Goal: Navigation & Orientation: Go to known website

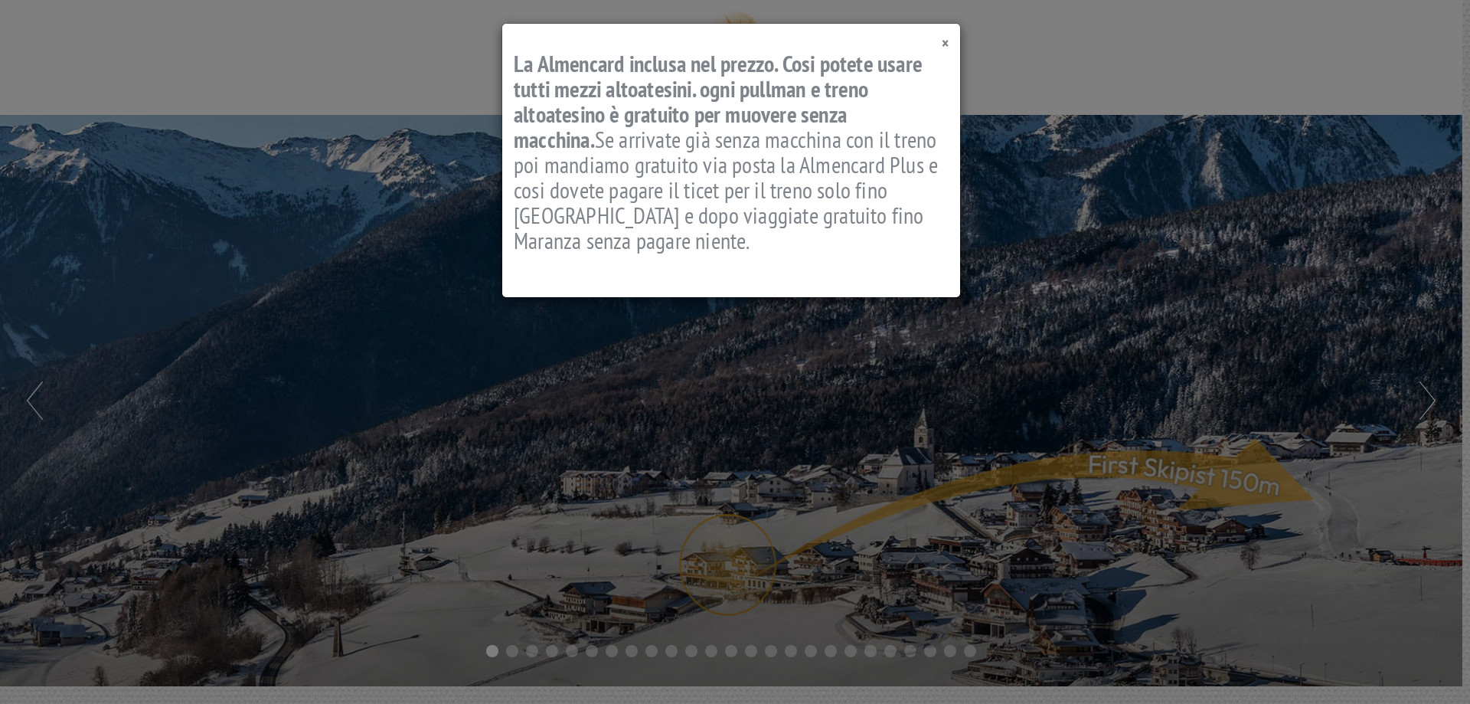
click at [945, 47] on span "×" at bounding box center [945, 43] width 7 height 21
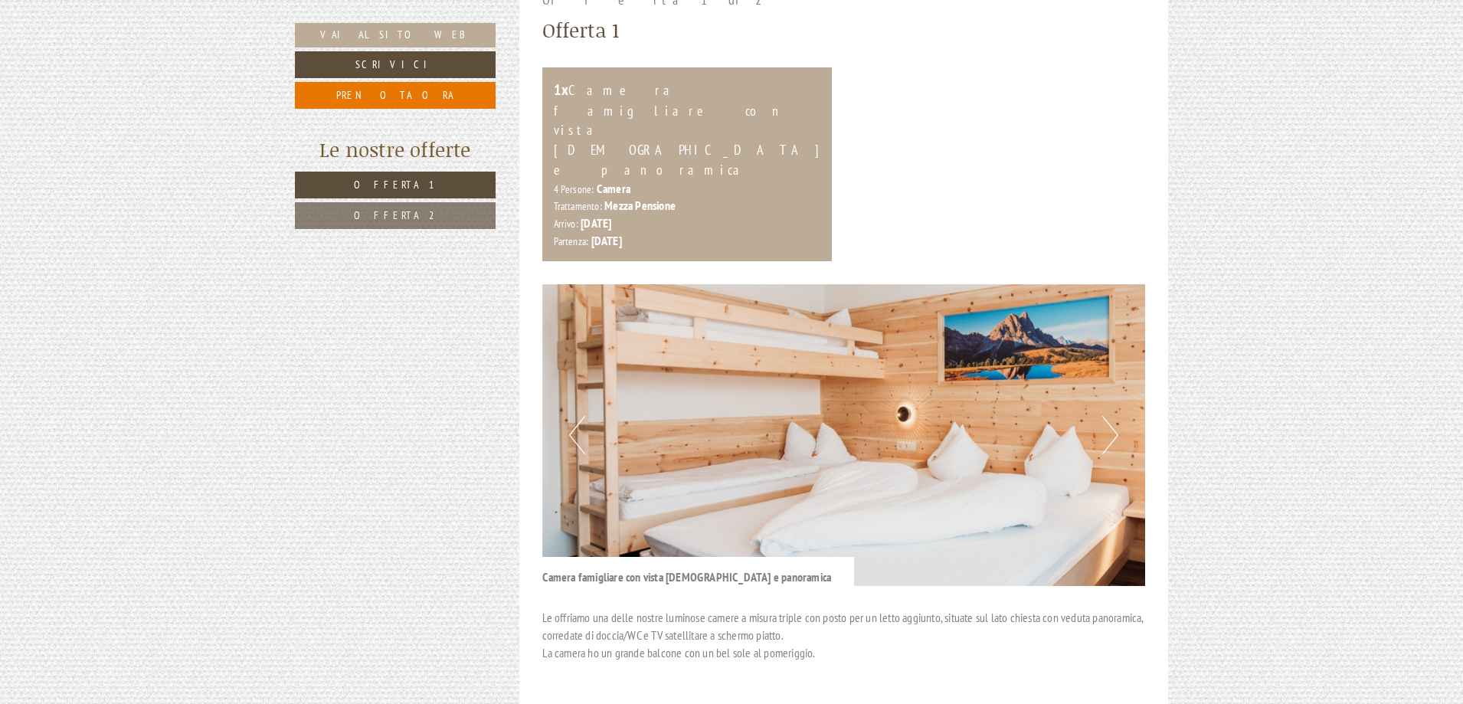
scroll to position [842, 0]
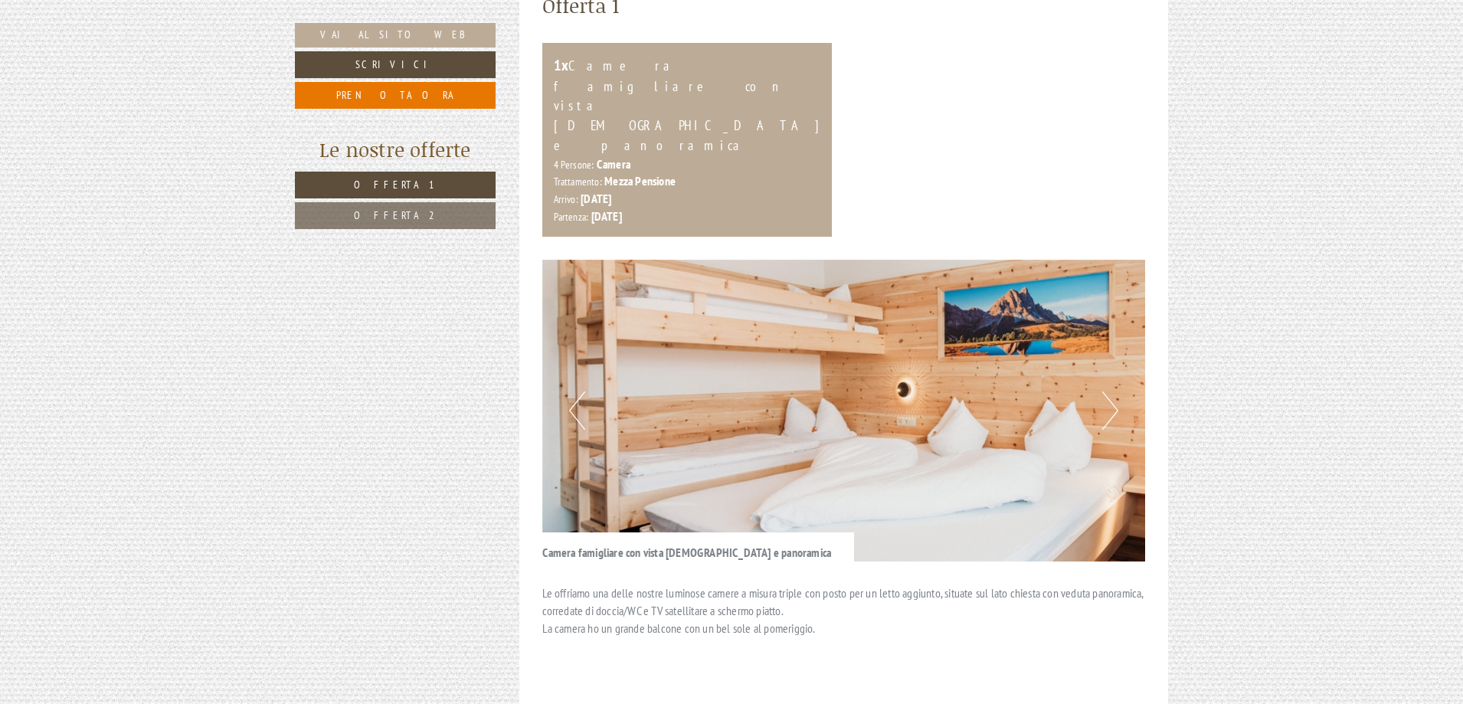
click at [1104, 391] on button "Next" at bounding box center [1110, 410] width 16 height 38
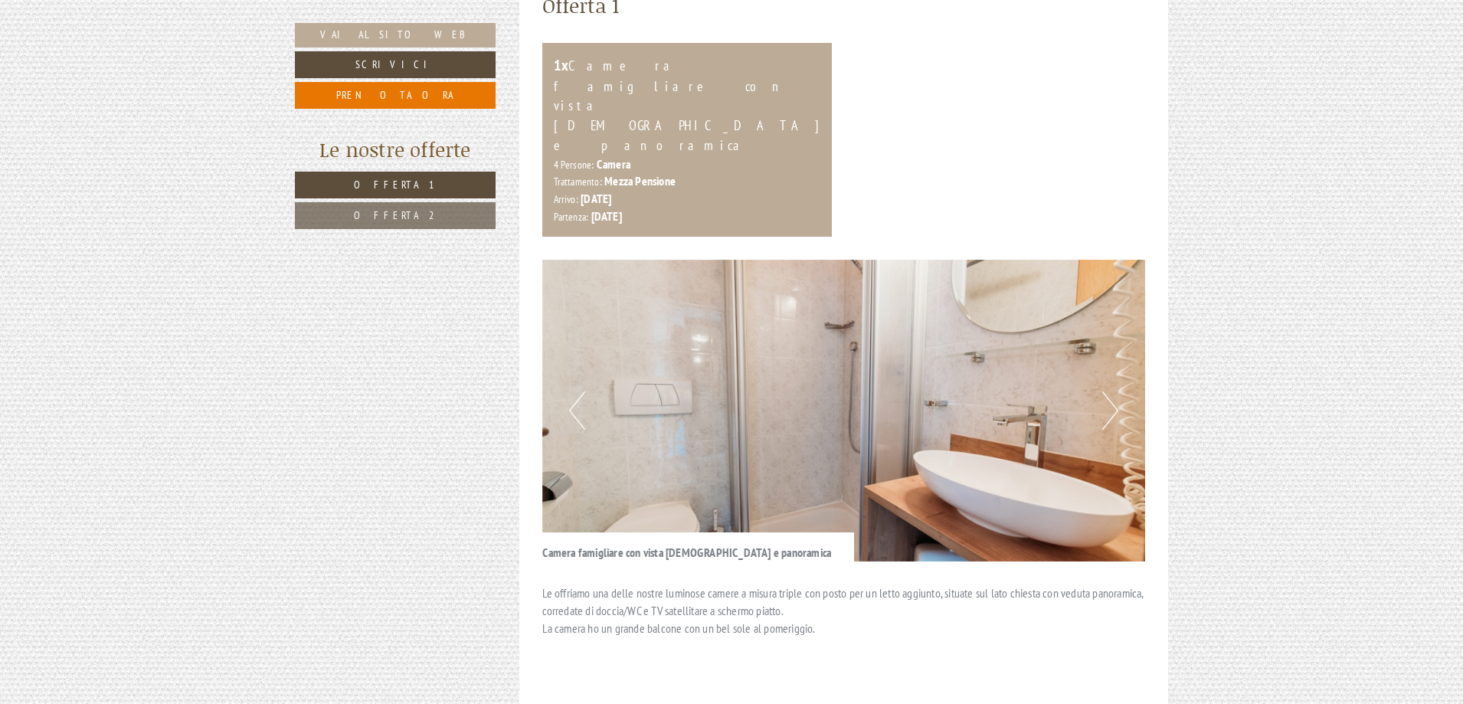
click at [1110, 391] on button "Next" at bounding box center [1110, 410] width 16 height 38
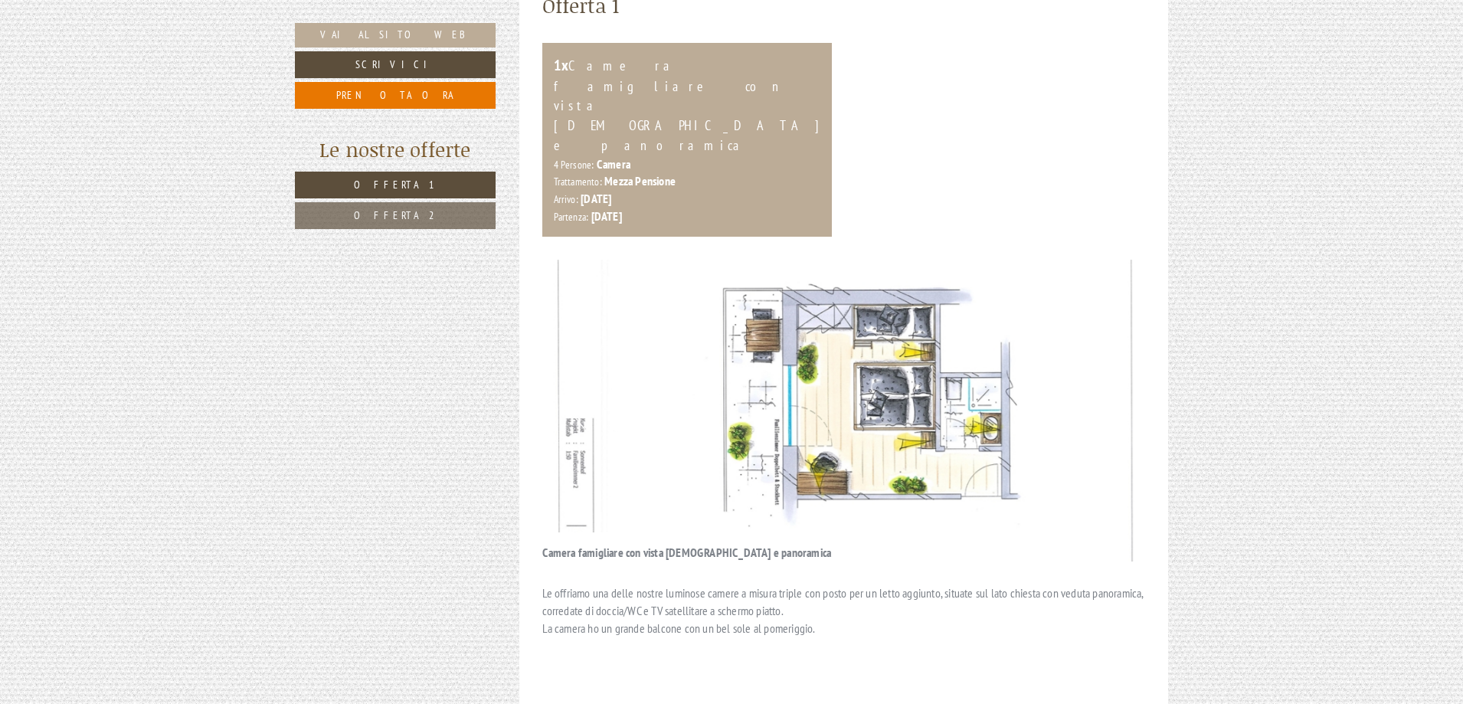
click at [1110, 391] on button "Next" at bounding box center [1110, 410] width 16 height 38
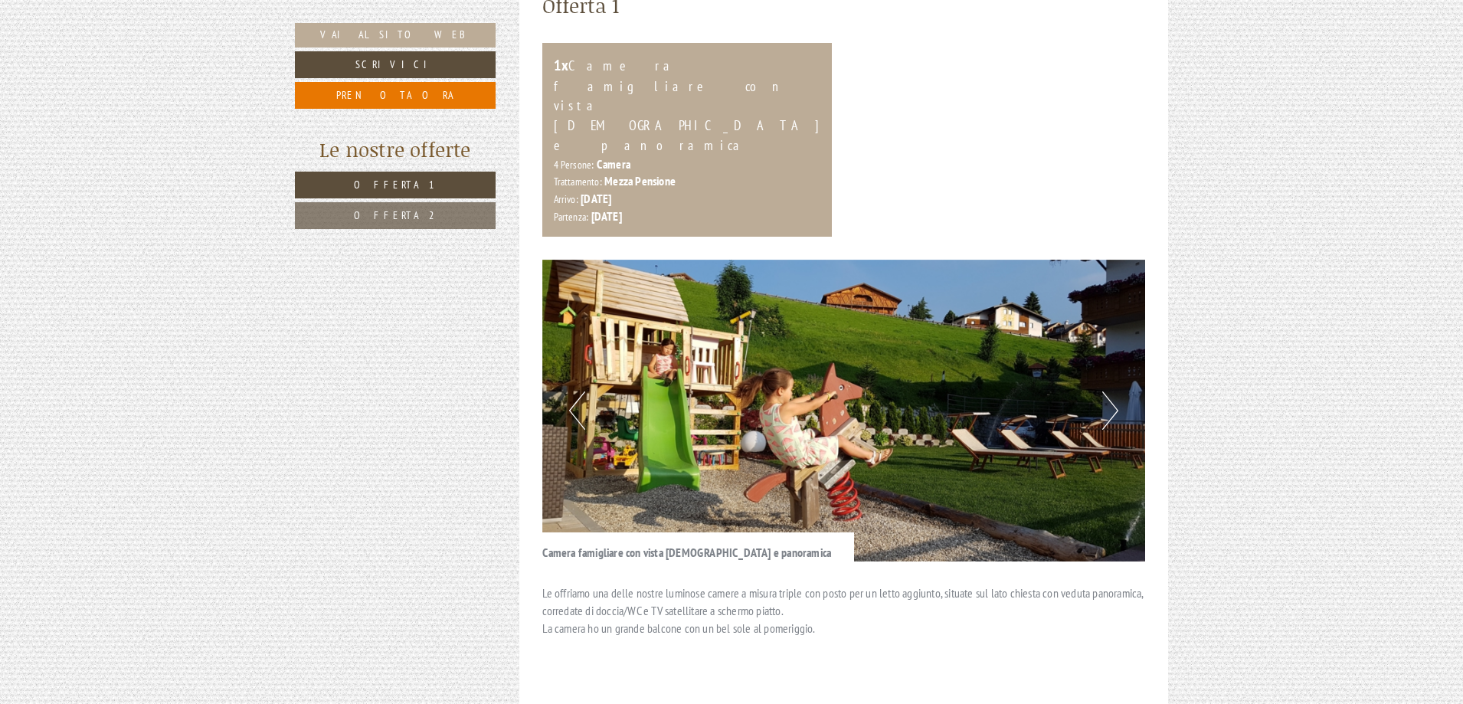
click at [1118, 334] on img at bounding box center [843, 411] width 603 height 302
click at [1109, 391] on button "Next" at bounding box center [1110, 410] width 16 height 38
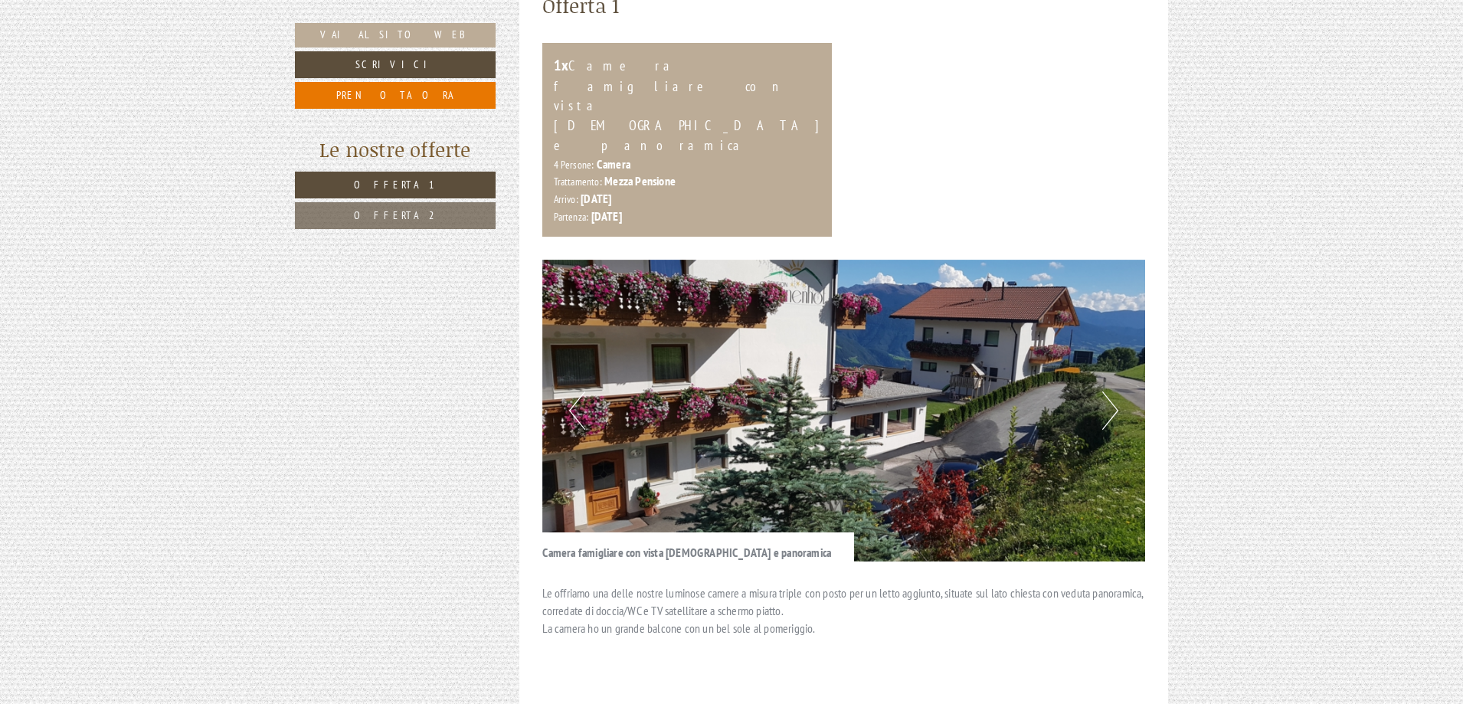
click at [1109, 391] on button "Next" at bounding box center [1110, 410] width 16 height 38
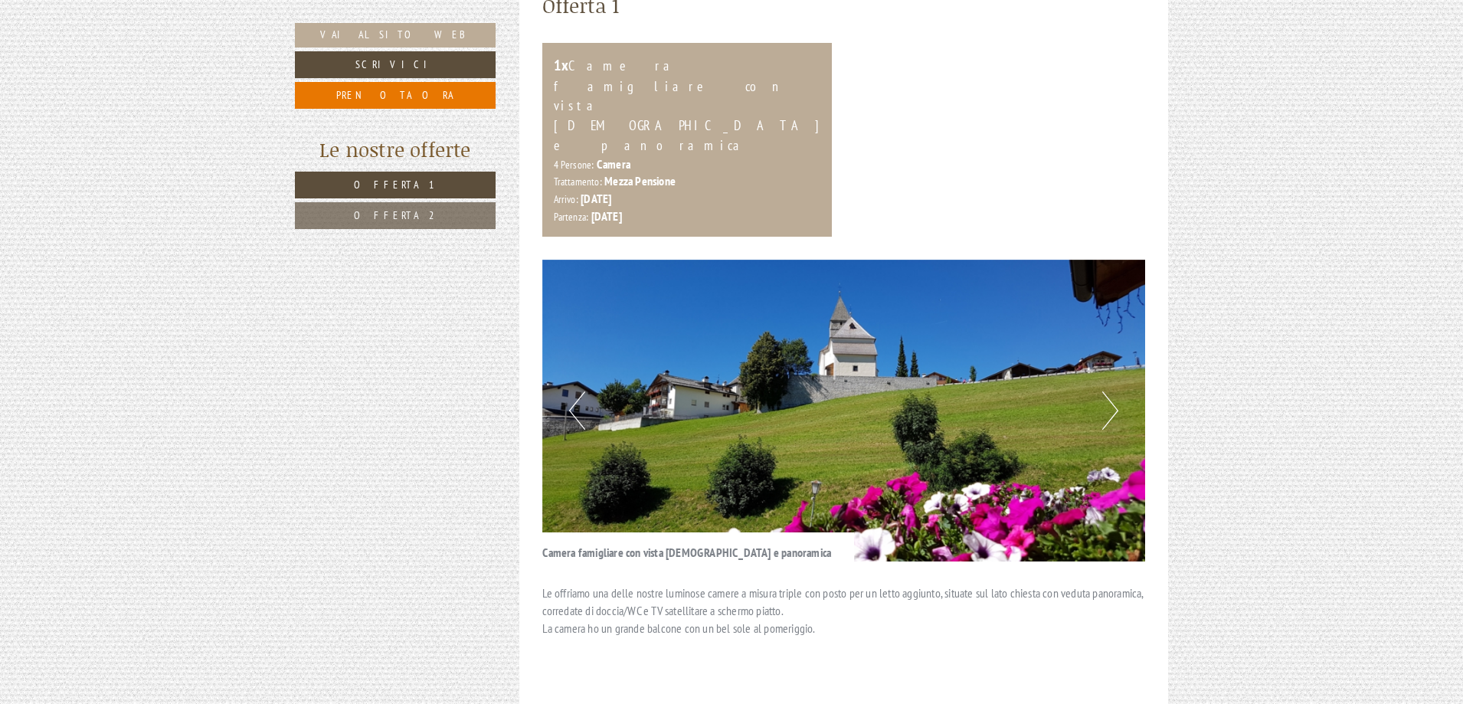
click at [1109, 391] on button "Next" at bounding box center [1110, 410] width 16 height 38
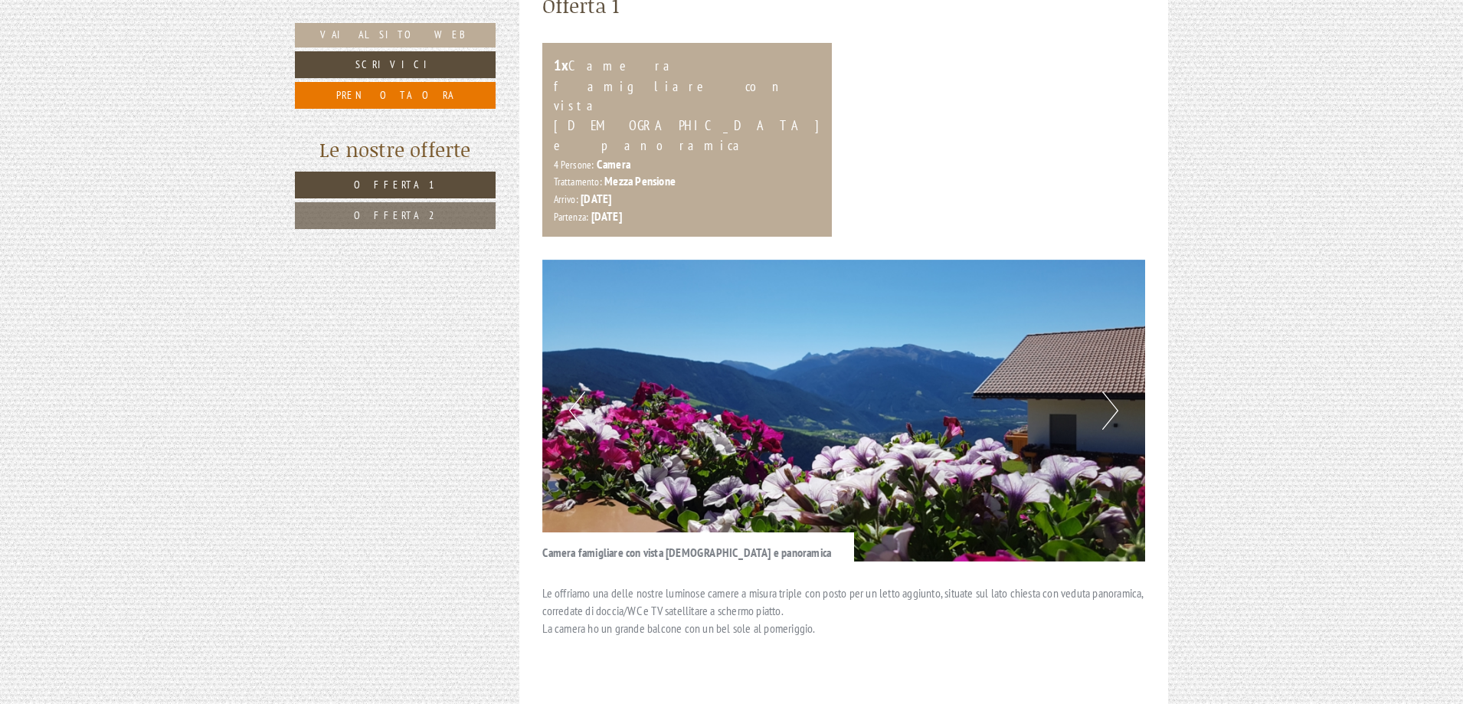
click at [1109, 391] on button "Next" at bounding box center [1110, 410] width 16 height 38
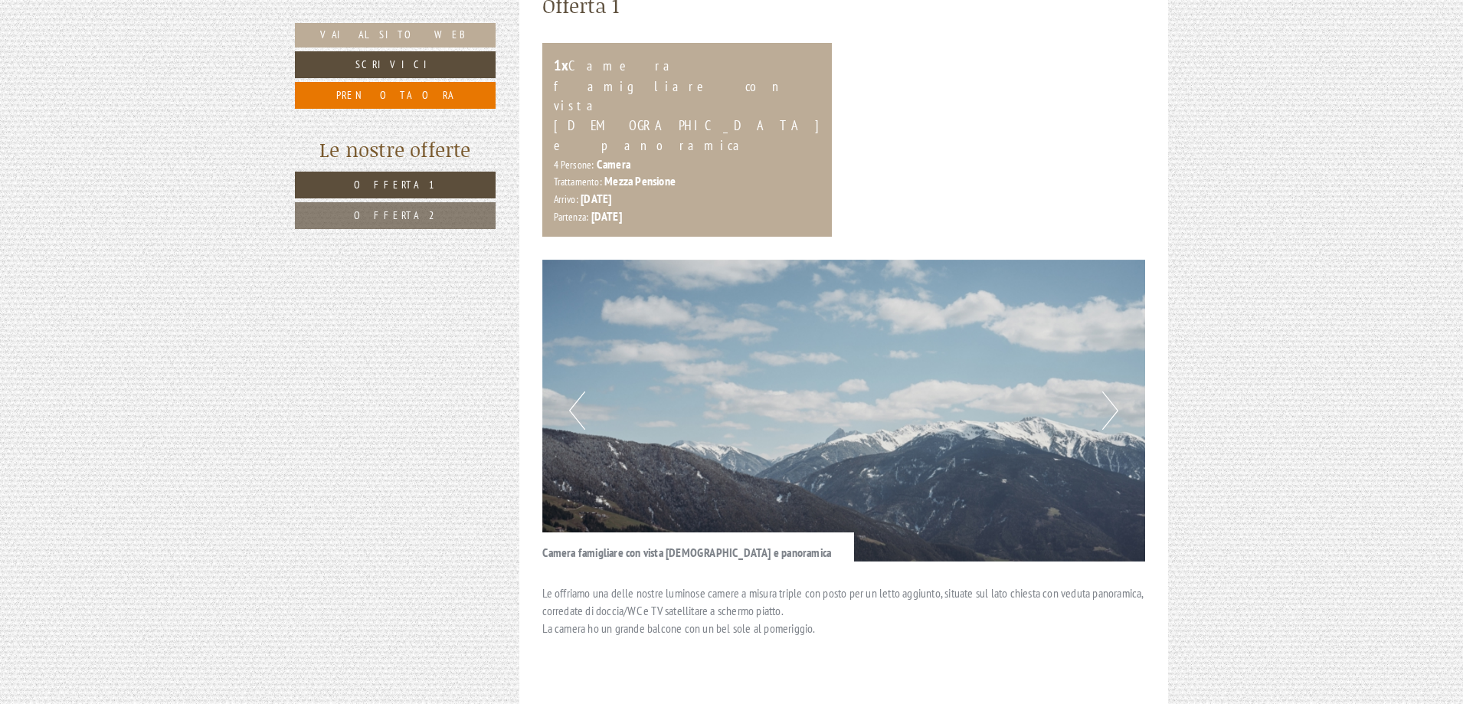
click at [572, 391] on button "Previous" at bounding box center [577, 410] width 16 height 38
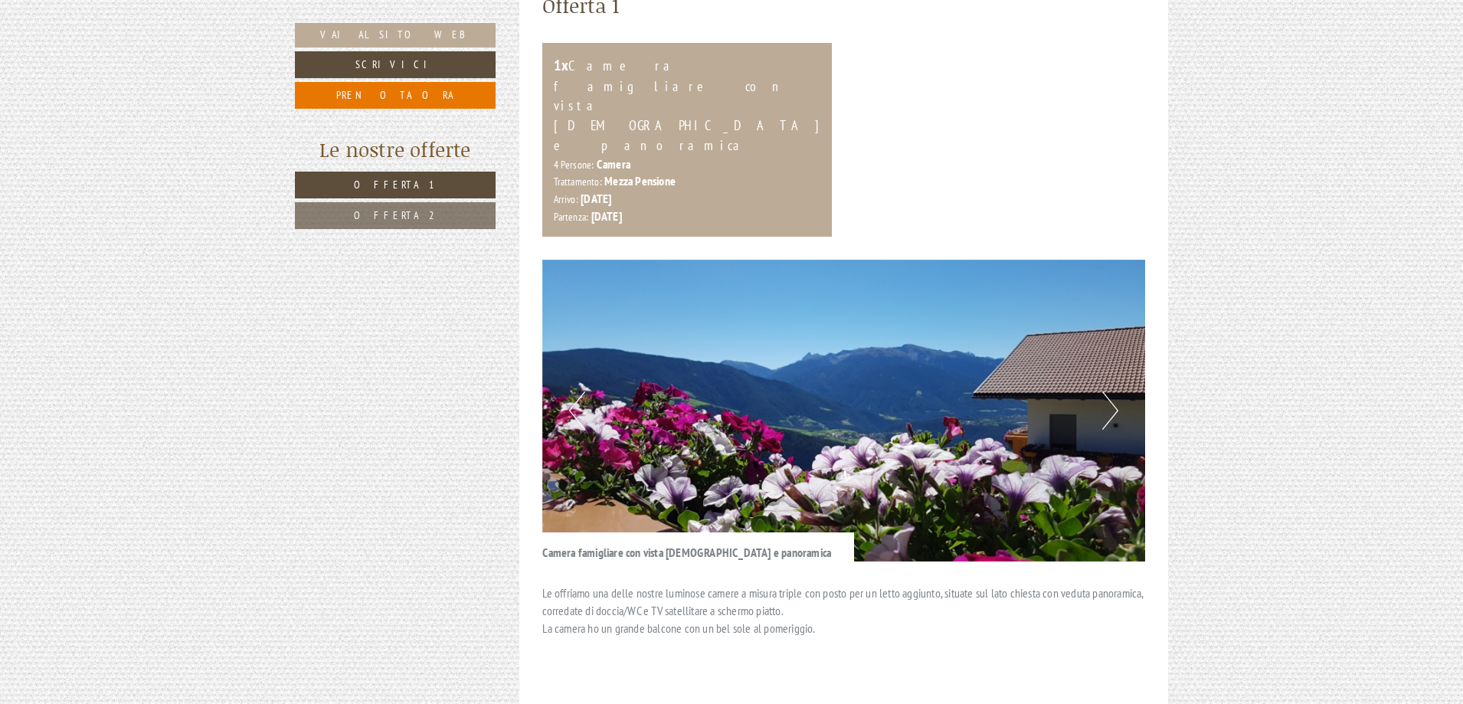
click at [1109, 391] on button "Next" at bounding box center [1110, 410] width 16 height 38
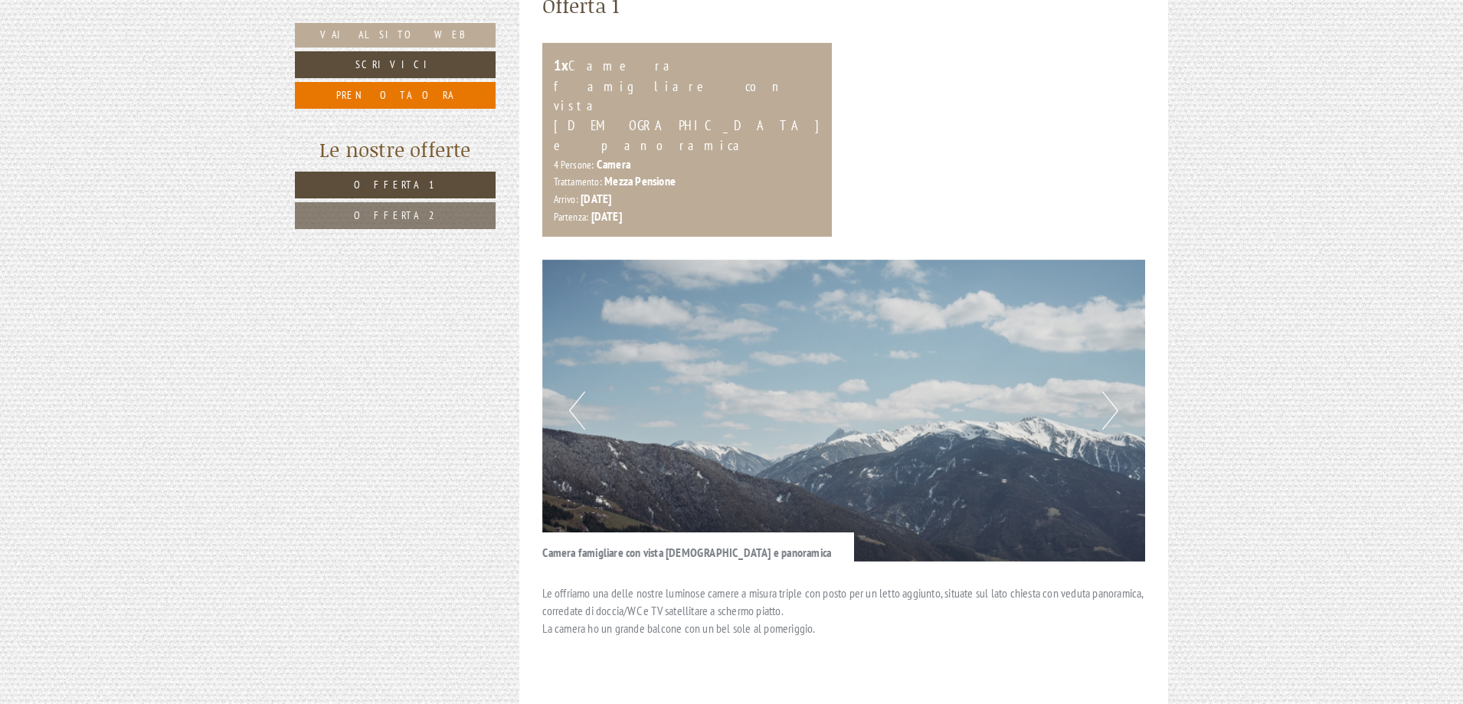
click at [1109, 391] on button "Next" at bounding box center [1110, 410] width 16 height 38
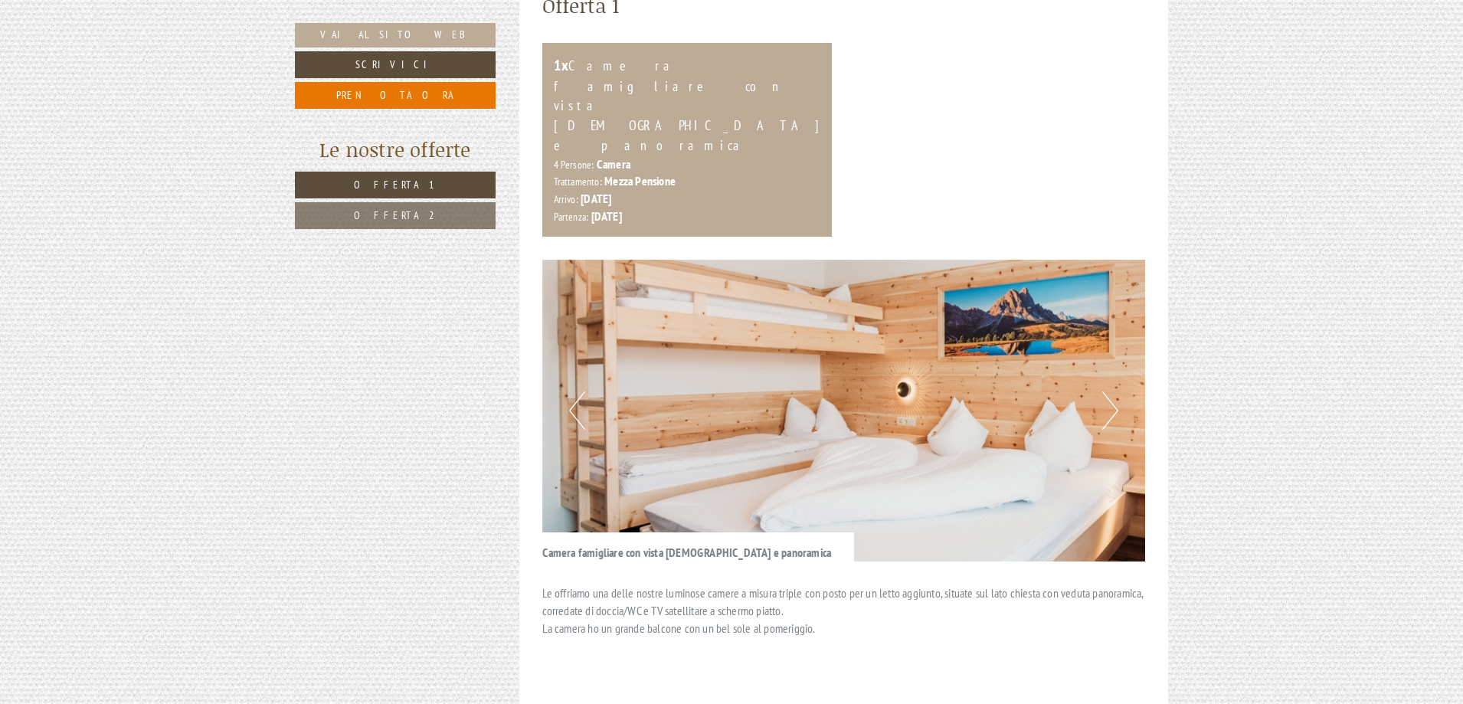
click at [1109, 391] on button "Next" at bounding box center [1110, 410] width 16 height 38
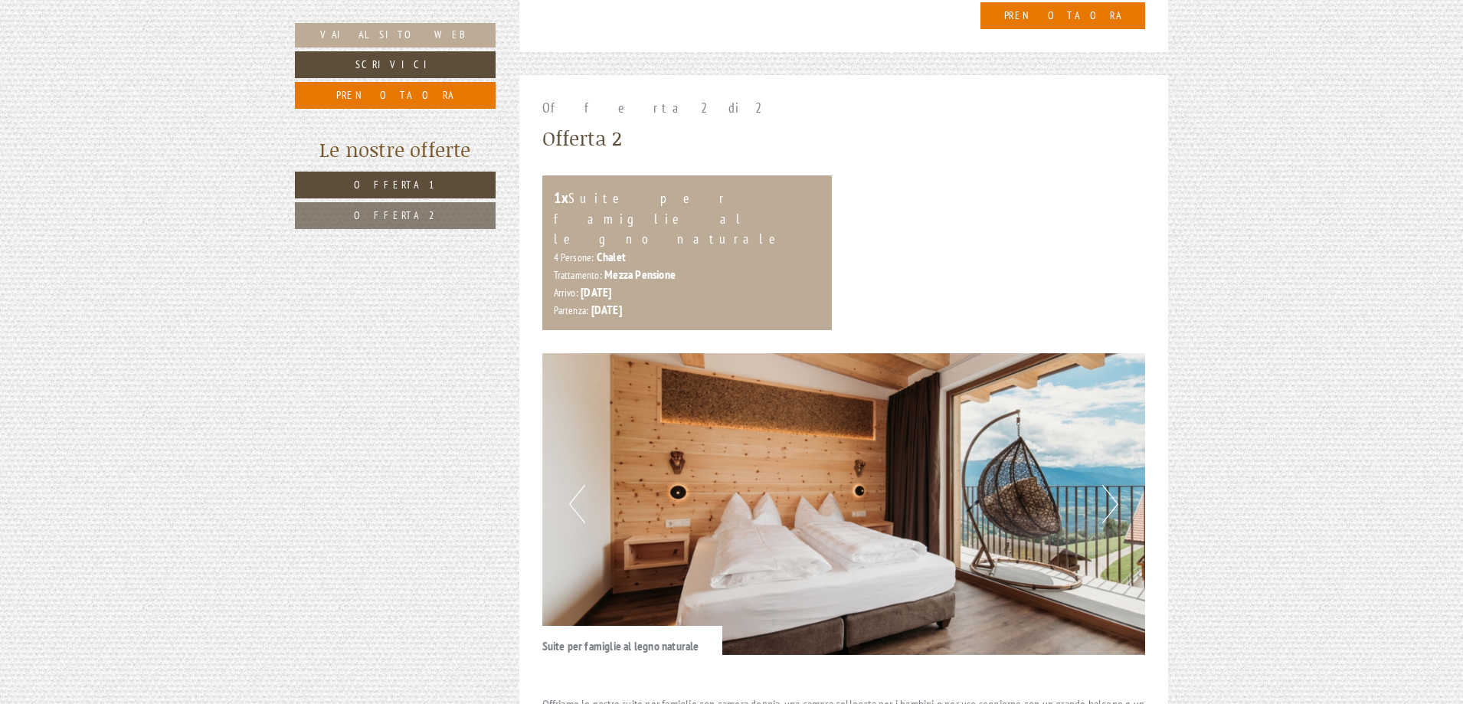
scroll to position [1991, 0]
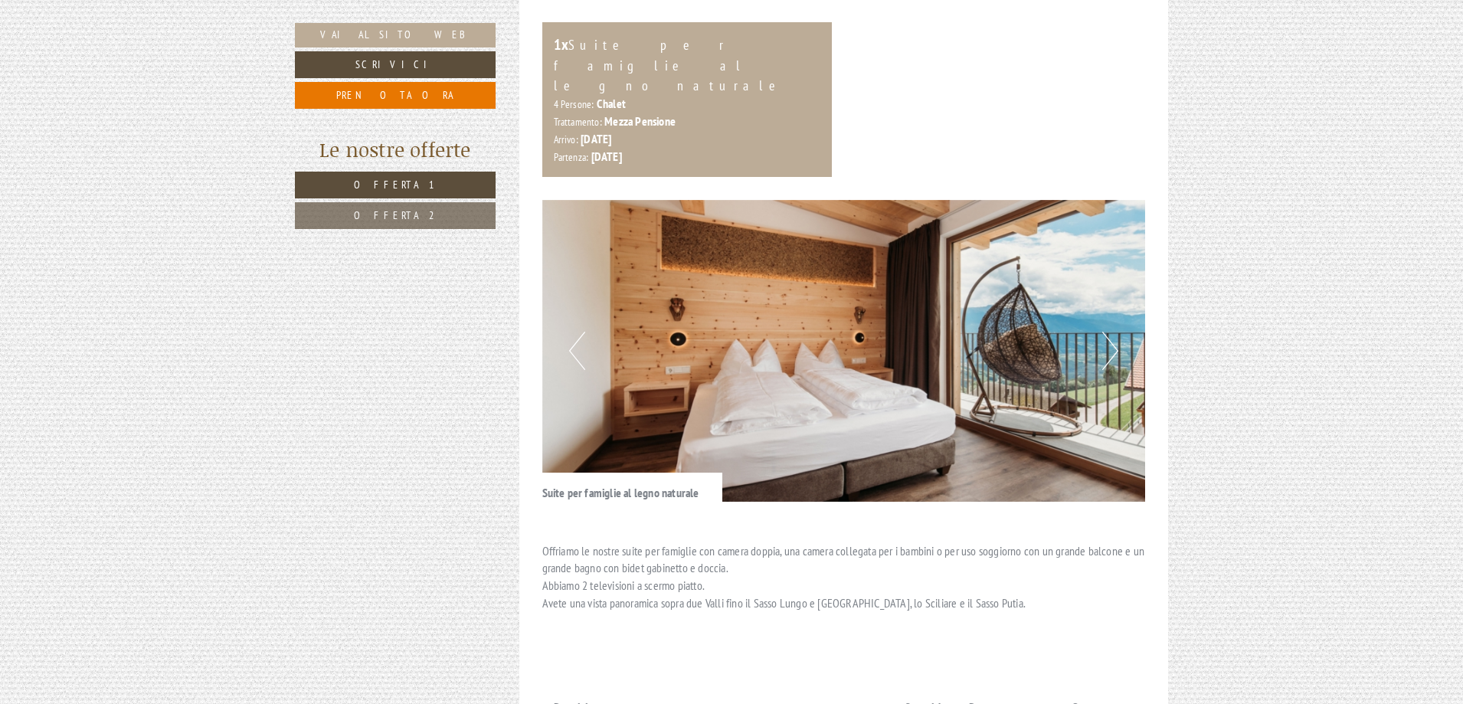
click at [1115, 332] on button "Next" at bounding box center [1110, 351] width 16 height 38
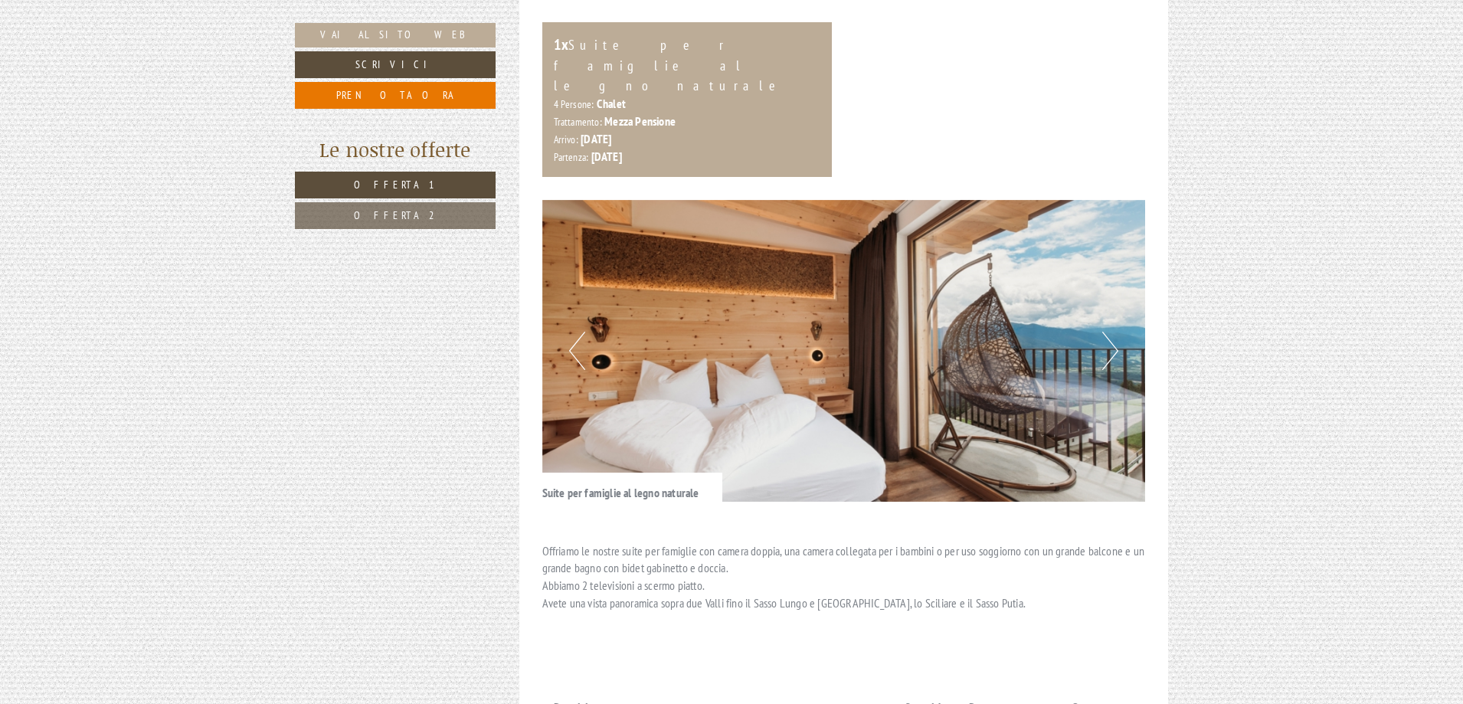
click at [1103, 332] on button "Next" at bounding box center [1110, 351] width 16 height 38
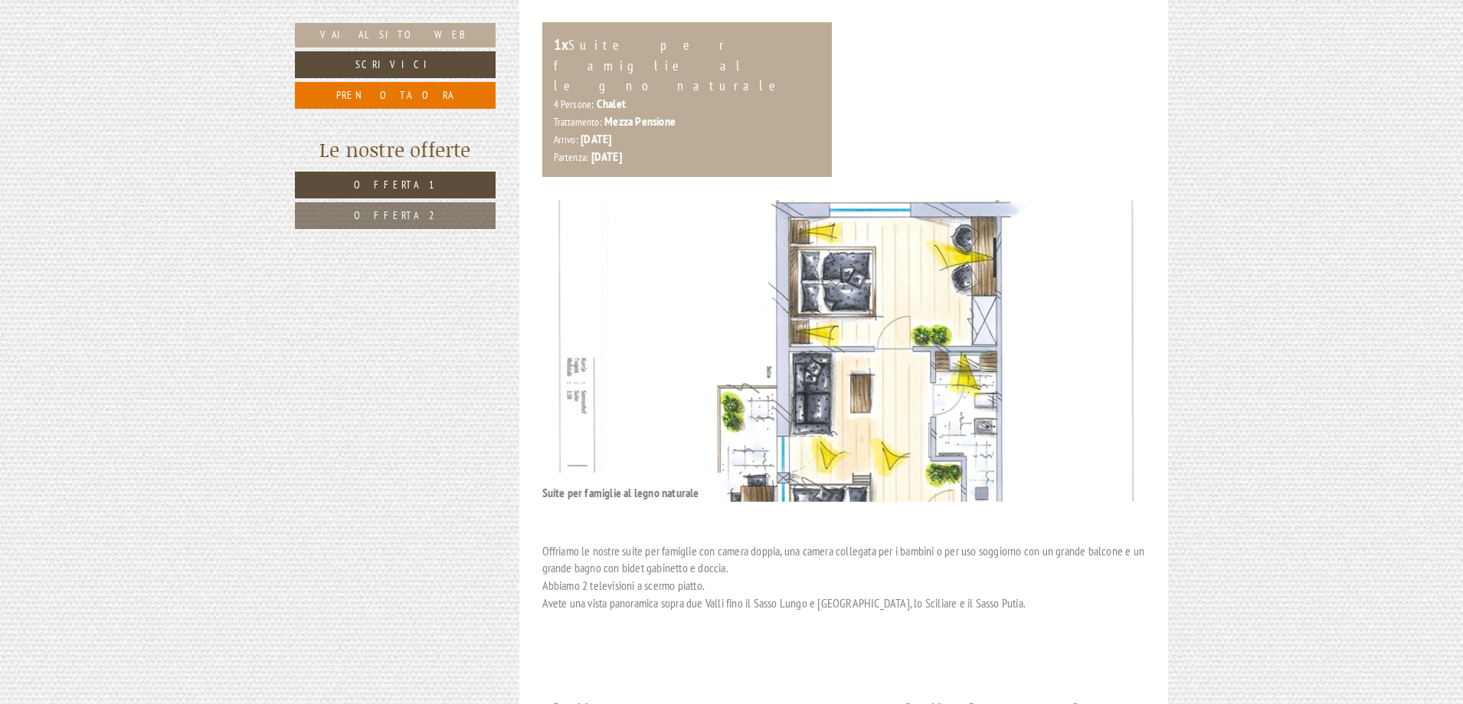
click at [1103, 332] on button "Next" at bounding box center [1110, 351] width 16 height 38
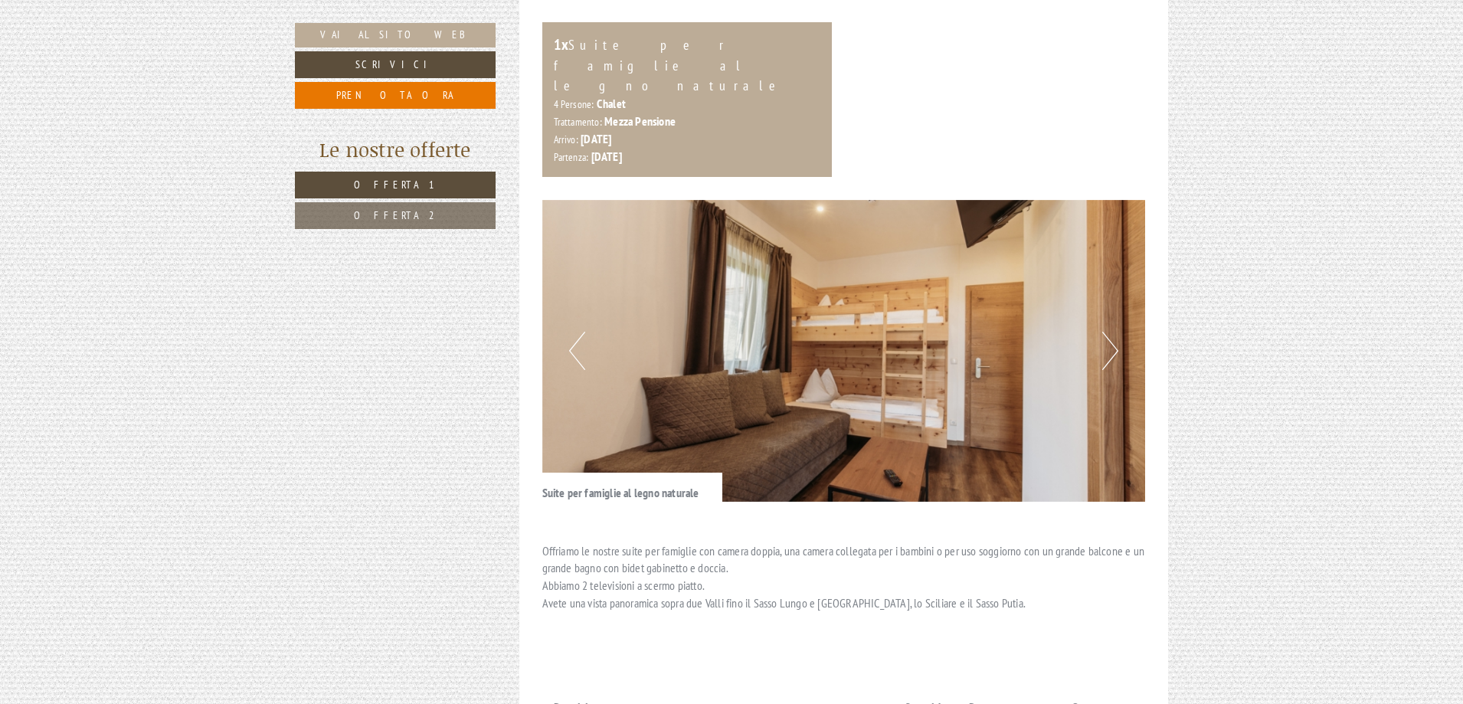
click at [1116, 332] on button "Next" at bounding box center [1110, 351] width 16 height 38
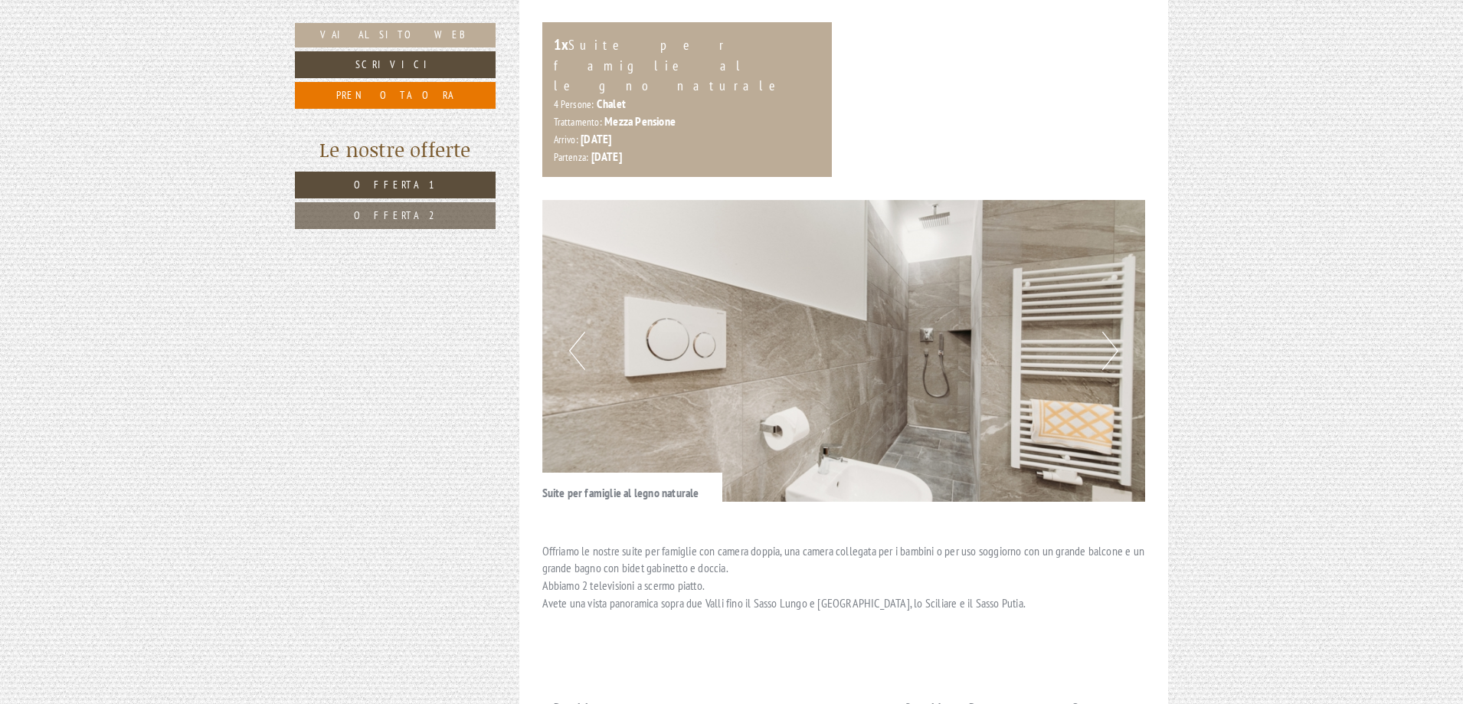
click at [1113, 332] on button "Next" at bounding box center [1110, 351] width 16 height 38
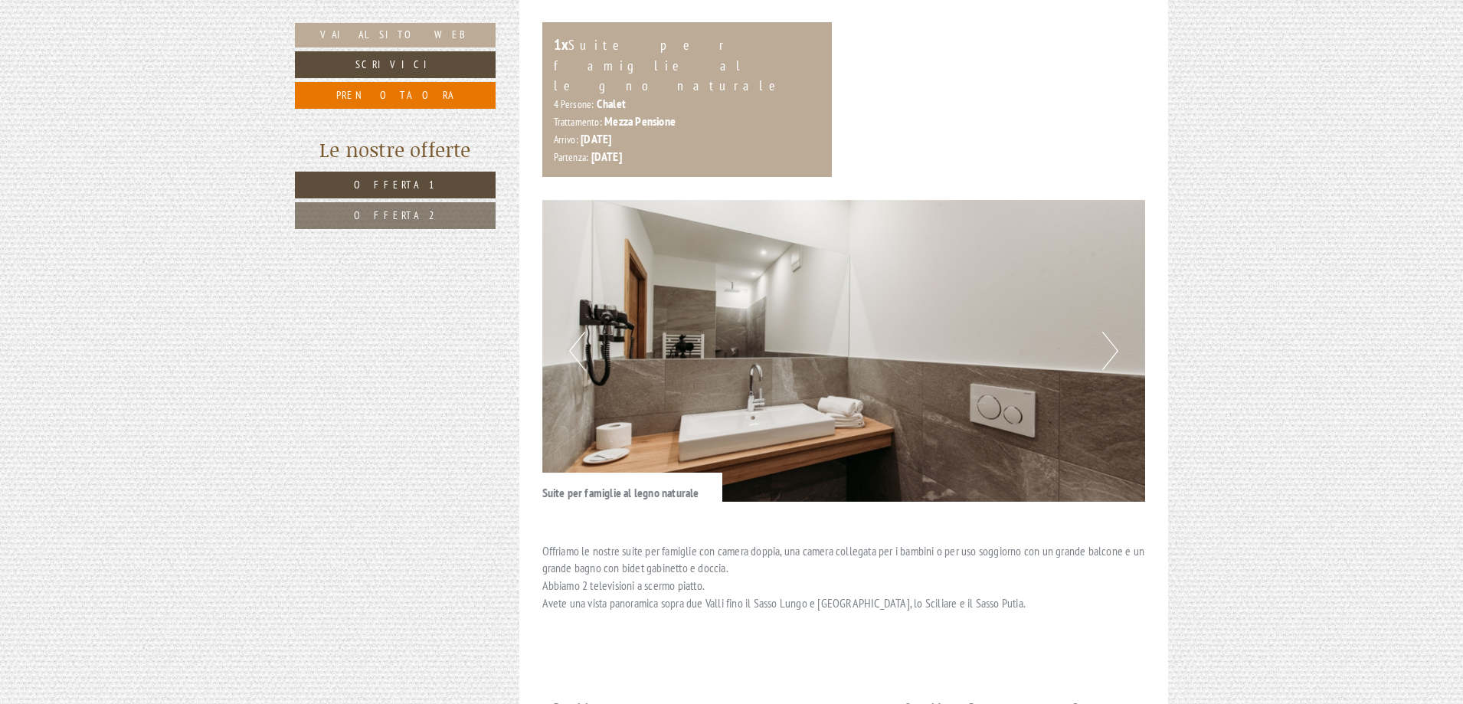
click at [1113, 332] on button "Next" at bounding box center [1110, 351] width 16 height 38
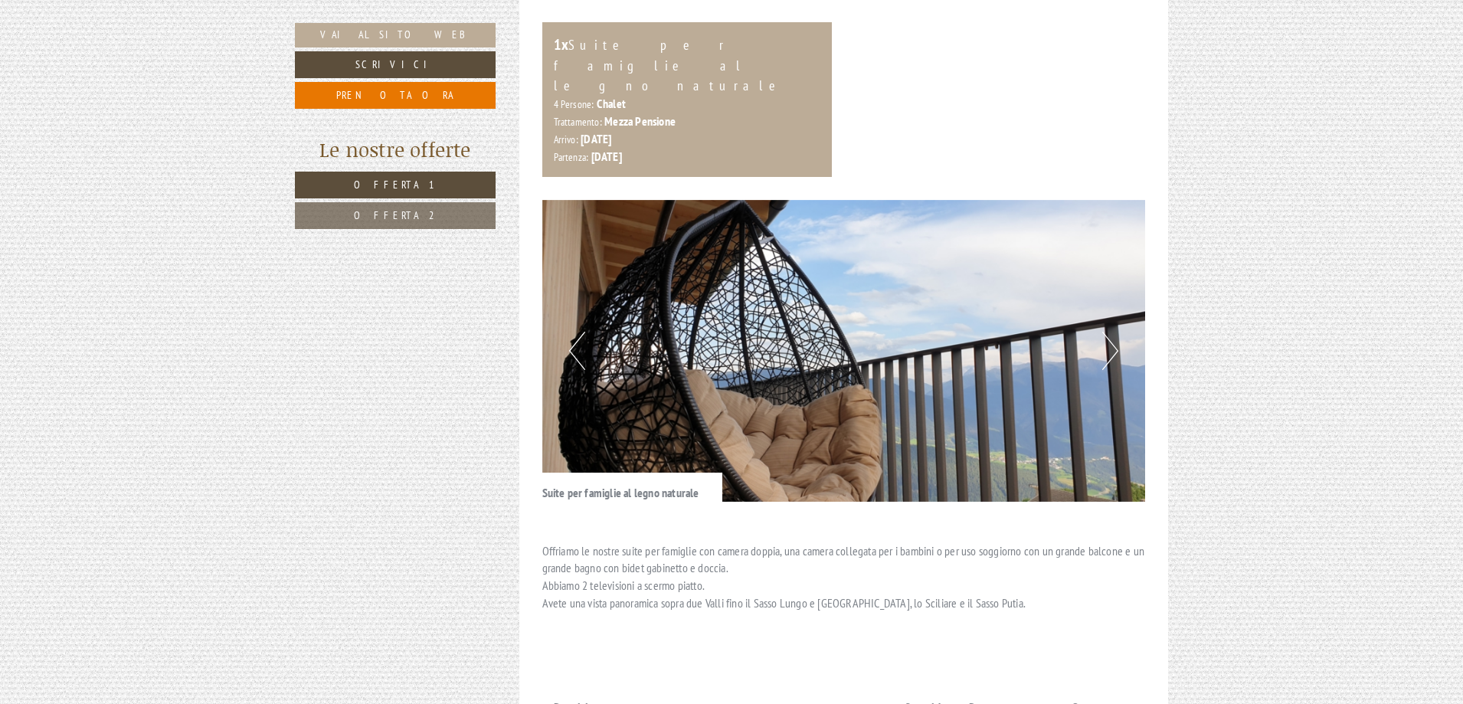
click at [1113, 332] on button "Next" at bounding box center [1110, 351] width 16 height 38
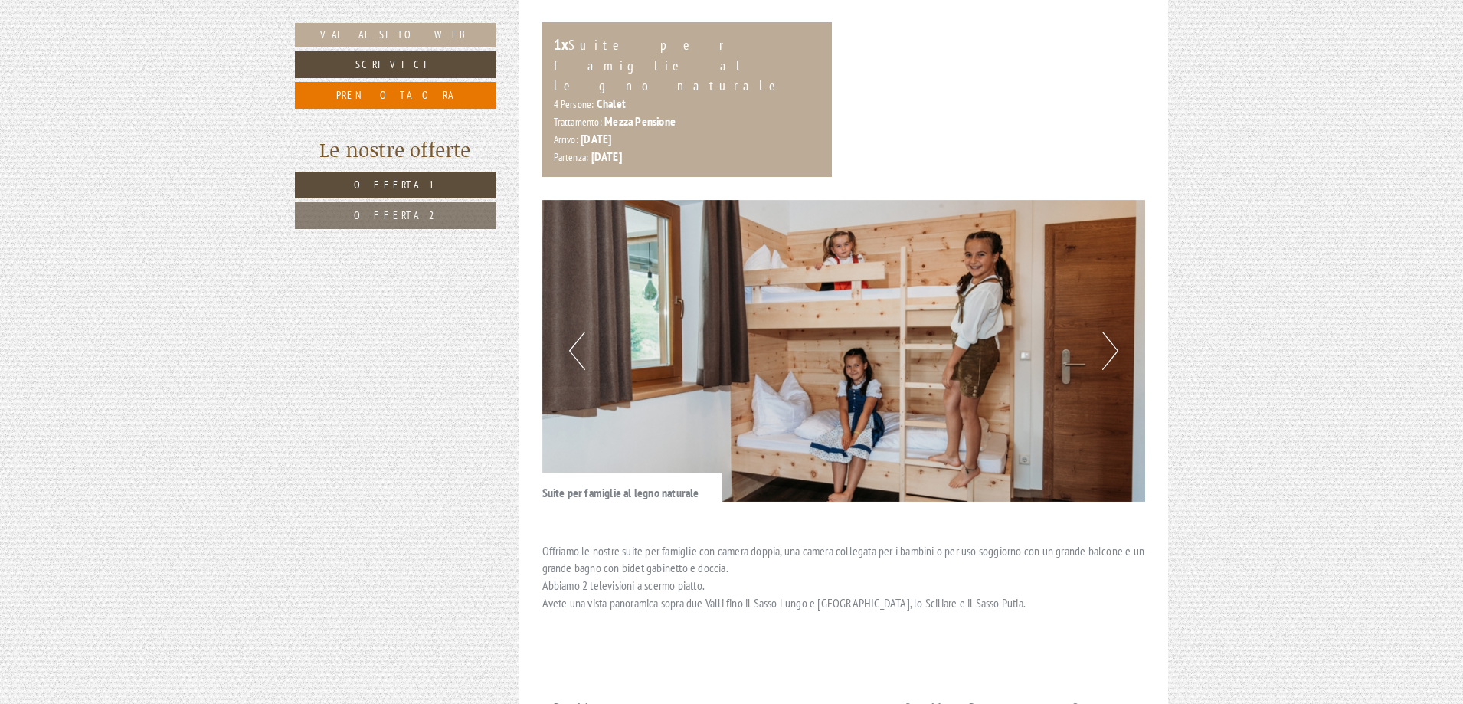
click at [1113, 332] on button "Next" at bounding box center [1110, 351] width 16 height 38
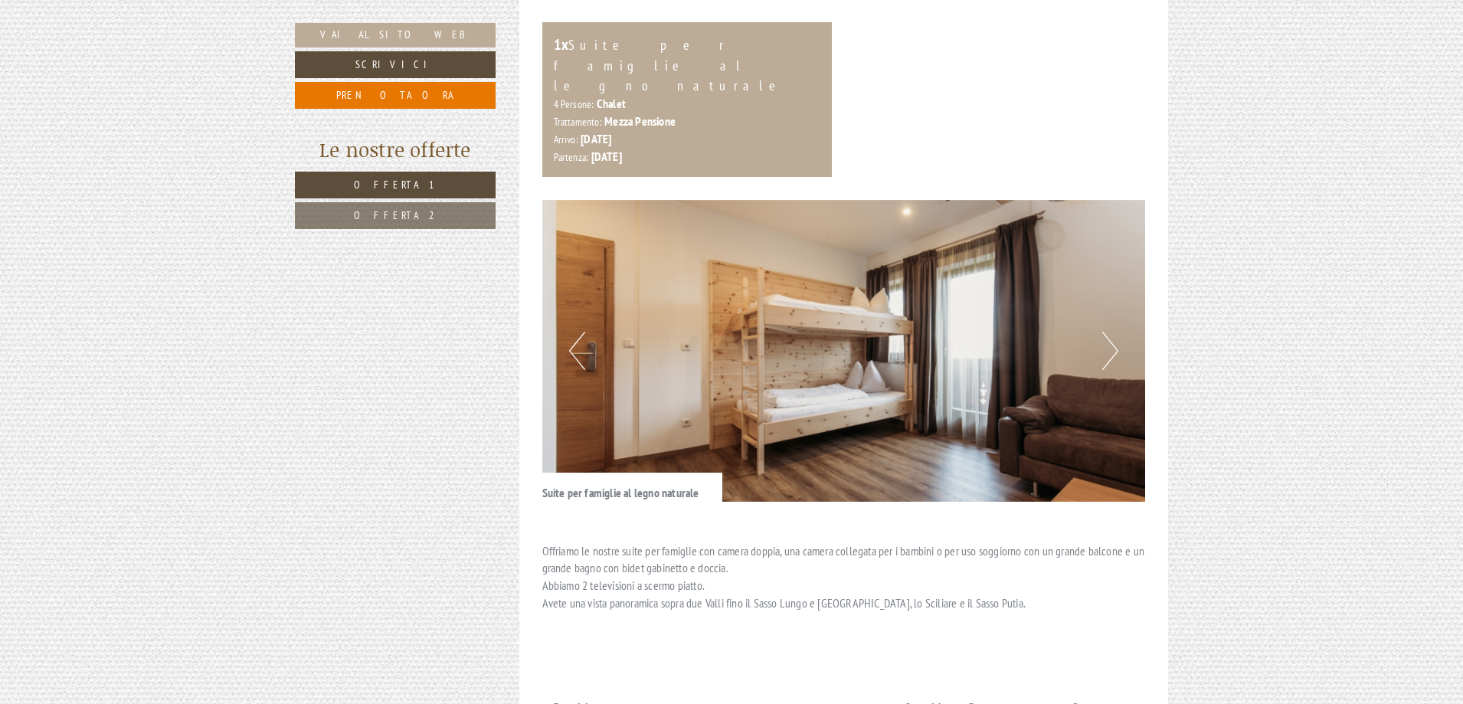
click at [1113, 332] on button "Next" at bounding box center [1110, 351] width 16 height 38
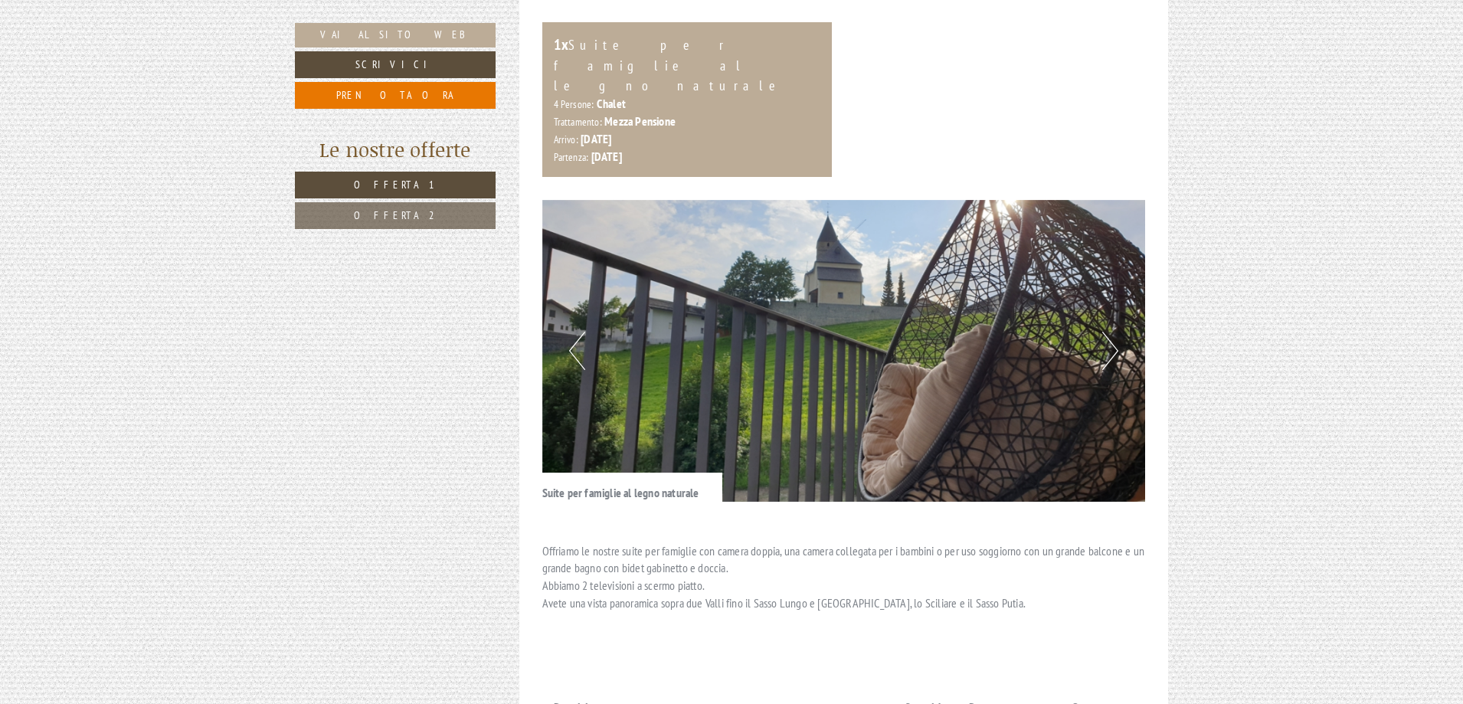
click at [1123, 236] on img at bounding box center [843, 351] width 603 height 302
click at [1116, 332] on button "Next" at bounding box center [1110, 351] width 16 height 38
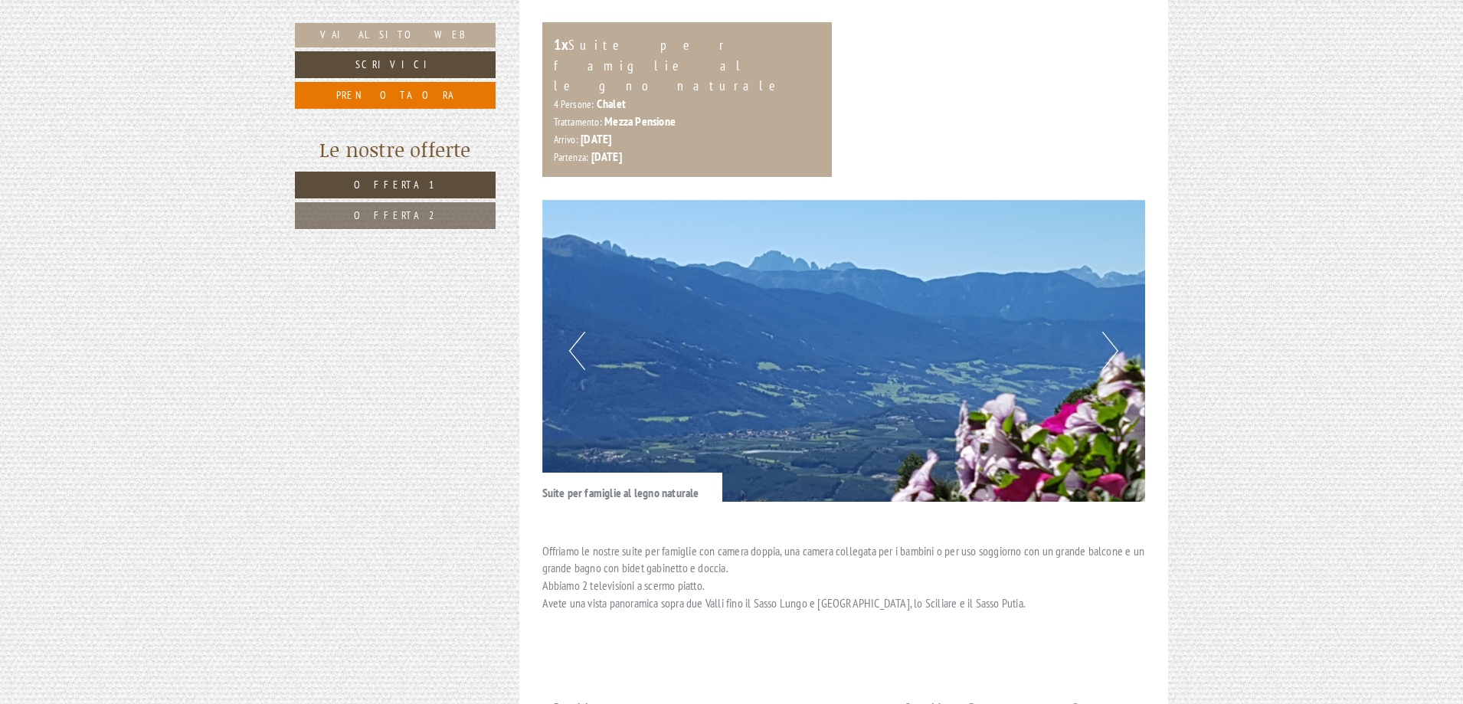
click at [1111, 332] on button "Next" at bounding box center [1110, 351] width 16 height 38
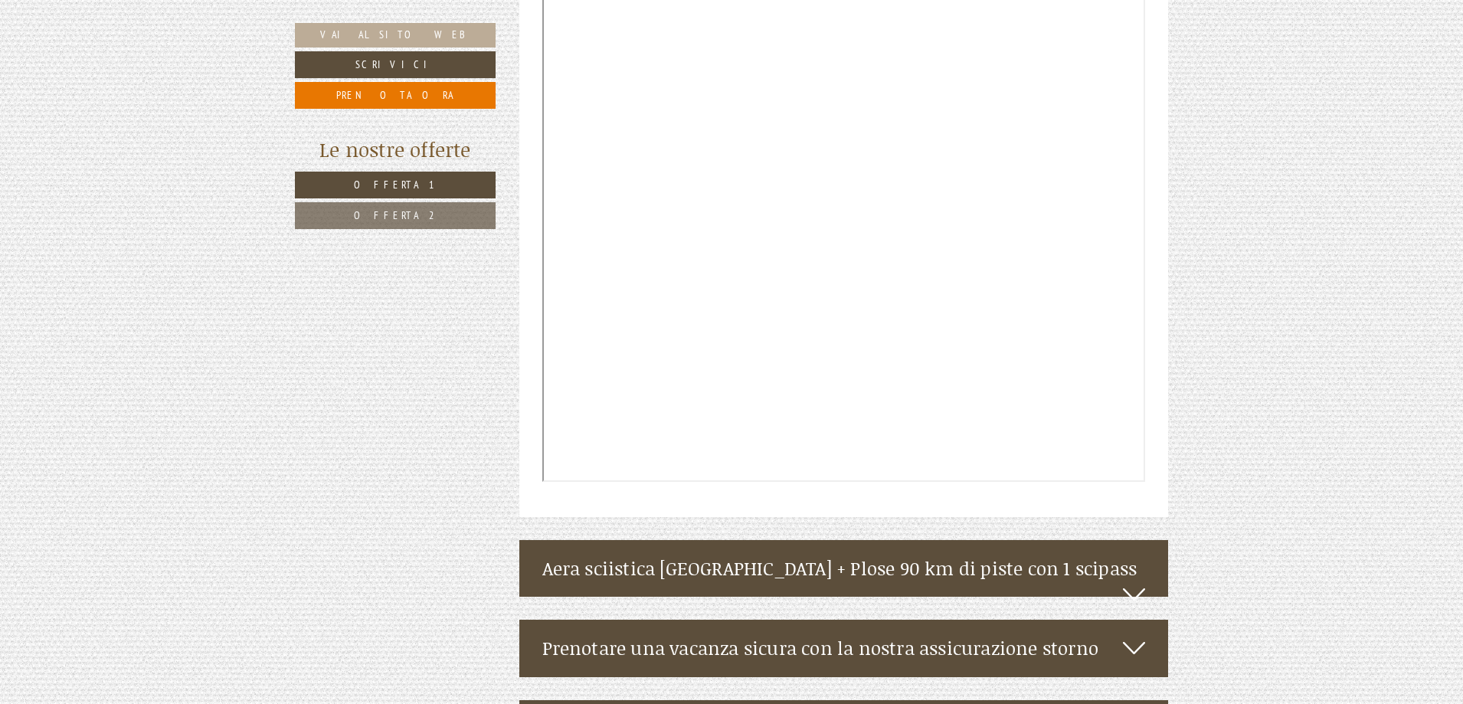
scroll to position [3829, 0]
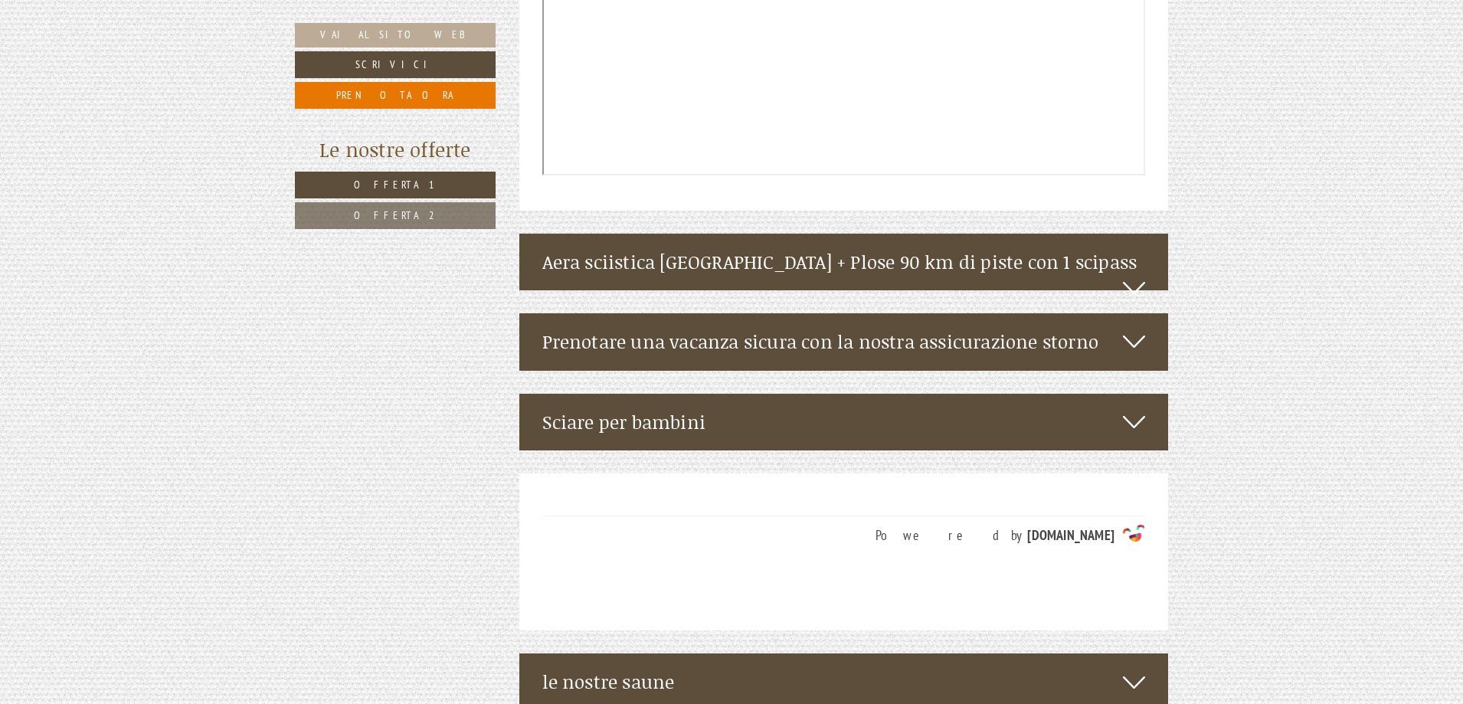
click at [1128, 275] on icon at bounding box center [1134, 288] width 22 height 26
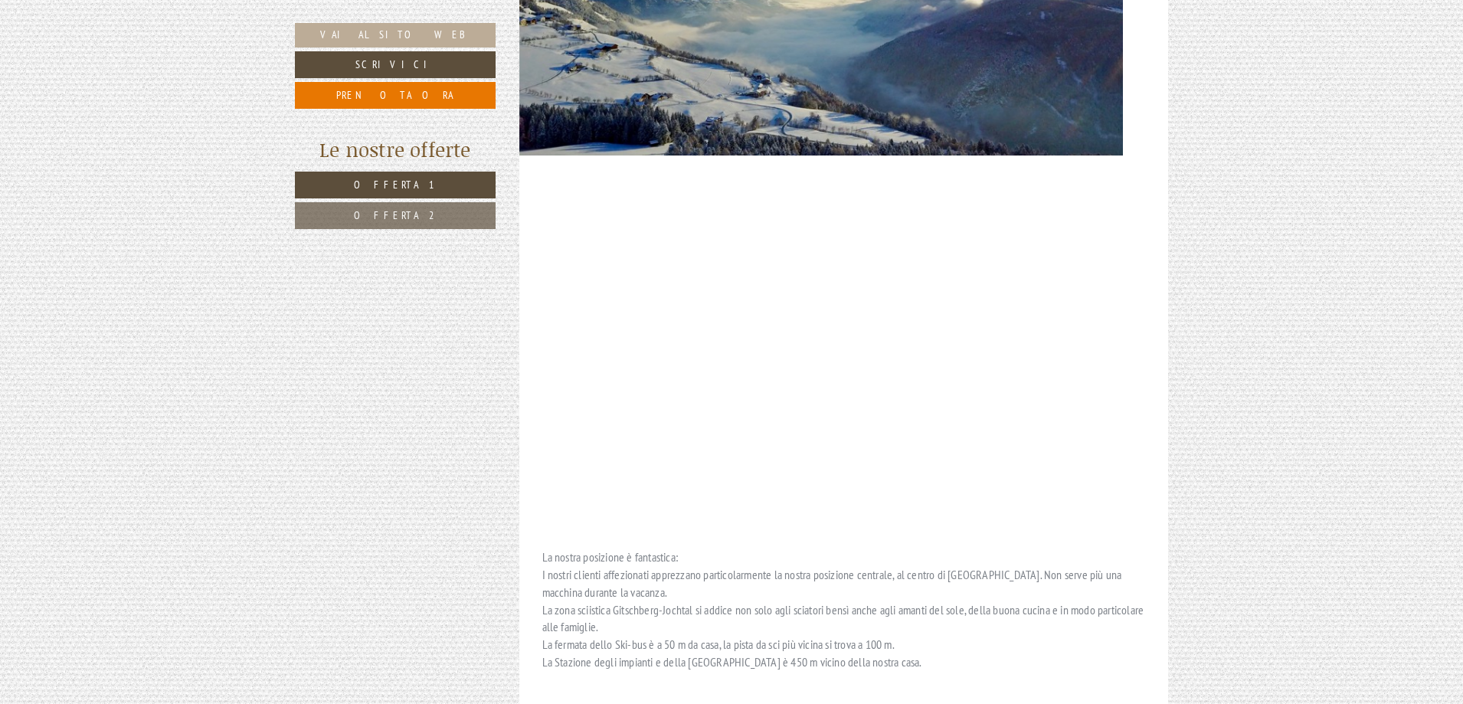
scroll to position [3905, 0]
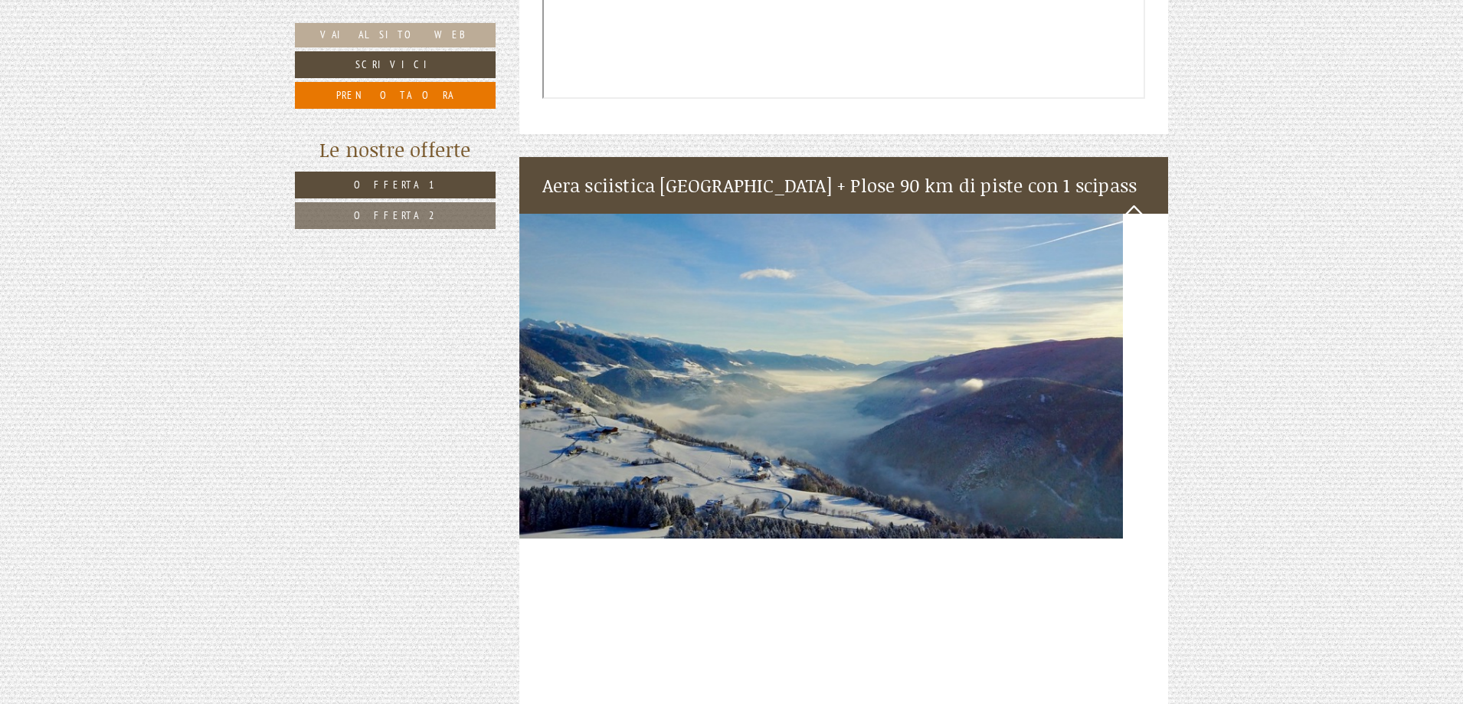
click at [725, 378] on img at bounding box center [843, 376] width 649 height 325
click at [795, 271] on img at bounding box center [843, 376] width 649 height 325
click at [866, 240] on img at bounding box center [843, 376] width 649 height 325
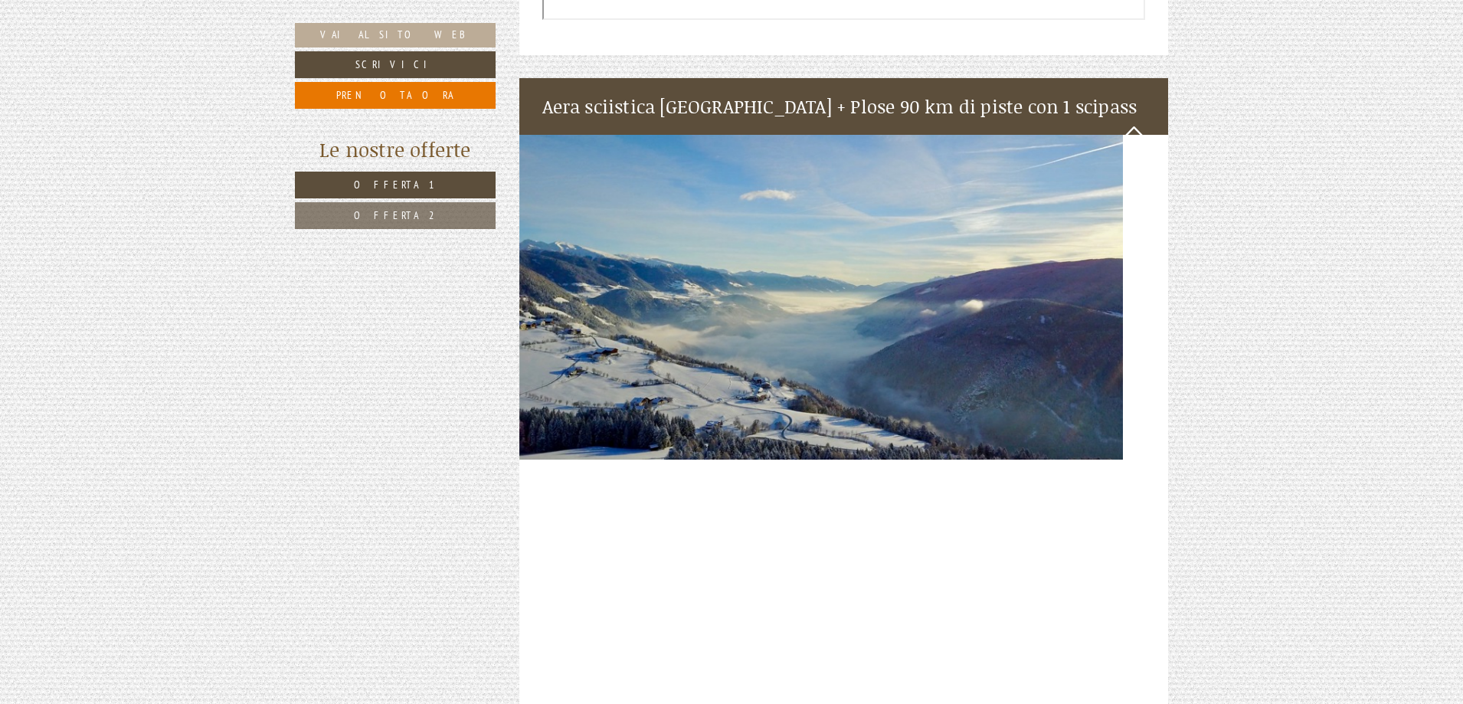
scroll to position [4135, 0]
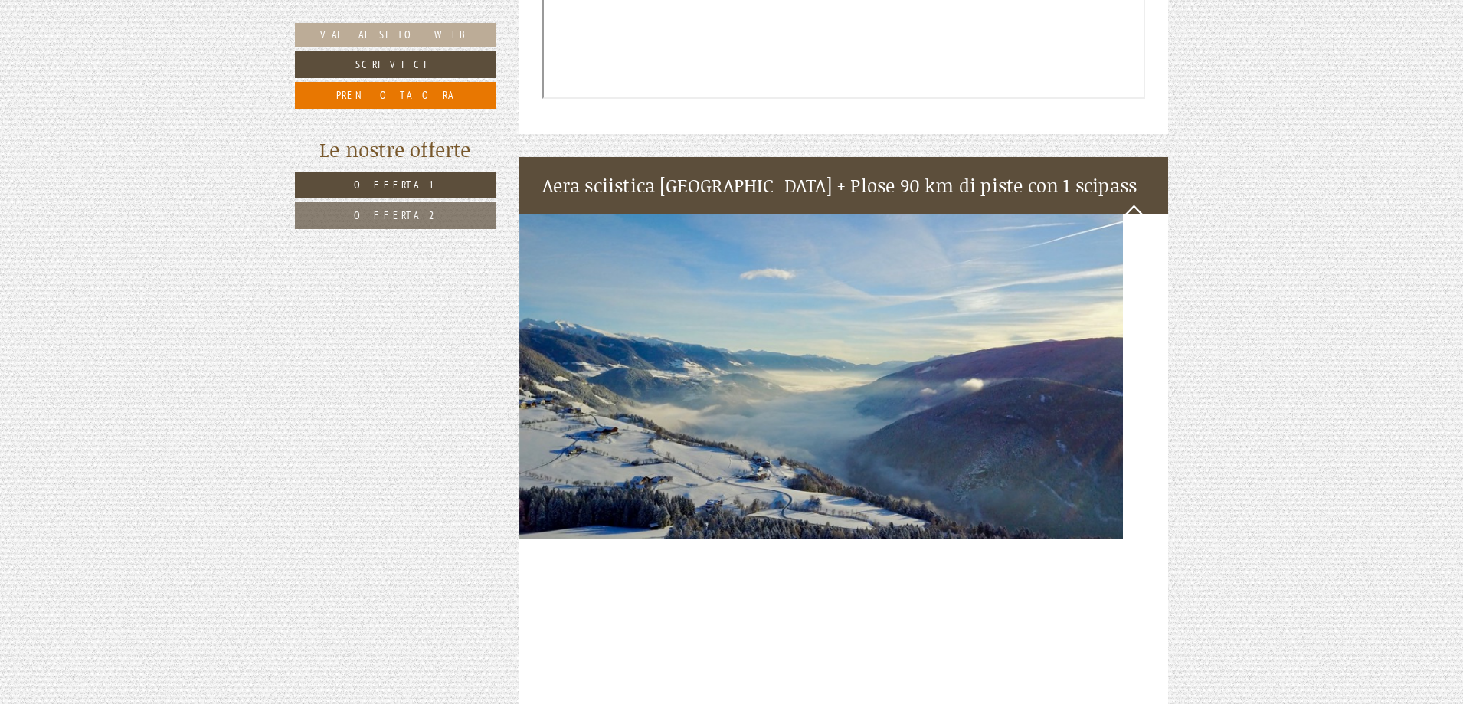
click at [757, 221] on img at bounding box center [843, 376] width 649 height 325
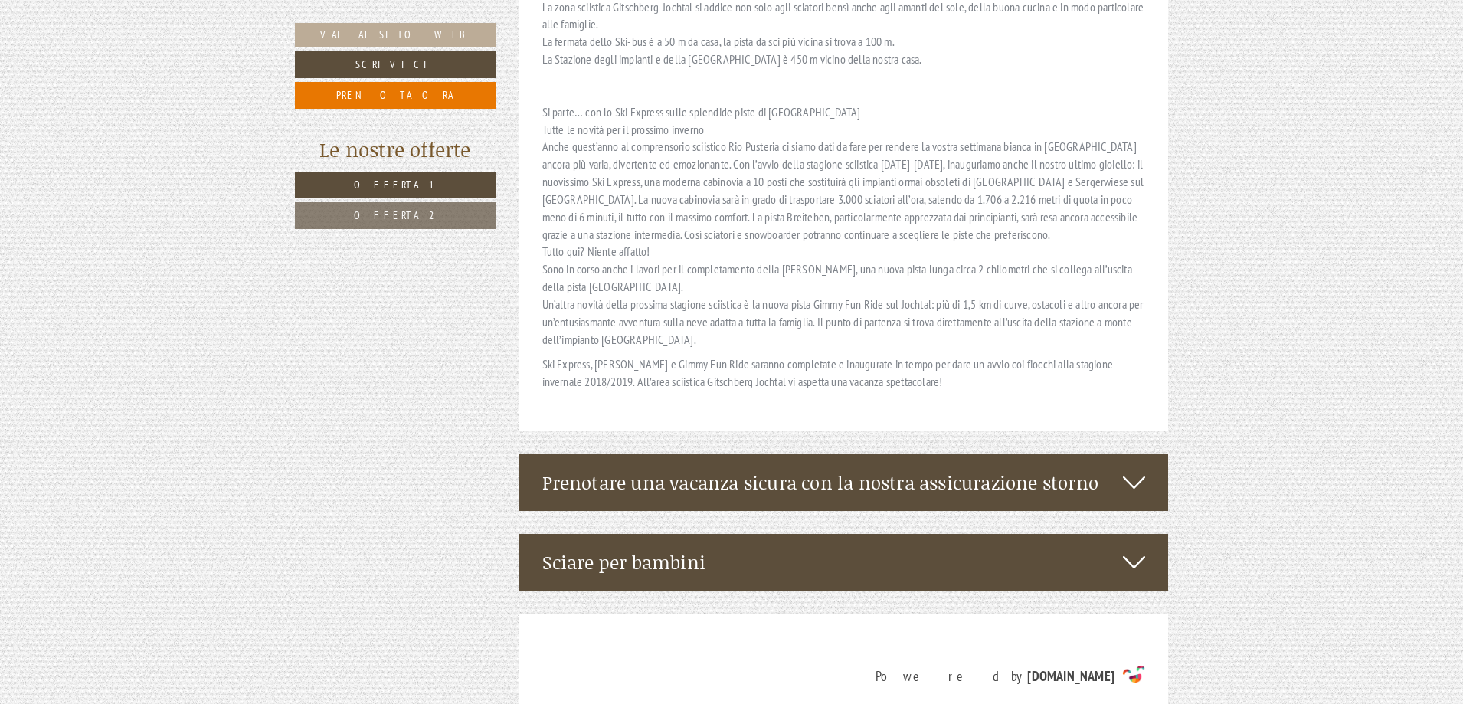
scroll to position [4901, 0]
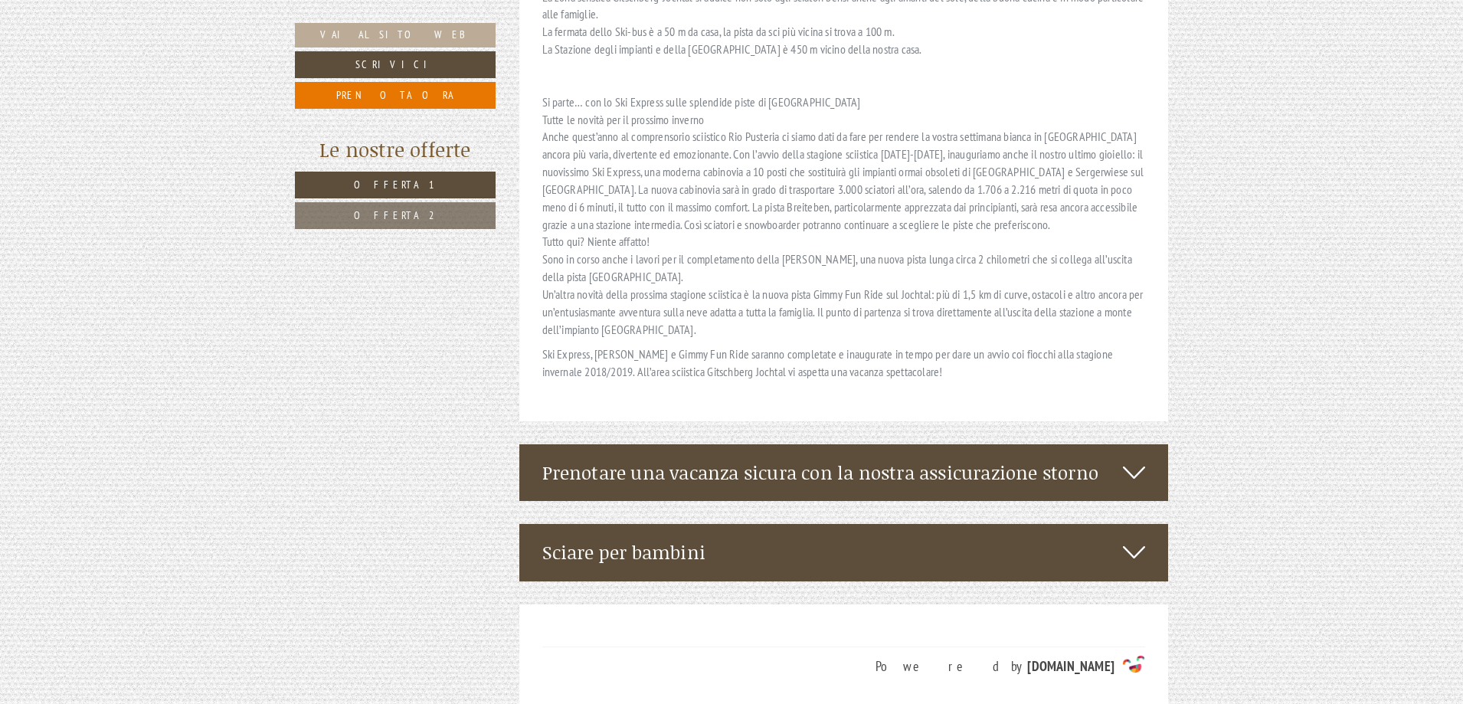
click at [1133, 459] on icon at bounding box center [1134, 472] width 22 height 26
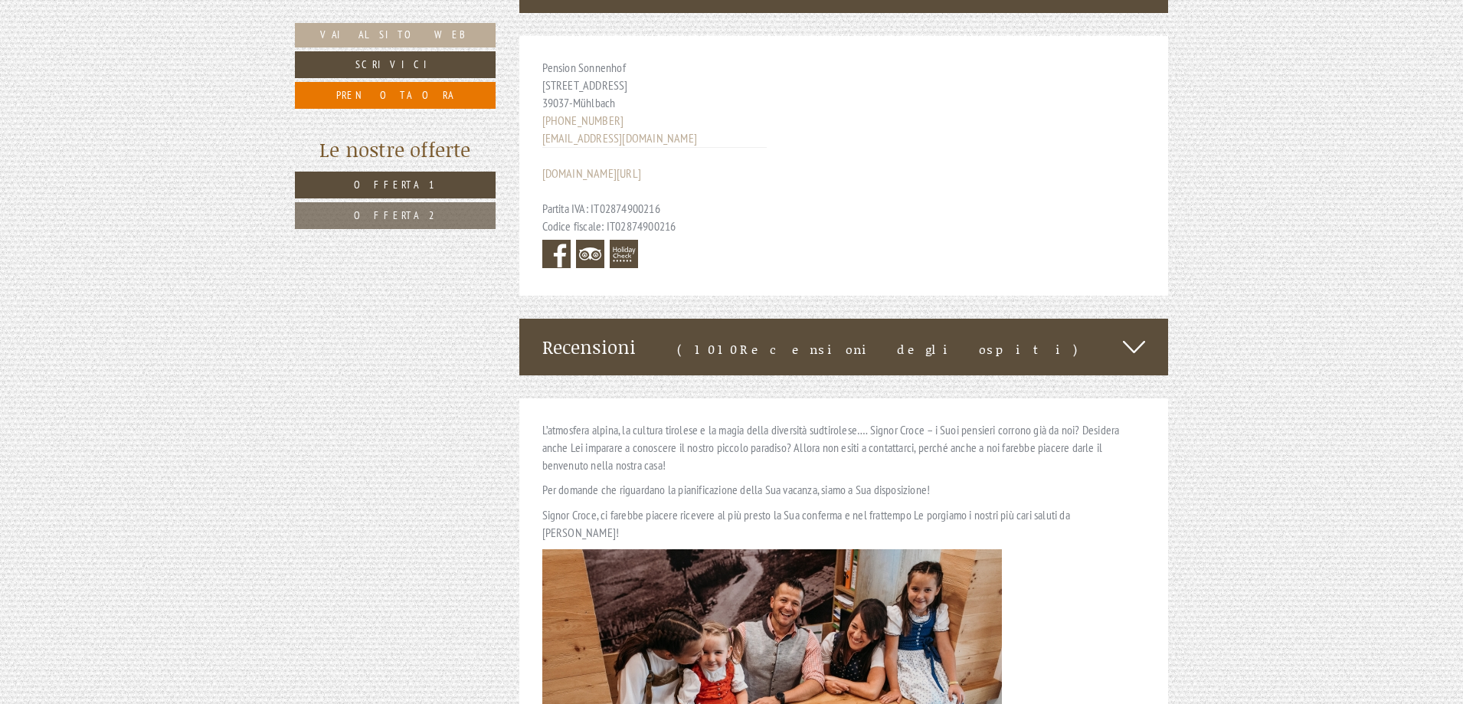
scroll to position [6428, 0]
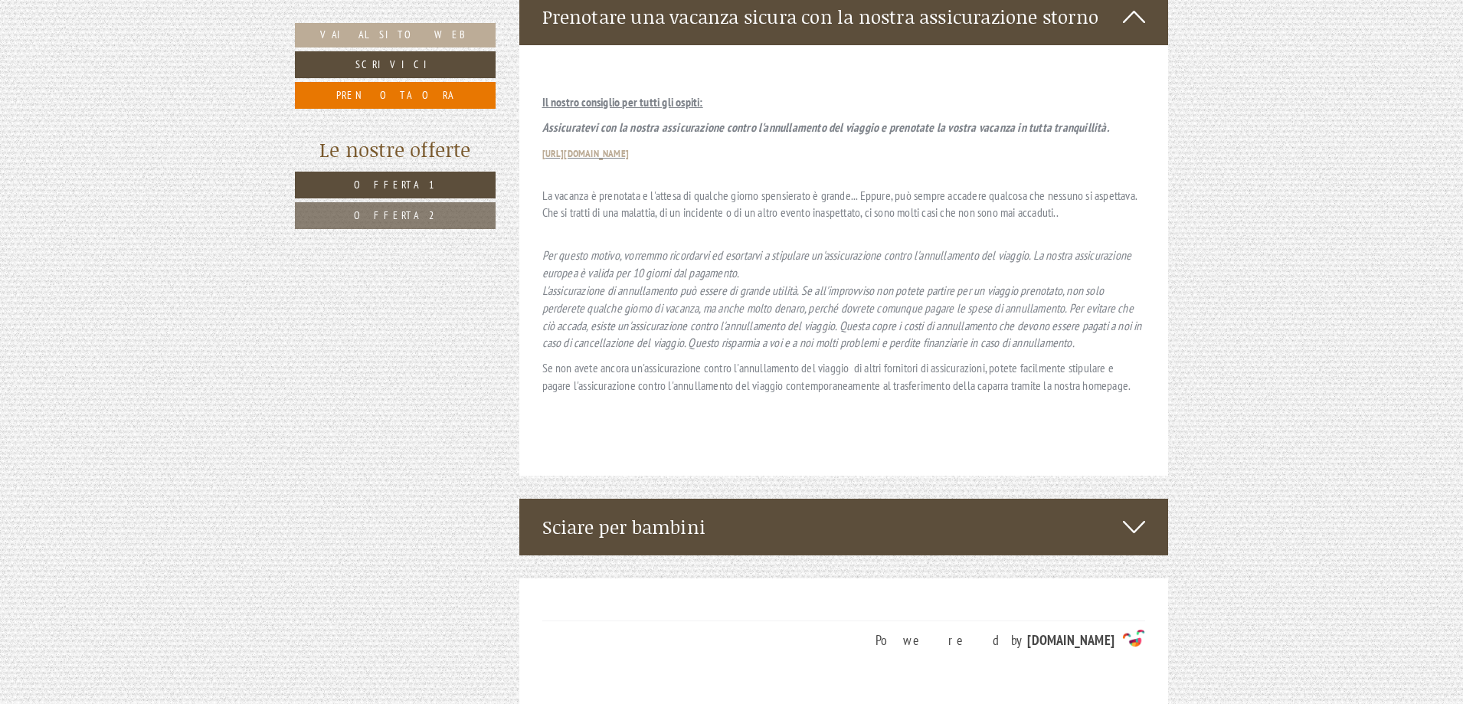
click at [1136, 514] on icon at bounding box center [1134, 527] width 22 height 26
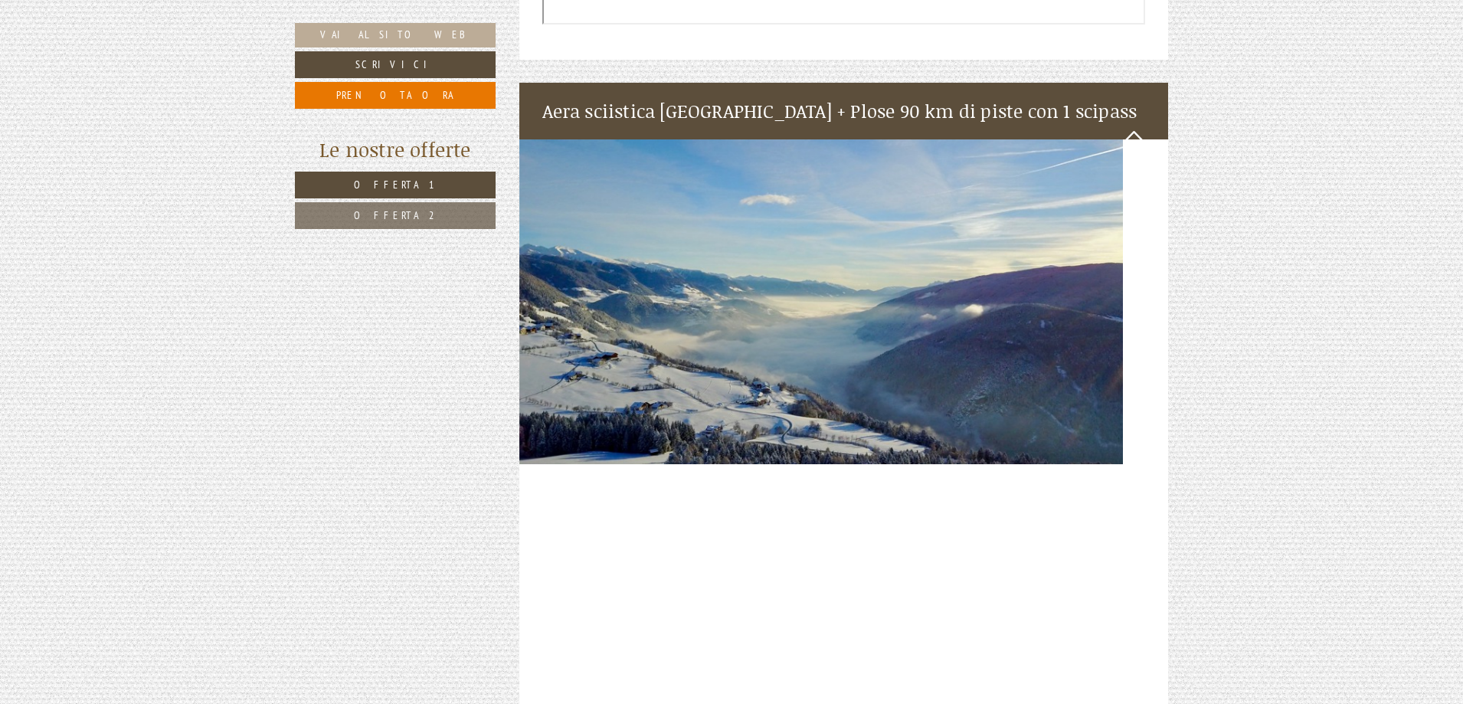
scroll to position [3825, 0]
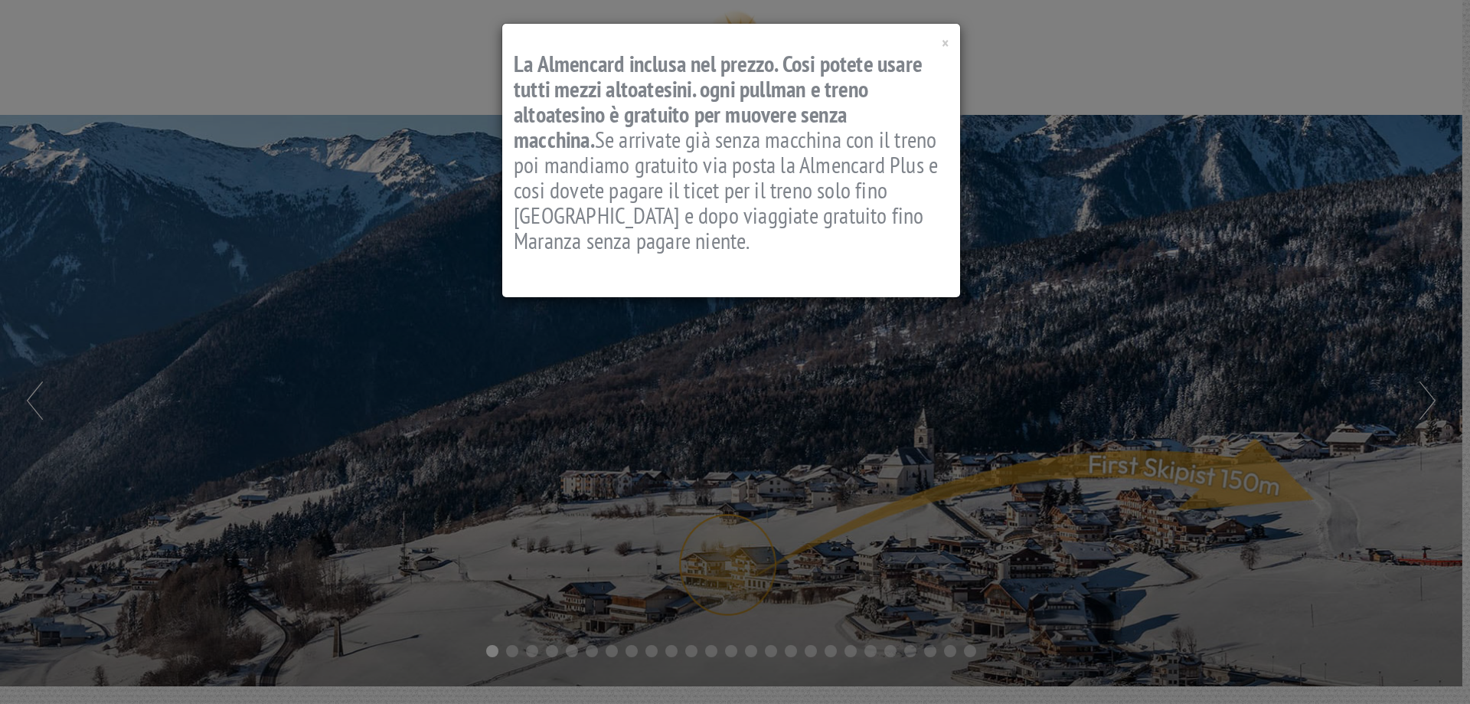
click at [950, 37] on div "× La Almencard inclusa nel prezzo. Cosi potete usare tutti mezzi altoatesini. o…" at bounding box center [731, 160] width 458 height 273
click at [943, 45] on span "×" at bounding box center [945, 43] width 7 height 21
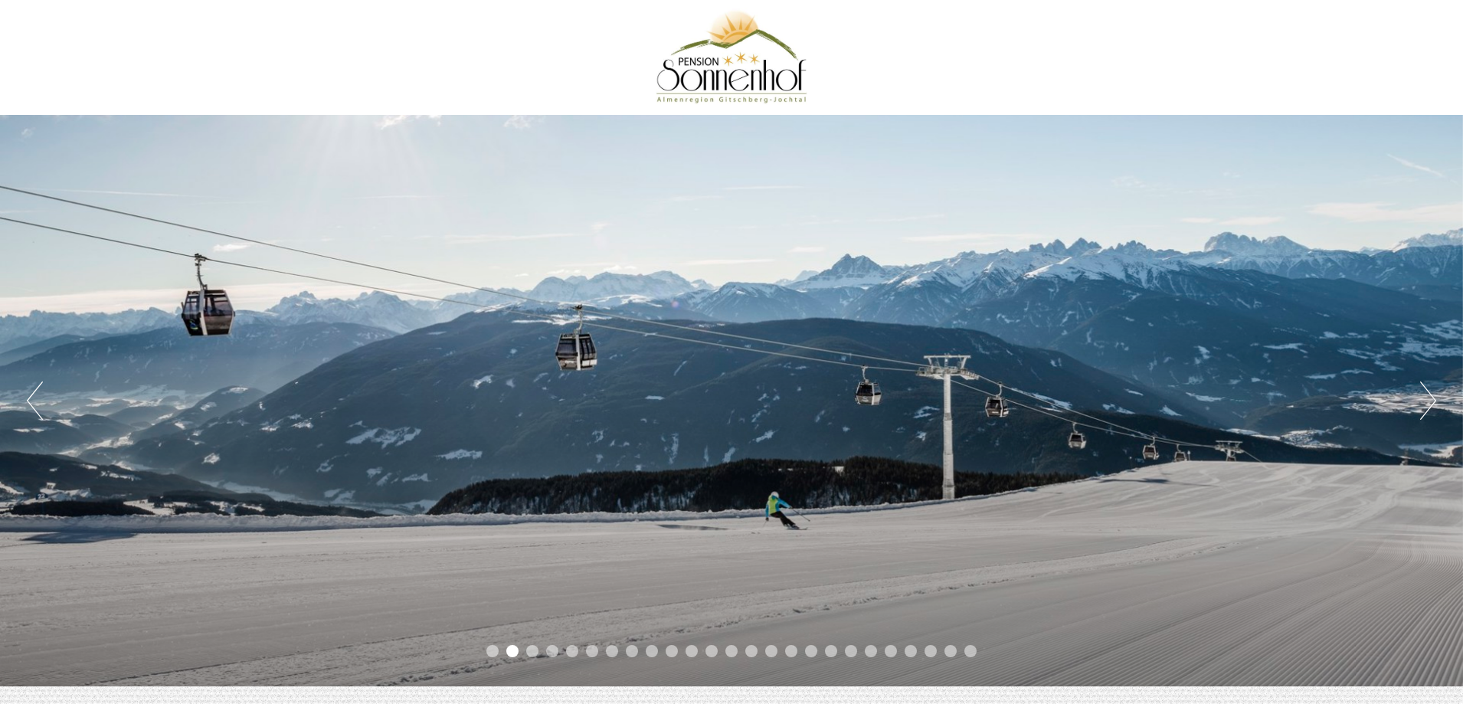
click at [494, 649] on li "1" at bounding box center [492, 651] width 12 height 12
click at [491, 648] on li "1" at bounding box center [492, 651] width 12 height 12
click at [1418, 405] on div "Previous Next 1 2 3 4 5 6 7 8 9 10 11 12 13 14 15 16 17 18 19 20 21 22 23 24 25" at bounding box center [731, 400] width 1463 height 571
click at [1428, 392] on button "Next" at bounding box center [1428, 400] width 16 height 38
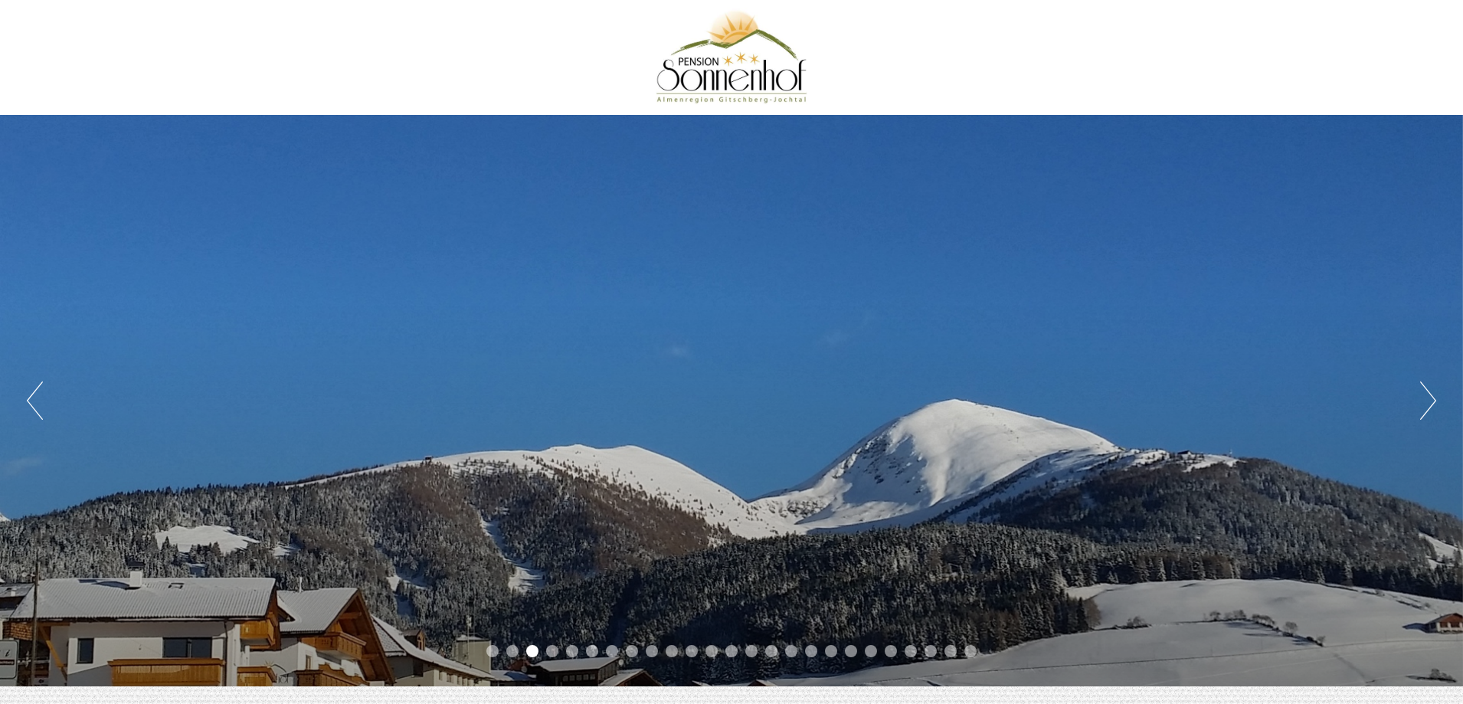
click at [1431, 392] on button "Next" at bounding box center [1428, 400] width 16 height 38
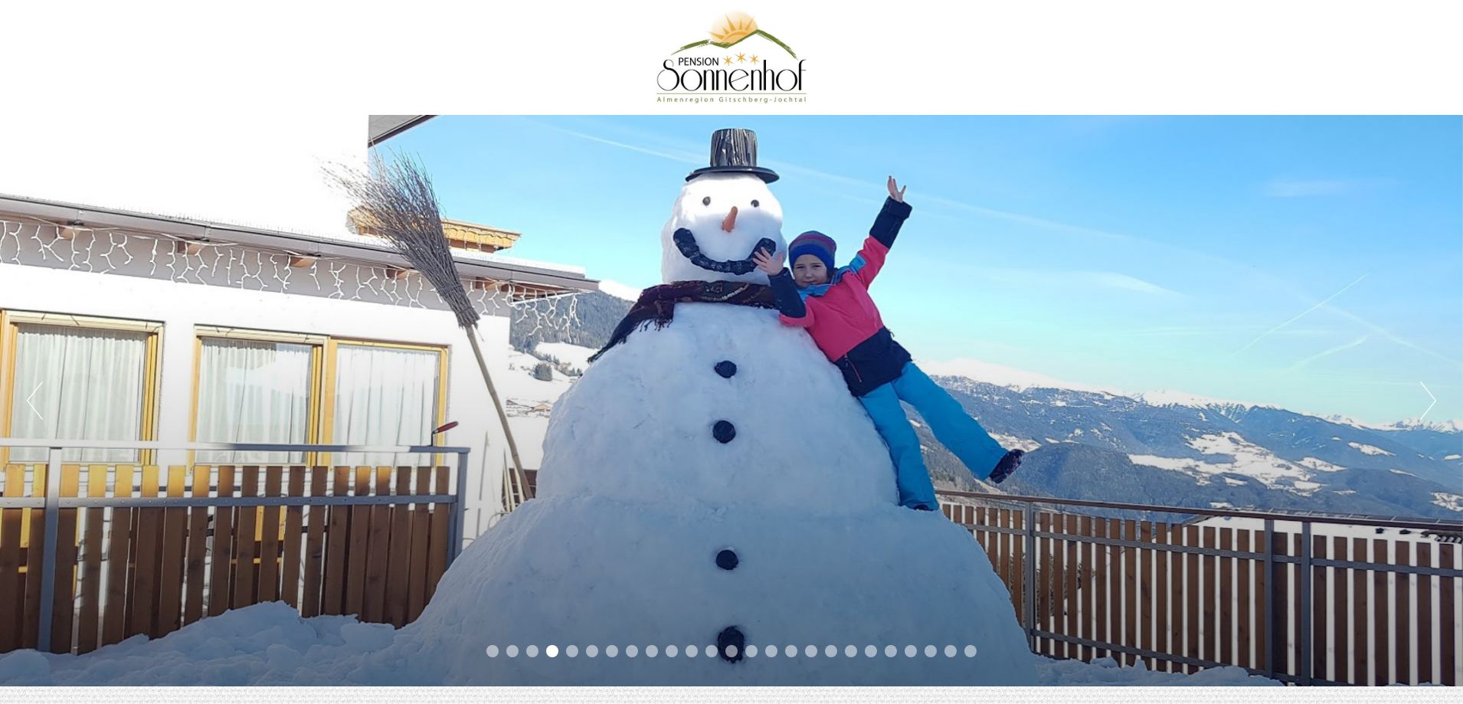
click at [1431, 392] on button "Next" at bounding box center [1428, 400] width 16 height 38
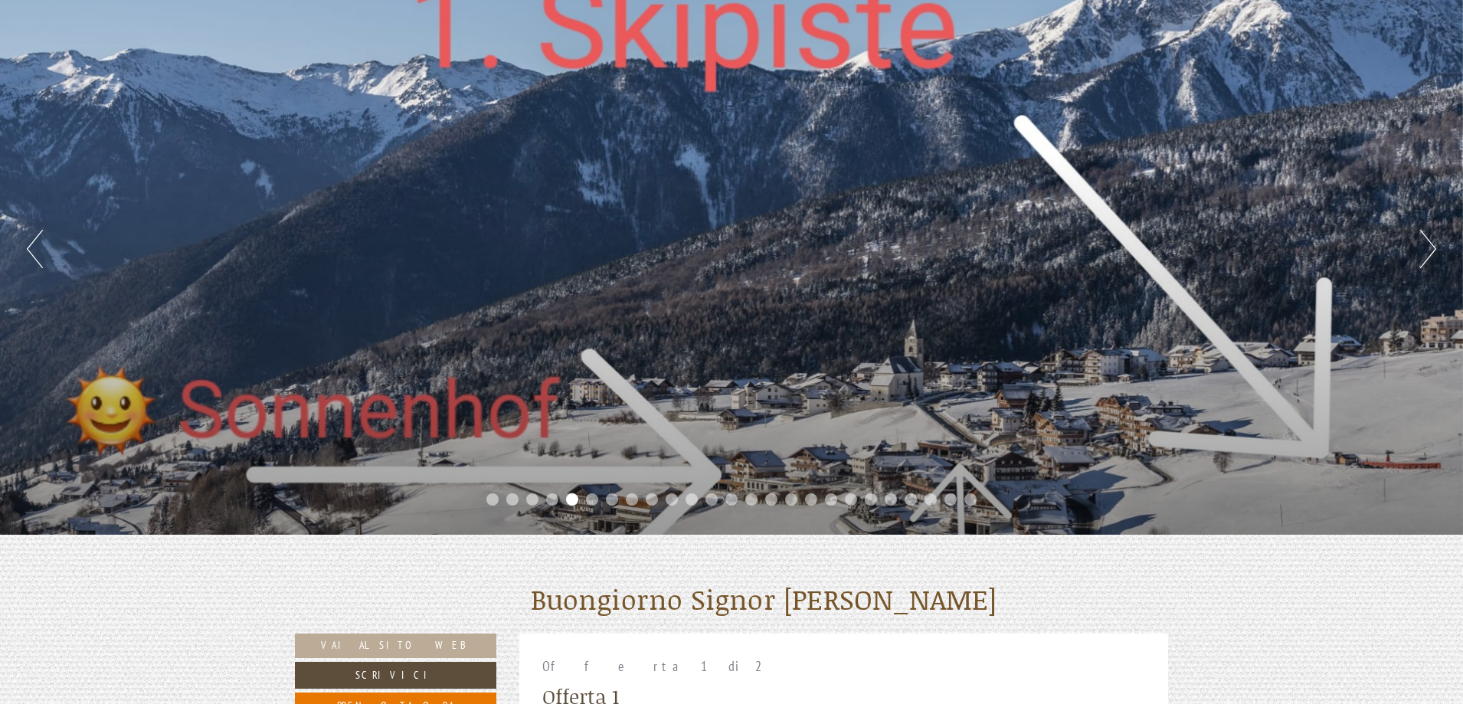
scroll to position [153, 0]
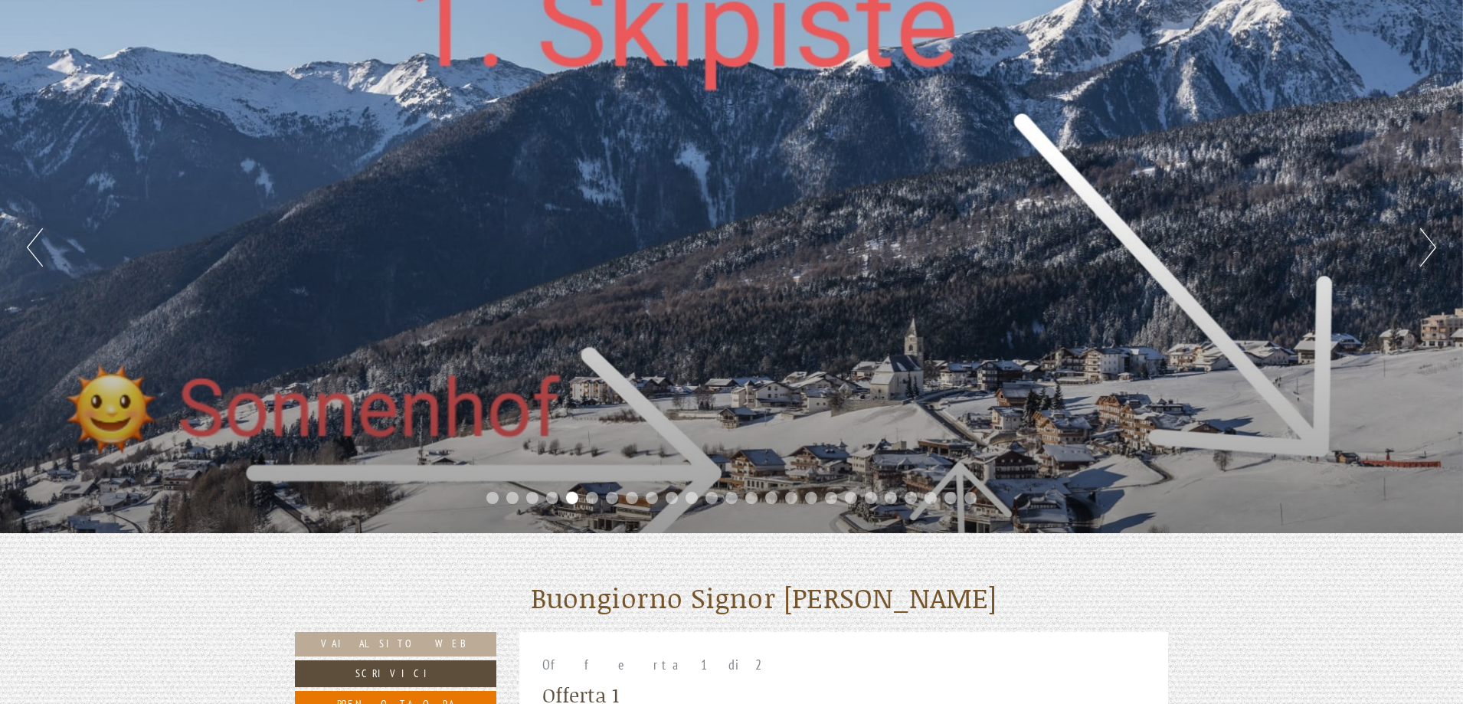
drag, startPoint x: 809, startPoint y: 353, endPoint x: 750, endPoint y: 291, distance: 85.6
click at [750, 291] on div "Previous Next 1 2 3 4 5 6 7 8 9 10 11 12 13 14 15 16 17 18 19 20 21 22 23 24 25" at bounding box center [731, 247] width 1463 height 571
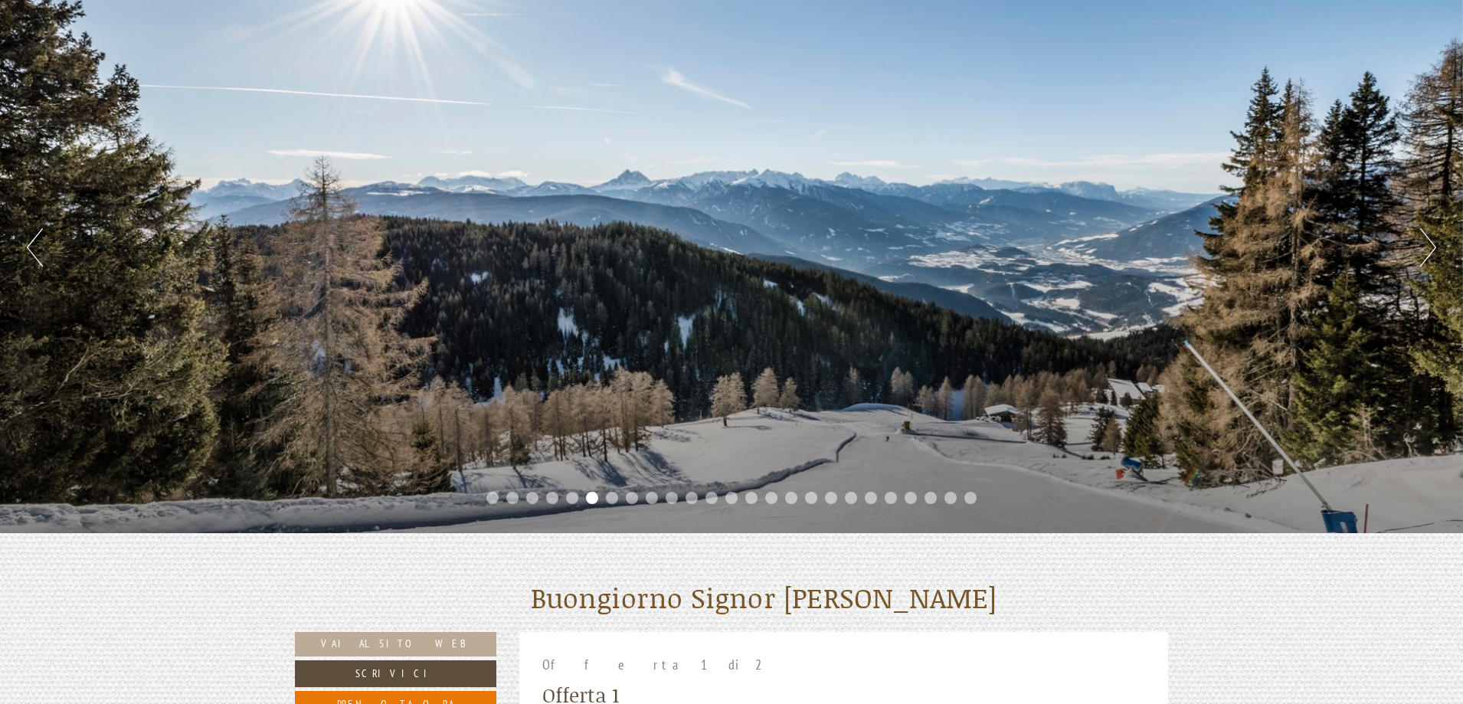
drag, startPoint x: 1063, startPoint y: 434, endPoint x: 933, endPoint y: 319, distance: 173.6
click at [933, 319] on div "Previous Next 1 2 3 4 5 6 7 8 9 10 11 12 13 14 15 16 17 18 19 20 21 22 23 24 25" at bounding box center [731, 247] width 1463 height 571
click at [613, 495] on li "7" at bounding box center [612, 498] width 12 height 12
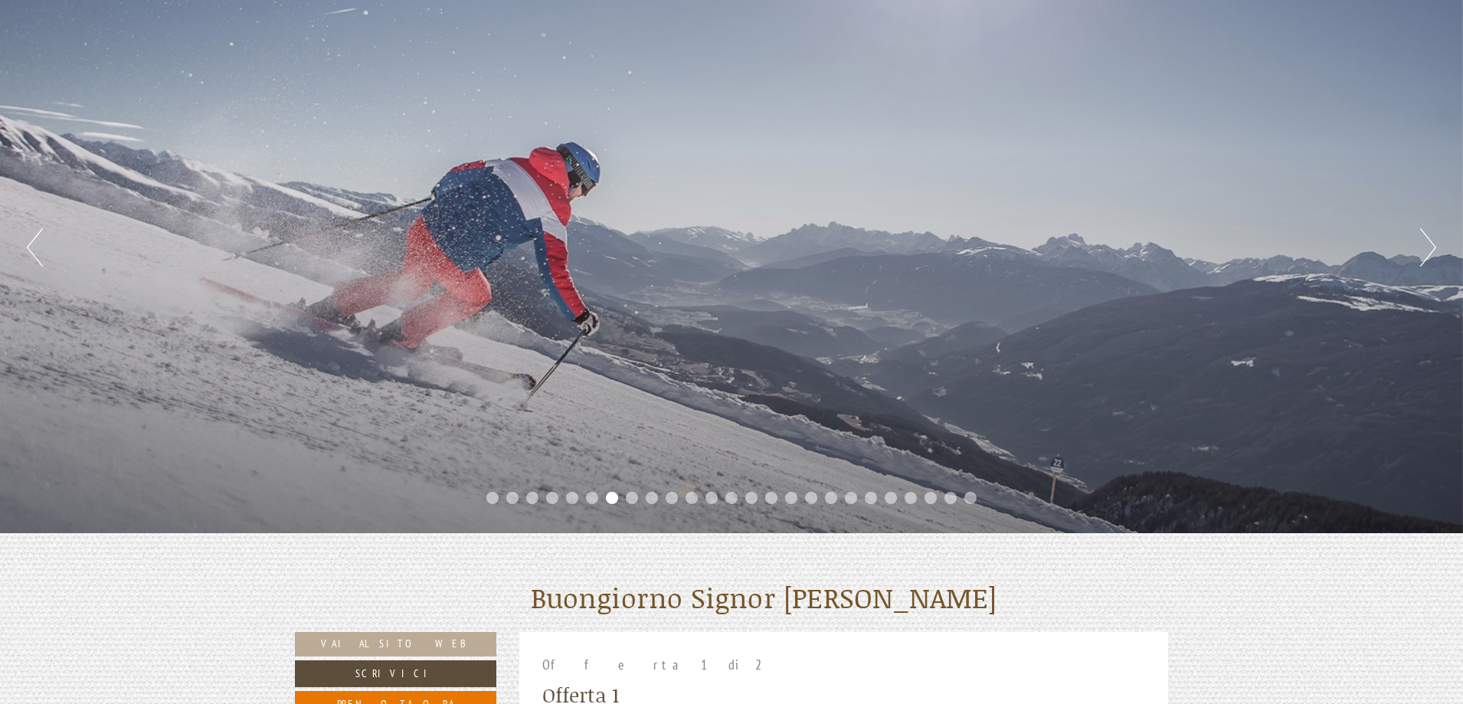
click at [630, 495] on li "8" at bounding box center [632, 498] width 12 height 12
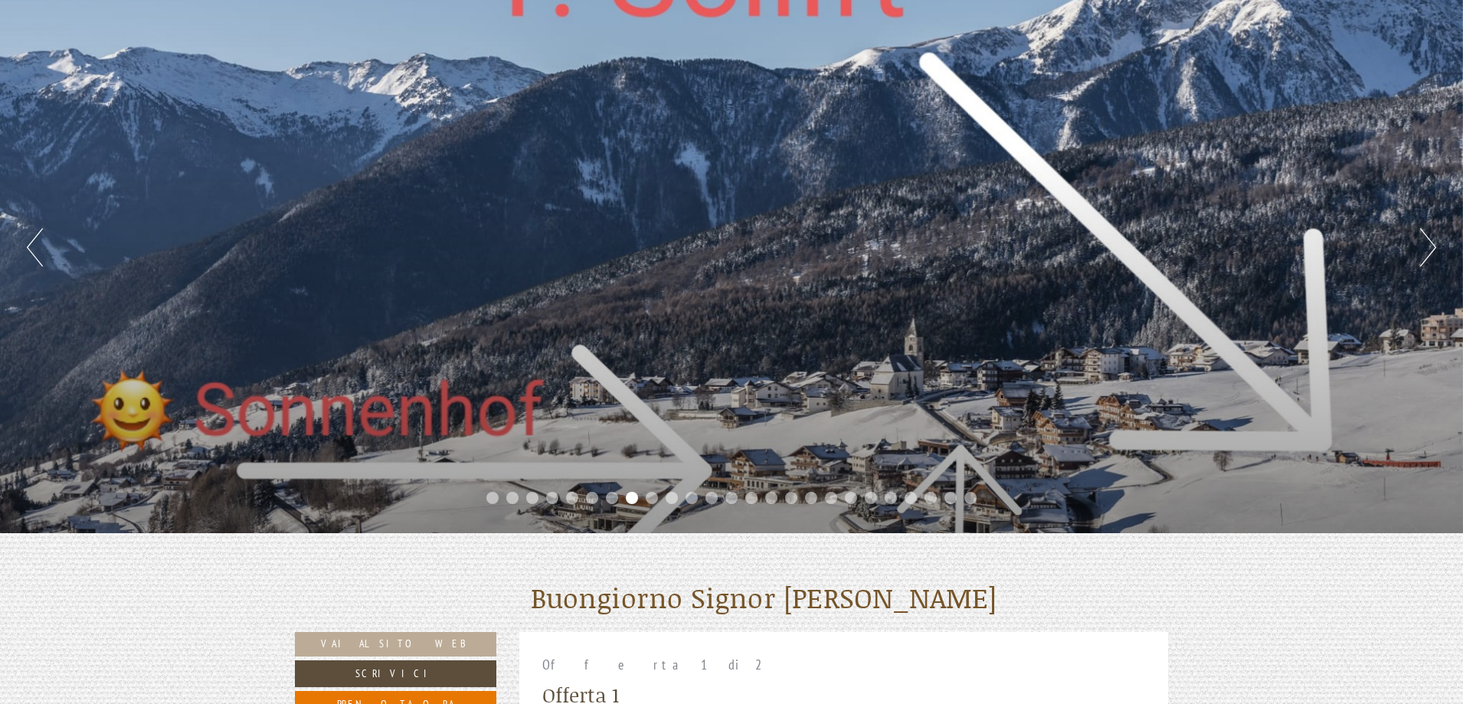
click at [1333, 431] on div "Previous Next 1 2 3 4 5 6 7 8 9 10 11 12 13 14 15 16 17 18 19 20 21 22 23 24 25" at bounding box center [731, 247] width 1463 height 571
click at [1342, 456] on div "Previous Next 1 2 3 4 5 6 7 8 9 10 11 12 13 14 15 16 17 18 19 20 21 22 23 24 25" at bounding box center [731, 247] width 1463 height 571
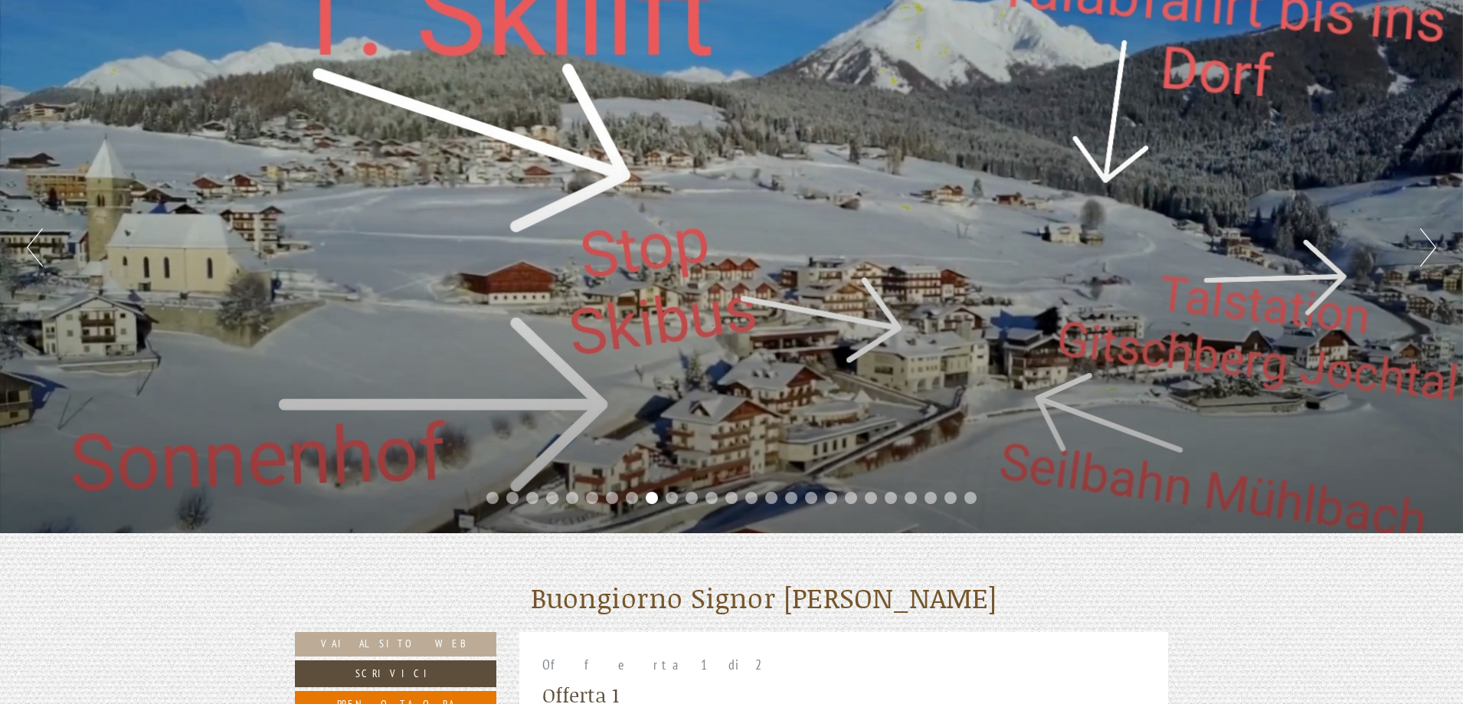
click at [1423, 250] on button "Next" at bounding box center [1428, 247] width 16 height 38
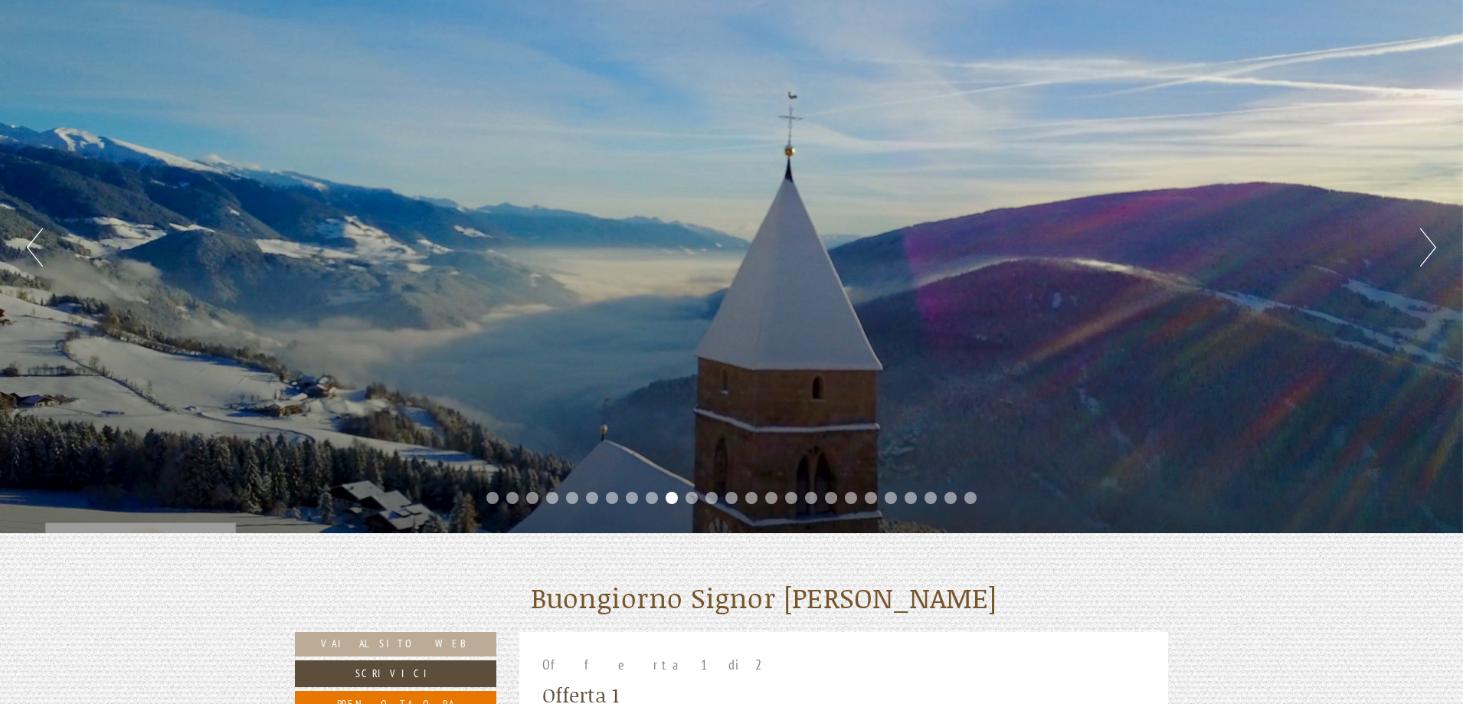
click at [37, 250] on button "Previous" at bounding box center [35, 247] width 16 height 38
click at [1423, 260] on button "Next" at bounding box center [1428, 247] width 16 height 38
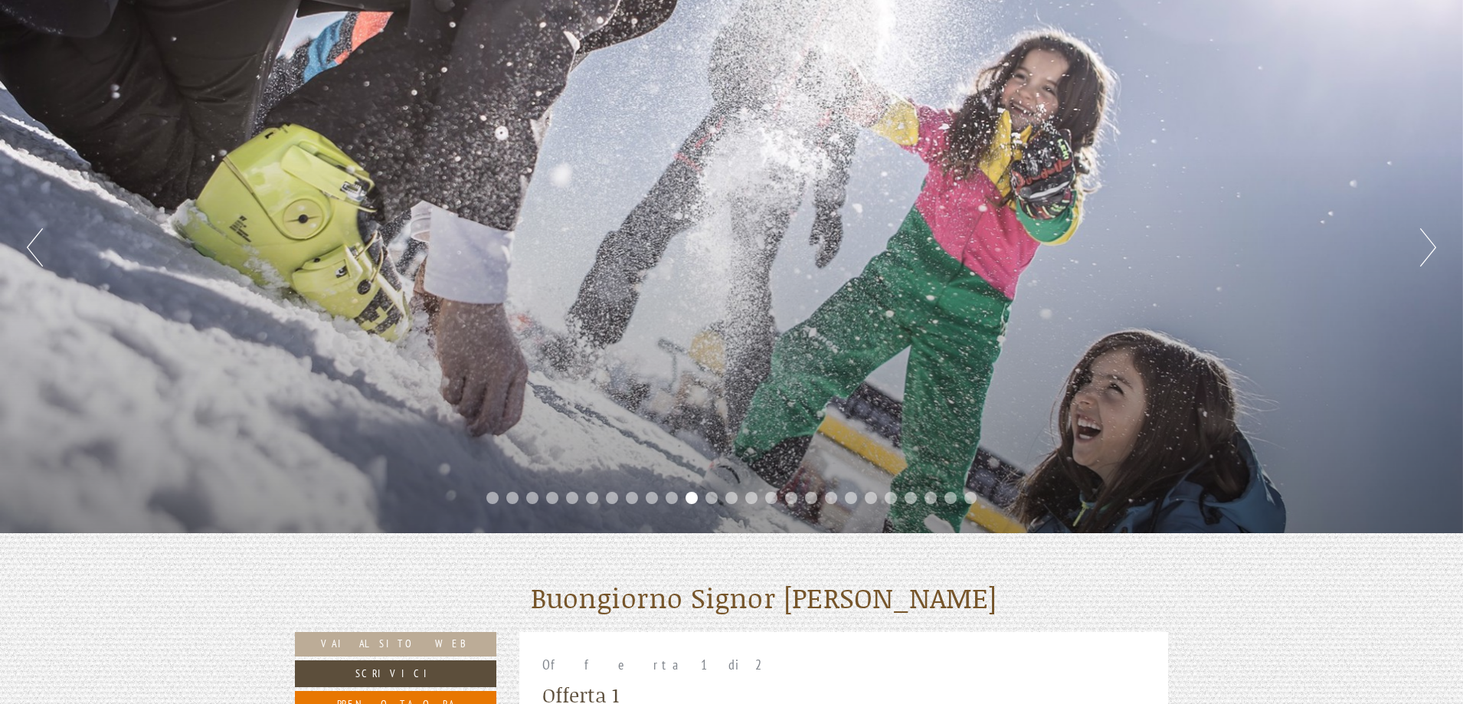
click at [1423, 257] on button "Next" at bounding box center [1428, 247] width 16 height 38
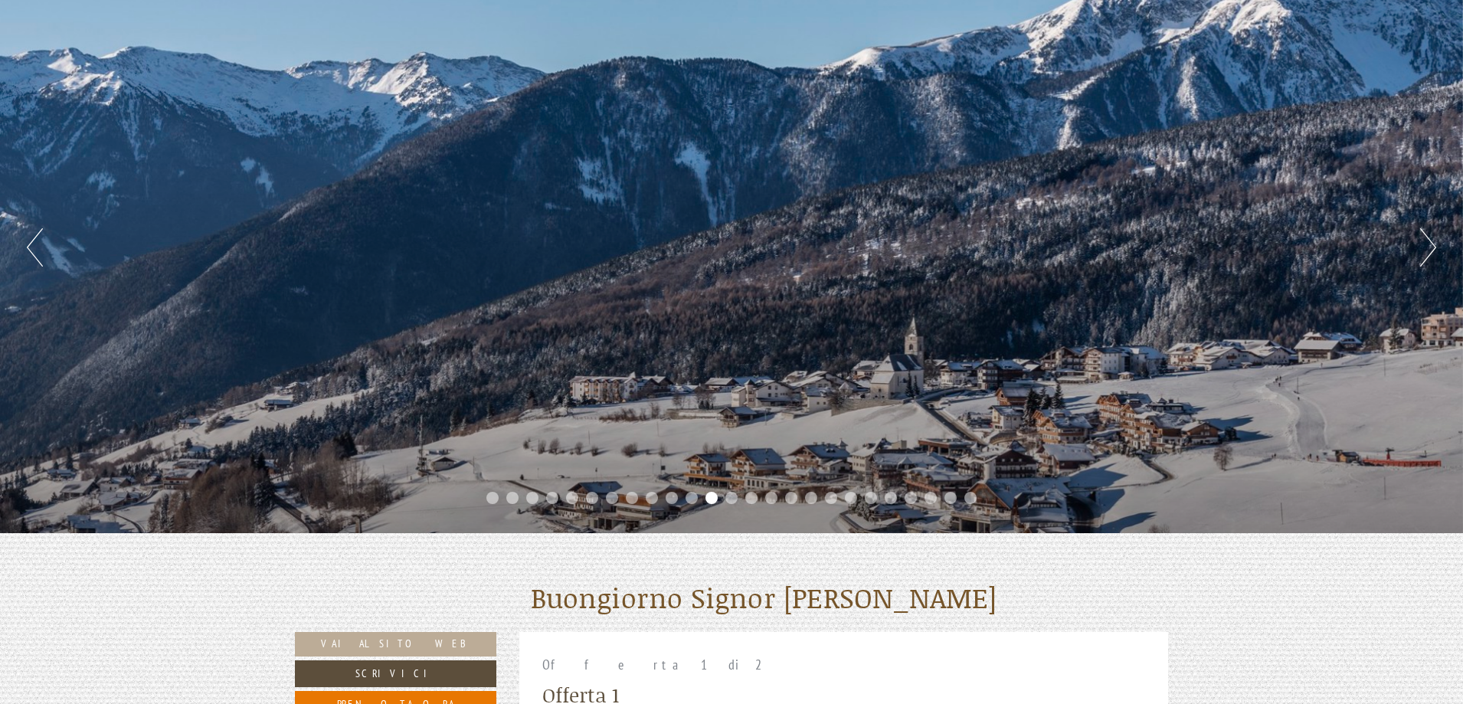
click at [1423, 257] on button "Next" at bounding box center [1428, 247] width 16 height 38
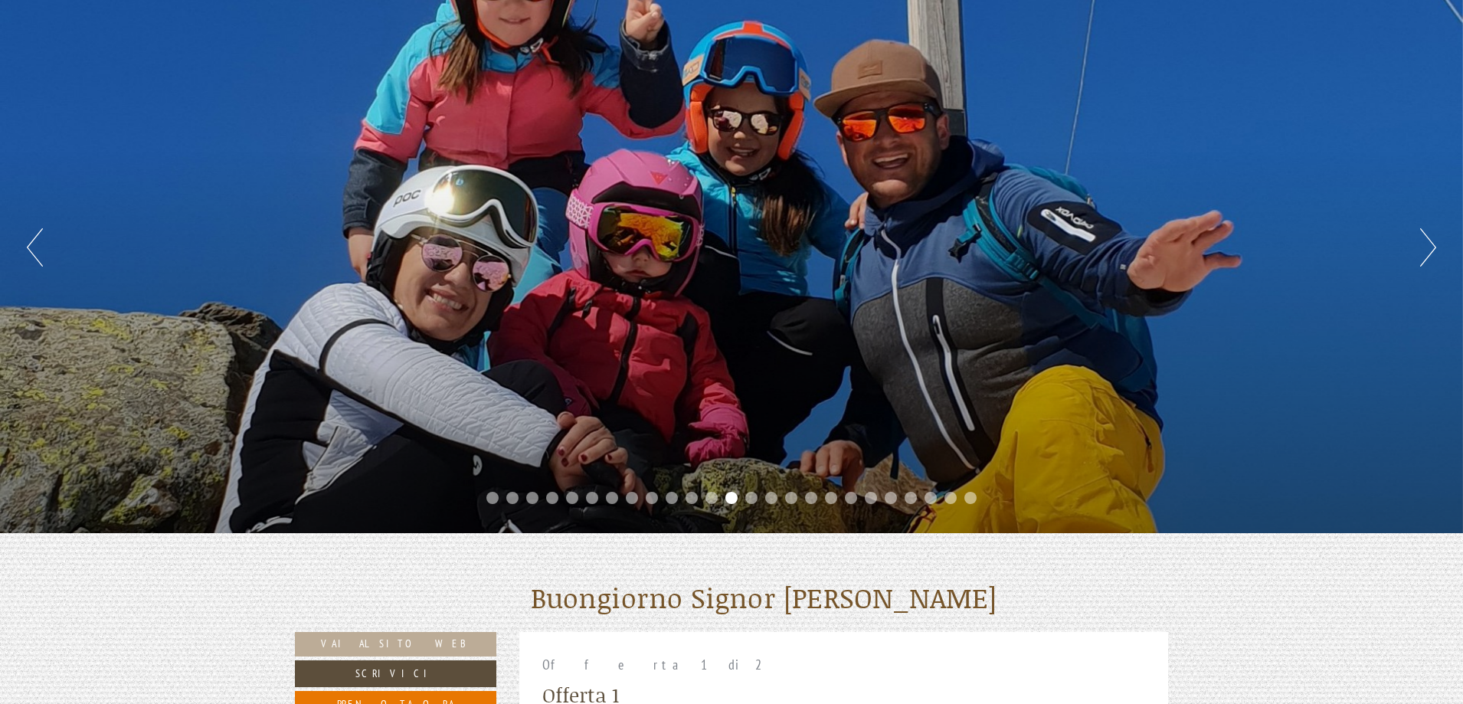
click at [1423, 257] on button "Next" at bounding box center [1428, 247] width 16 height 38
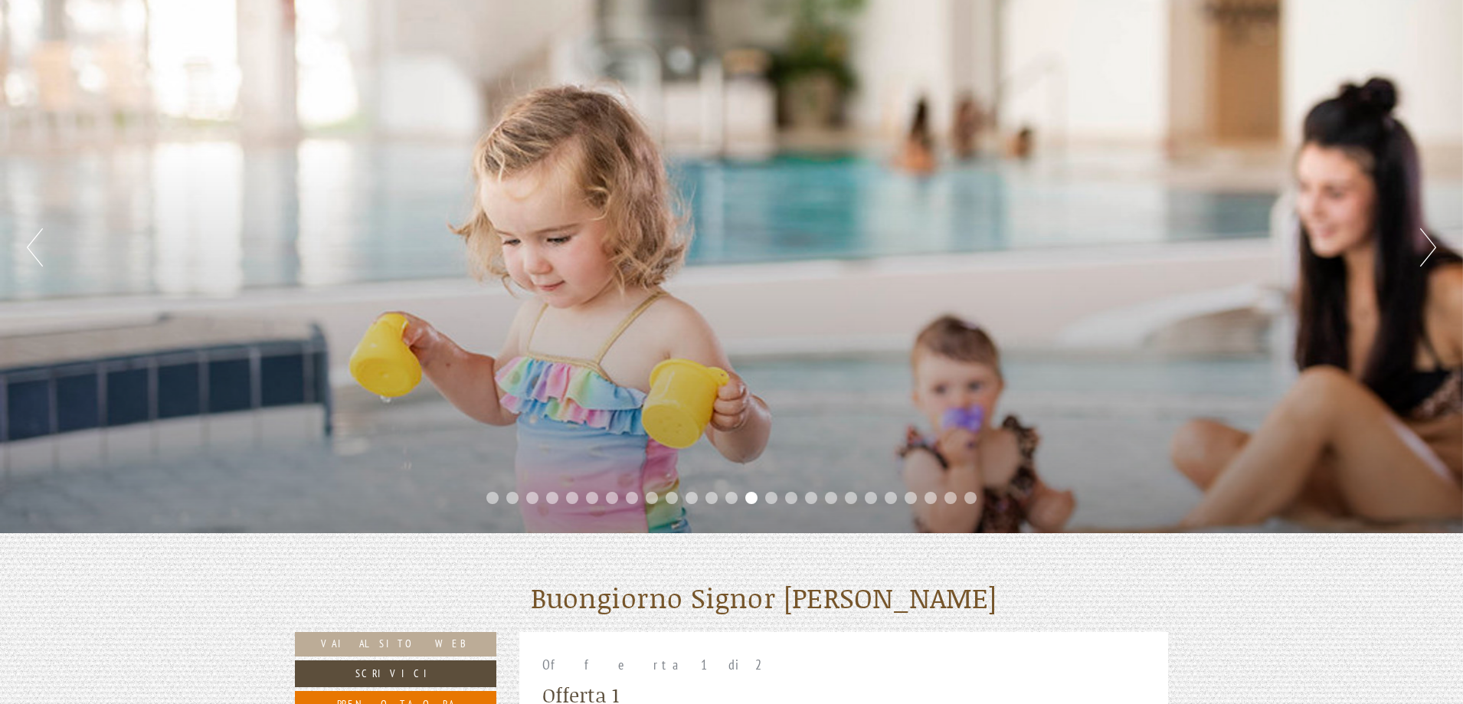
click at [1423, 257] on button "Next" at bounding box center [1428, 247] width 16 height 38
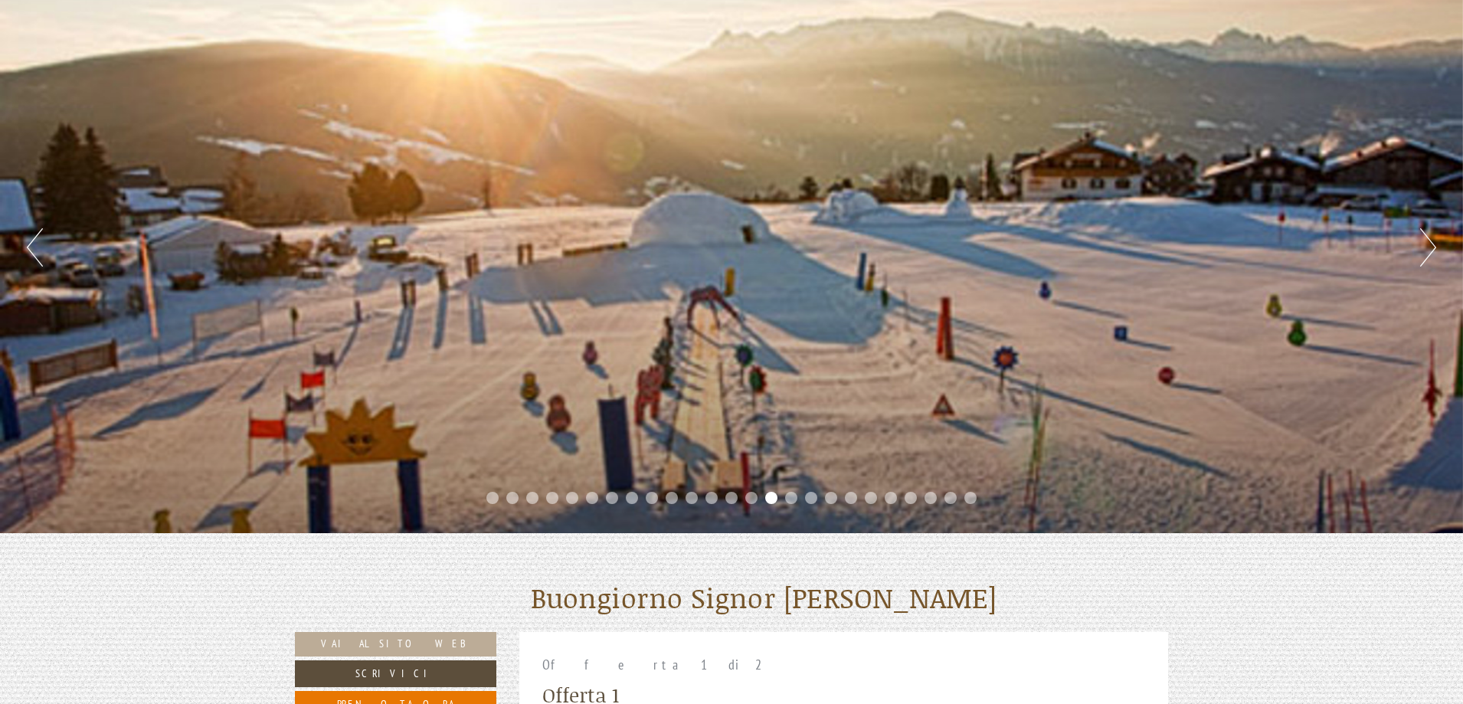
click at [1423, 257] on button "Next" at bounding box center [1428, 247] width 16 height 38
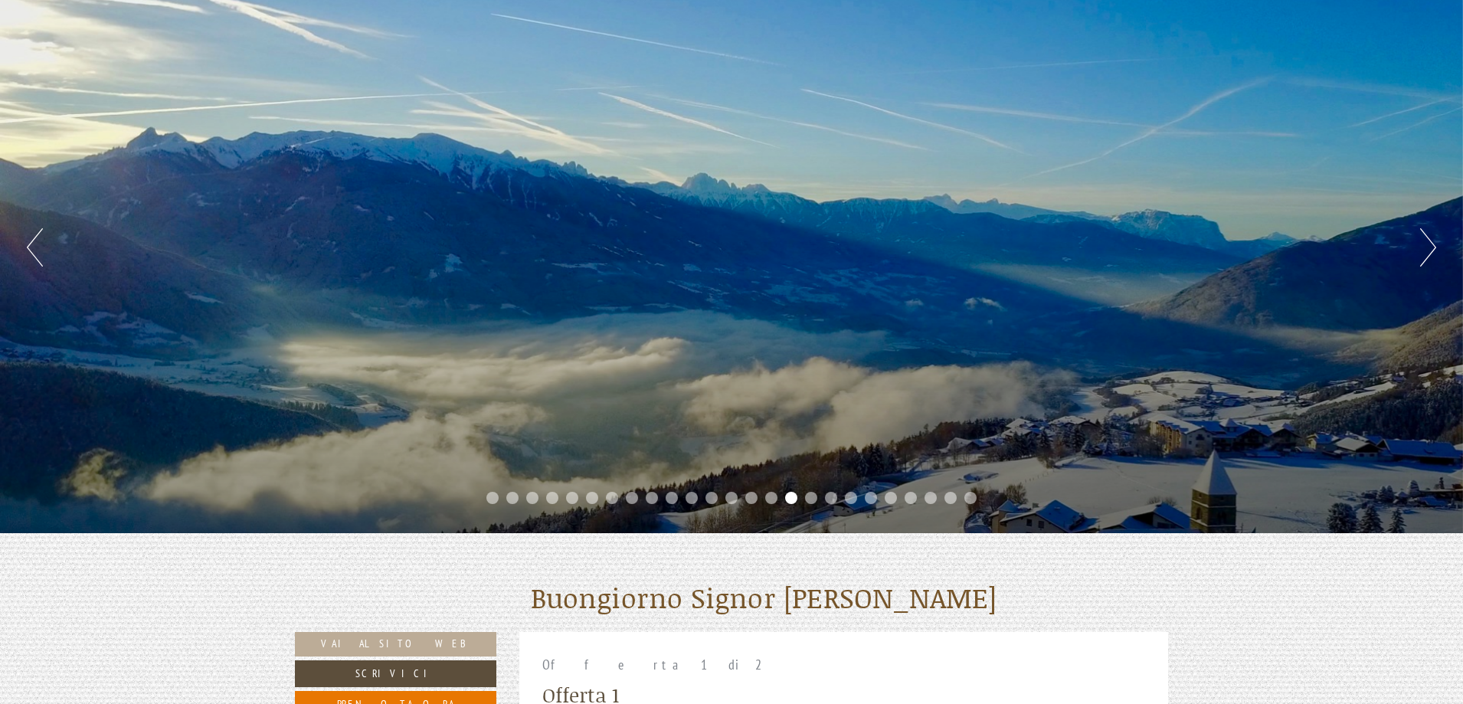
click at [1423, 257] on button "Next" at bounding box center [1428, 247] width 16 height 38
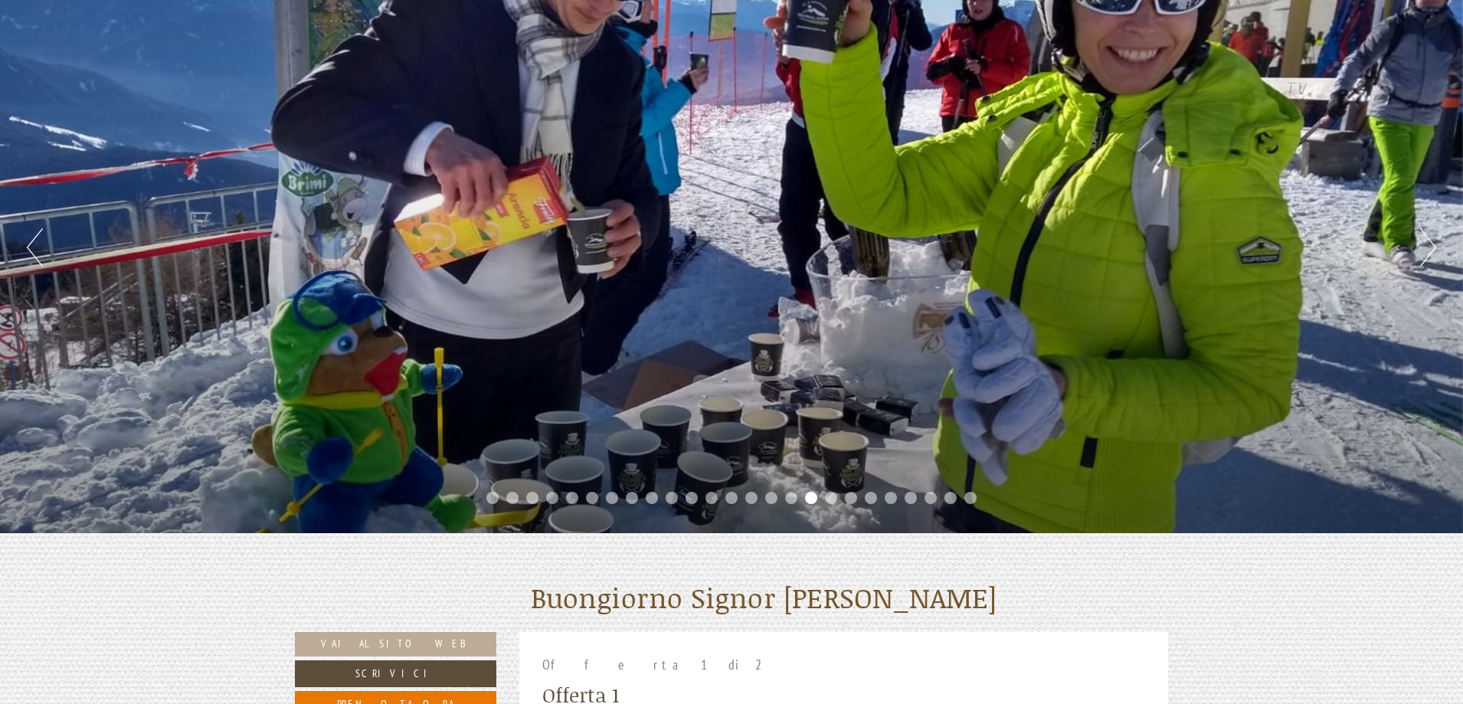
click at [1423, 257] on button "Next" at bounding box center [1428, 247] width 16 height 38
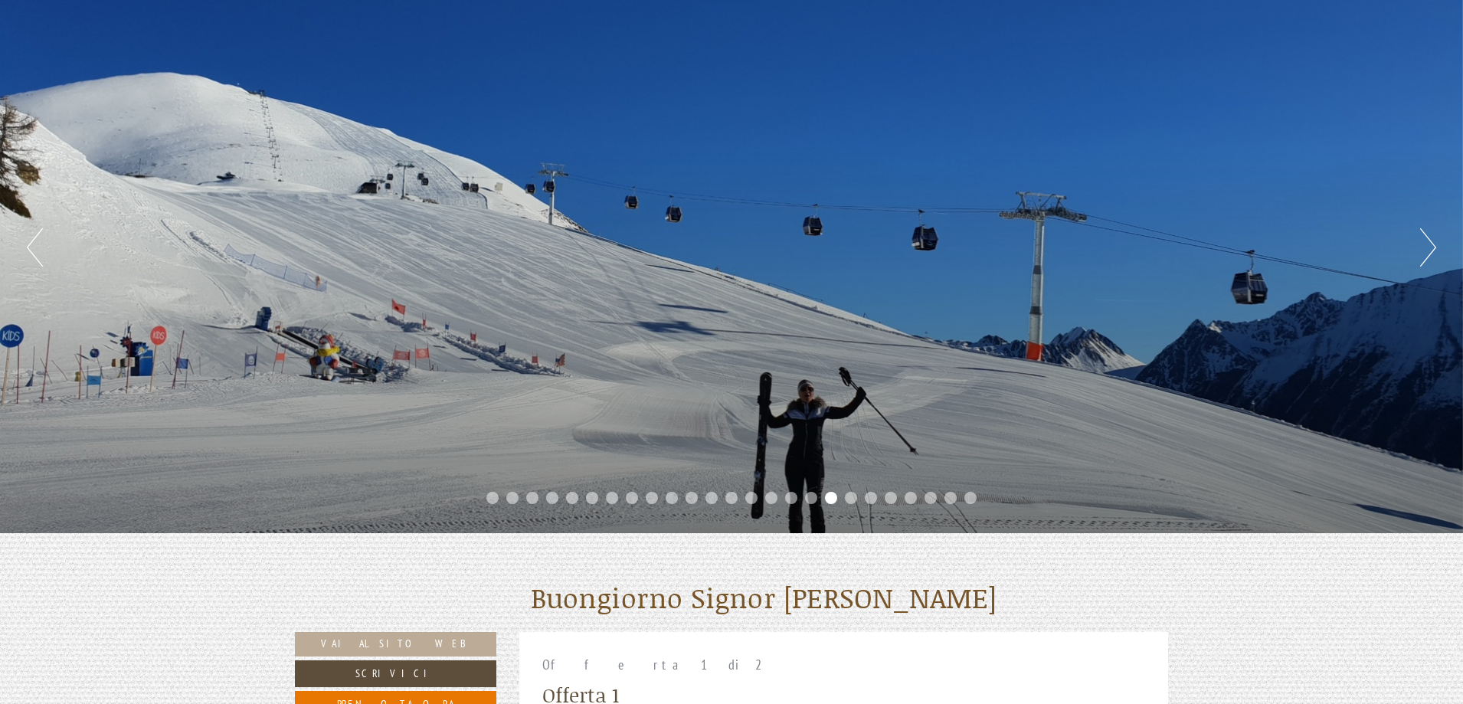
click at [1423, 257] on button "Next" at bounding box center [1428, 247] width 16 height 38
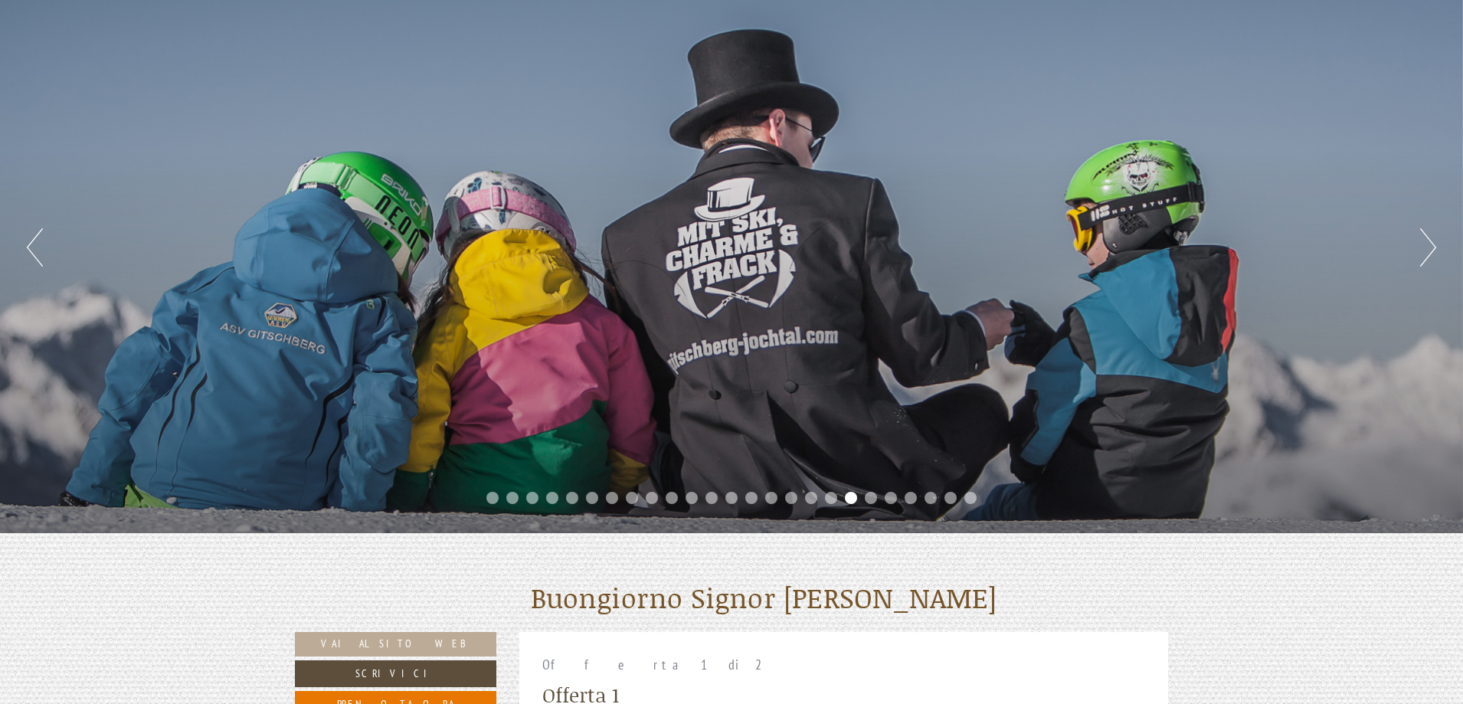
click at [1423, 257] on button "Next" at bounding box center [1428, 247] width 16 height 38
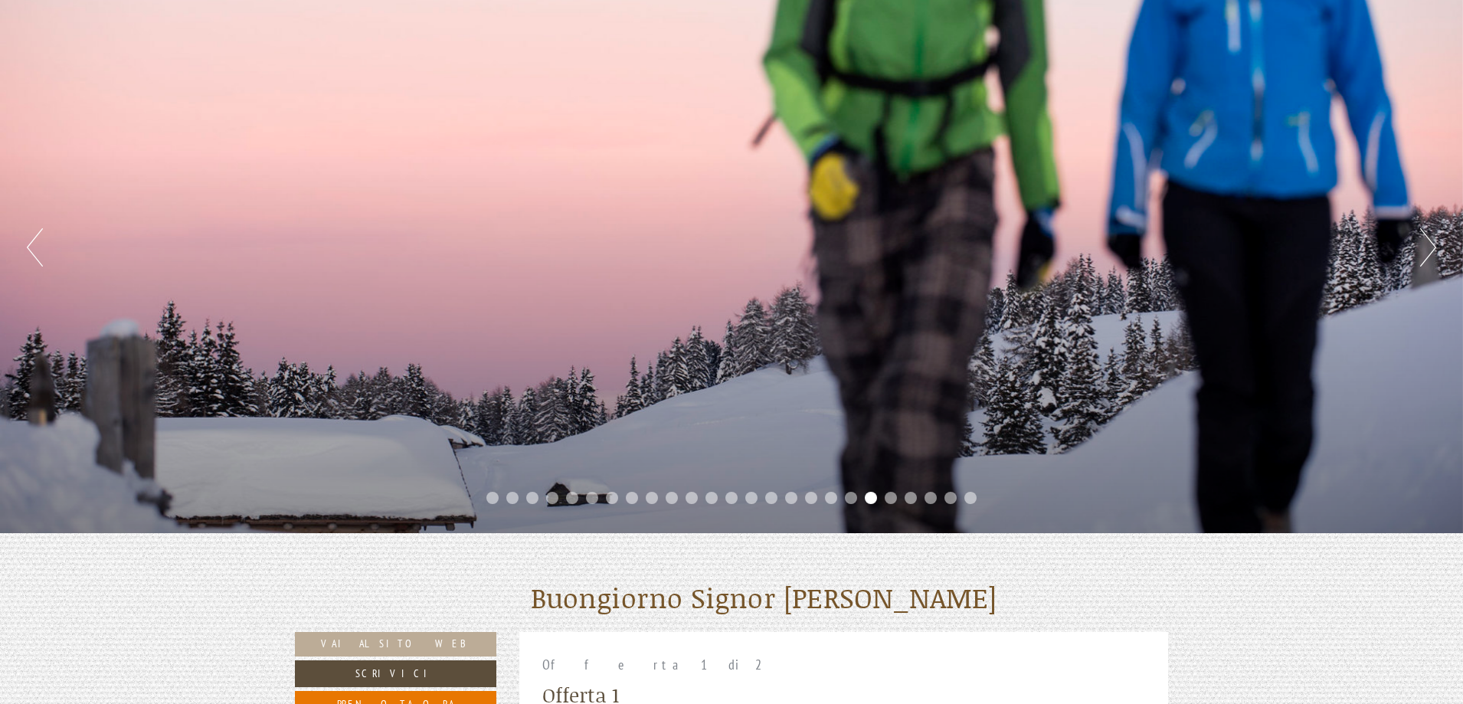
click at [1423, 257] on button "Next" at bounding box center [1428, 247] width 16 height 38
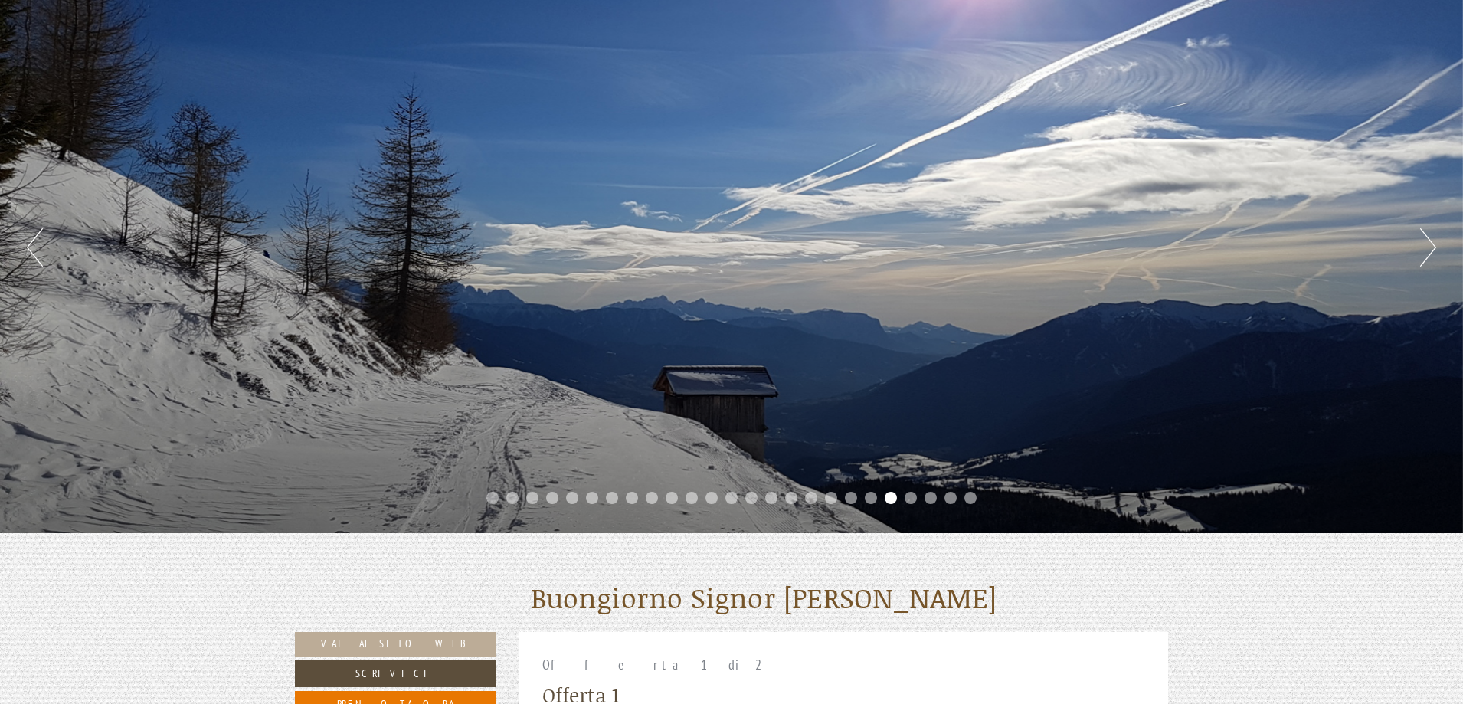
click at [1423, 254] on button "Next" at bounding box center [1428, 247] width 16 height 38
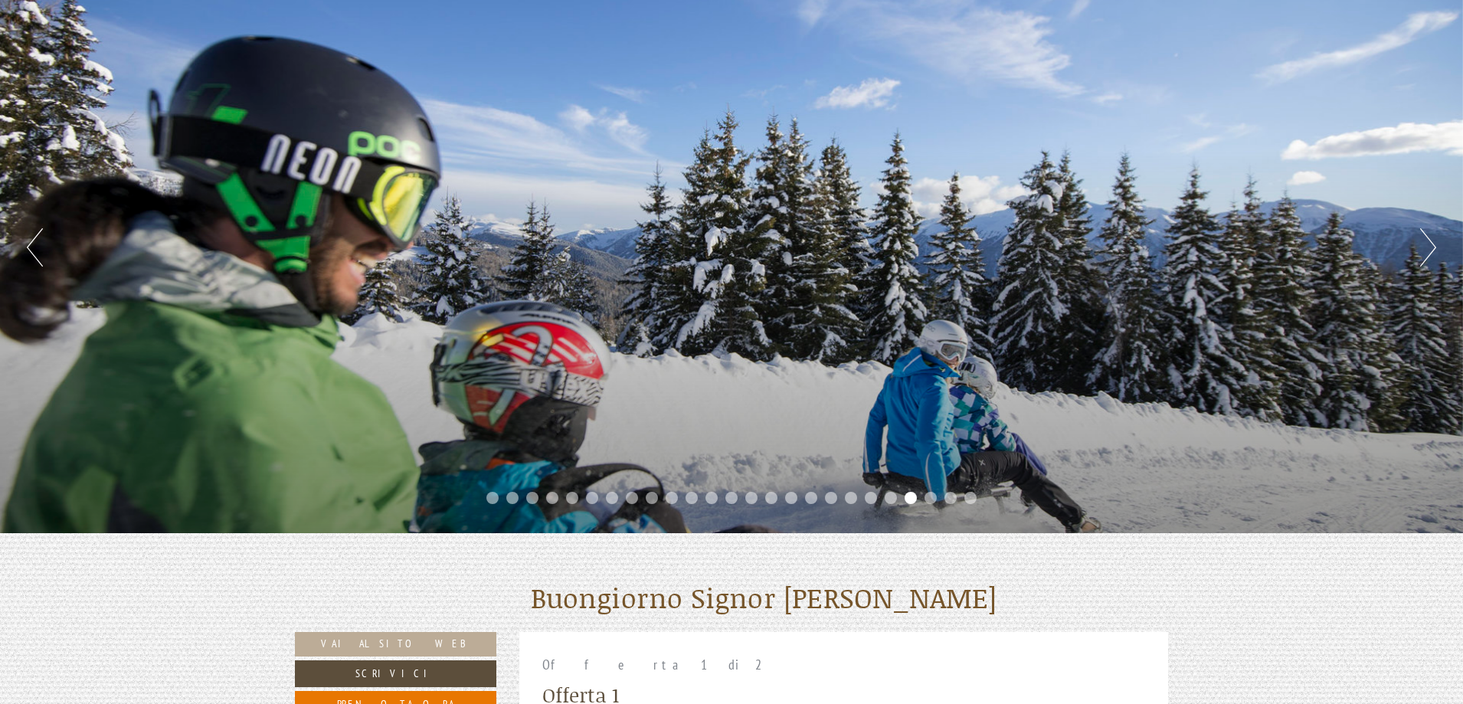
click at [1423, 254] on button "Next" at bounding box center [1428, 247] width 16 height 38
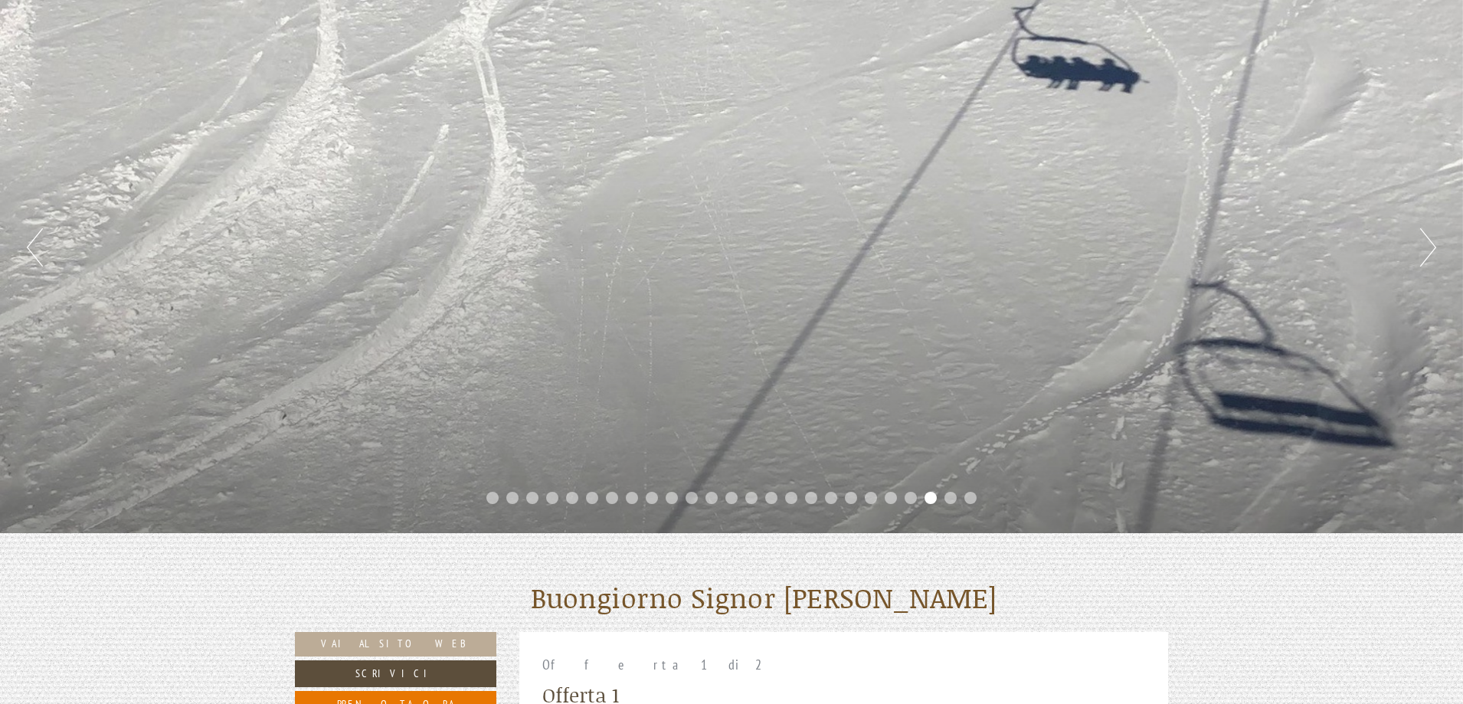
click at [1423, 254] on button "Next" at bounding box center [1428, 247] width 16 height 38
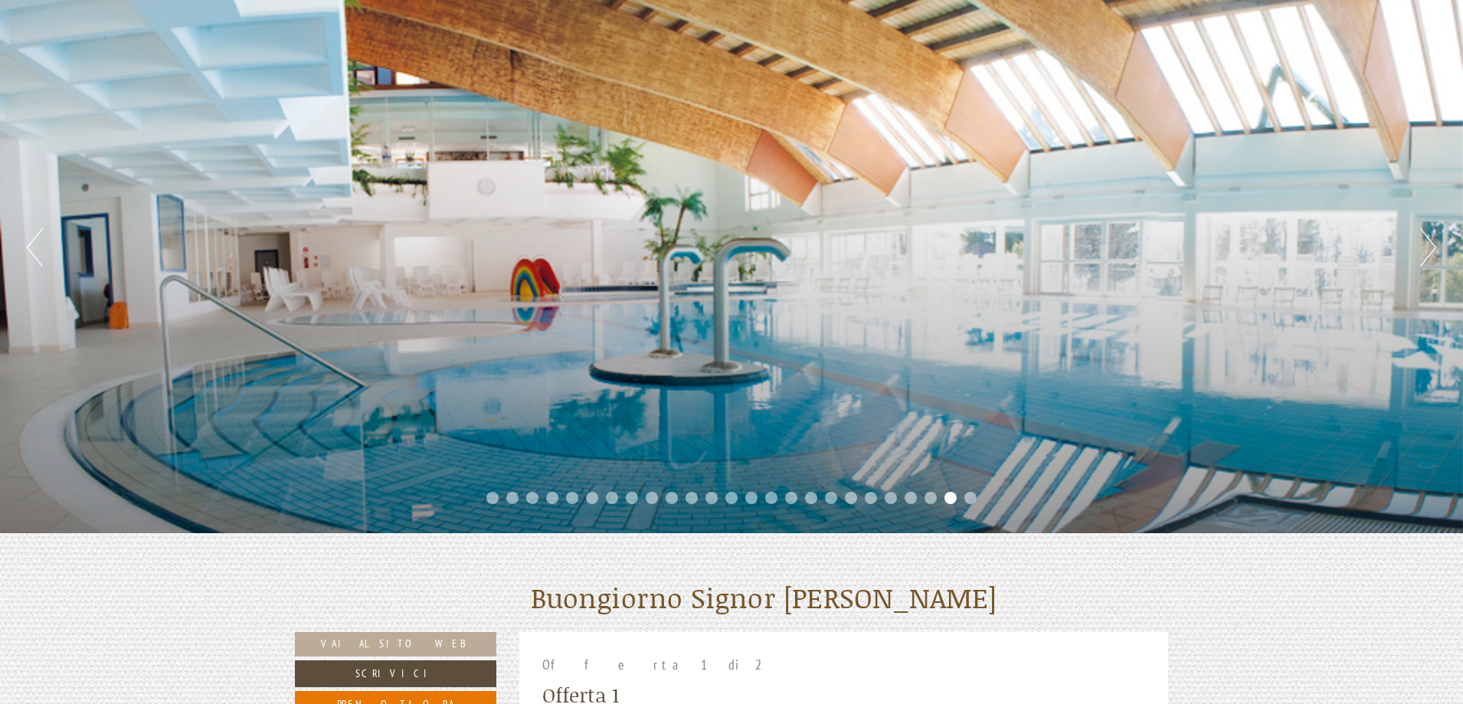
click at [1423, 254] on button "Next" at bounding box center [1428, 247] width 16 height 38
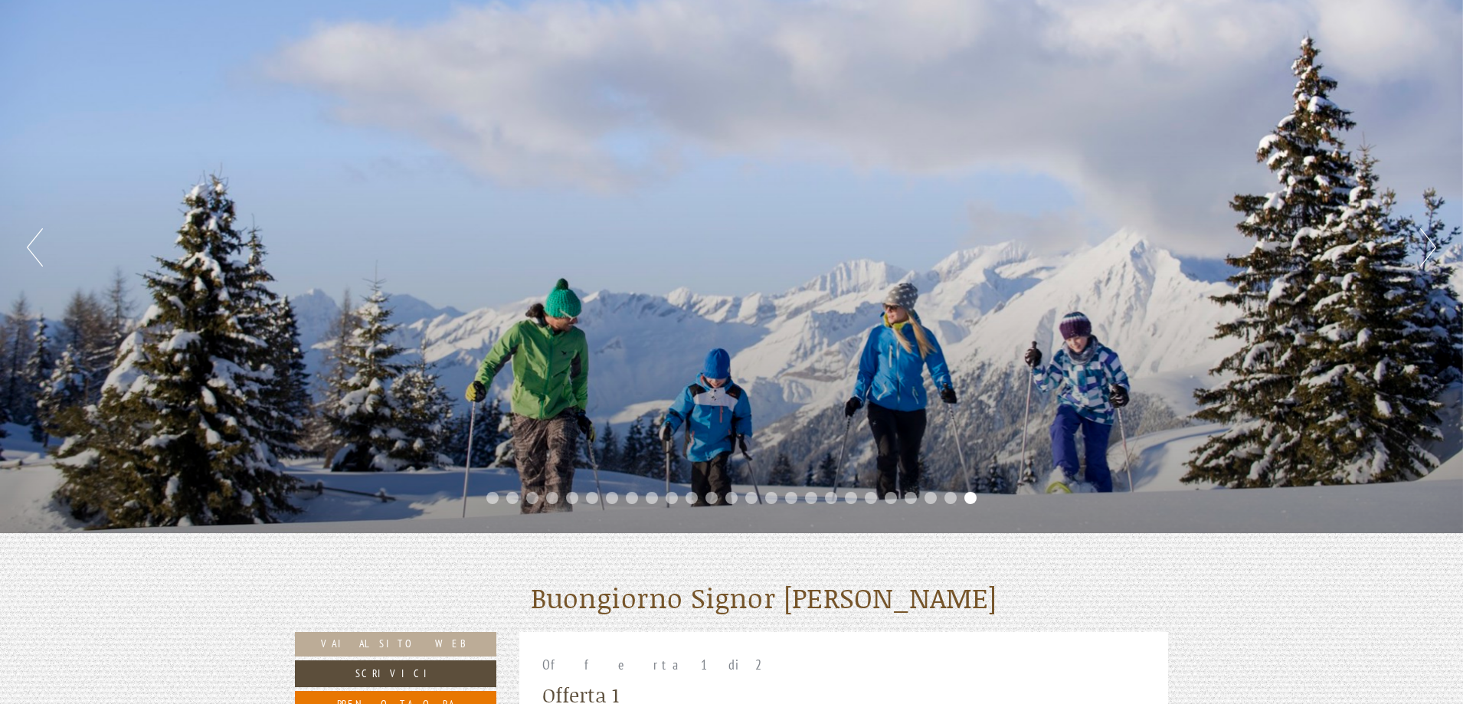
click at [26, 240] on div "Previous Next 1 2 3 4 5 6 7 8 9 10 11 12 13 14 15 16 17 18 19 20 21 22 23 24 25" at bounding box center [731, 247] width 1463 height 571
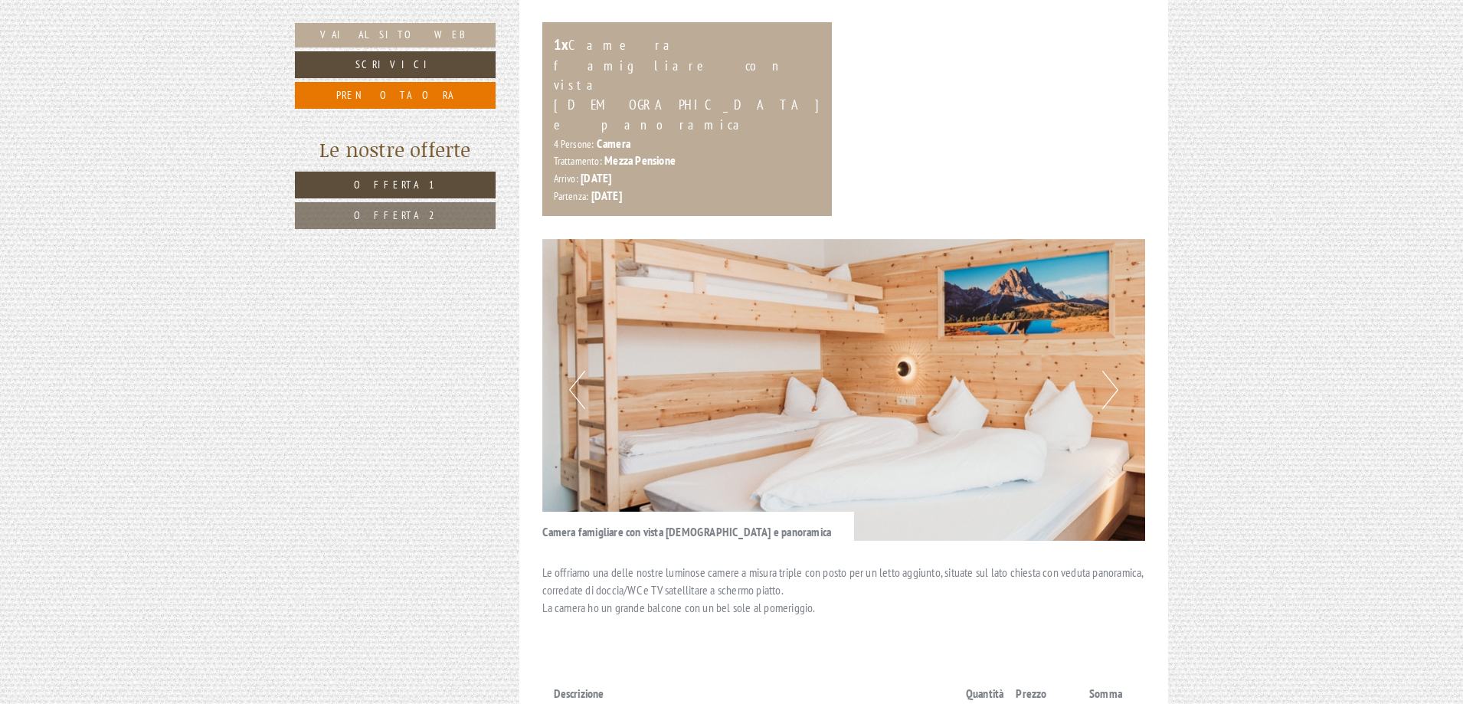
scroll to position [842, 0]
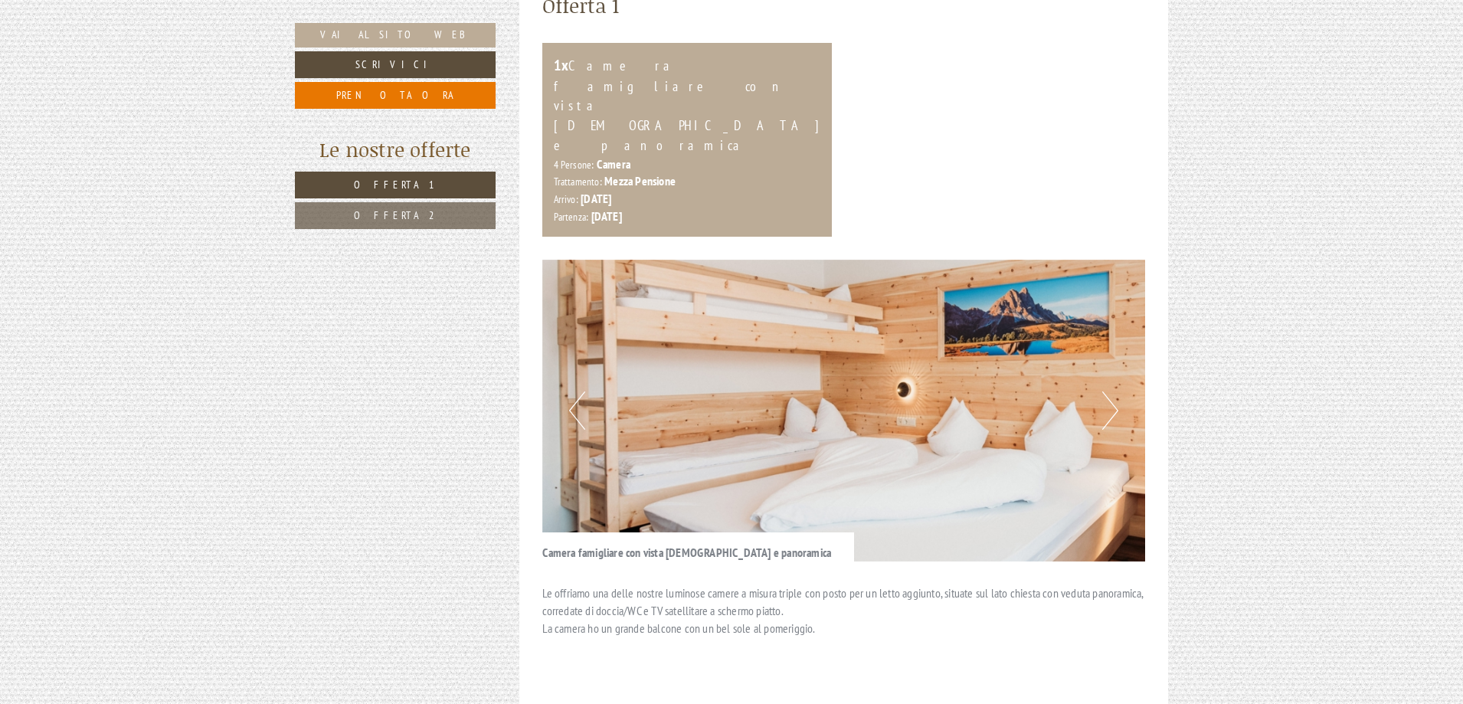
click at [1106, 391] on button "Next" at bounding box center [1110, 410] width 16 height 38
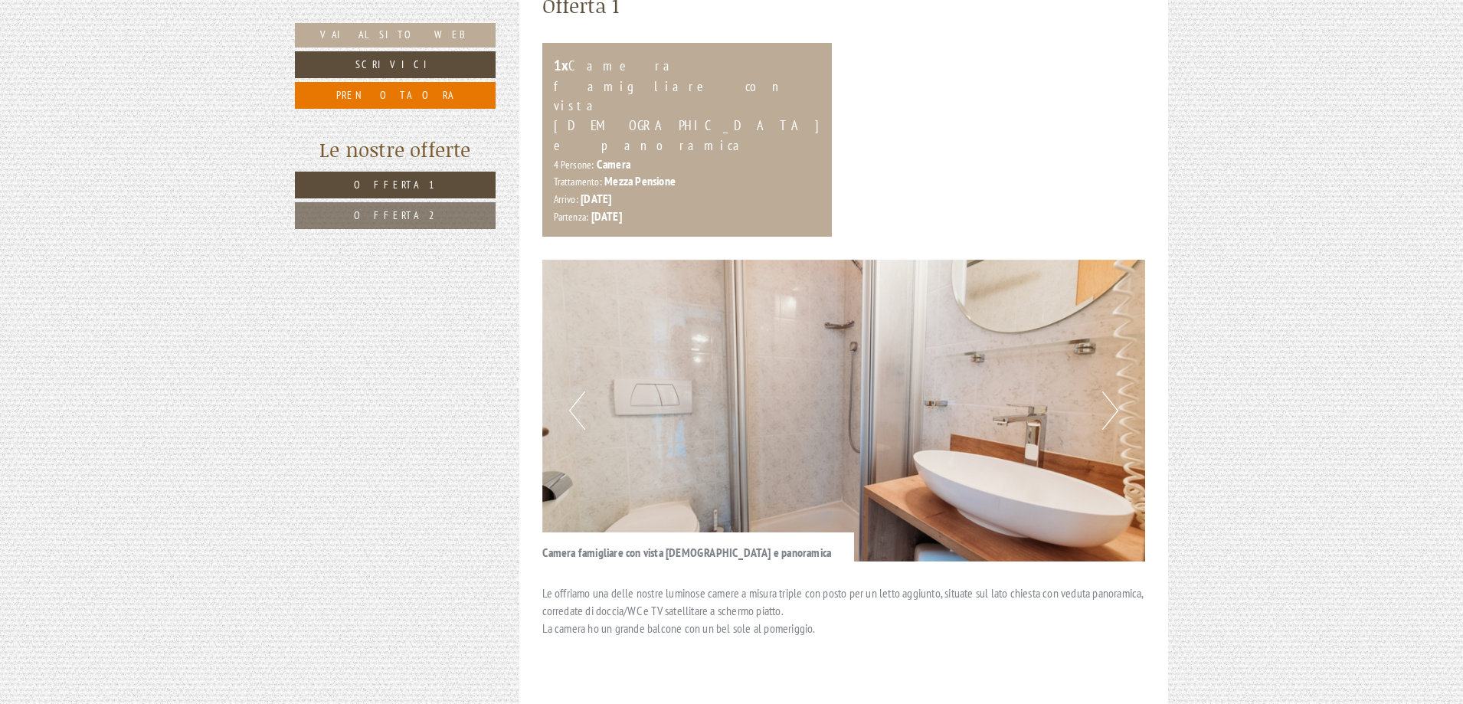
click at [1106, 391] on button "Next" at bounding box center [1110, 410] width 16 height 38
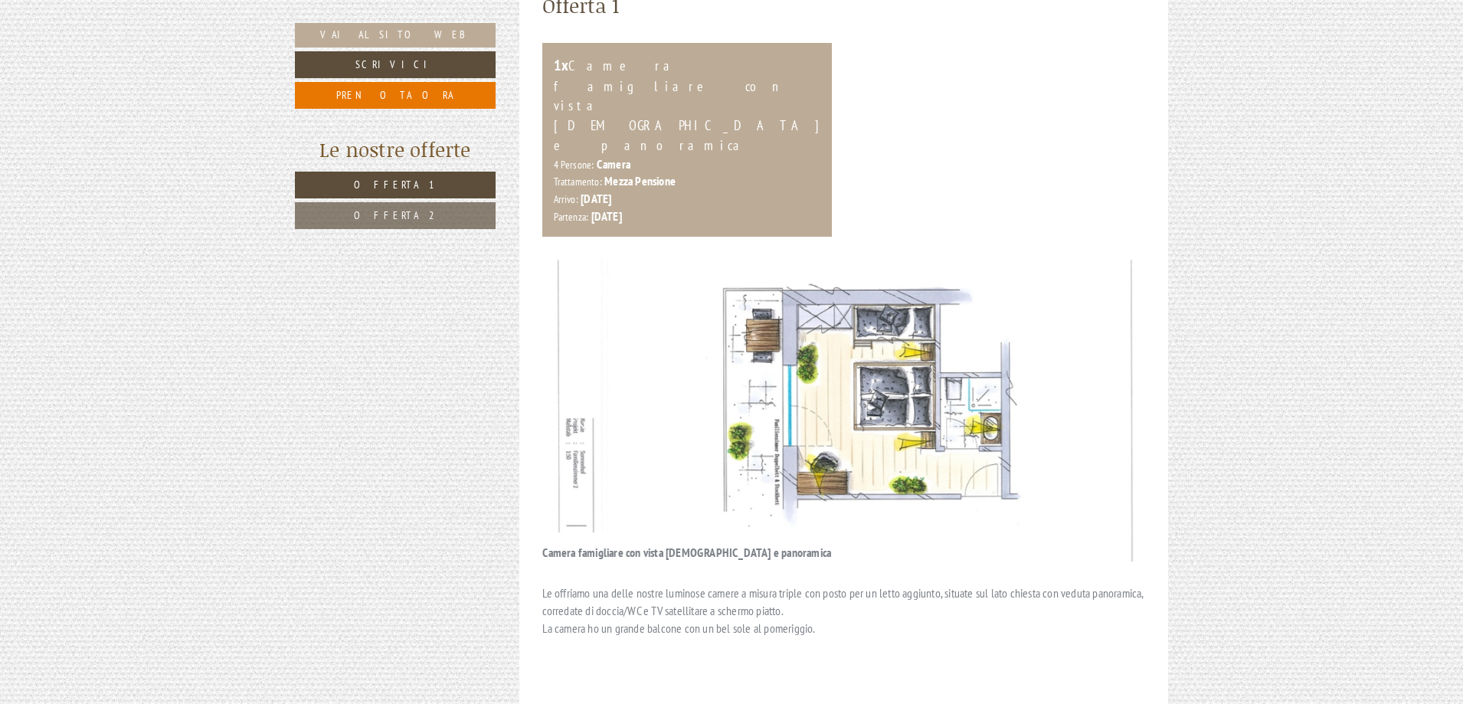
click at [1106, 391] on button "Next" at bounding box center [1110, 410] width 16 height 38
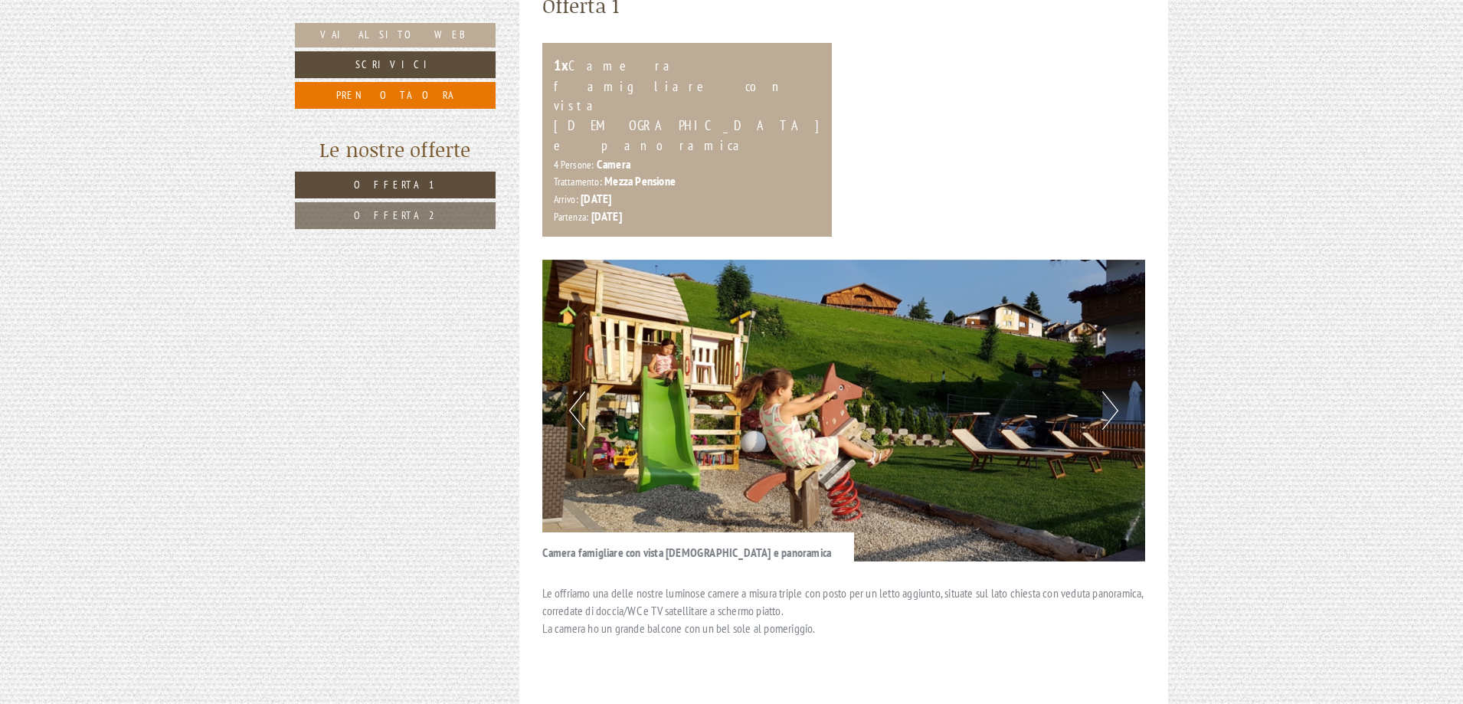
click at [1106, 391] on button "Next" at bounding box center [1110, 410] width 16 height 38
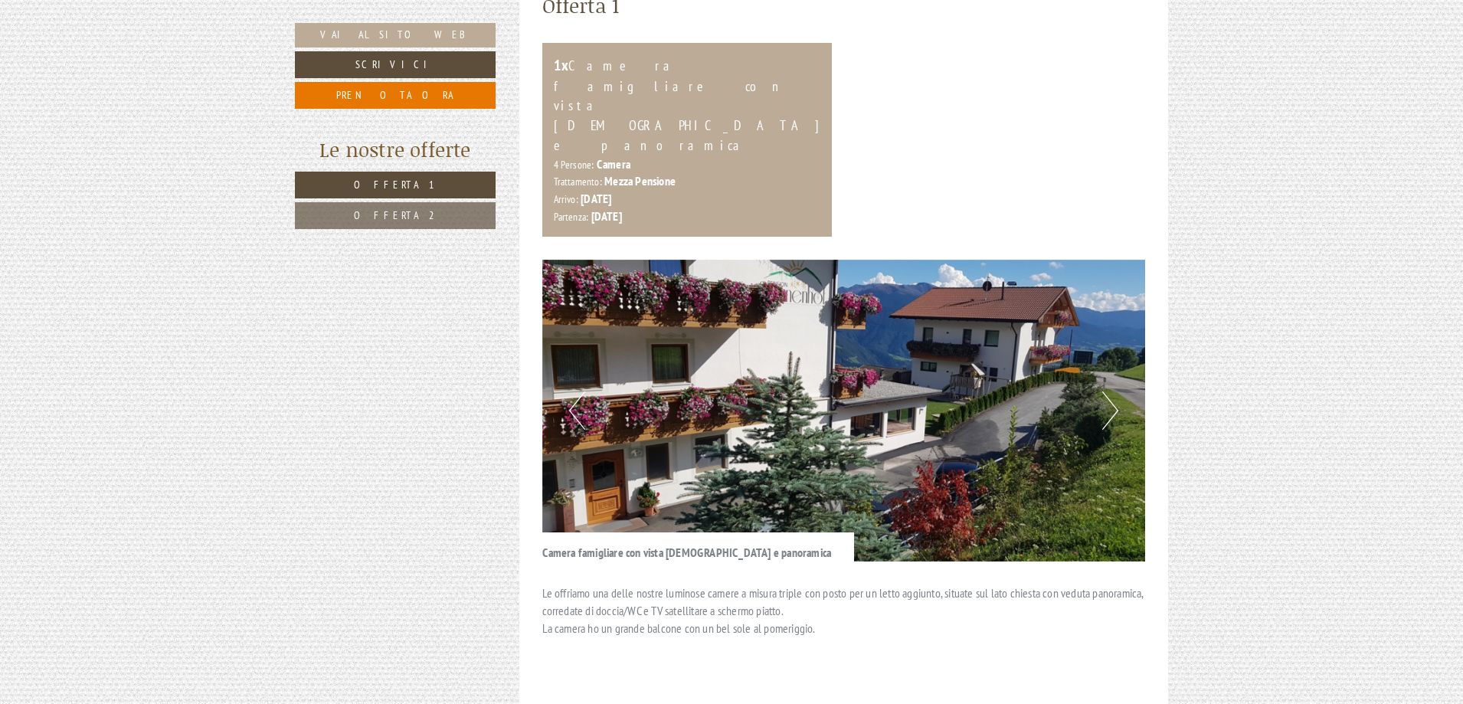
click at [1106, 391] on button "Next" at bounding box center [1110, 410] width 16 height 38
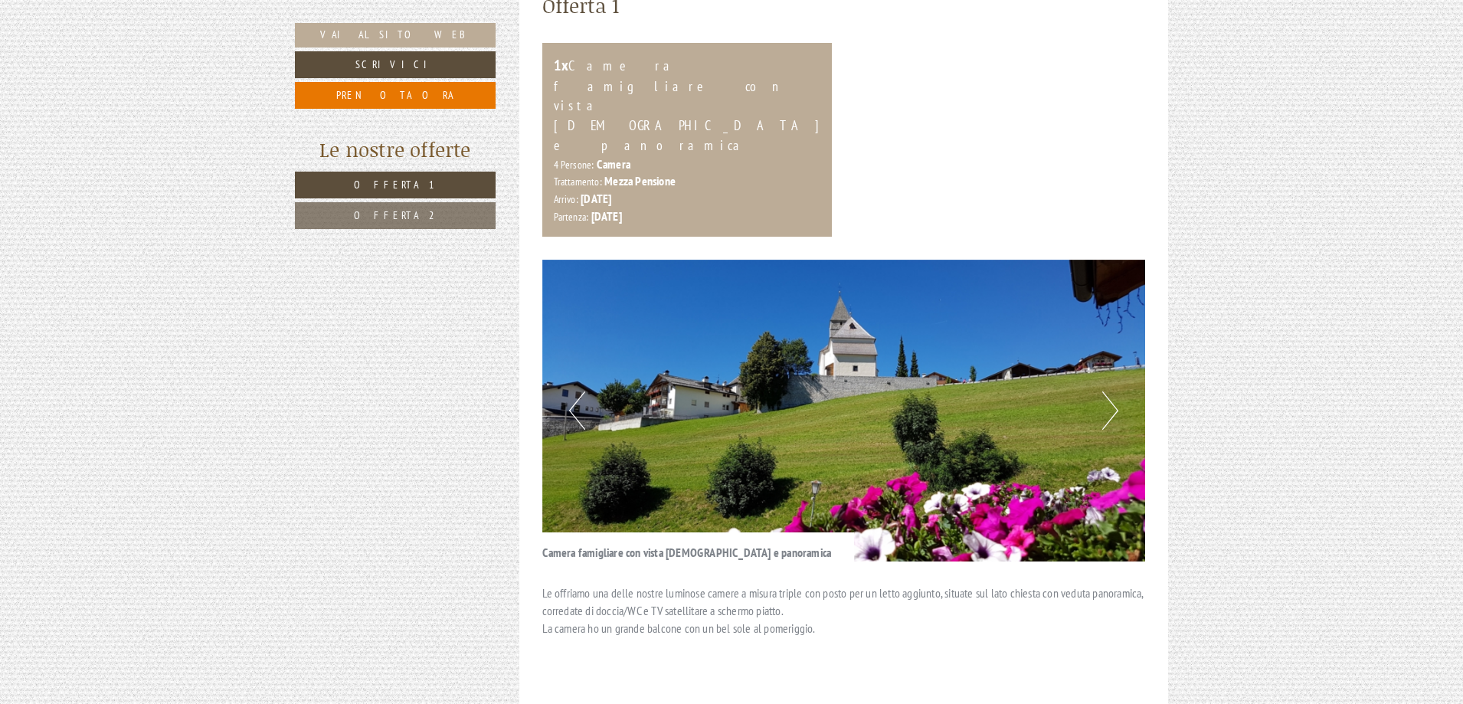
click at [1106, 391] on button "Next" at bounding box center [1110, 410] width 16 height 38
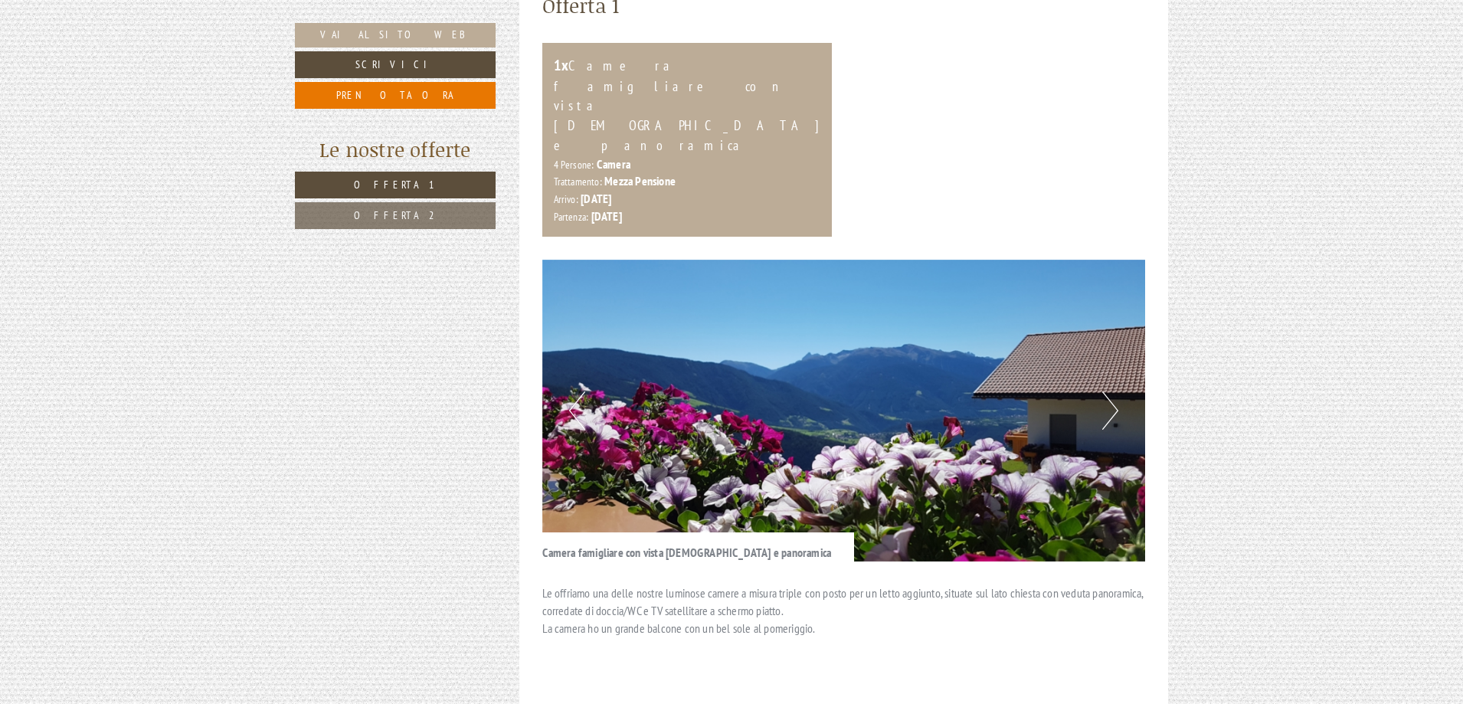
click at [1106, 391] on button "Next" at bounding box center [1110, 410] width 16 height 38
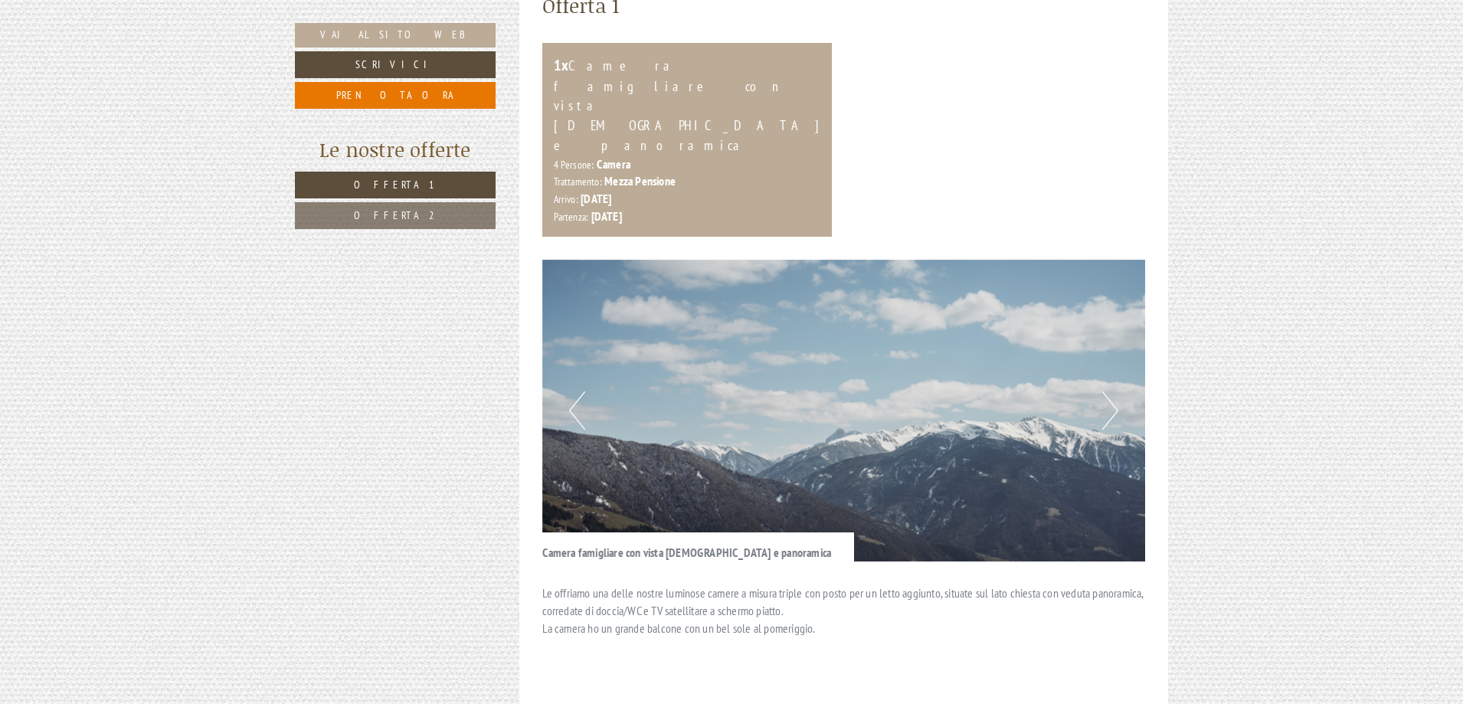
click at [1106, 391] on button "Next" at bounding box center [1110, 410] width 16 height 38
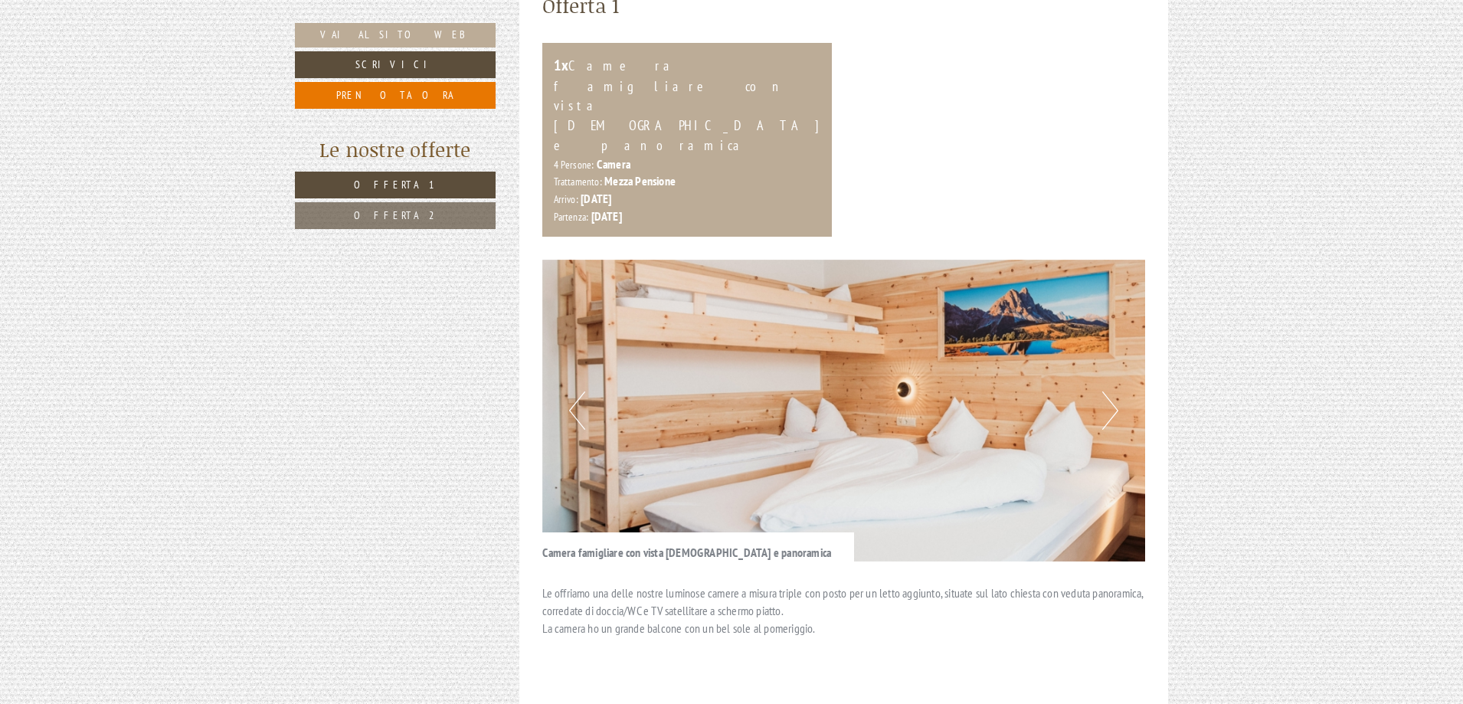
click at [1105, 391] on button "Next" at bounding box center [1110, 410] width 16 height 38
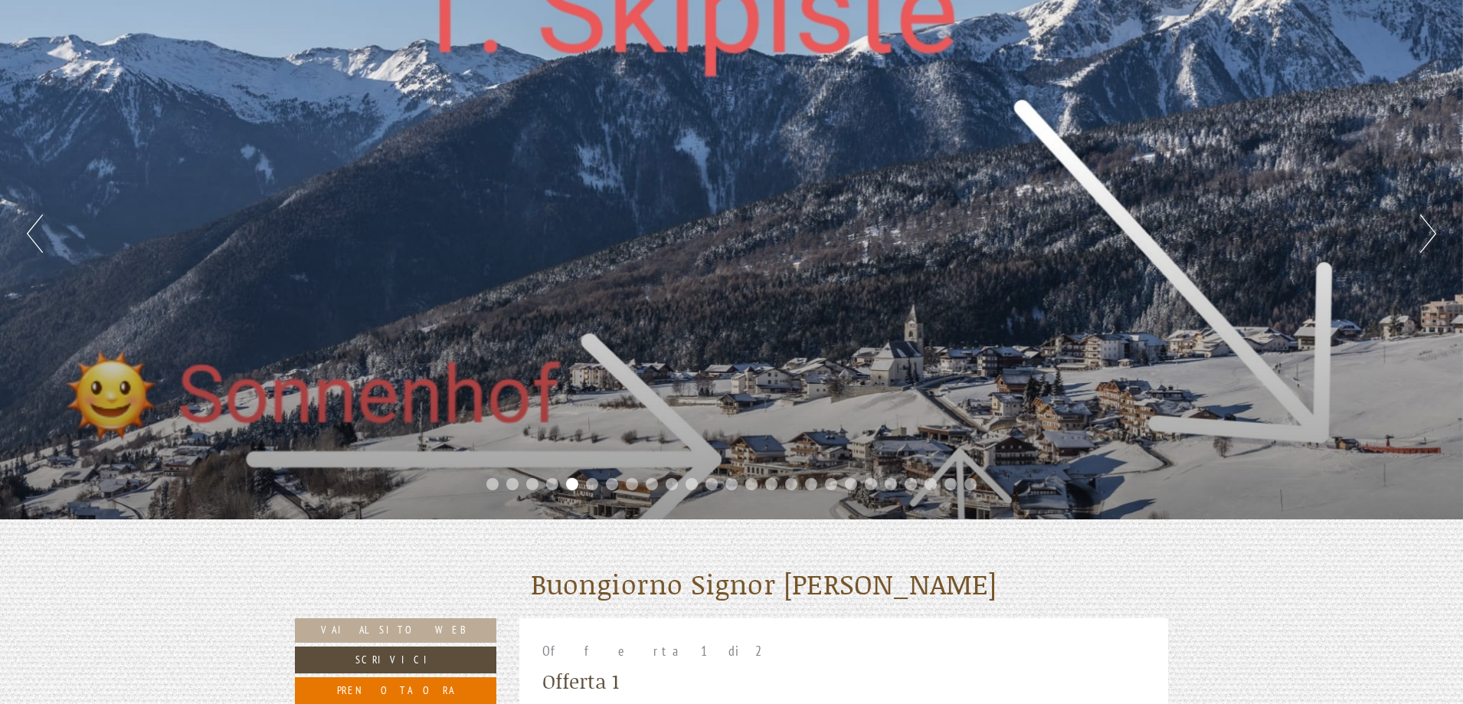
scroll to position [153, 0]
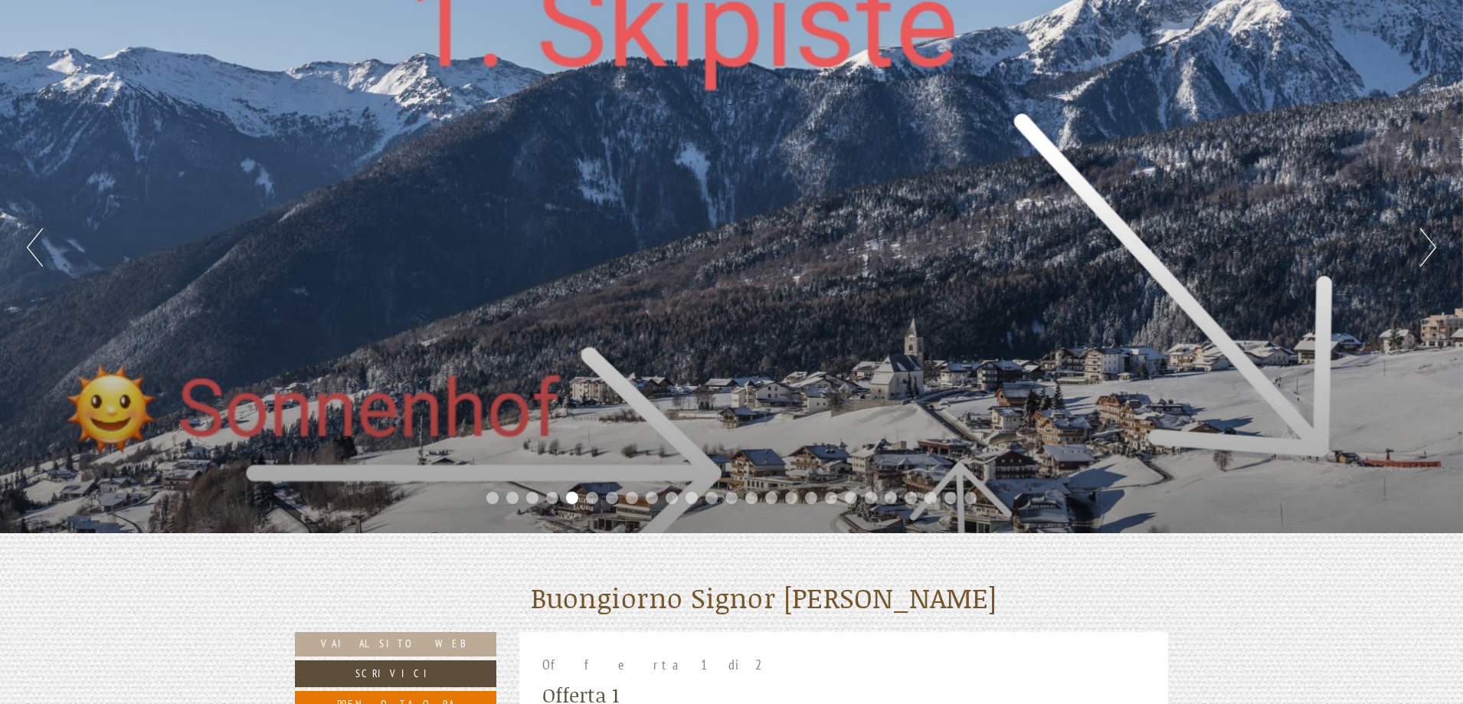
click at [30, 247] on button "Previous" at bounding box center [35, 247] width 16 height 38
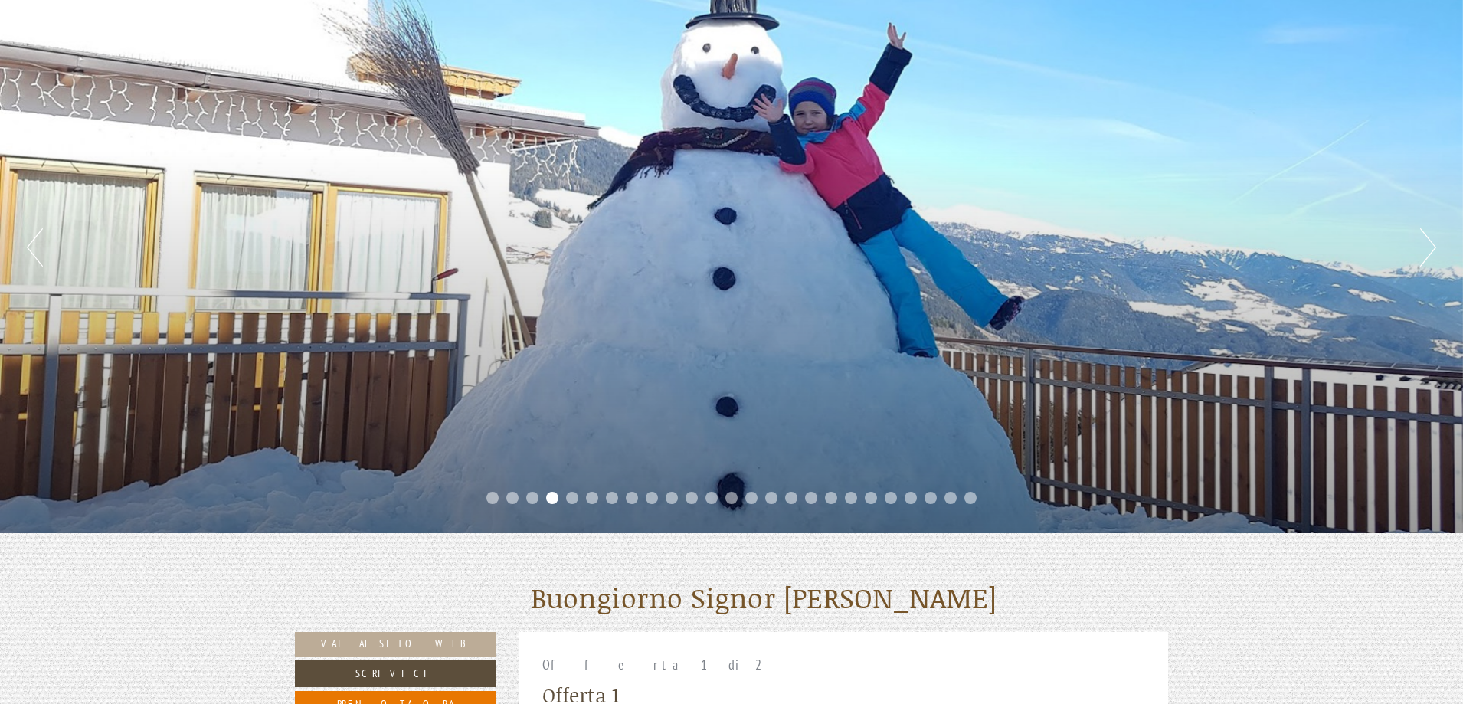
click at [31, 247] on button "Previous" at bounding box center [35, 247] width 16 height 38
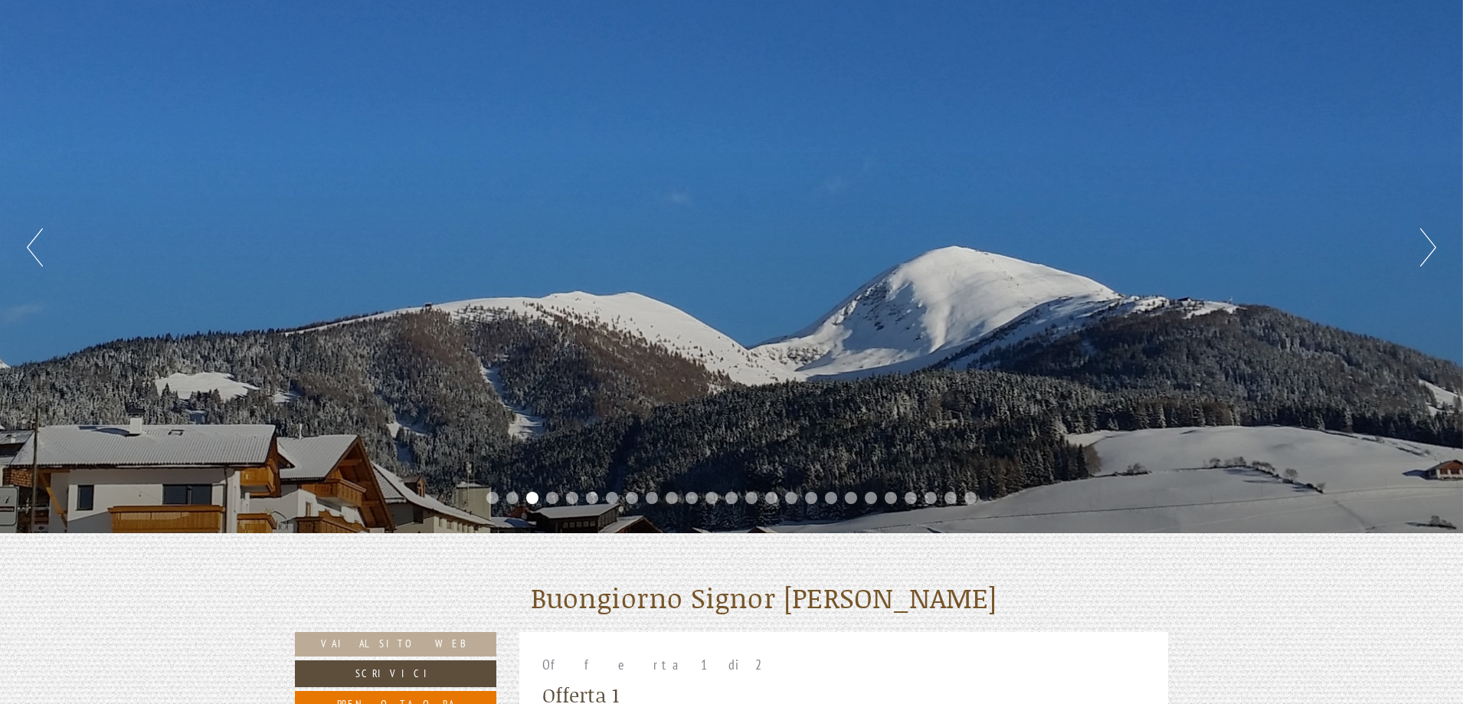
click at [31, 247] on button "Previous" at bounding box center [35, 247] width 16 height 38
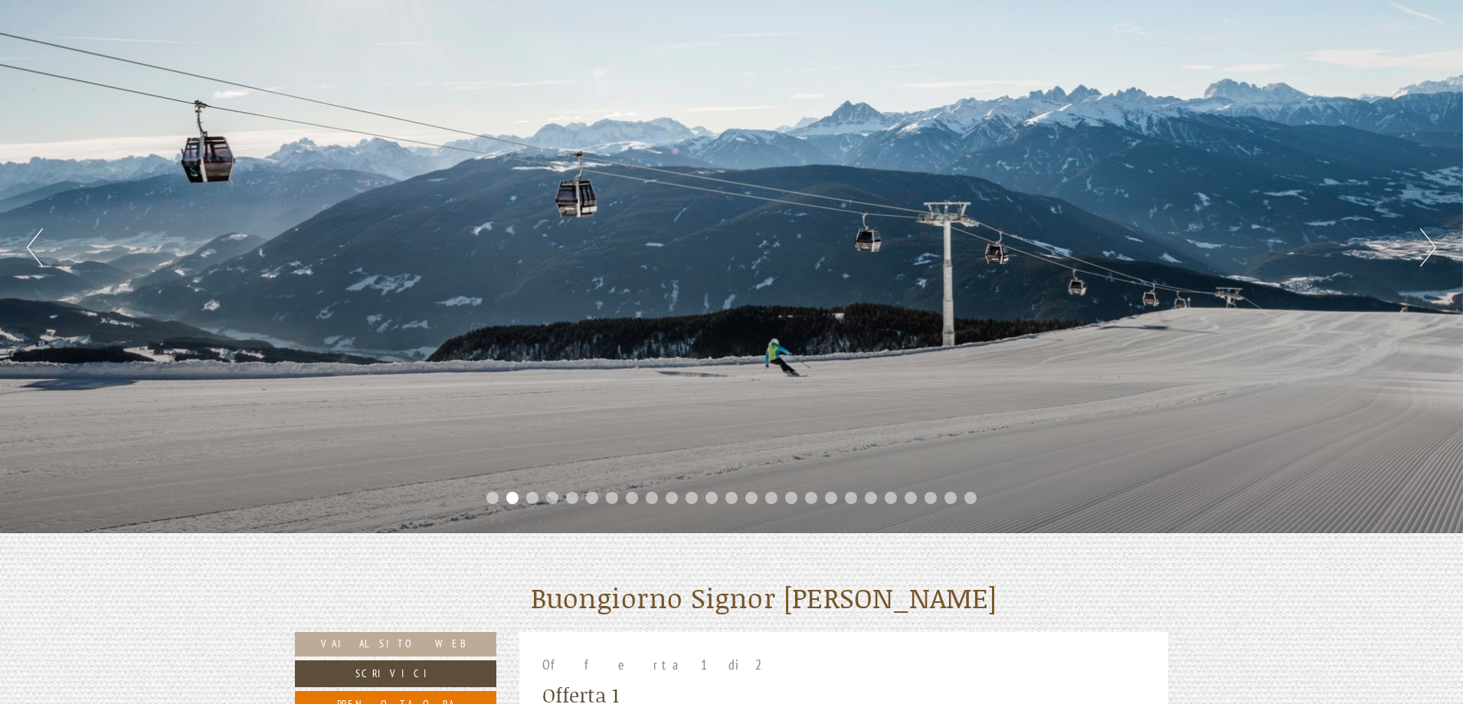
click at [31, 247] on button "Previous" at bounding box center [35, 247] width 16 height 38
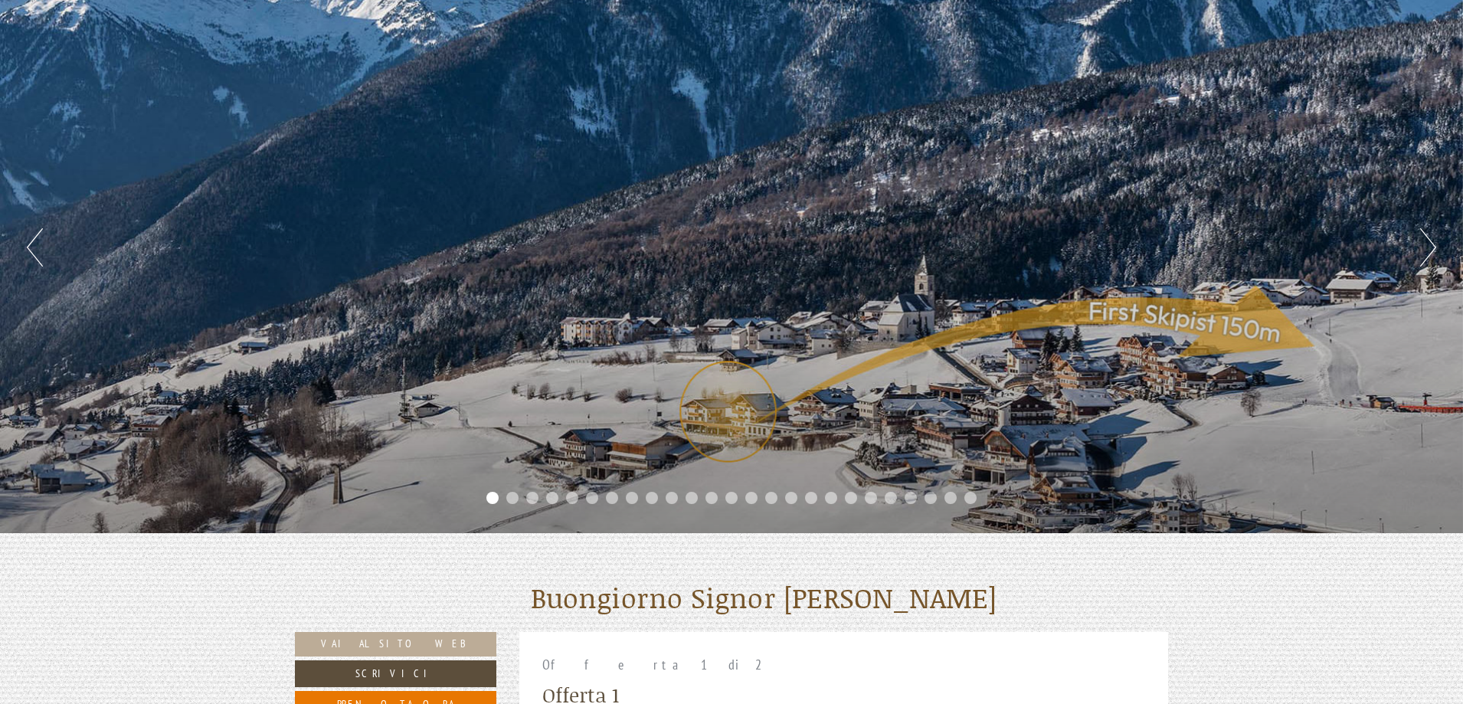
click at [31, 247] on button "Previous" at bounding box center [35, 247] width 16 height 38
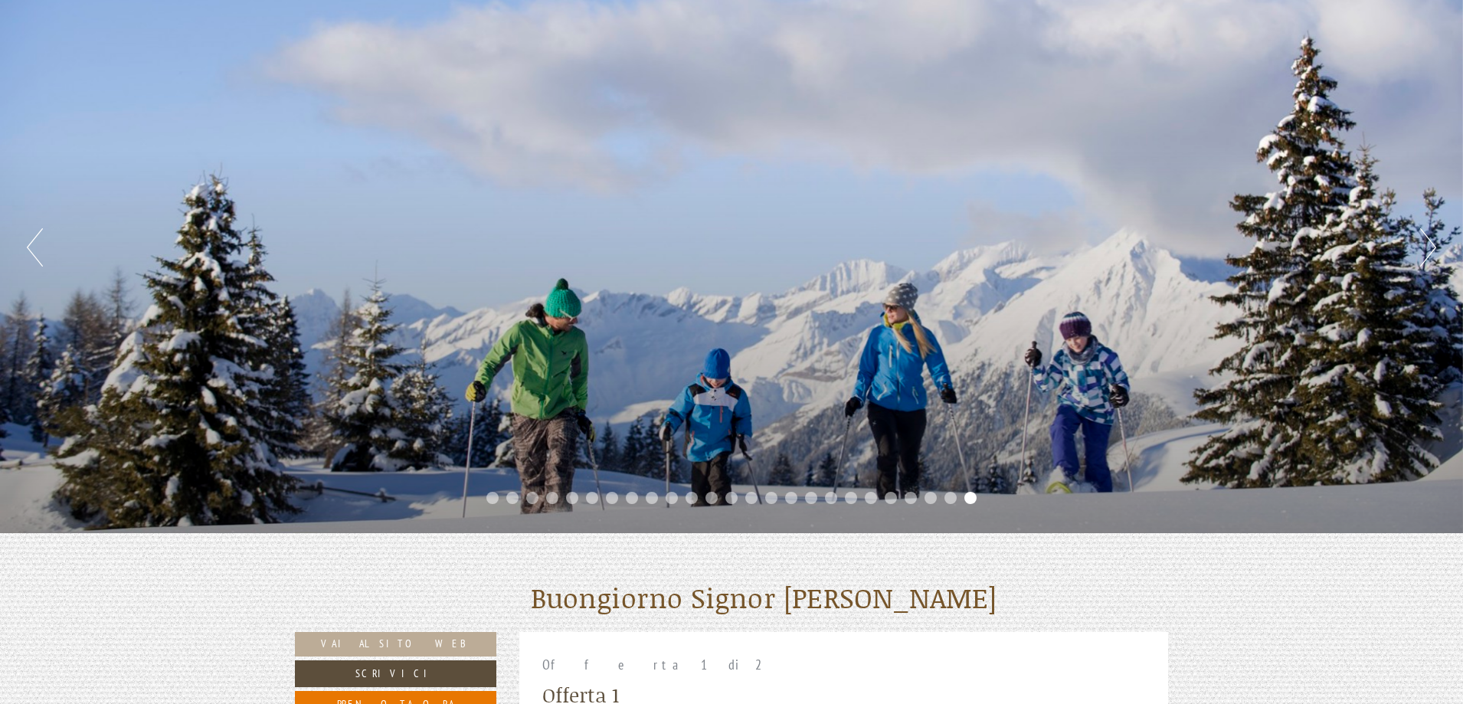
click at [31, 247] on button "Previous" at bounding box center [35, 247] width 16 height 38
click at [29, 254] on button "Previous" at bounding box center [35, 247] width 16 height 38
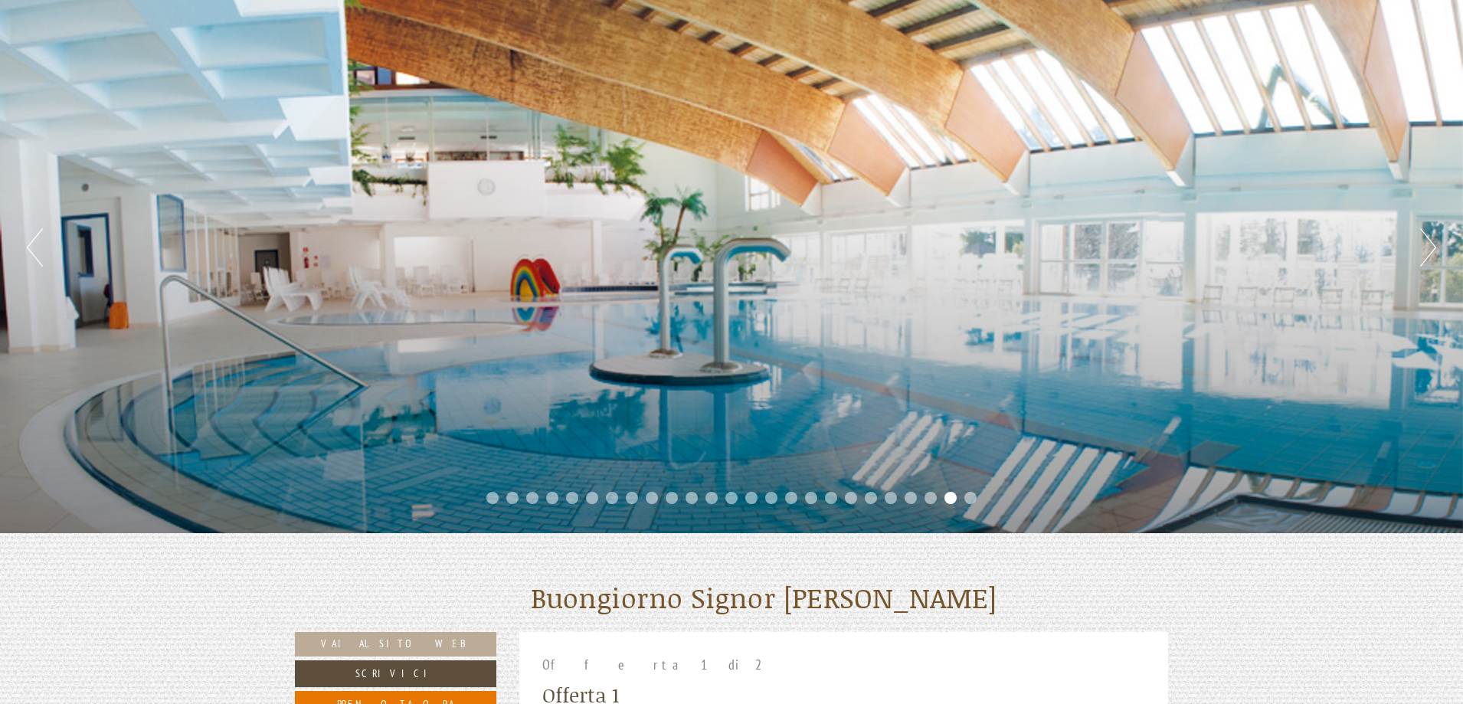
click at [28, 237] on button "Previous" at bounding box center [35, 247] width 16 height 38
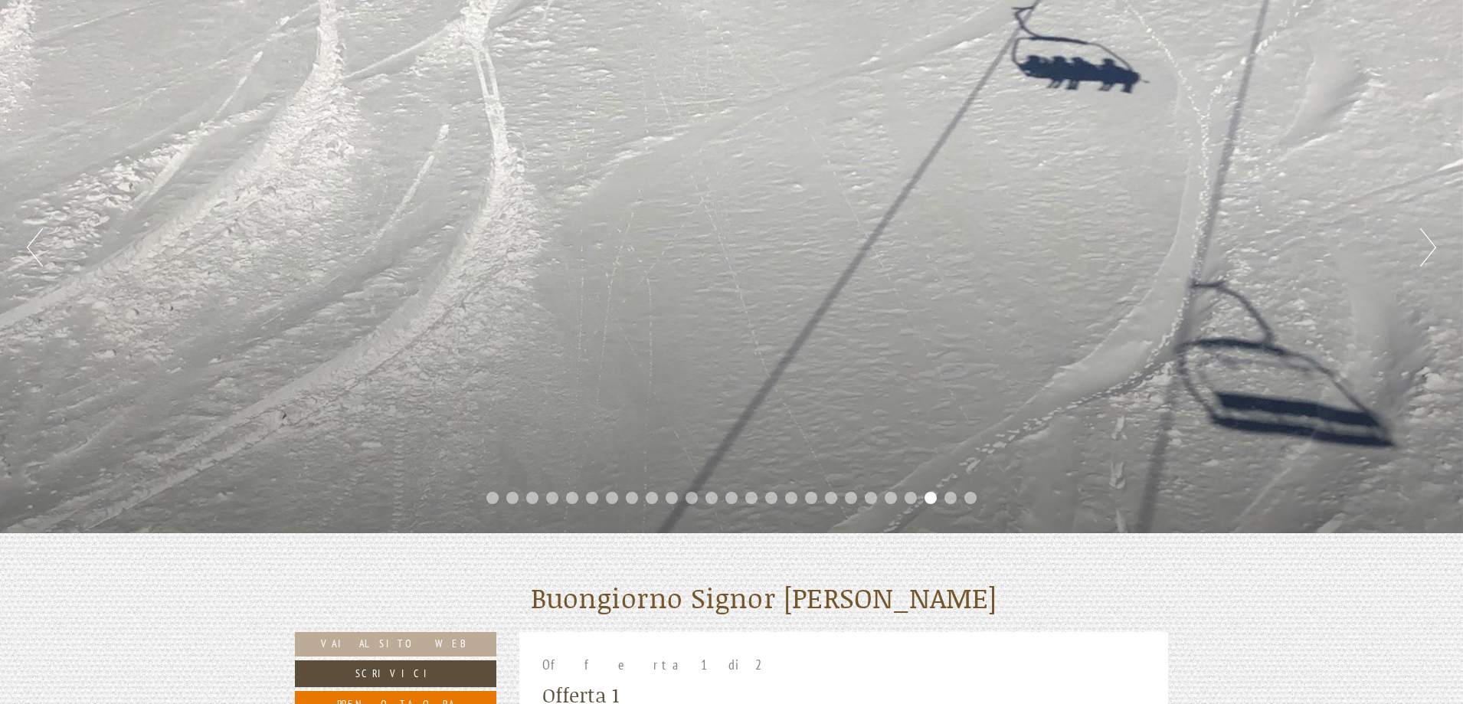
click at [28, 237] on button "Previous" at bounding box center [35, 247] width 16 height 38
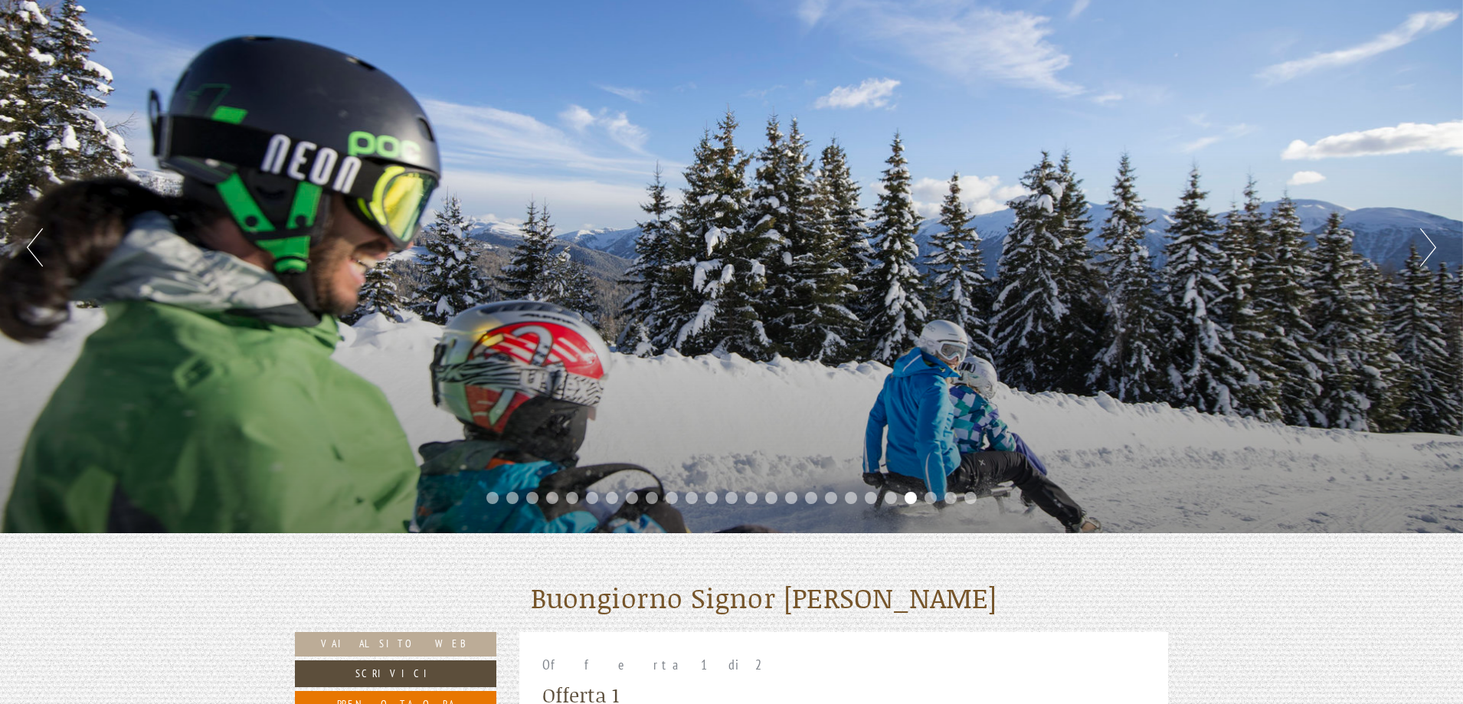
click at [28, 237] on button "Previous" at bounding box center [35, 247] width 16 height 38
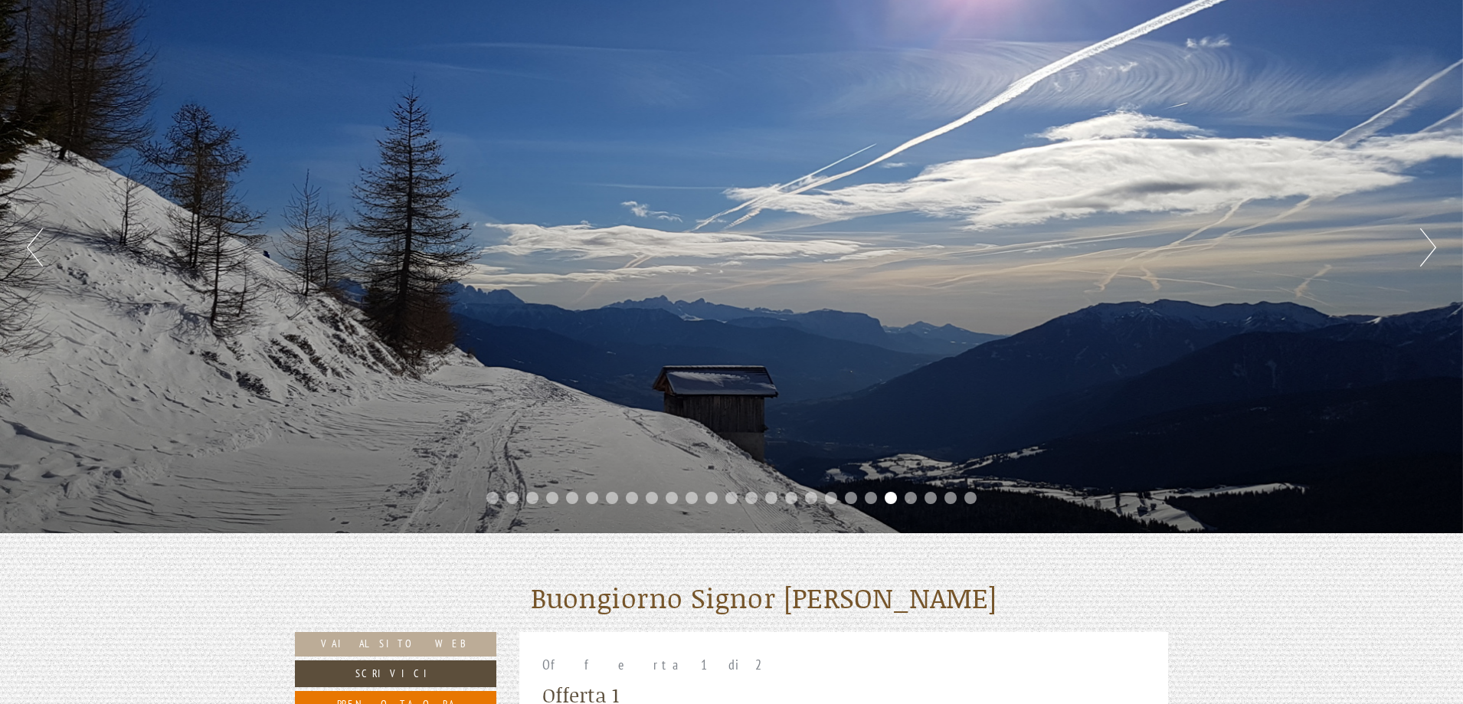
click at [28, 237] on button "Previous" at bounding box center [35, 247] width 16 height 38
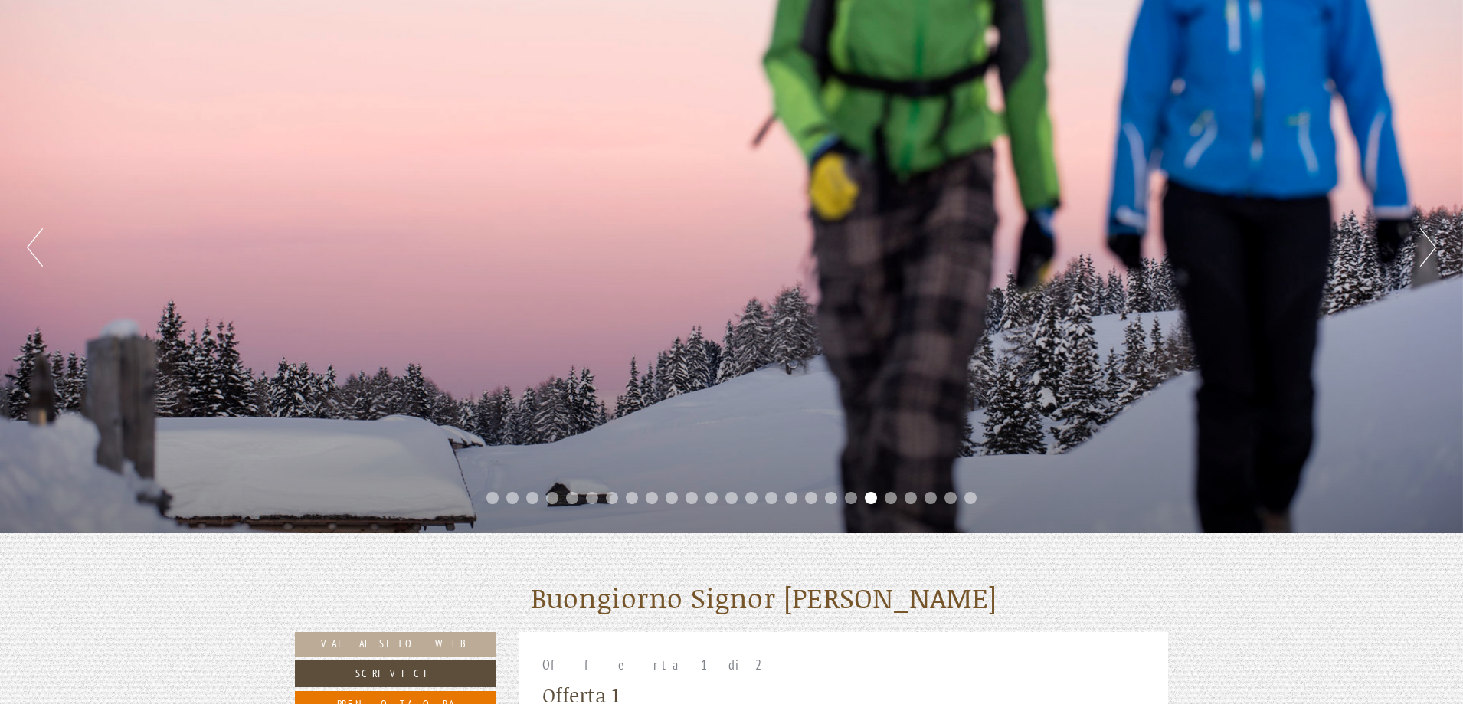
click at [28, 237] on button "Previous" at bounding box center [35, 247] width 16 height 38
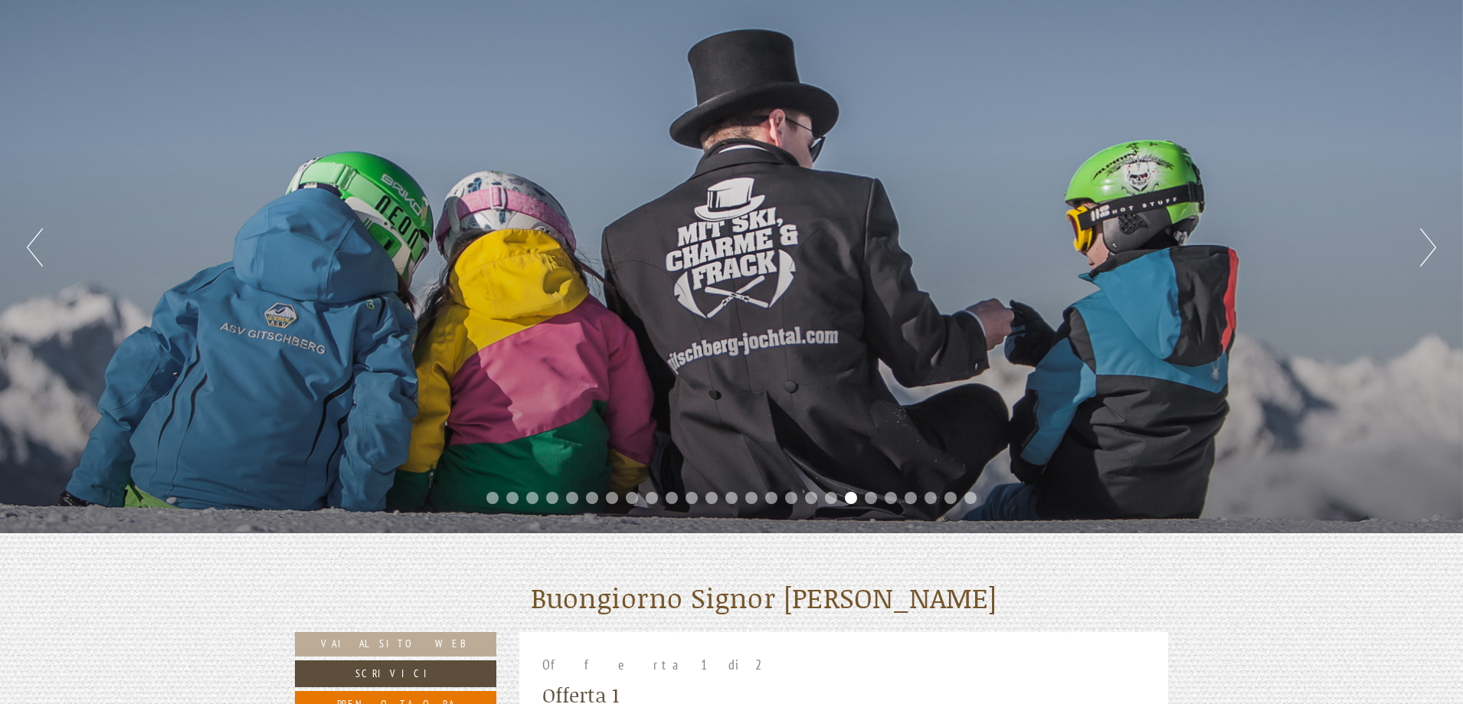
click at [28, 237] on button "Previous" at bounding box center [35, 247] width 16 height 38
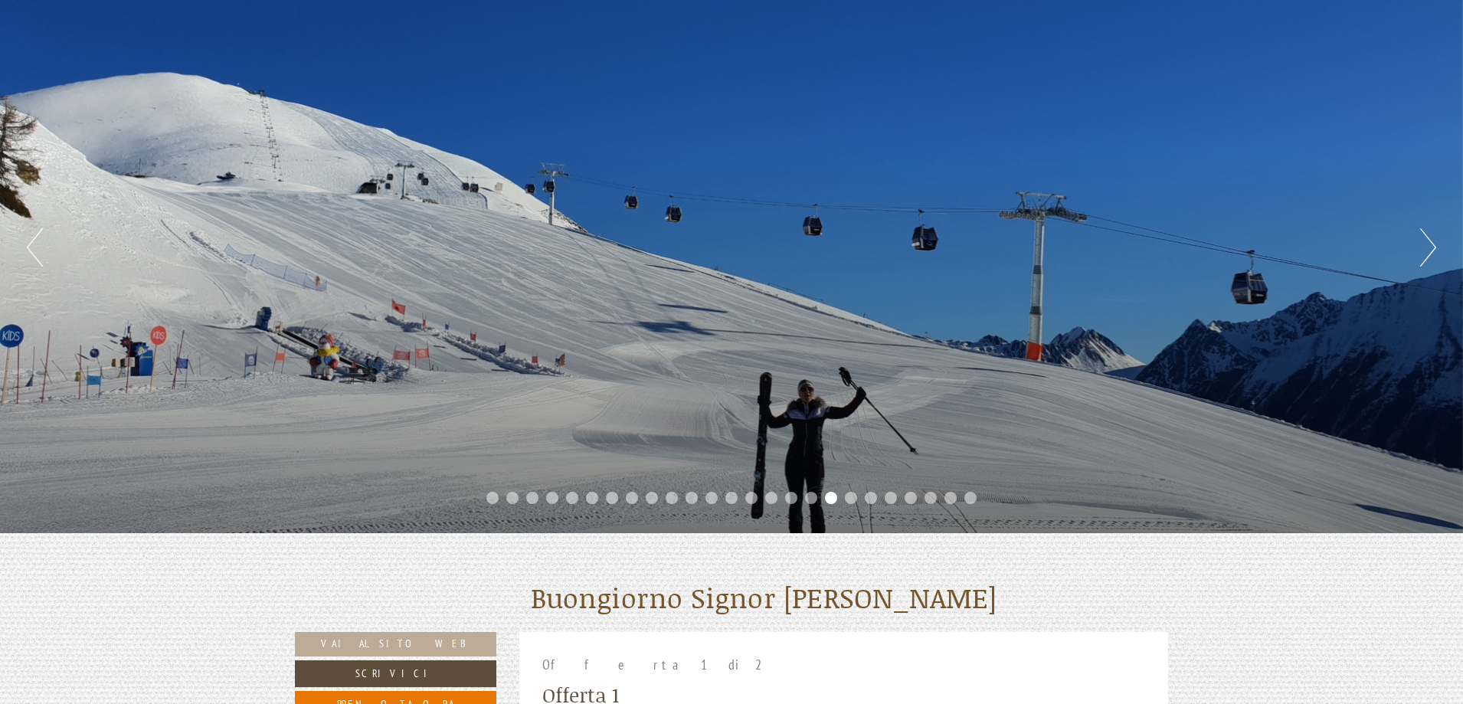
click at [28, 237] on button "Previous" at bounding box center [35, 247] width 16 height 38
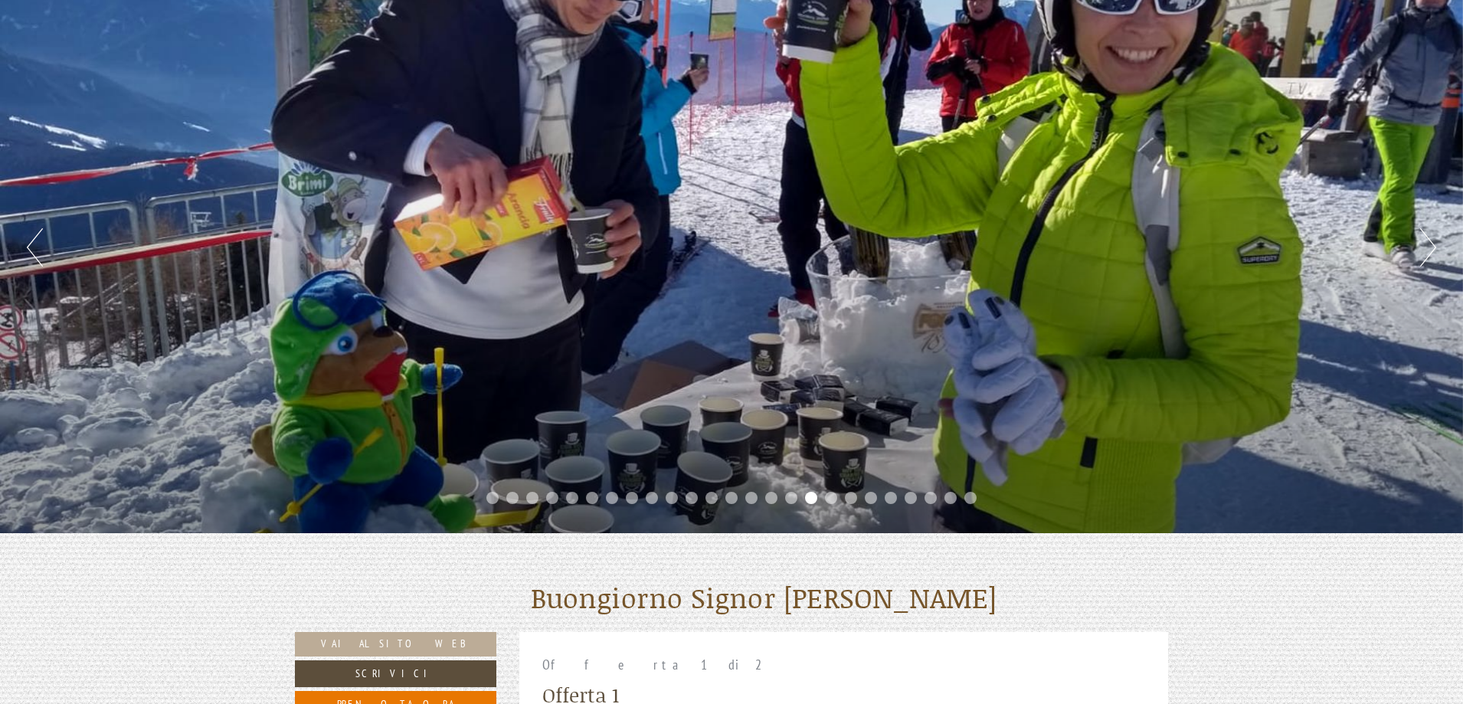
click at [28, 237] on button "Previous" at bounding box center [35, 247] width 16 height 38
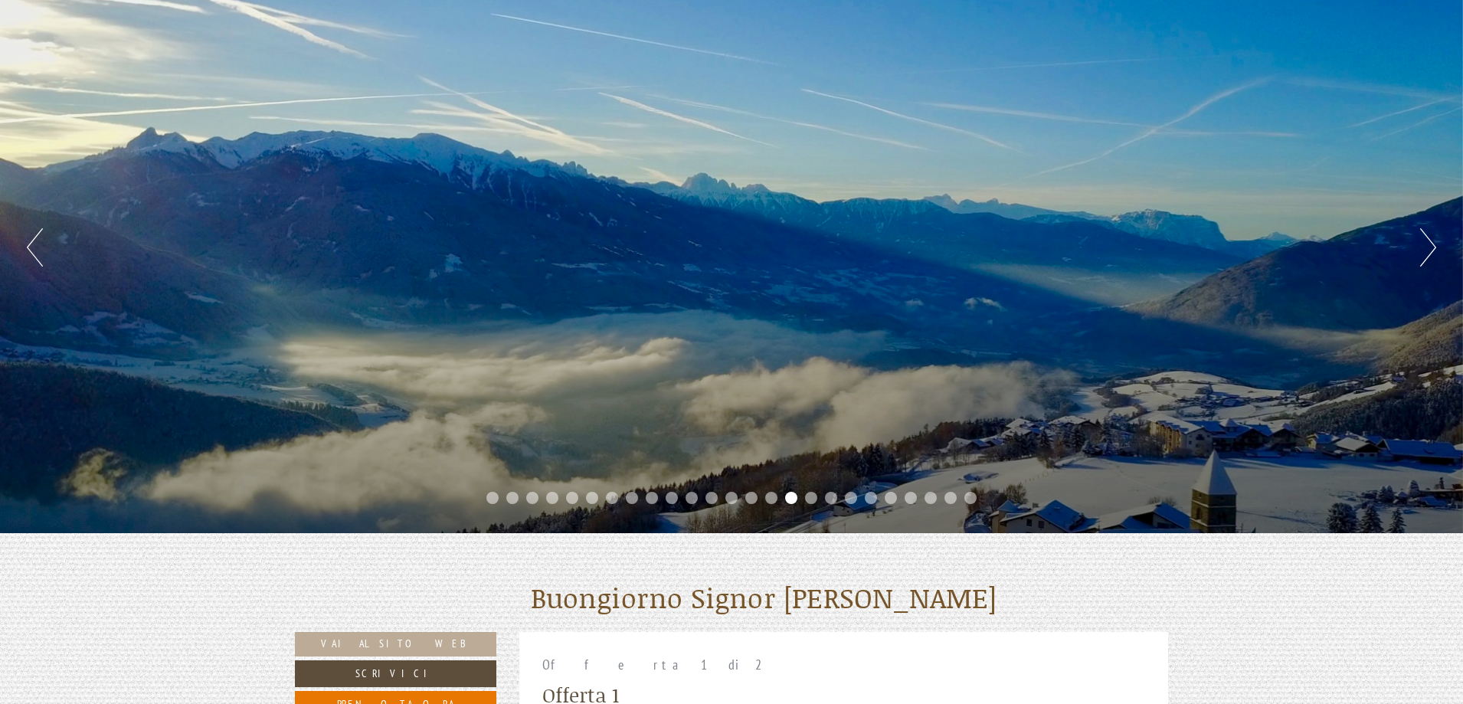
click at [28, 237] on button "Previous" at bounding box center [35, 247] width 16 height 38
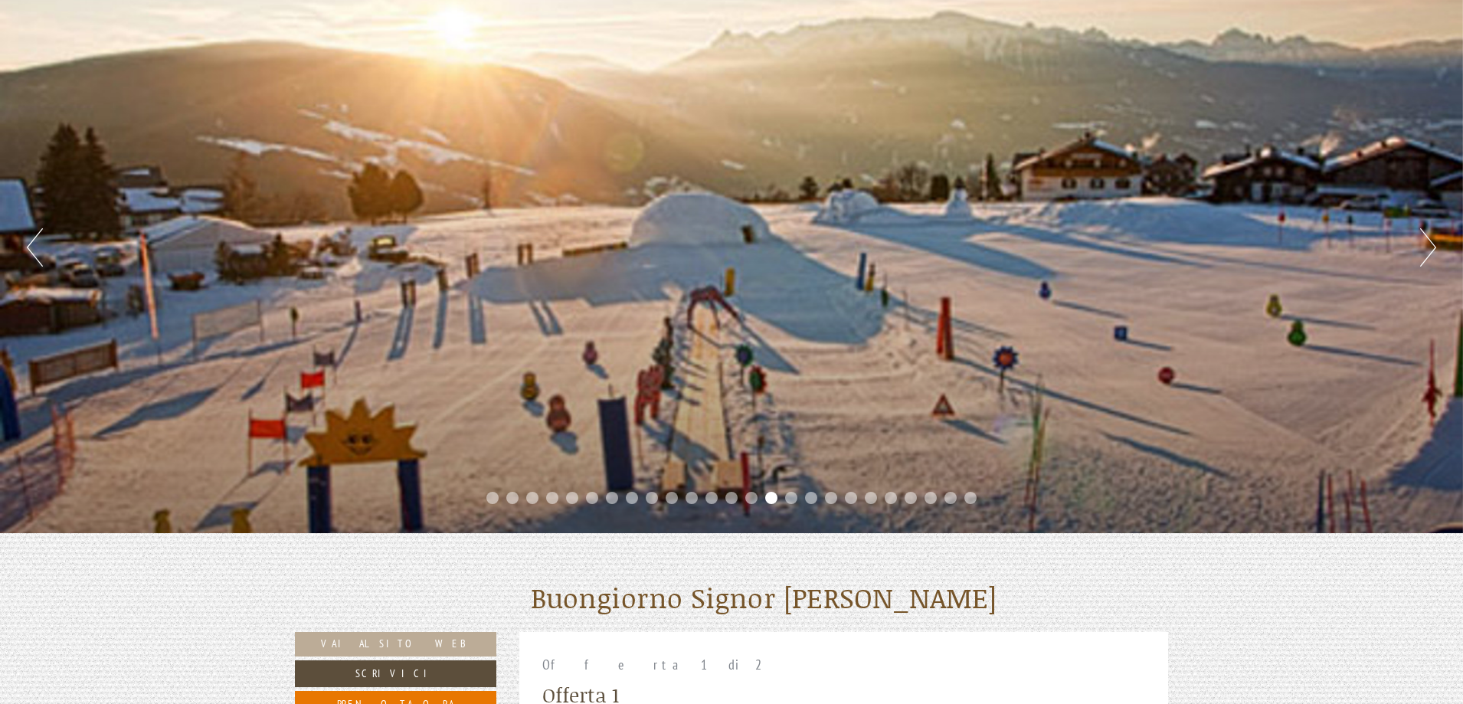
click at [28, 237] on button "Previous" at bounding box center [35, 247] width 16 height 38
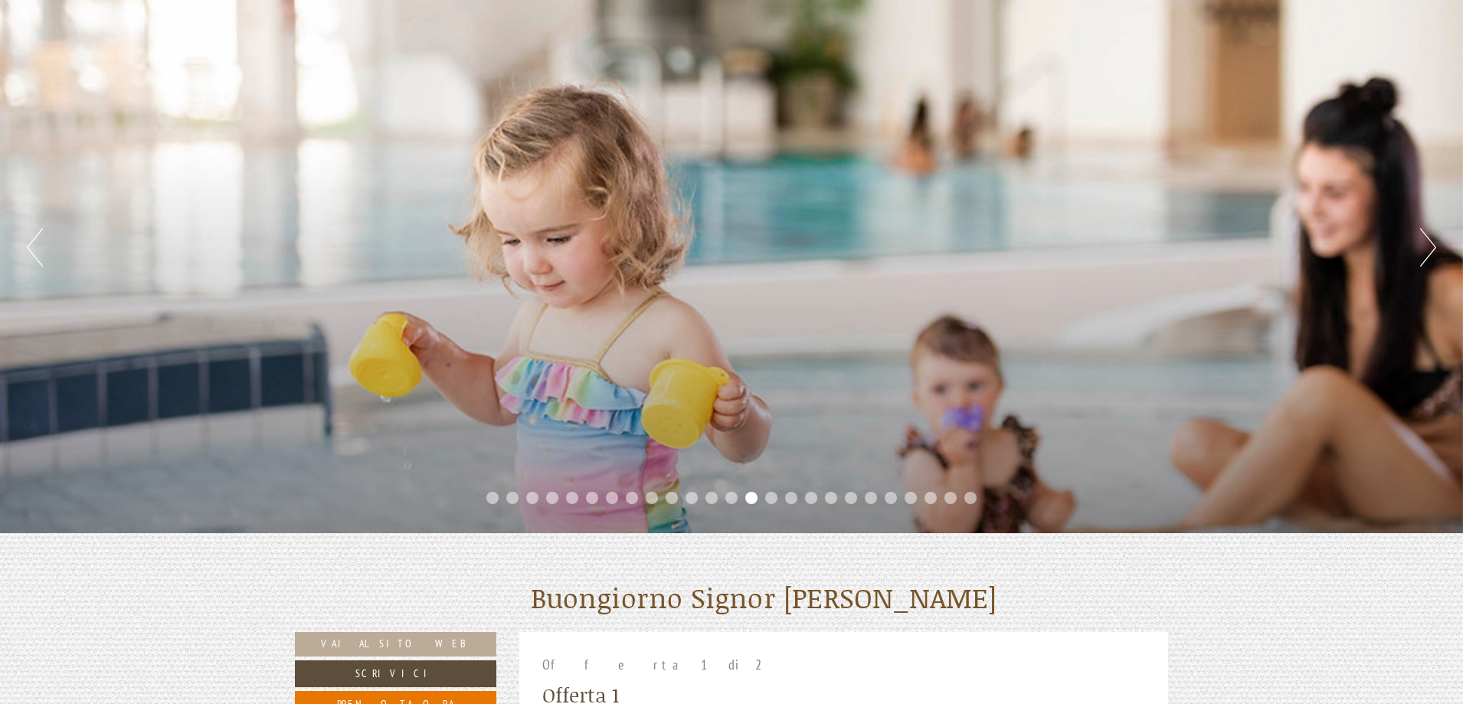
click at [28, 237] on button "Previous" at bounding box center [35, 247] width 16 height 38
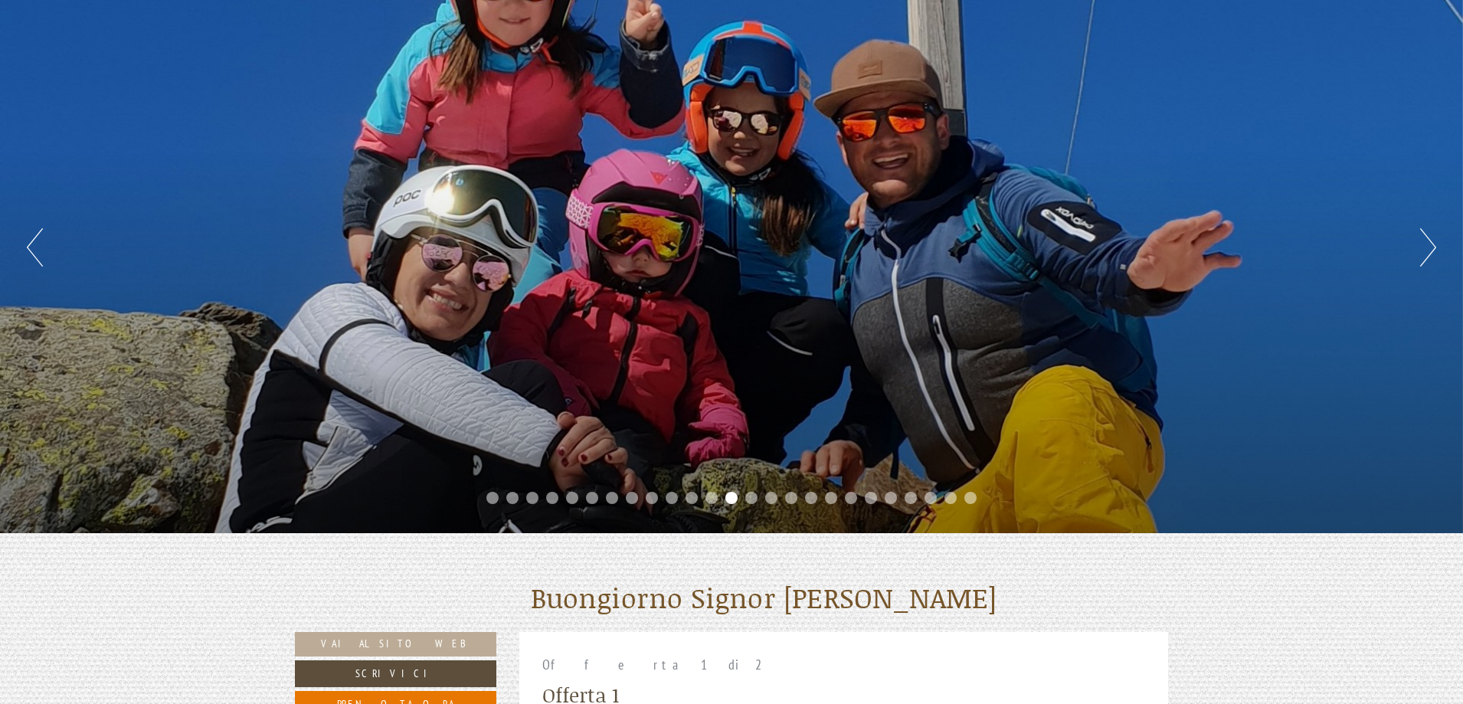
click at [1435, 242] on button "Next" at bounding box center [1428, 247] width 16 height 38
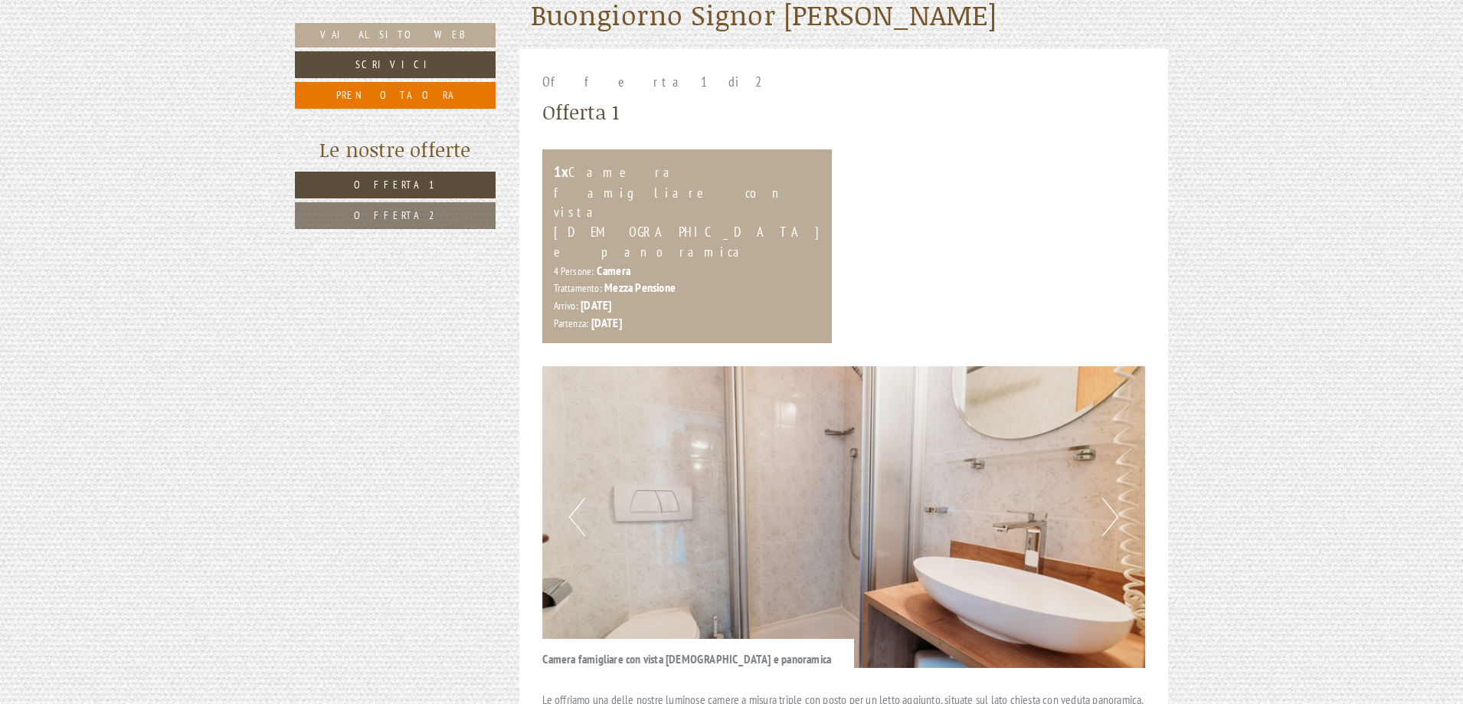
scroll to position [919, 0]
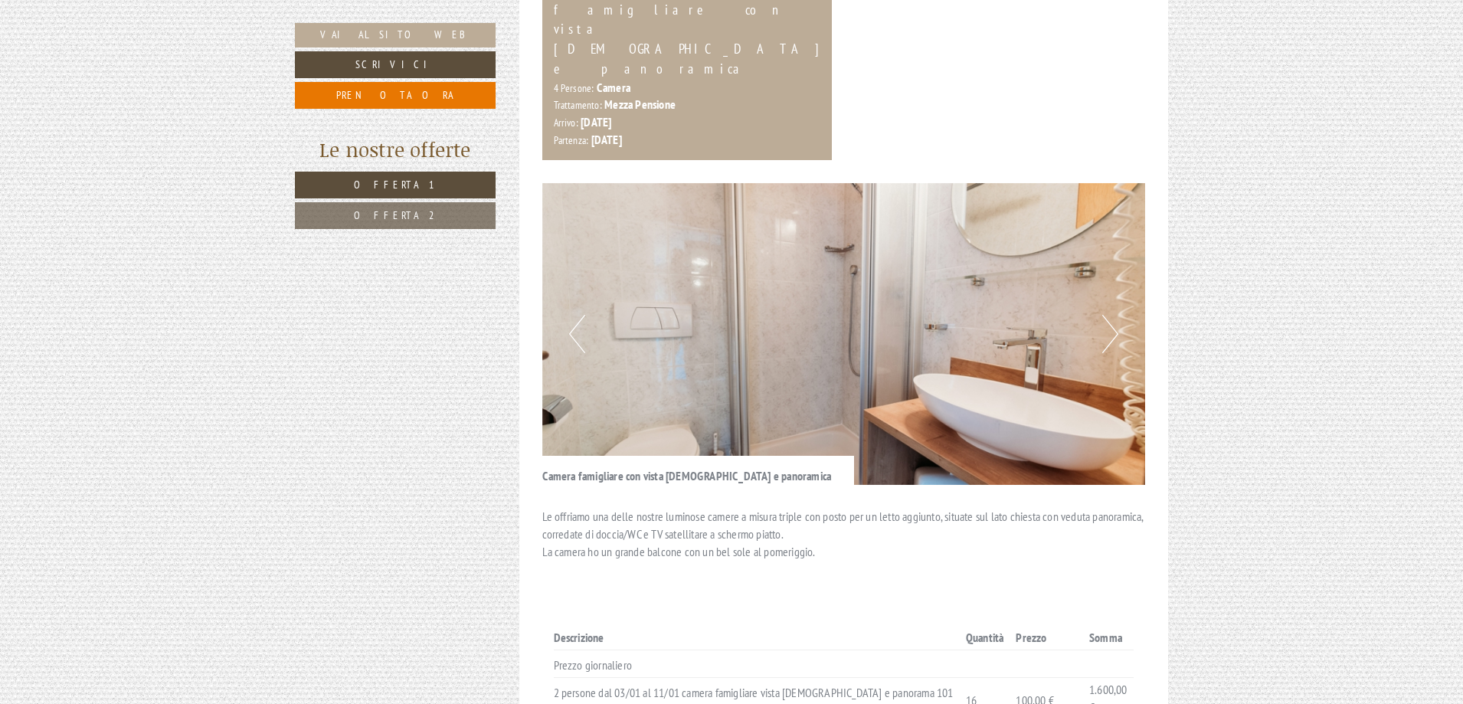
click at [1106, 315] on button "Next" at bounding box center [1110, 334] width 16 height 38
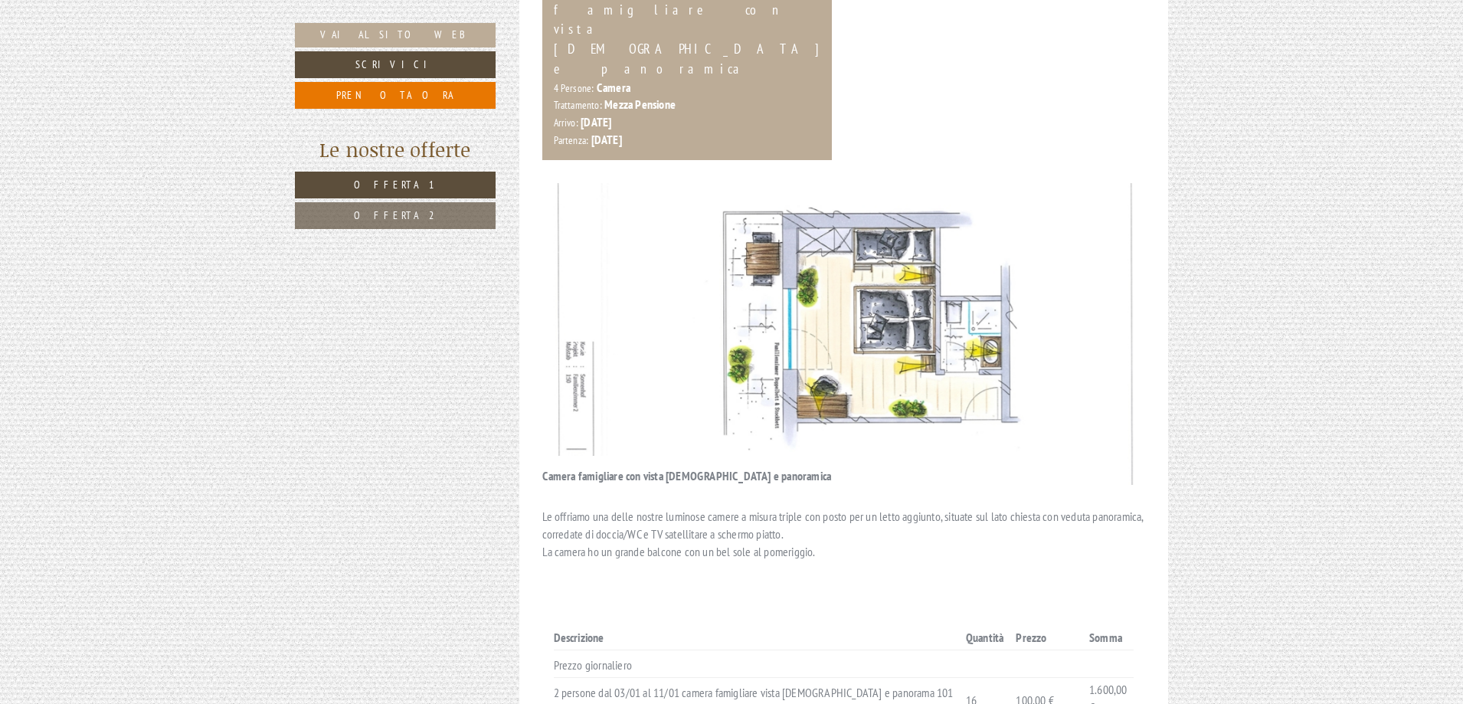
click at [1106, 315] on button "Next" at bounding box center [1110, 334] width 16 height 38
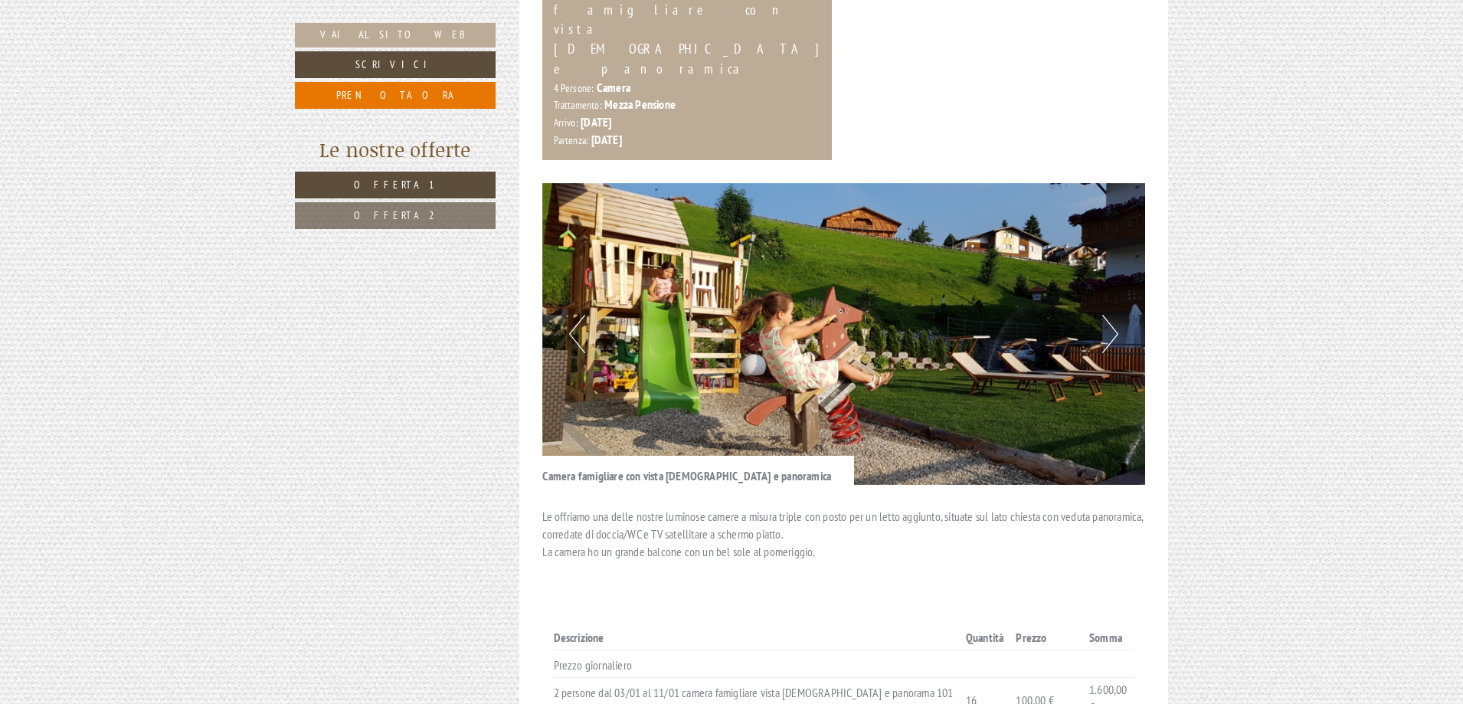
click at [1106, 315] on button "Next" at bounding box center [1110, 334] width 16 height 38
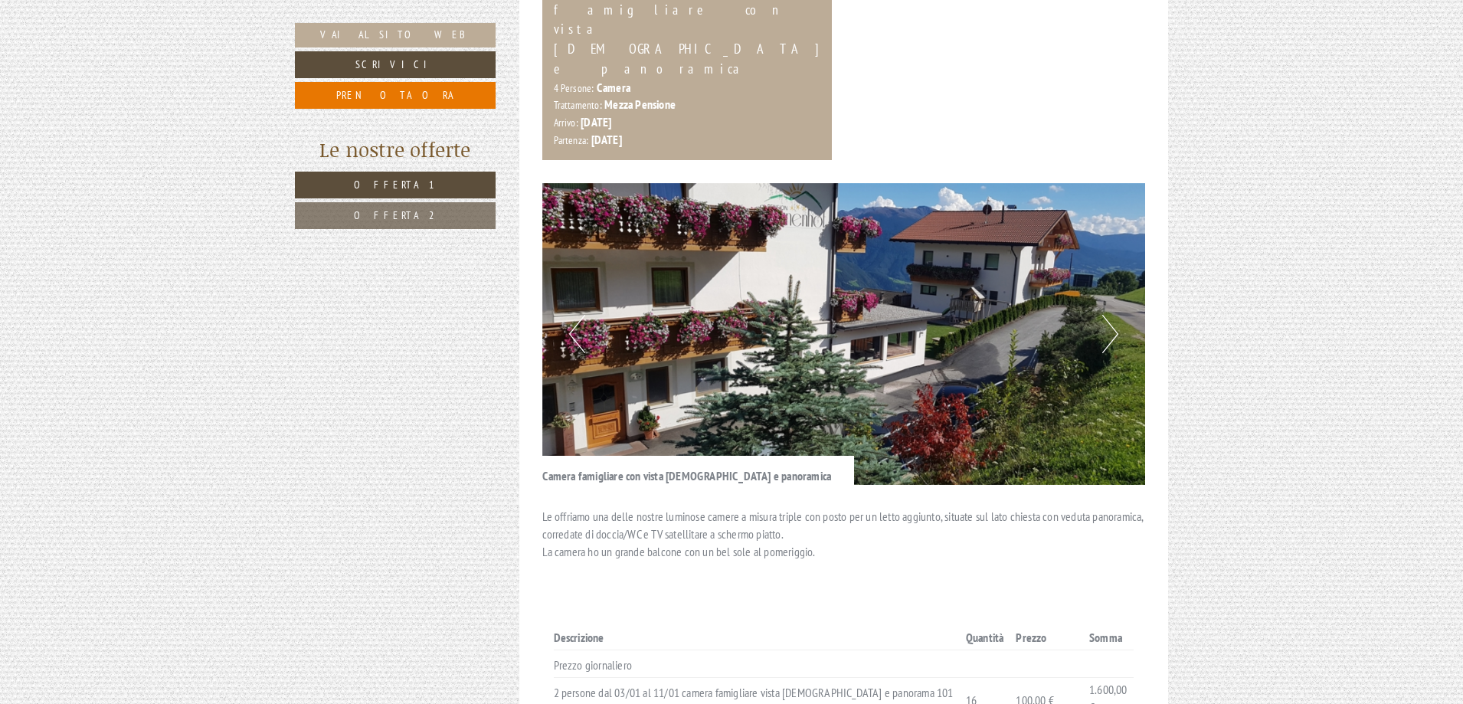
click at [1106, 315] on button "Next" at bounding box center [1110, 334] width 16 height 38
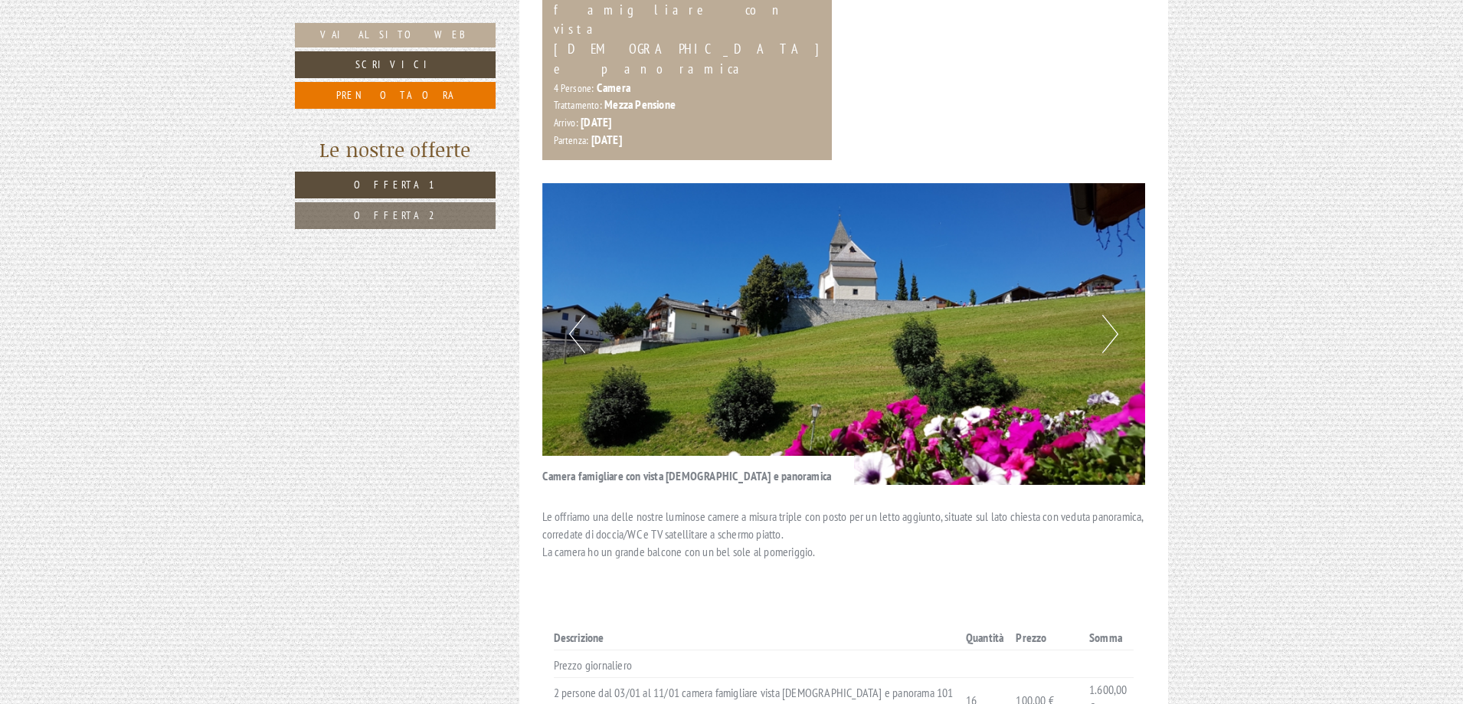
click at [1102, 315] on button "Next" at bounding box center [1110, 334] width 16 height 38
click at [1105, 315] on button "Next" at bounding box center [1110, 334] width 16 height 38
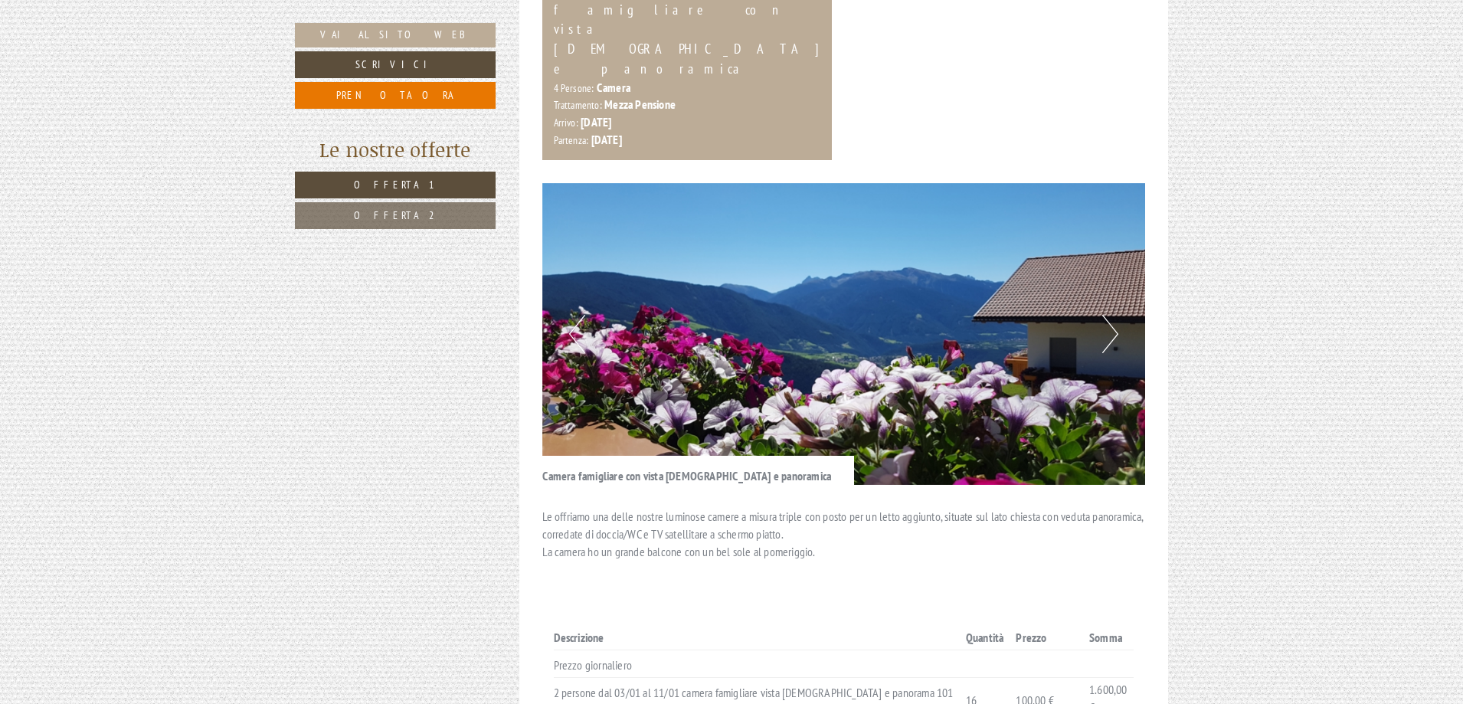
click at [1106, 315] on button "Next" at bounding box center [1110, 334] width 16 height 38
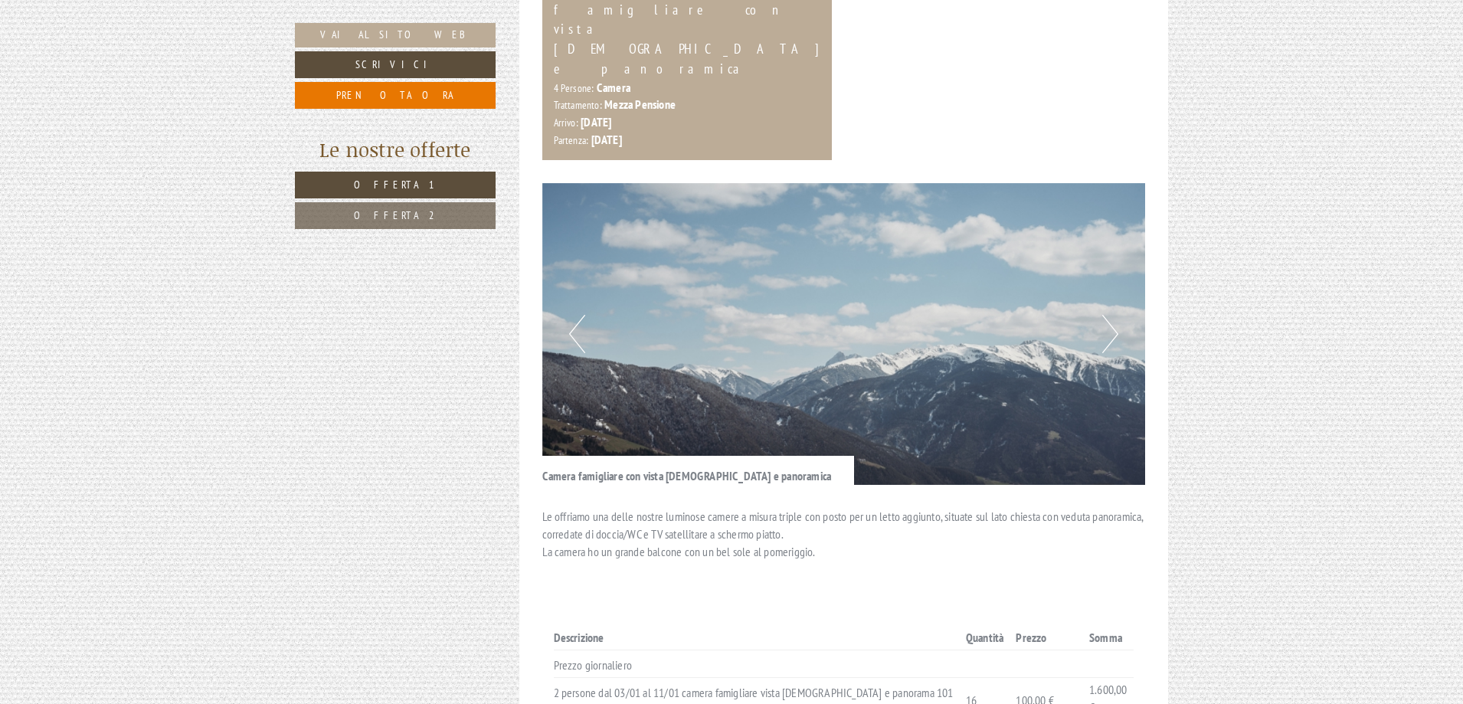
click at [1106, 315] on button "Next" at bounding box center [1110, 334] width 16 height 38
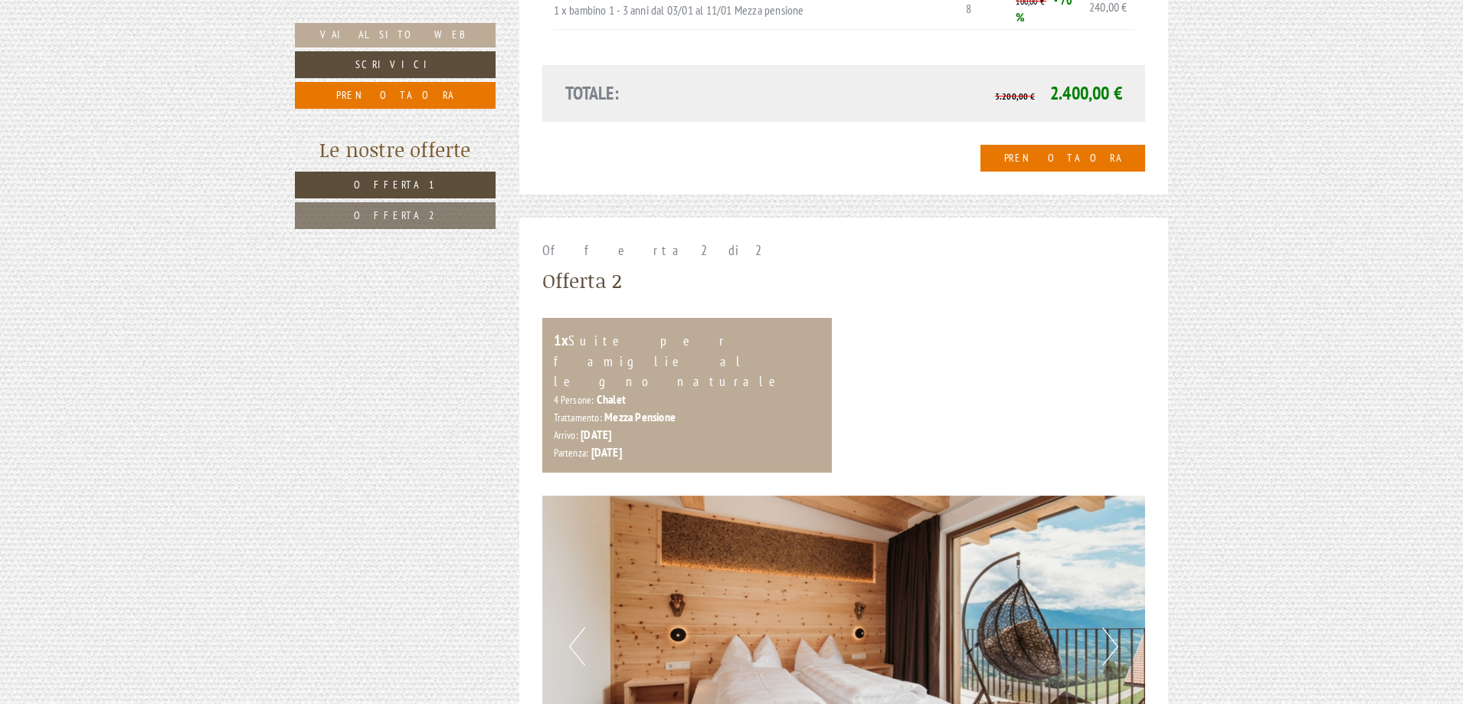
scroll to position [1838, 0]
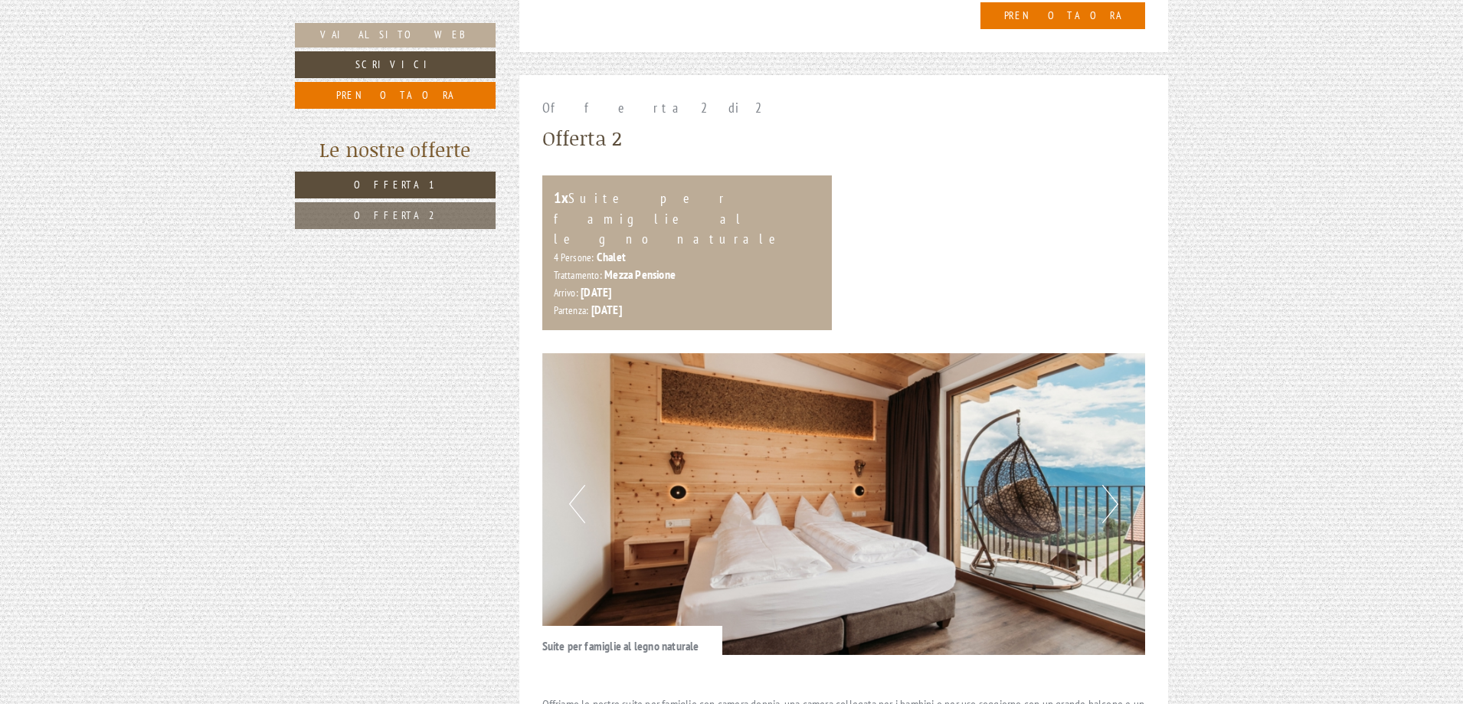
click at [1100, 402] on img at bounding box center [843, 504] width 603 height 302
click at [1103, 384] on div "Previous Next" at bounding box center [843, 504] width 603 height 302
click at [1110, 485] on button "Next" at bounding box center [1110, 504] width 16 height 38
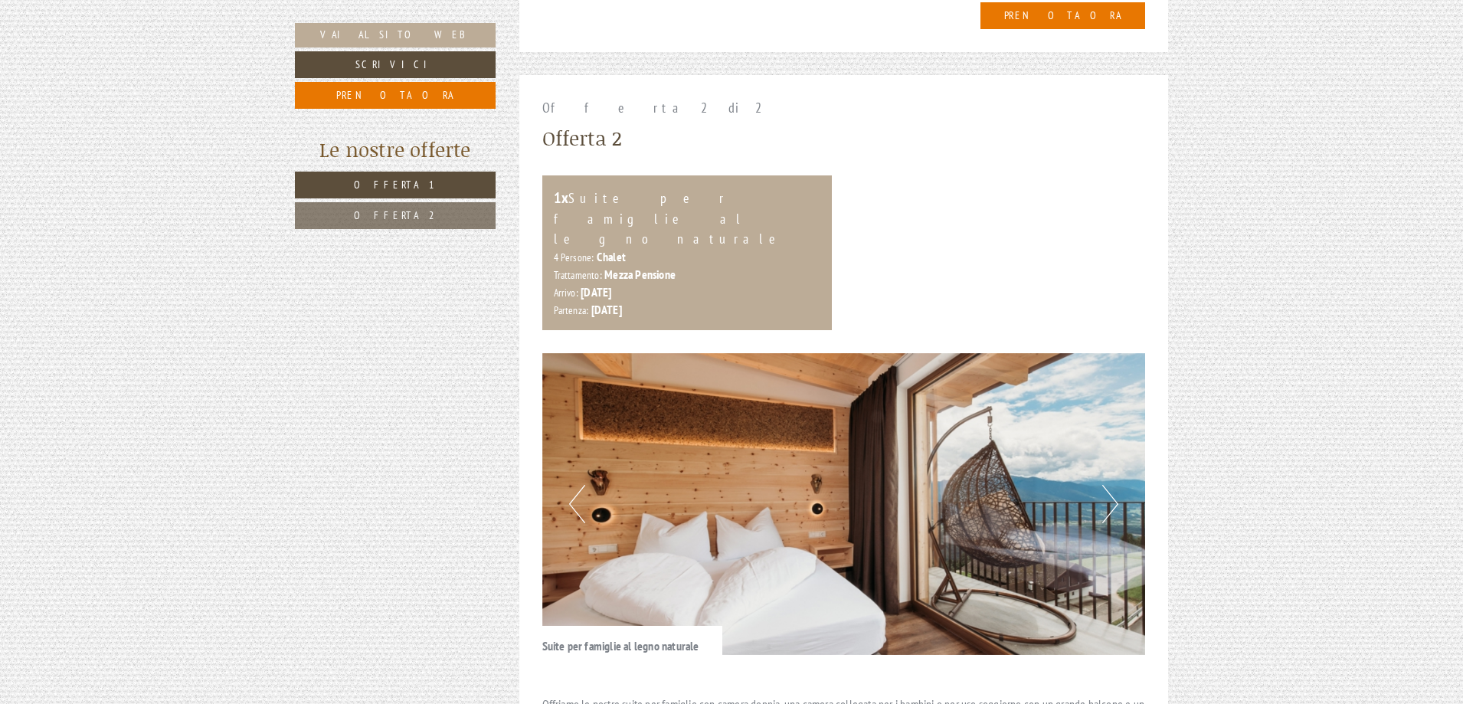
click at [1110, 485] on button "Next" at bounding box center [1110, 504] width 16 height 38
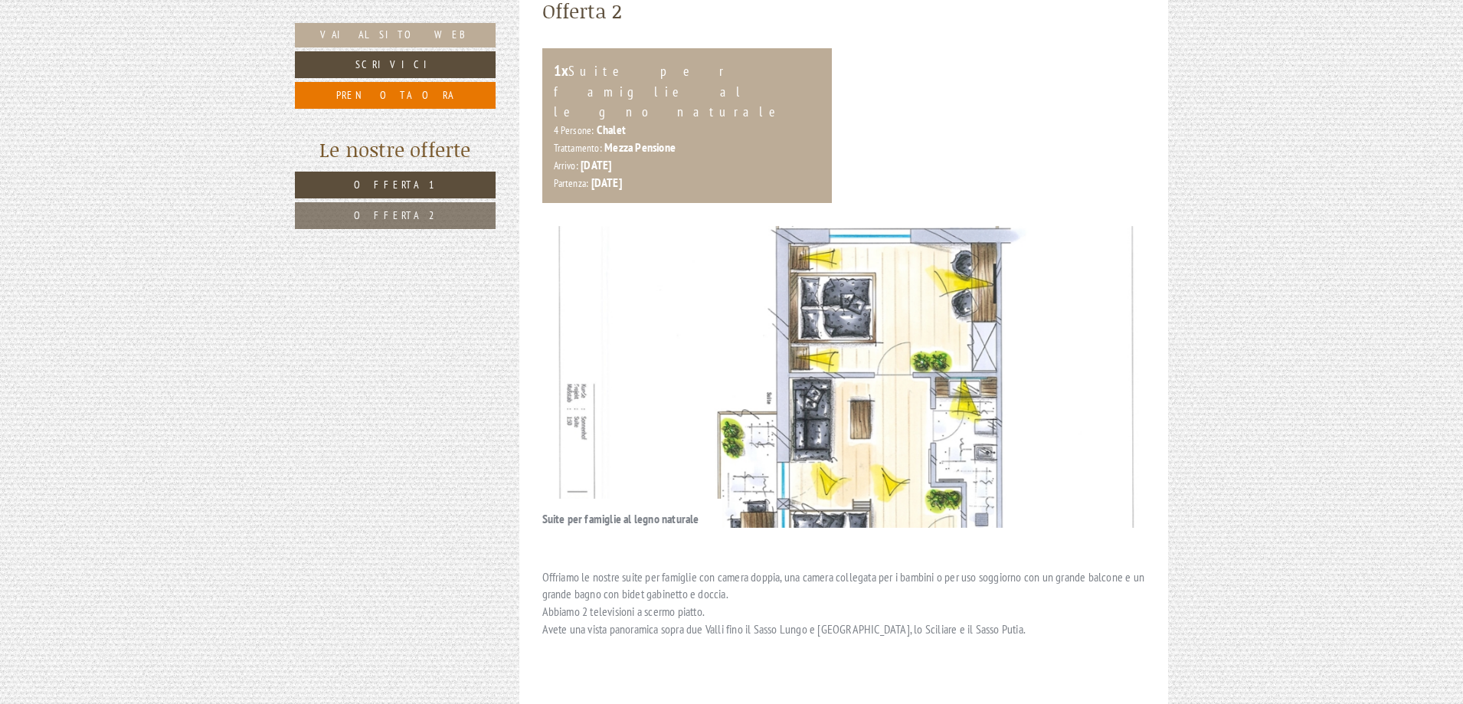
scroll to position [1991, 0]
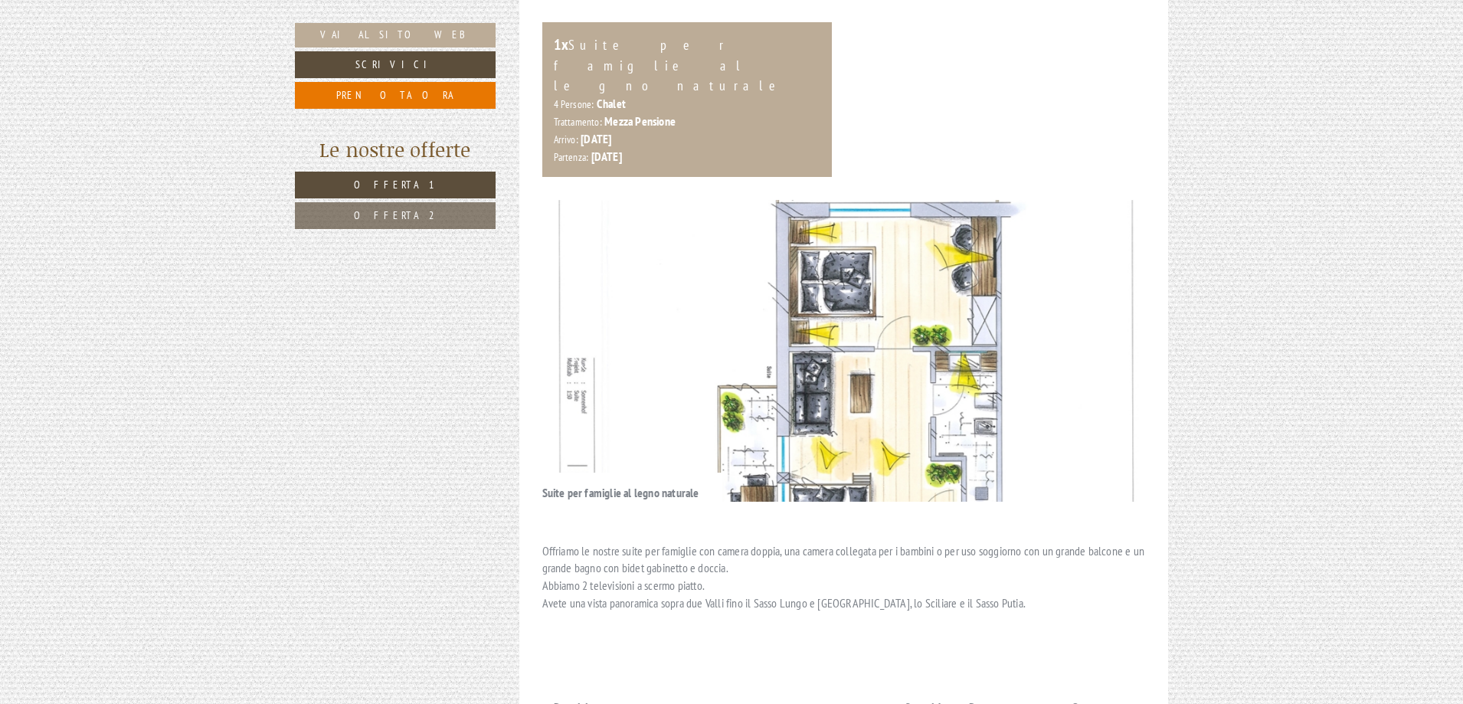
drag, startPoint x: 907, startPoint y: 200, endPoint x: 897, endPoint y: 155, distance: 46.4
click at [897, 200] on img at bounding box center [843, 351] width 603 height 302
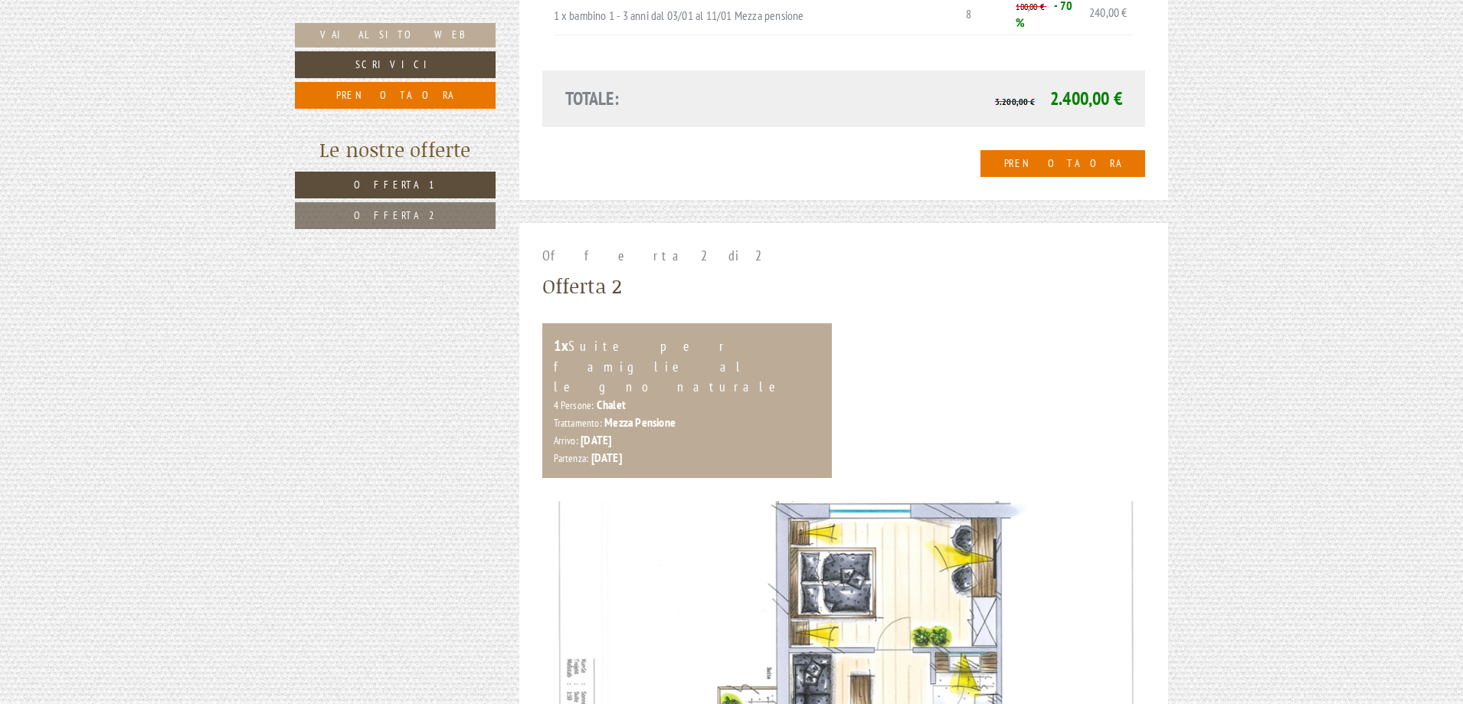
scroll to position [1914, 0]
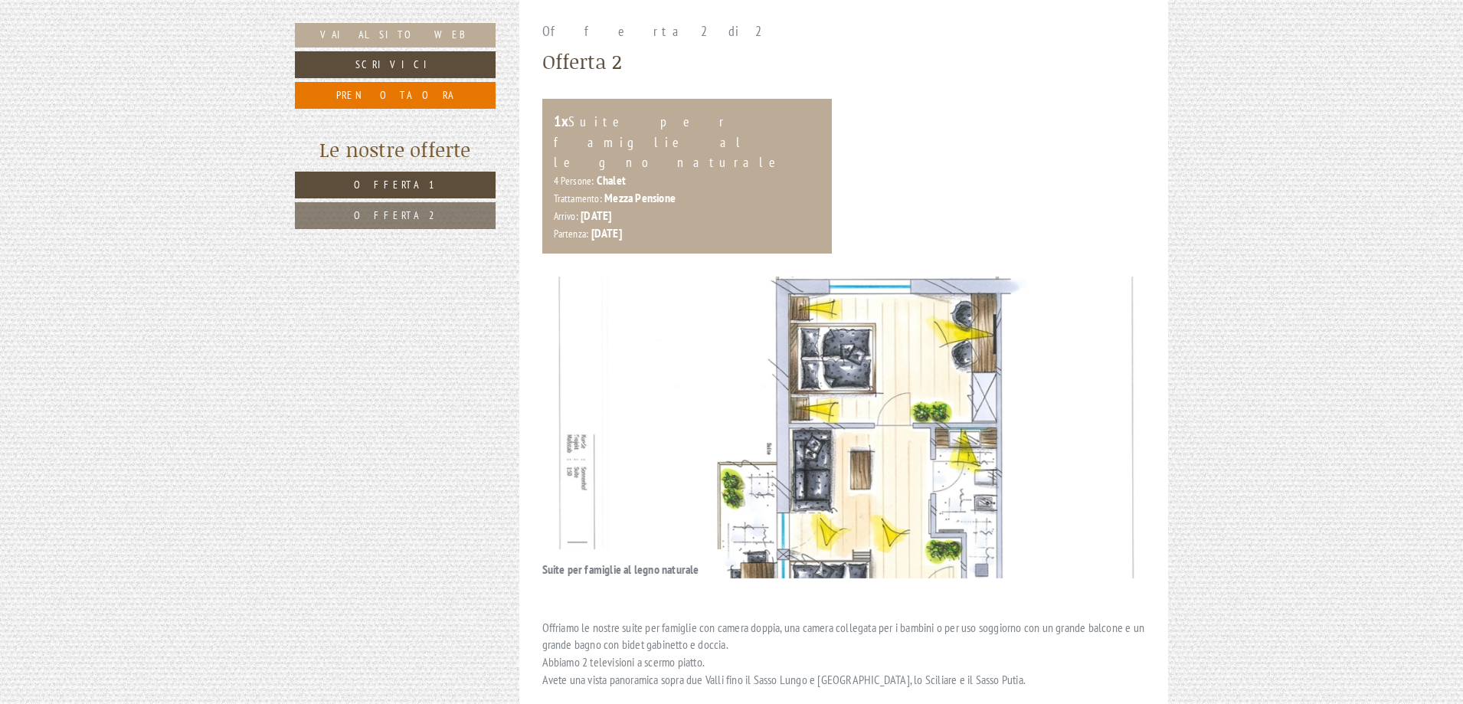
drag, startPoint x: 1114, startPoint y: 282, endPoint x: 1127, endPoint y: 306, distance: 27.7
click at [1116, 285] on img at bounding box center [843, 427] width 603 height 302
click at [1111, 408] on button "Next" at bounding box center [1110, 427] width 16 height 38
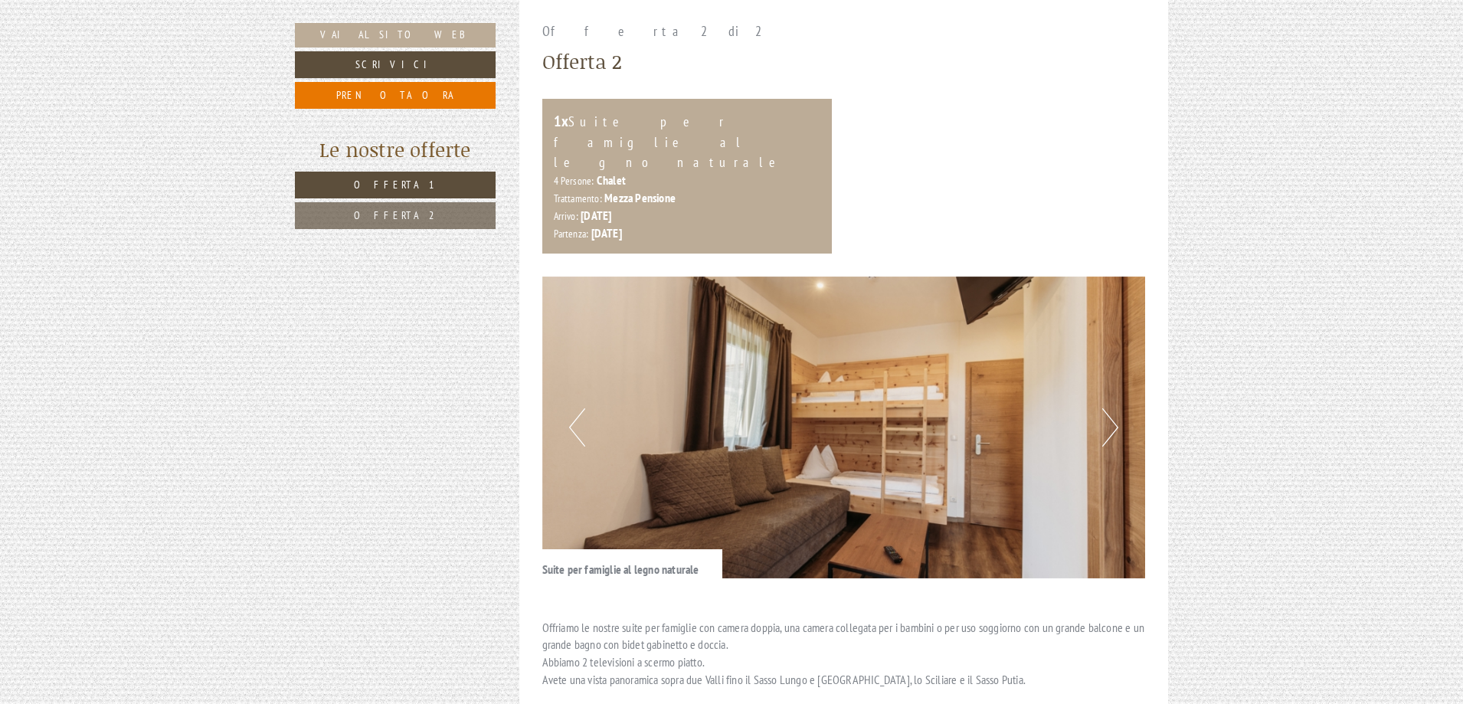
click at [1107, 408] on button "Next" at bounding box center [1110, 427] width 16 height 38
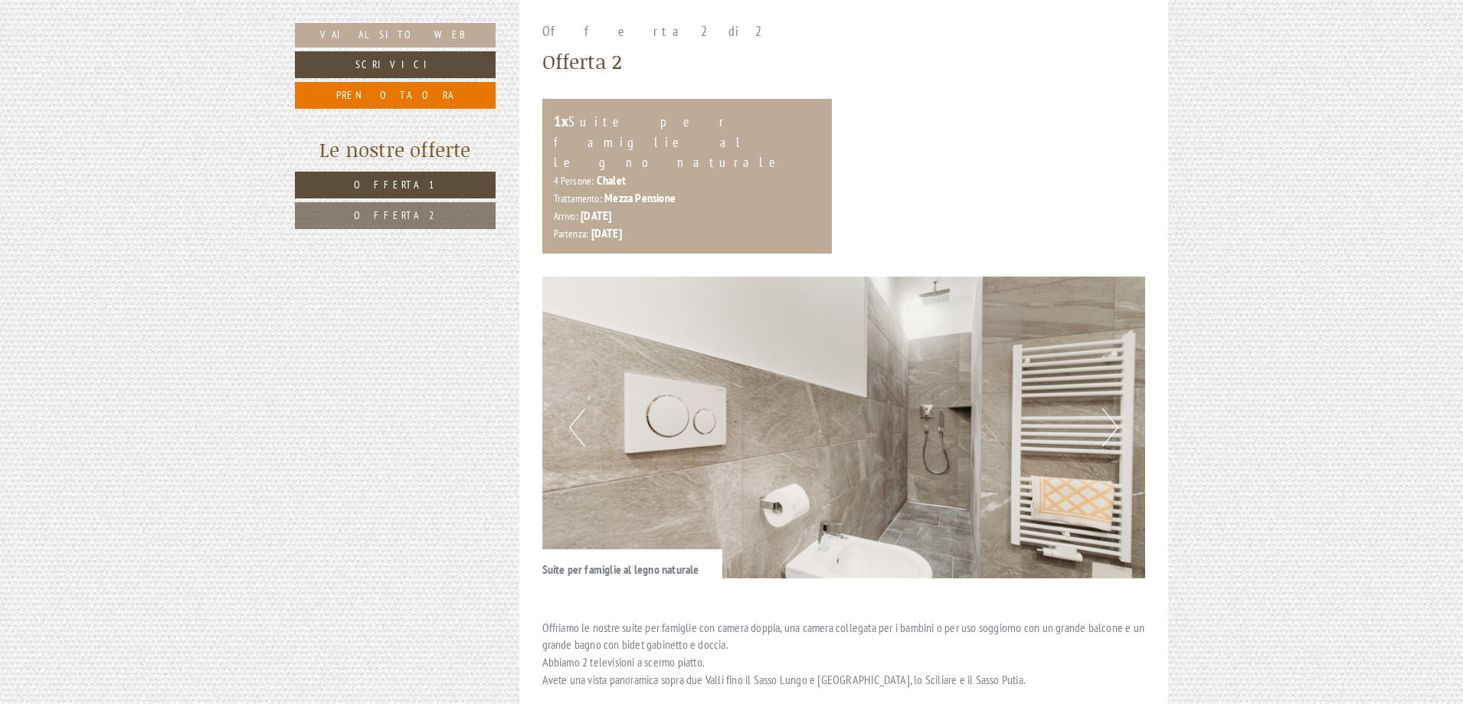
click at [1107, 408] on button "Next" at bounding box center [1110, 427] width 16 height 38
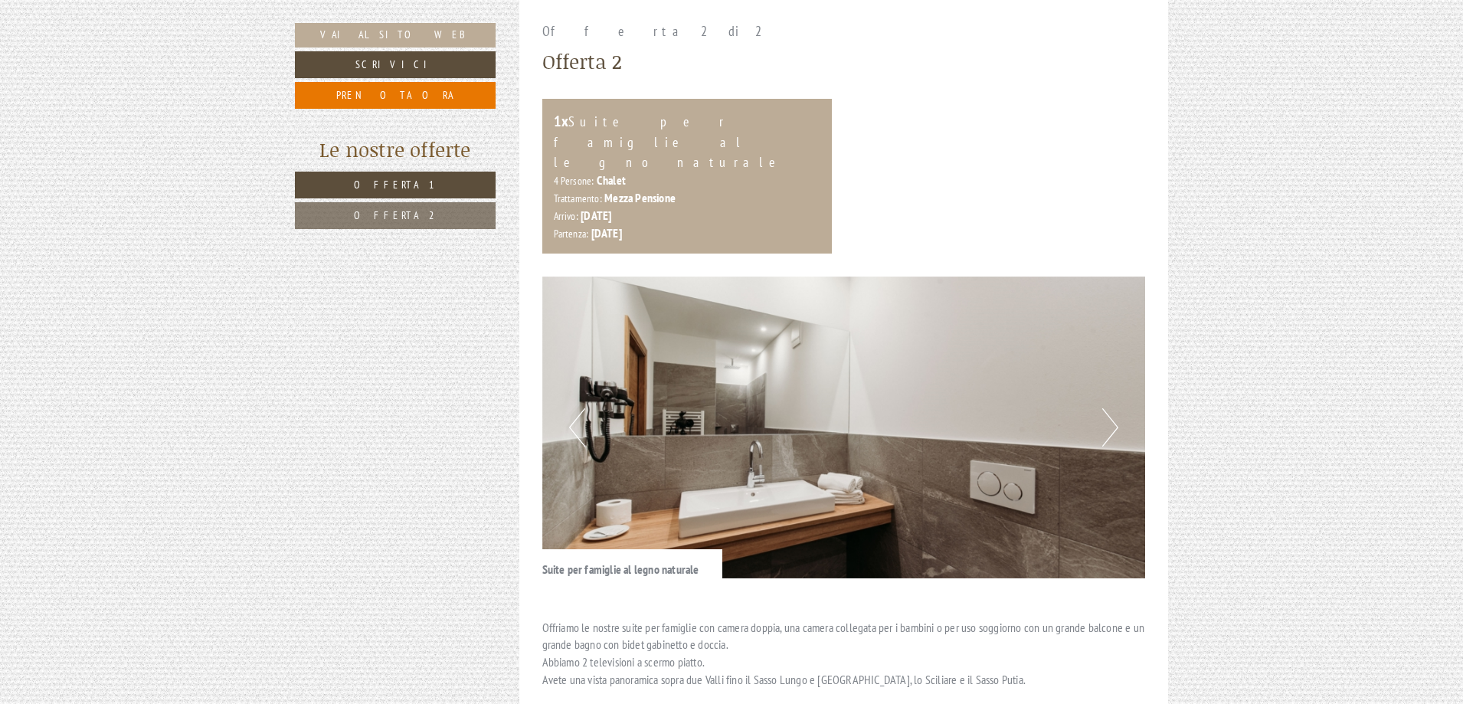
click at [1107, 408] on button "Next" at bounding box center [1110, 427] width 16 height 38
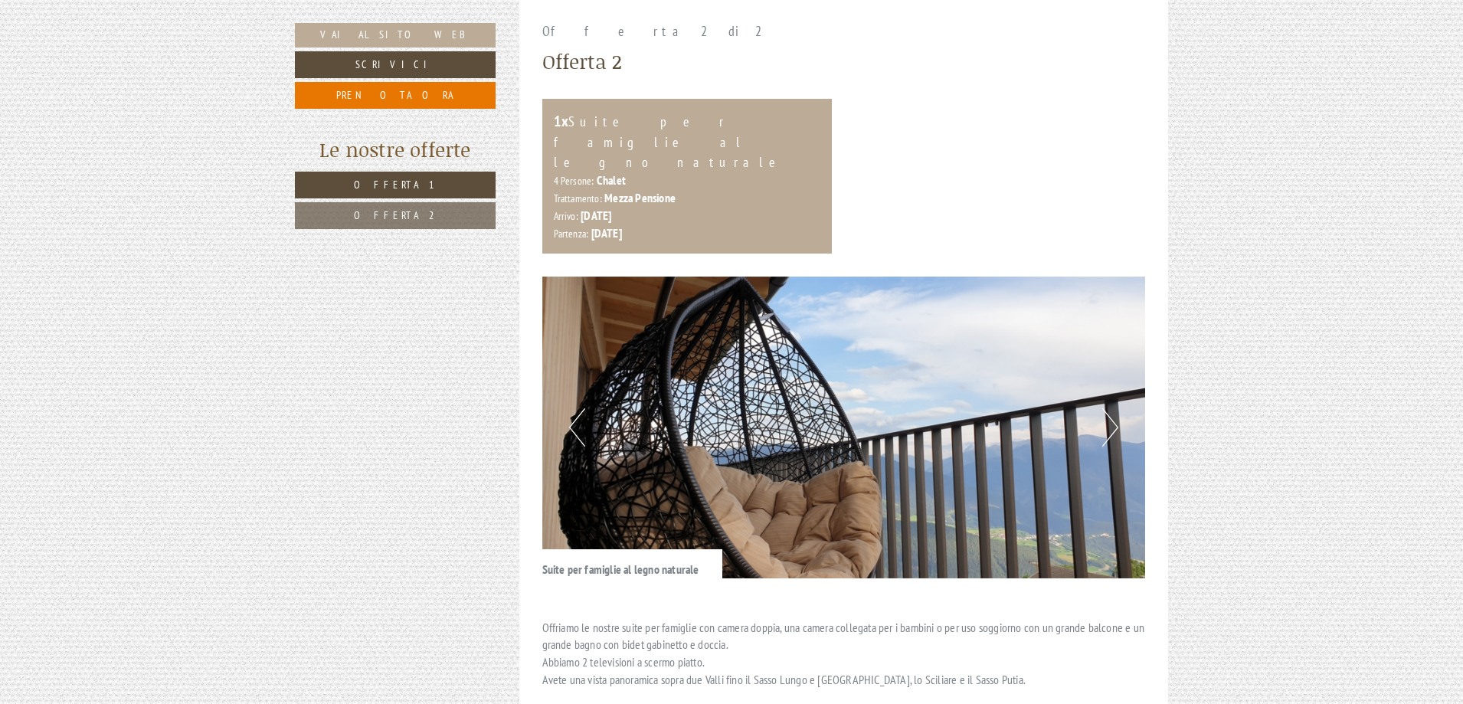
click at [1107, 408] on button "Next" at bounding box center [1110, 427] width 16 height 38
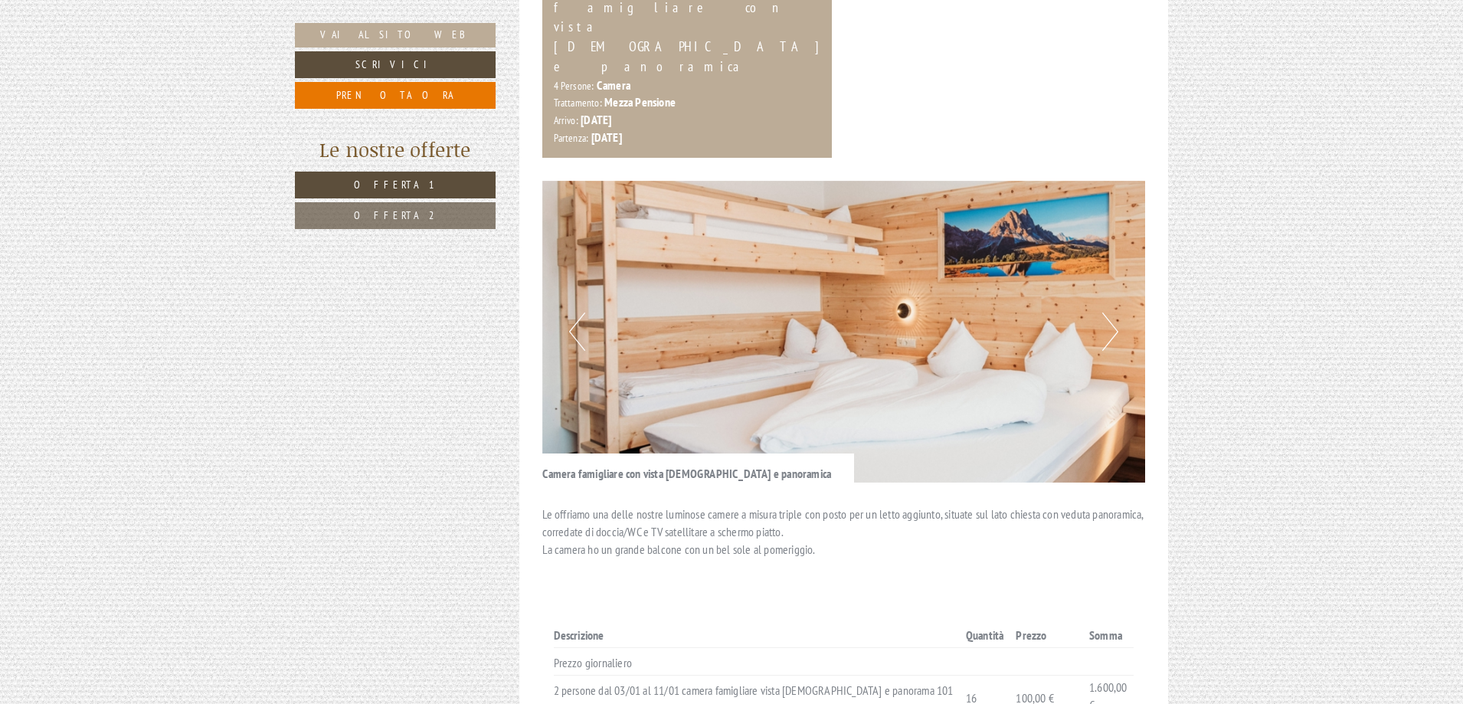
scroll to position [919, 0]
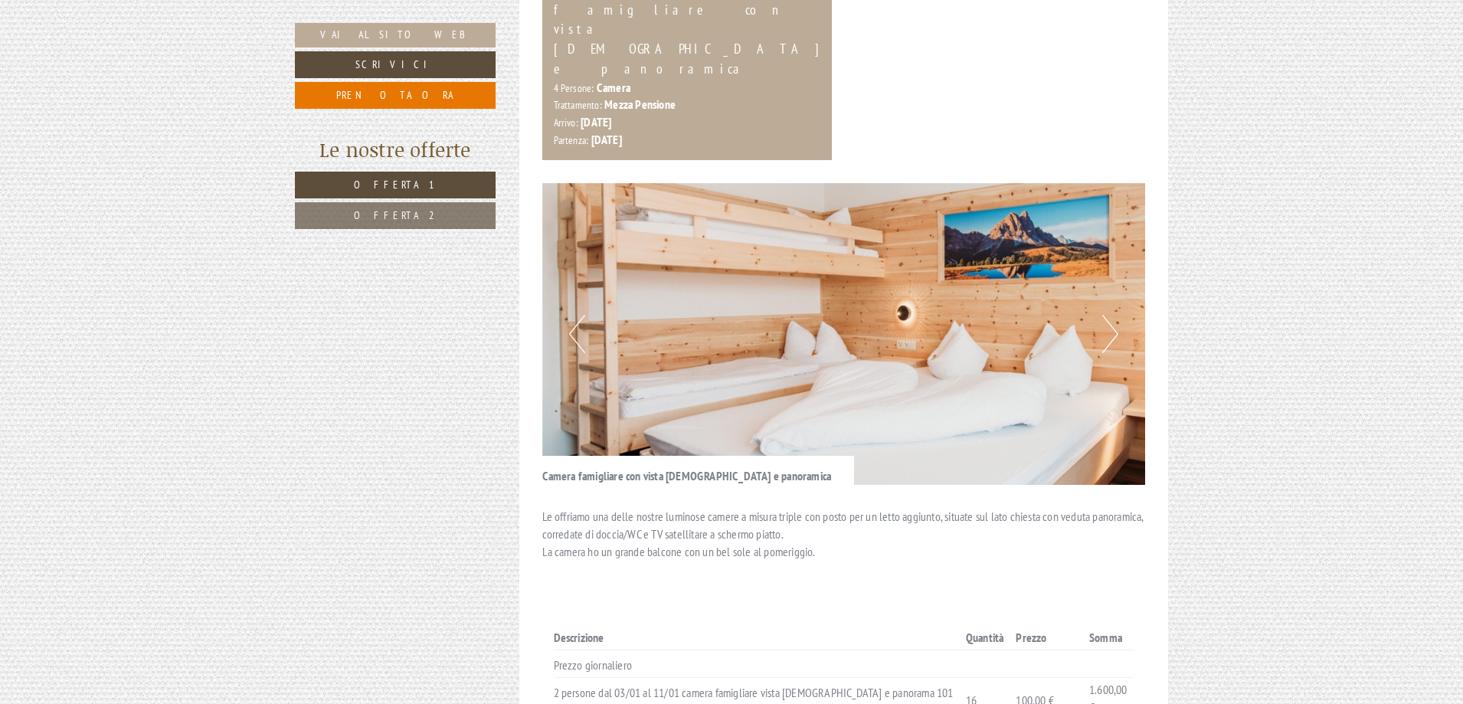
click at [1104, 315] on button "Next" at bounding box center [1110, 334] width 16 height 38
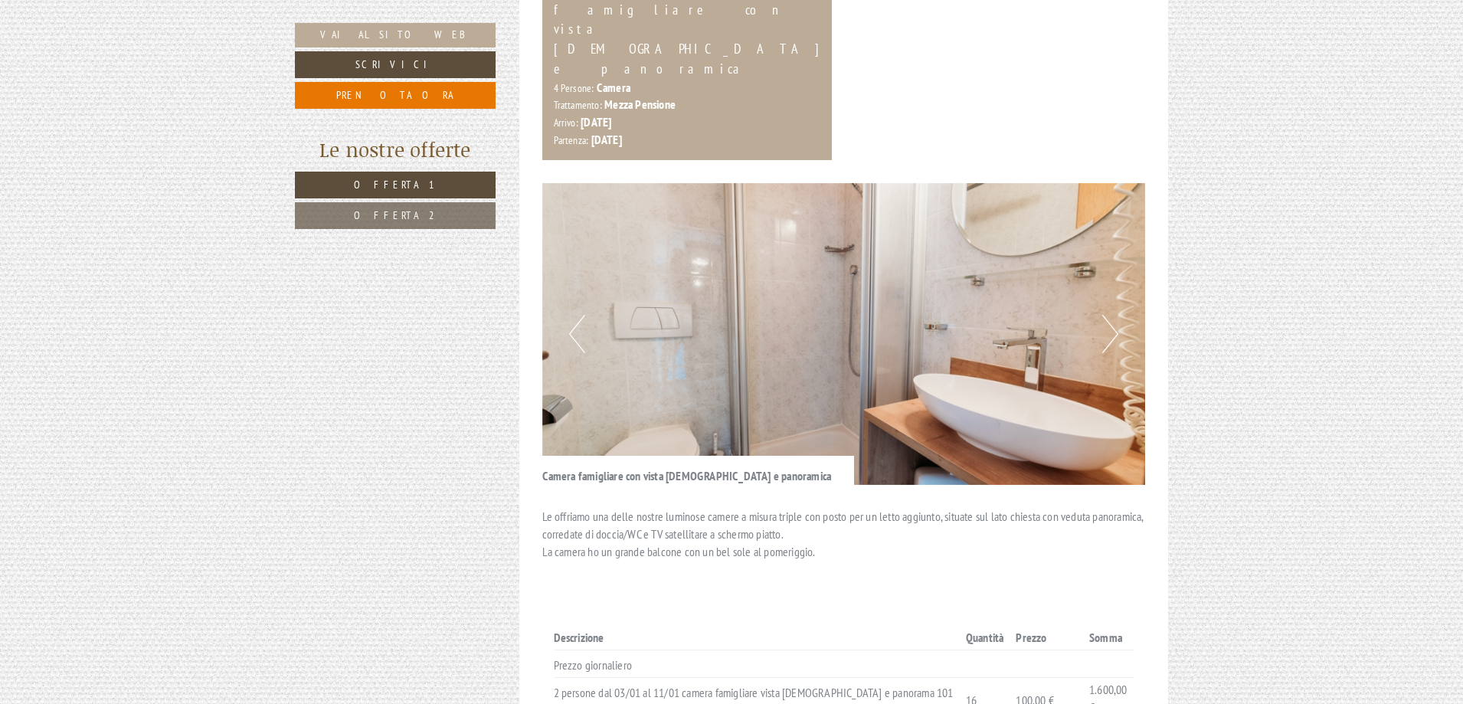
click at [1106, 315] on button "Next" at bounding box center [1110, 334] width 16 height 38
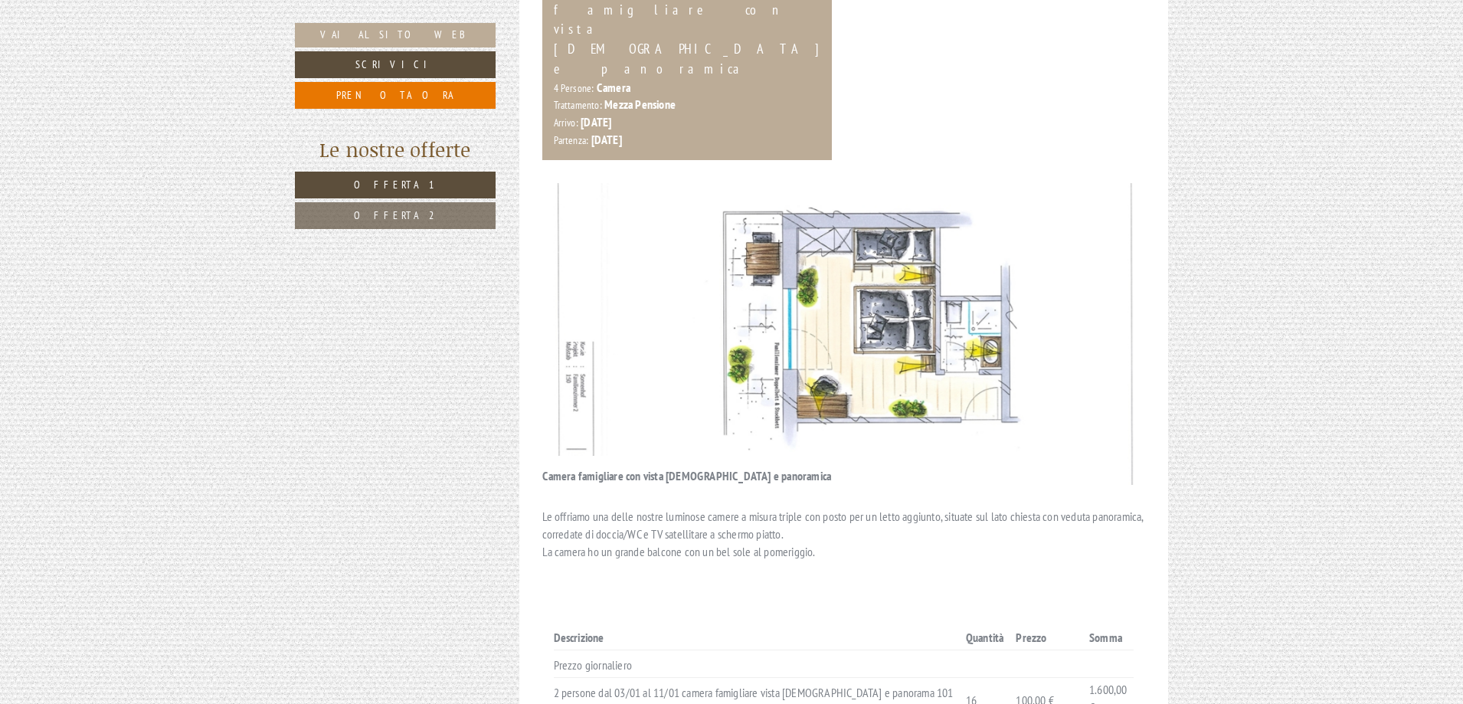
click at [1100, 241] on img at bounding box center [843, 334] width 603 height 302
click at [1100, 224] on img at bounding box center [843, 334] width 603 height 302
click at [1103, 315] on button "Next" at bounding box center [1110, 334] width 16 height 38
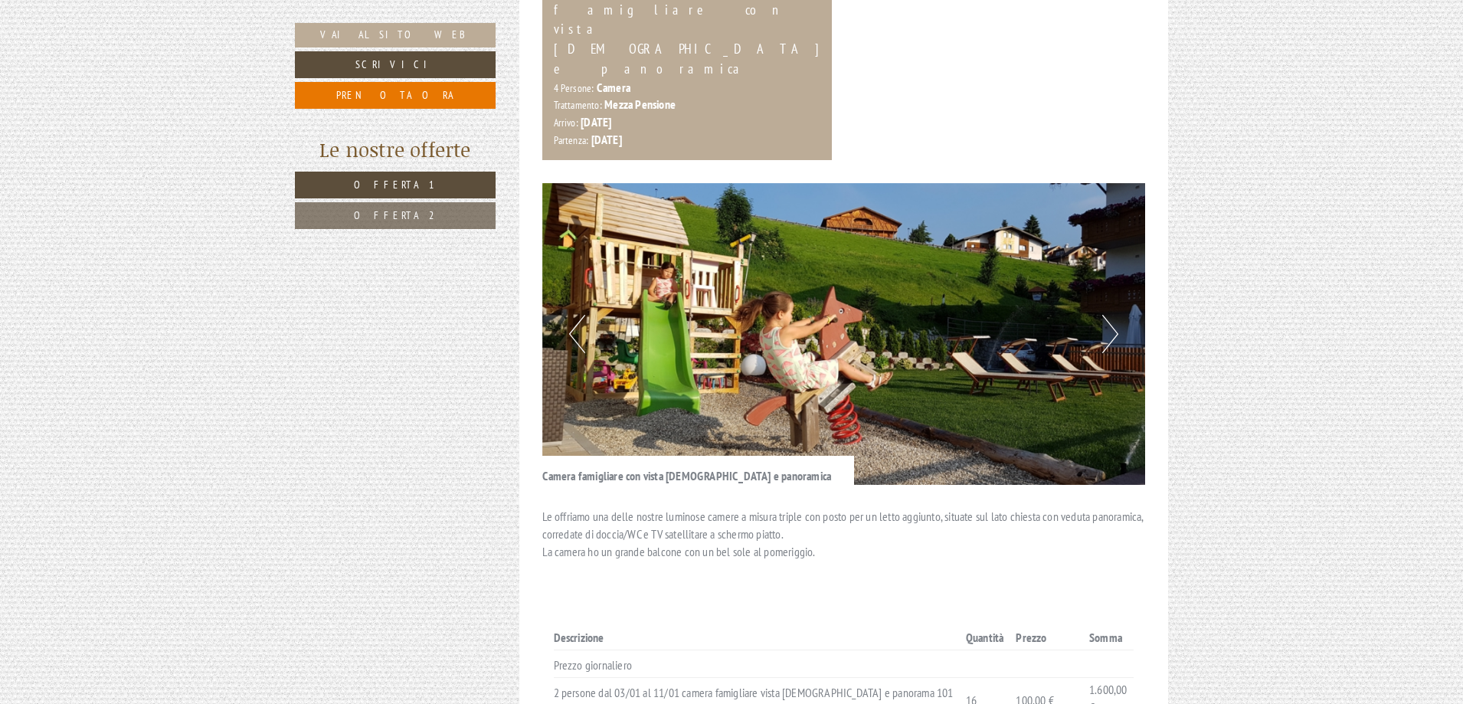
click at [1103, 315] on button "Next" at bounding box center [1110, 334] width 16 height 38
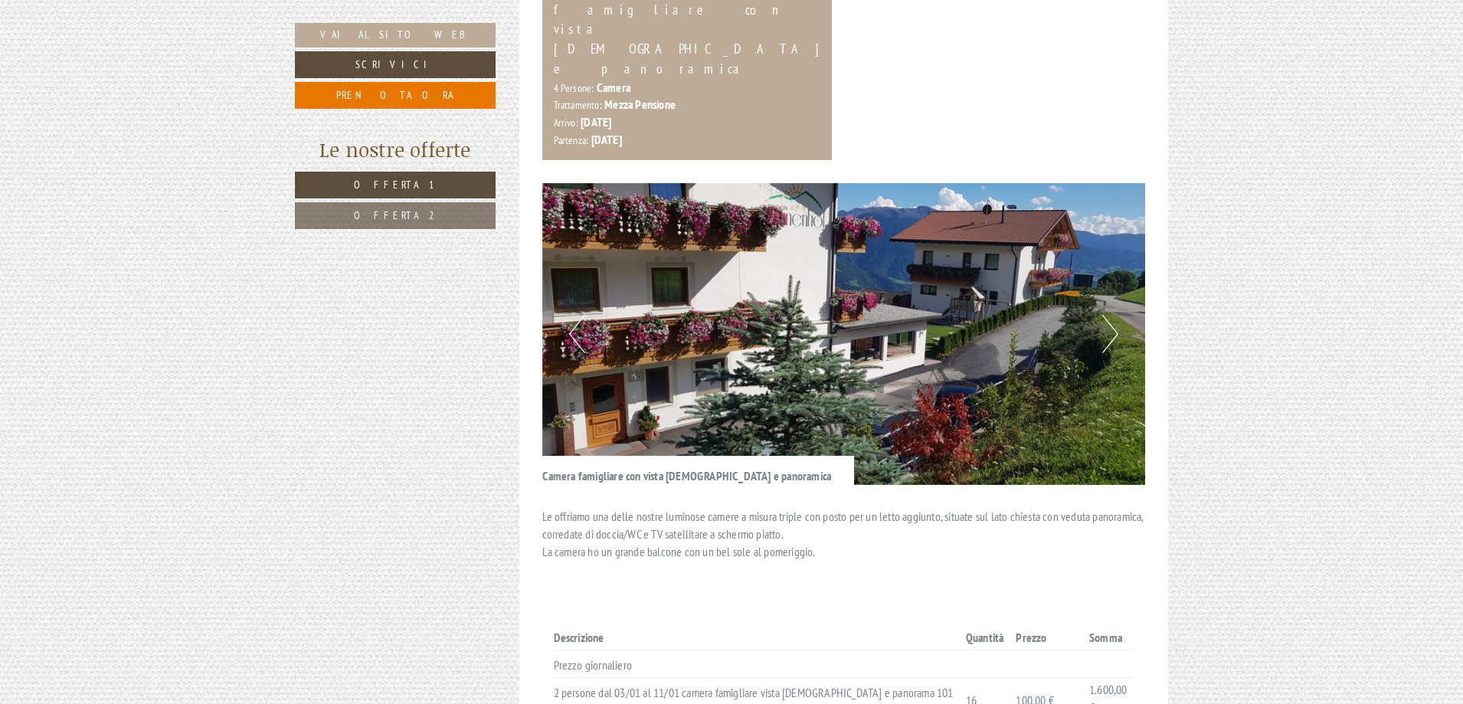
click at [1103, 315] on button "Next" at bounding box center [1110, 334] width 16 height 38
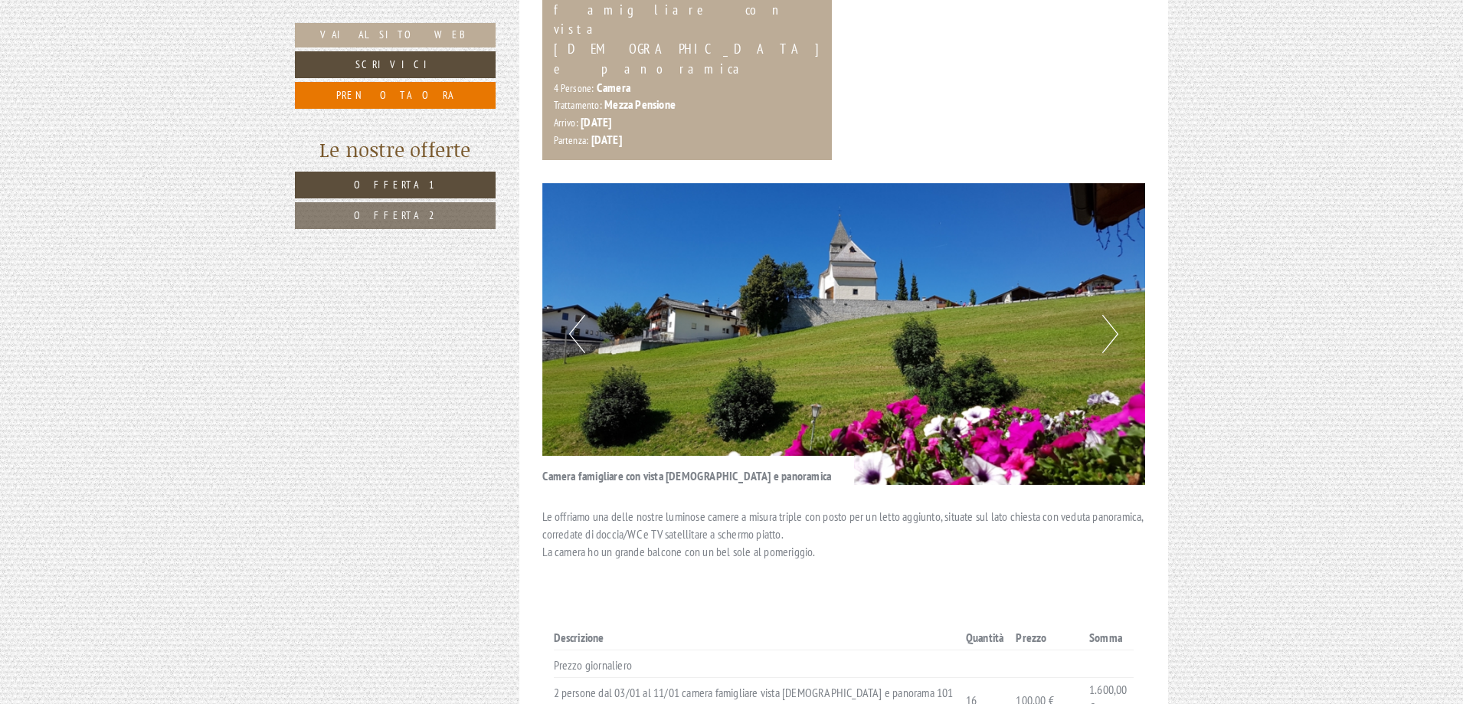
click at [1103, 315] on button "Next" at bounding box center [1110, 334] width 16 height 38
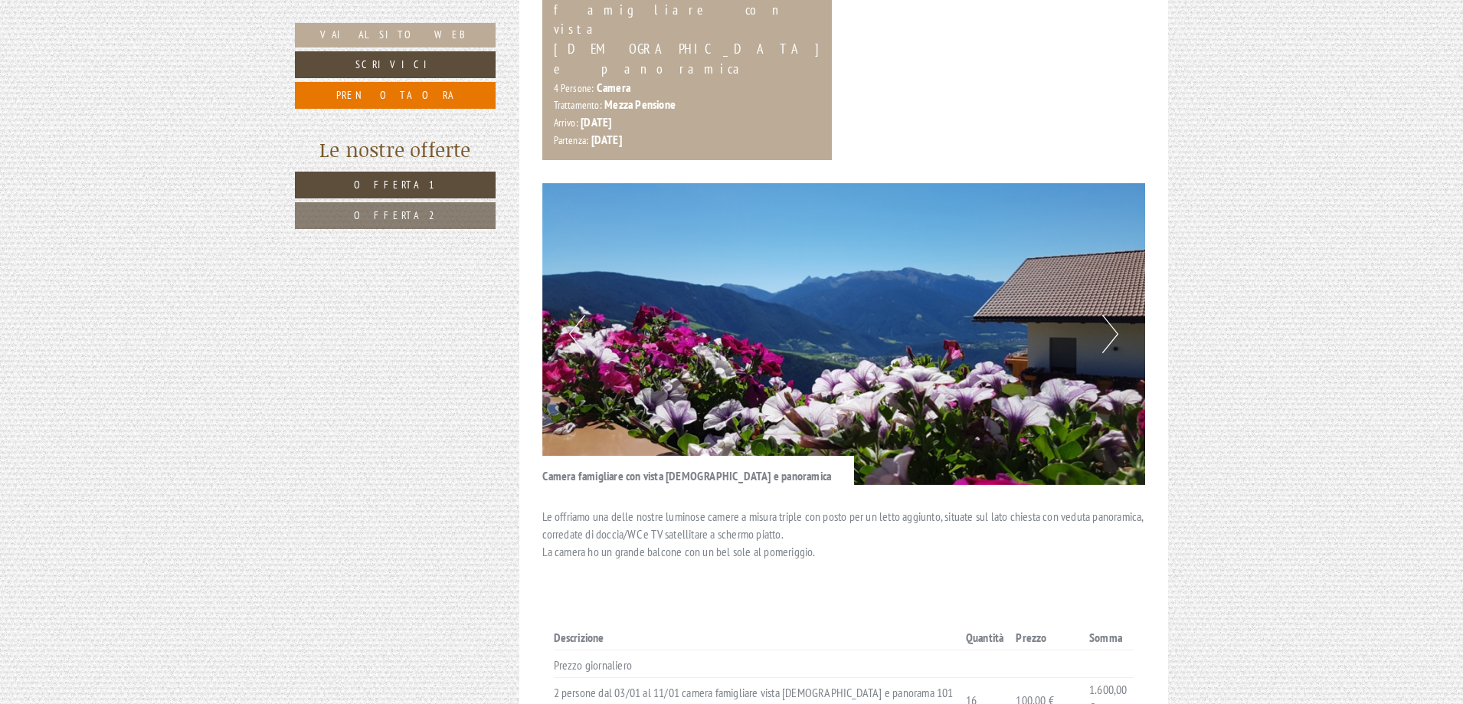
click at [1103, 315] on button "Next" at bounding box center [1110, 334] width 16 height 38
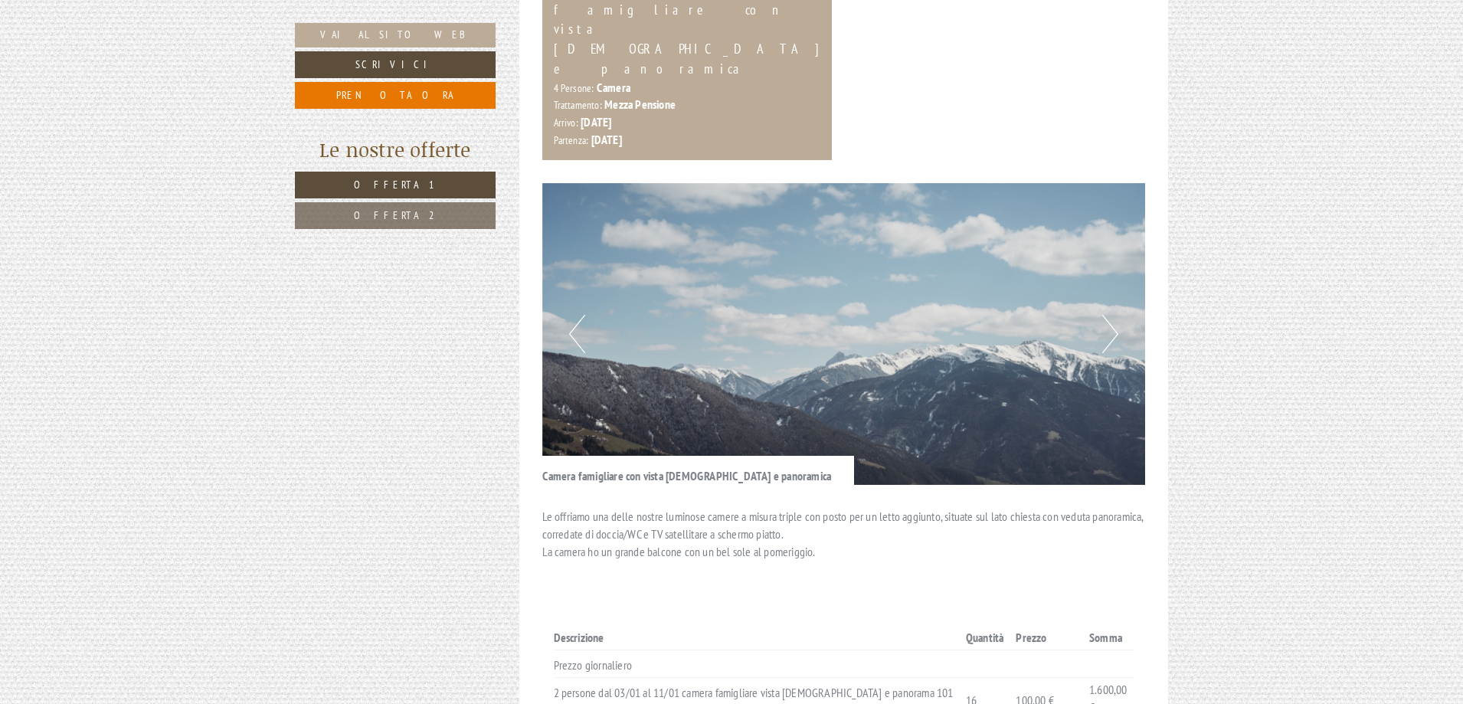
click at [1103, 315] on button "Next" at bounding box center [1110, 334] width 16 height 38
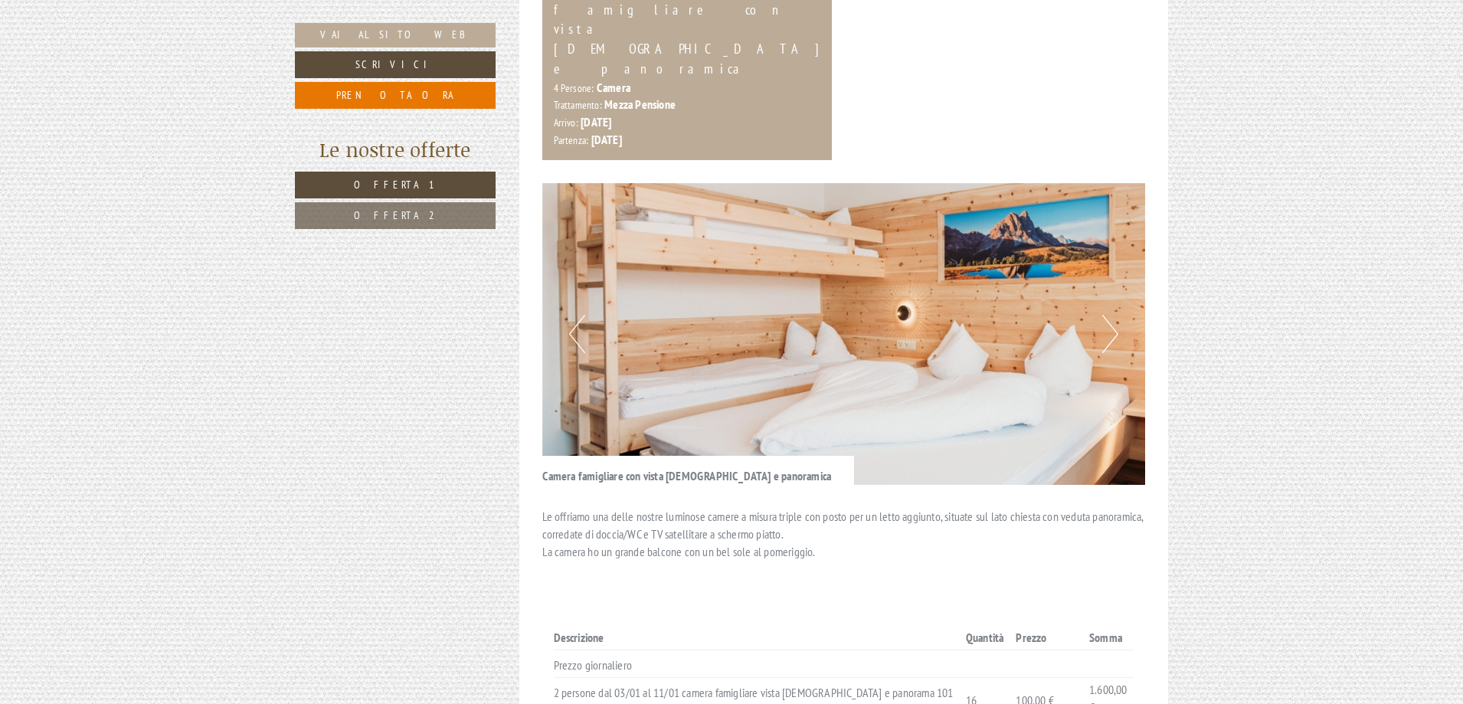
click at [1103, 315] on button "Next" at bounding box center [1110, 334] width 16 height 38
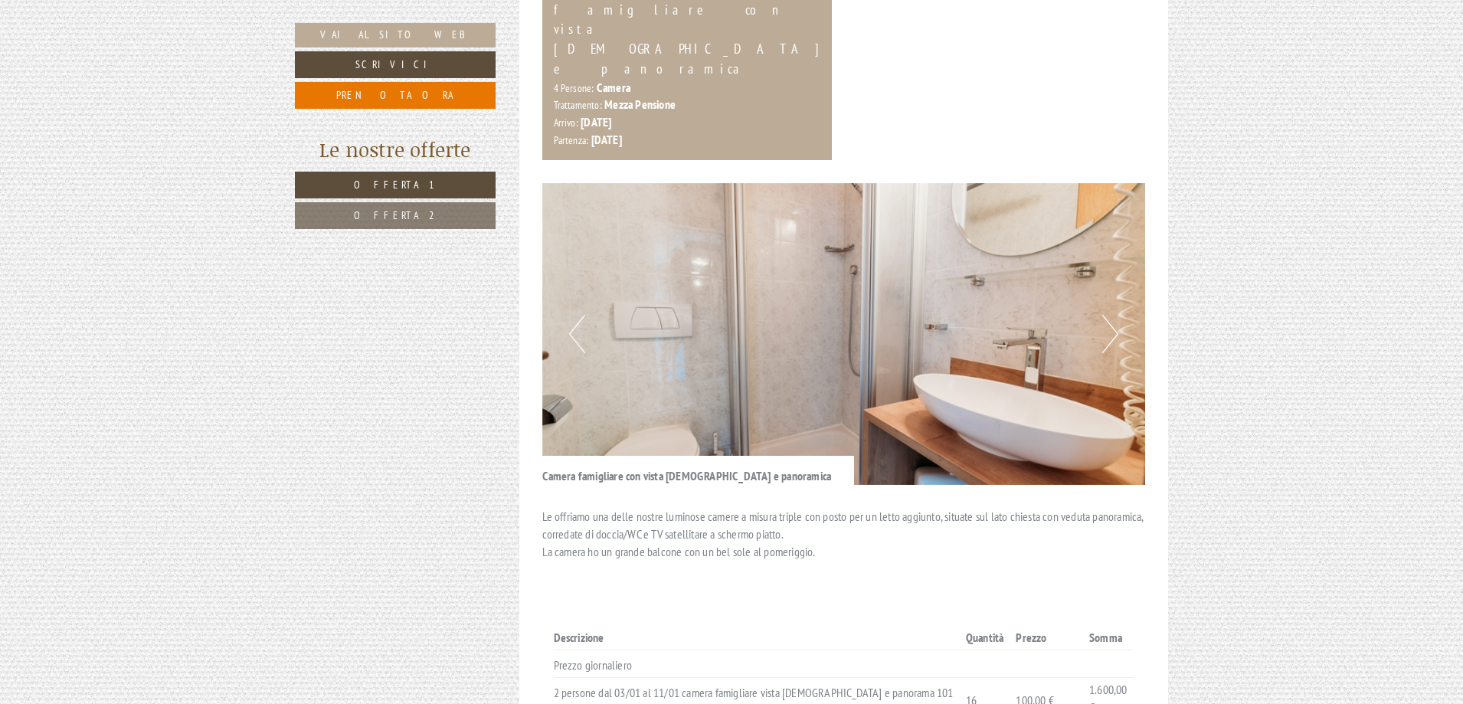
click at [1103, 315] on button "Next" at bounding box center [1110, 334] width 16 height 38
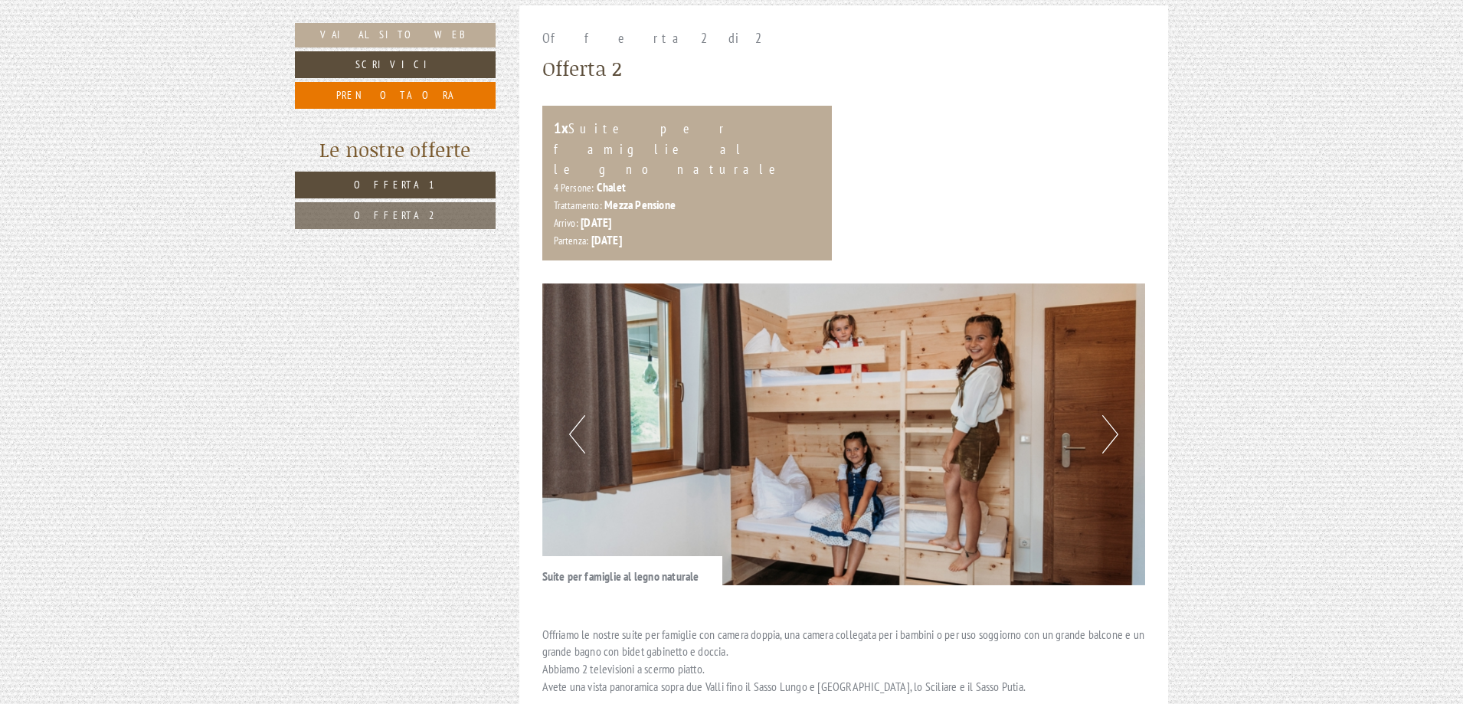
scroll to position [1914, 0]
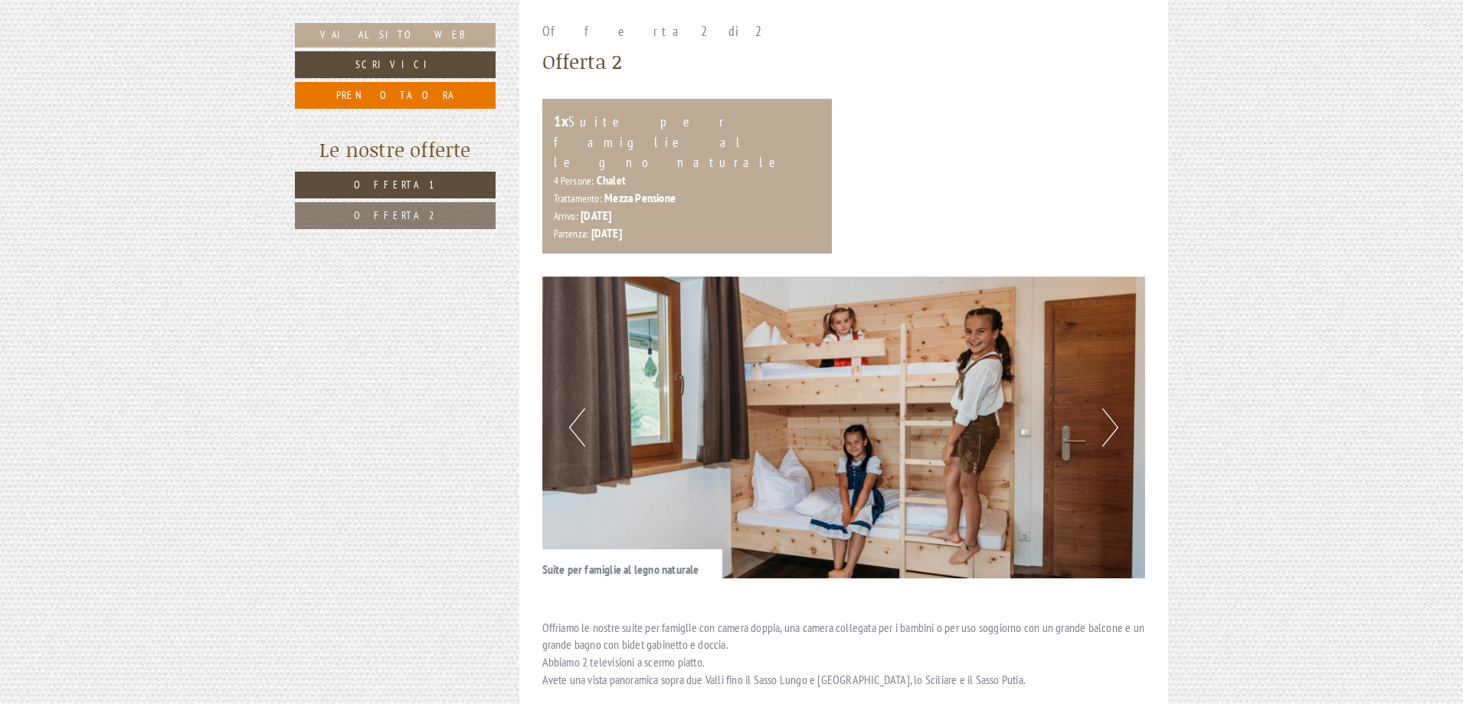
click at [1108, 408] on button "Next" at bounding box center [1110, 427] width 16 height 38
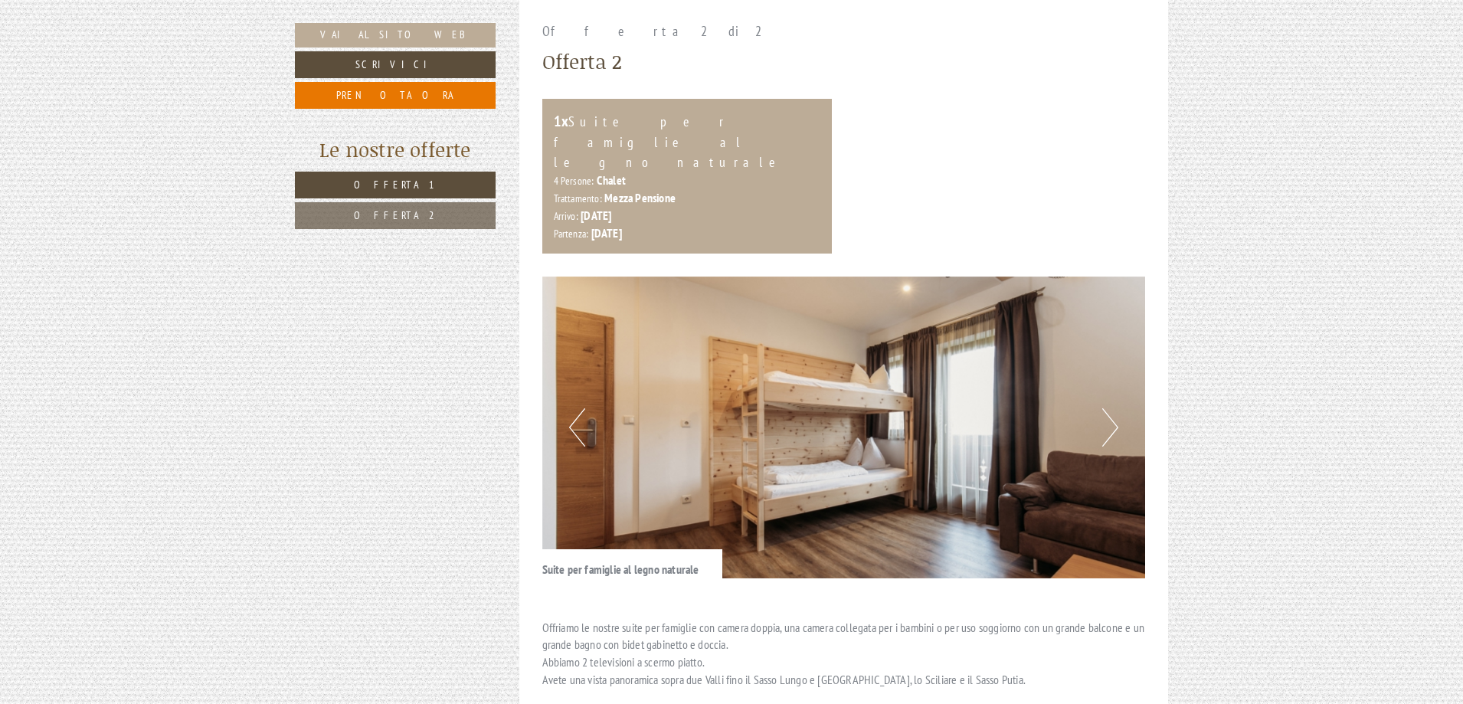
click at [1108, 408] on button "Next" at bounding box center [1110, 427] width 16 height 38
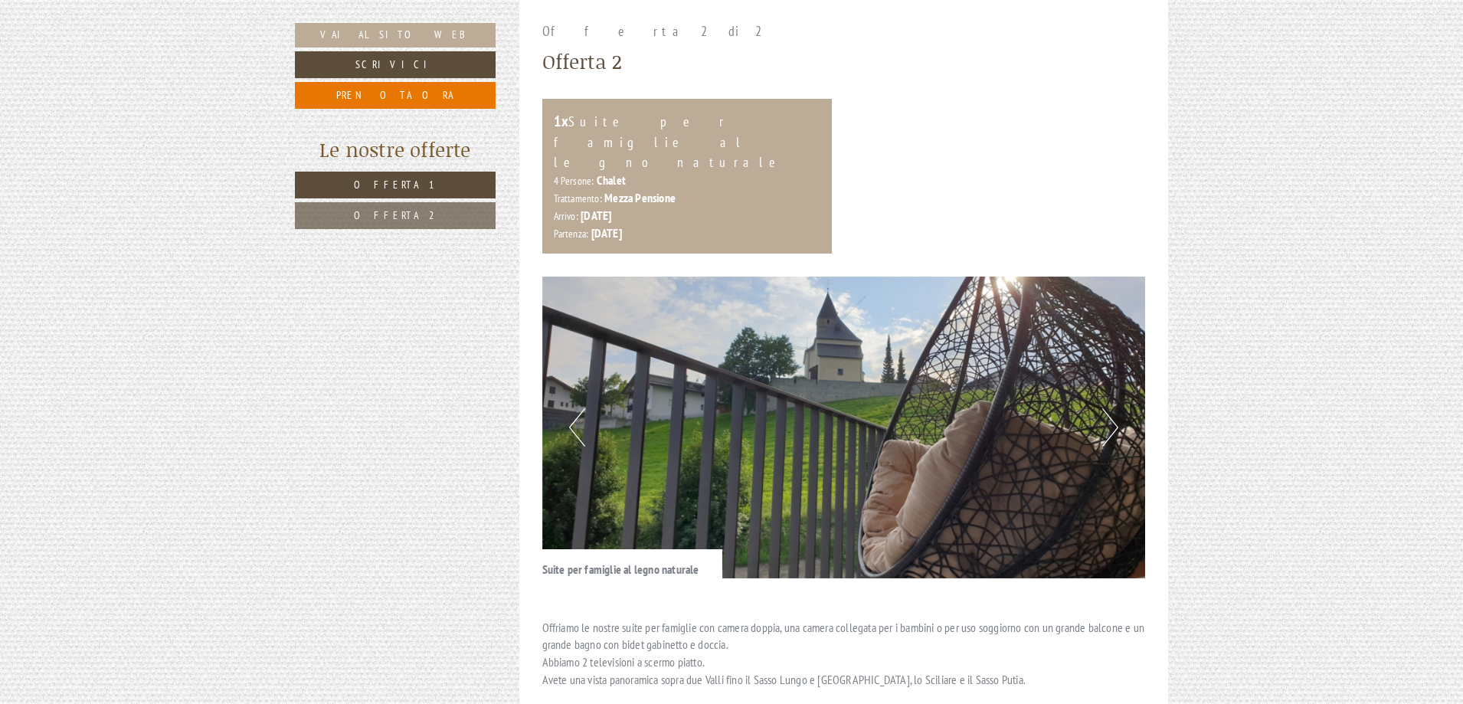
click at [1108, 408] on button "Next" at bounding box center [1110, 427] width 16 height 38
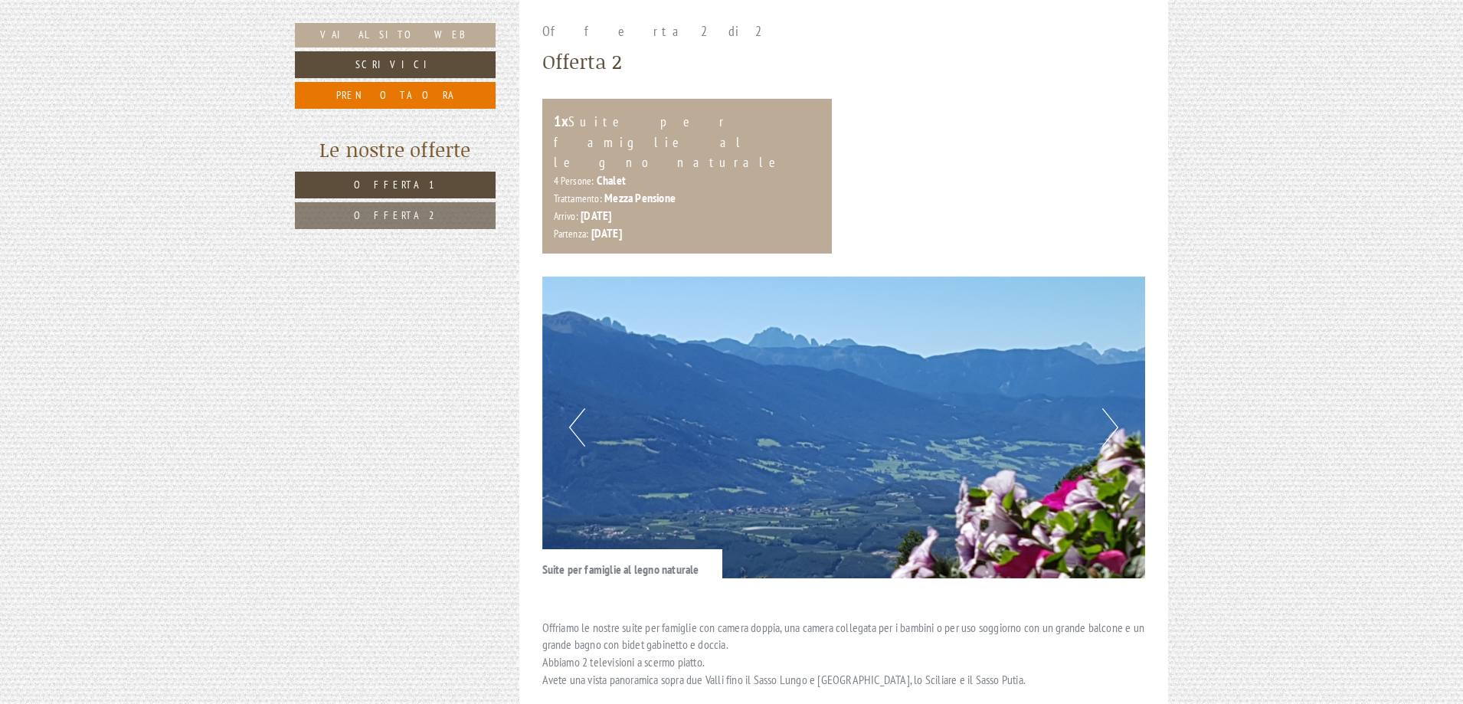
click at [1108, 408] on button "Next" at bounding box center [1110, 427] width 16 height 38
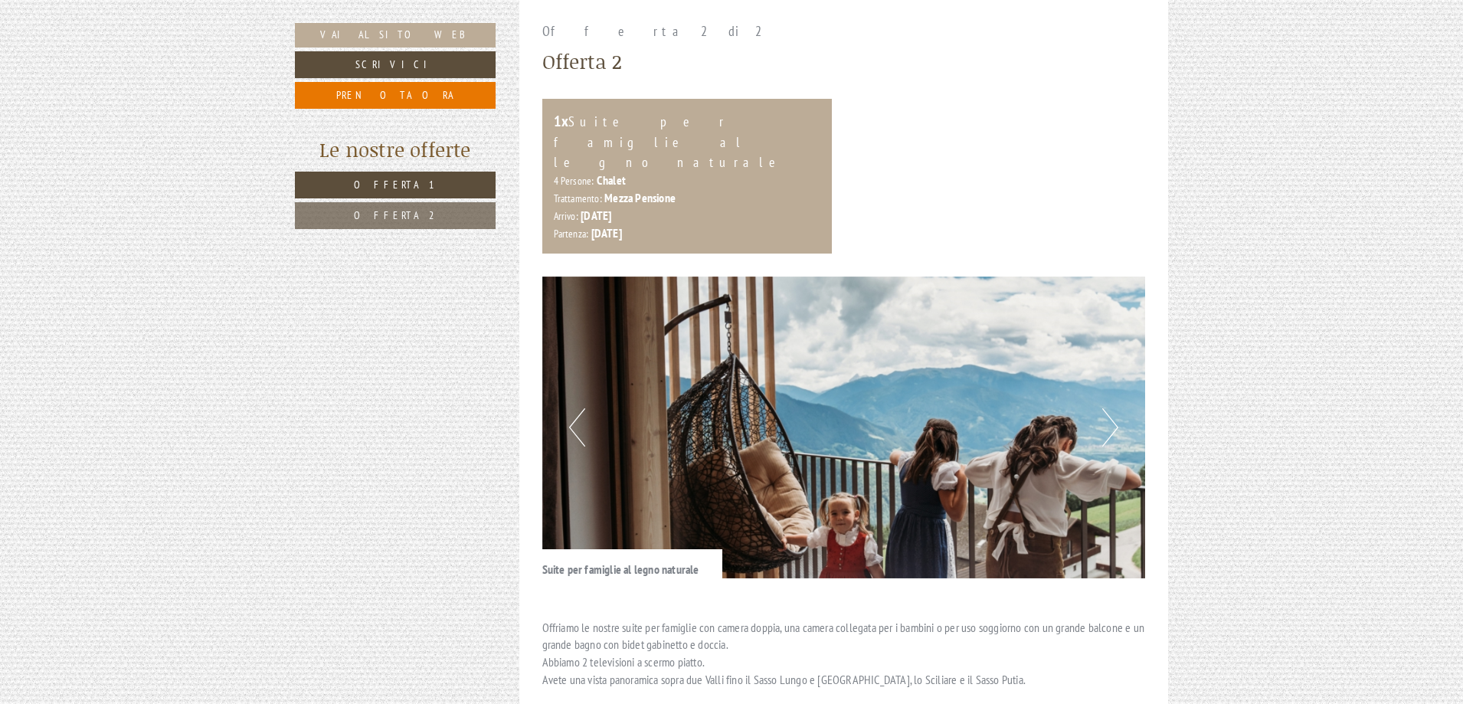
click at [1108, 408] on button "Next" at bounding box center [1110, 427] width 16 height 38
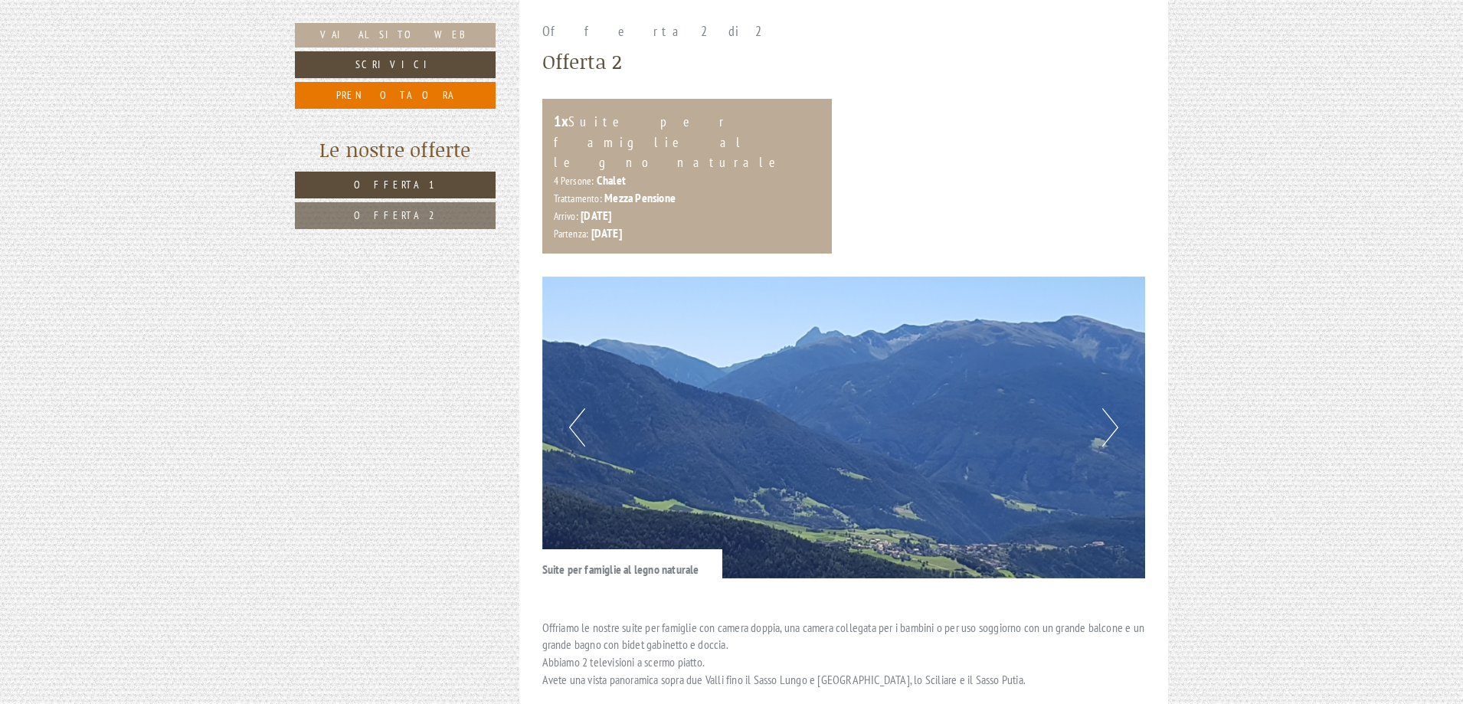
click at [1108, 408] on button "Next" at bounding box center [1110, 427] width 16 height 38
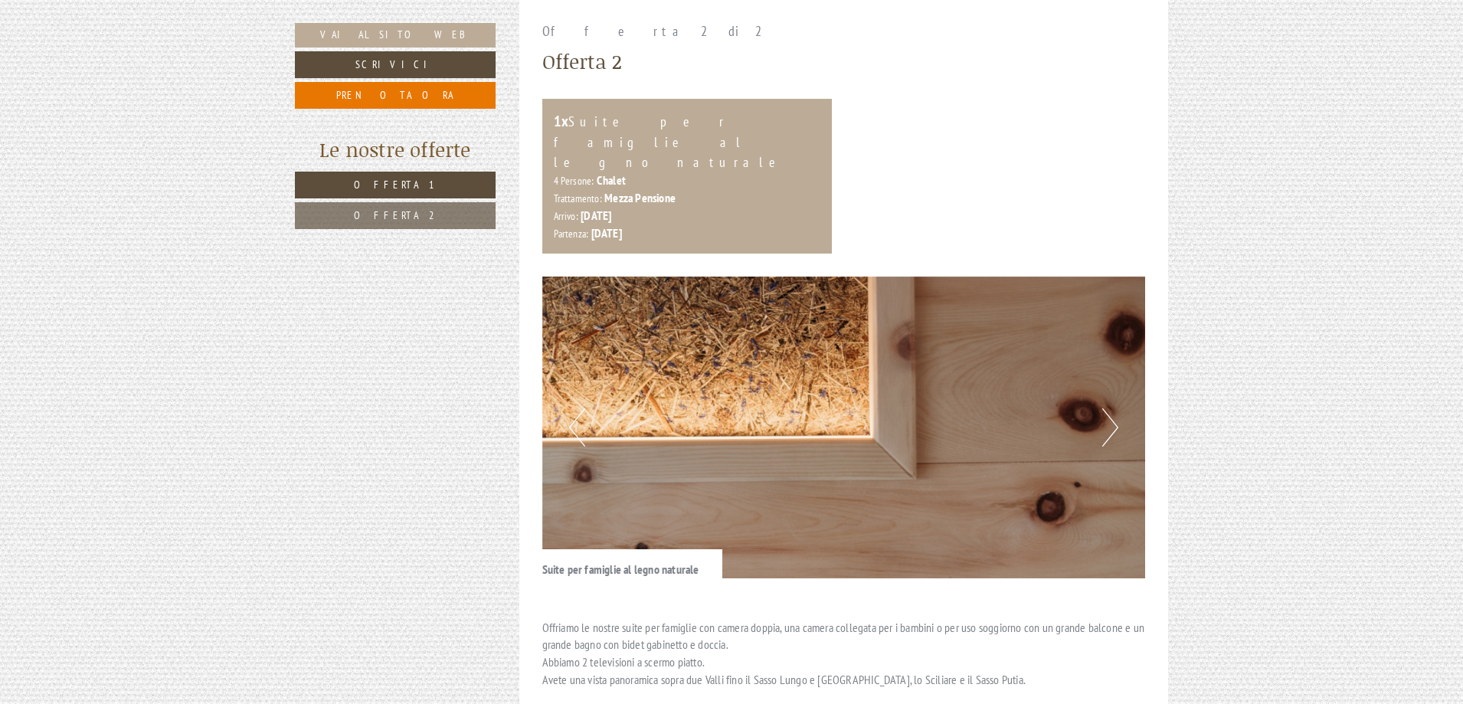
click at [1108, 408] on button "Next" at bounding box center [1110, 427] width 16 height 38
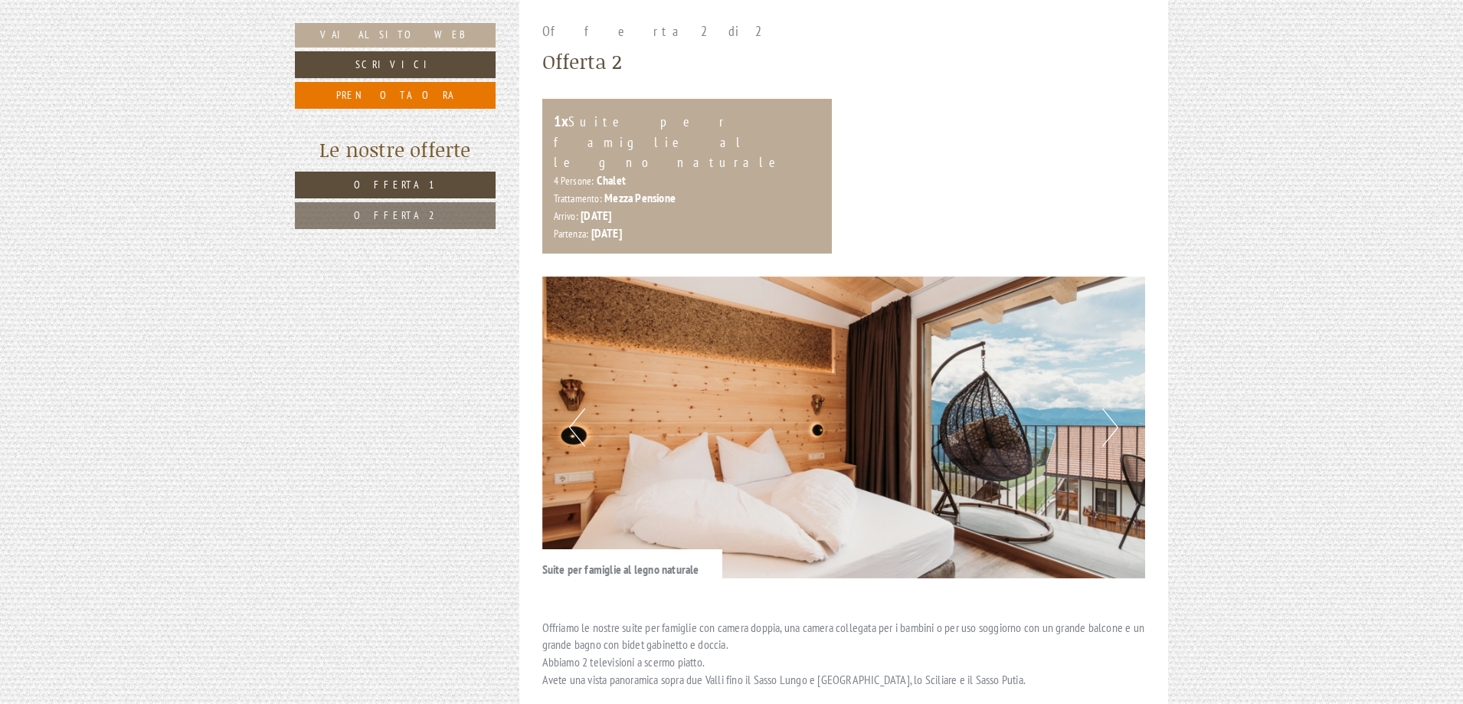
click at [1108, 408] on button "Next" at bounding box center [1110, 427] width 16 height 38
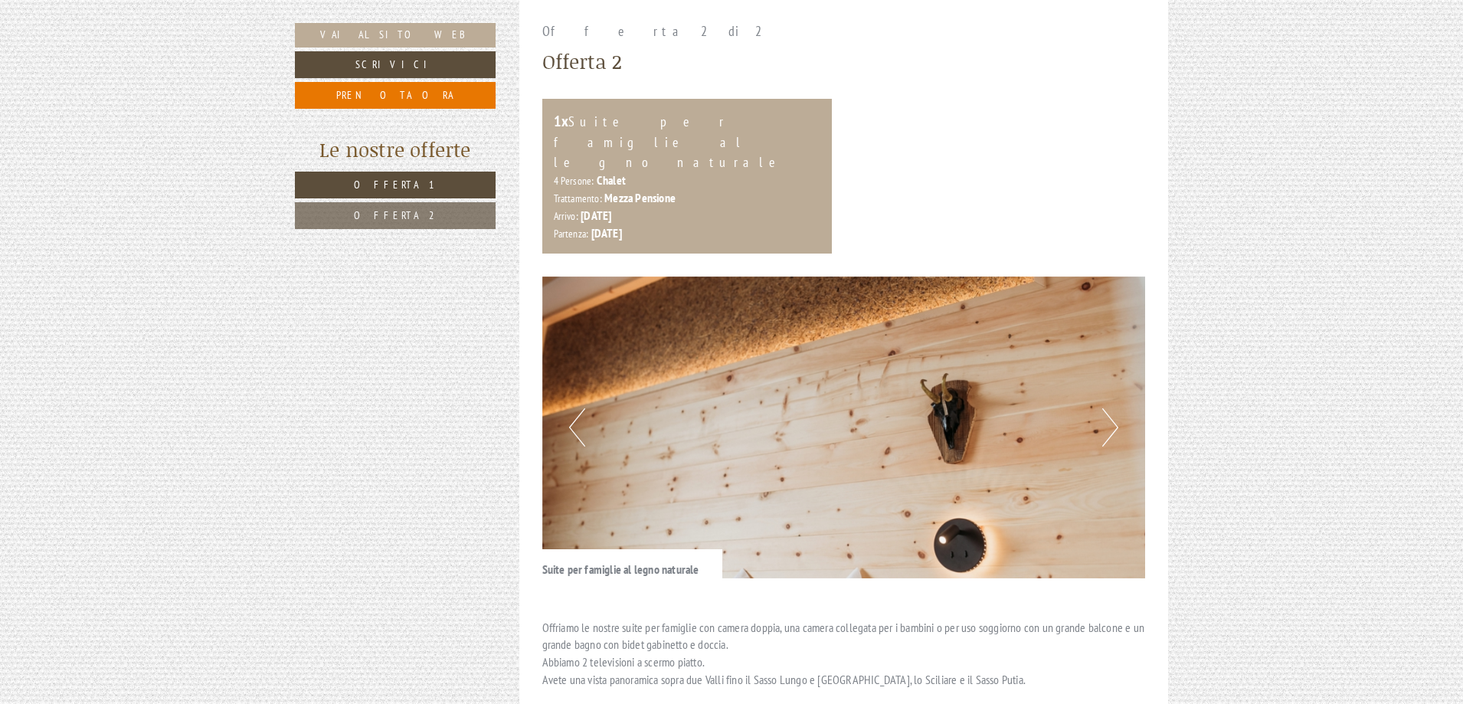
click at [1108, 408] on button "Next" at bounding box center [1110, 427] width 16 height 38
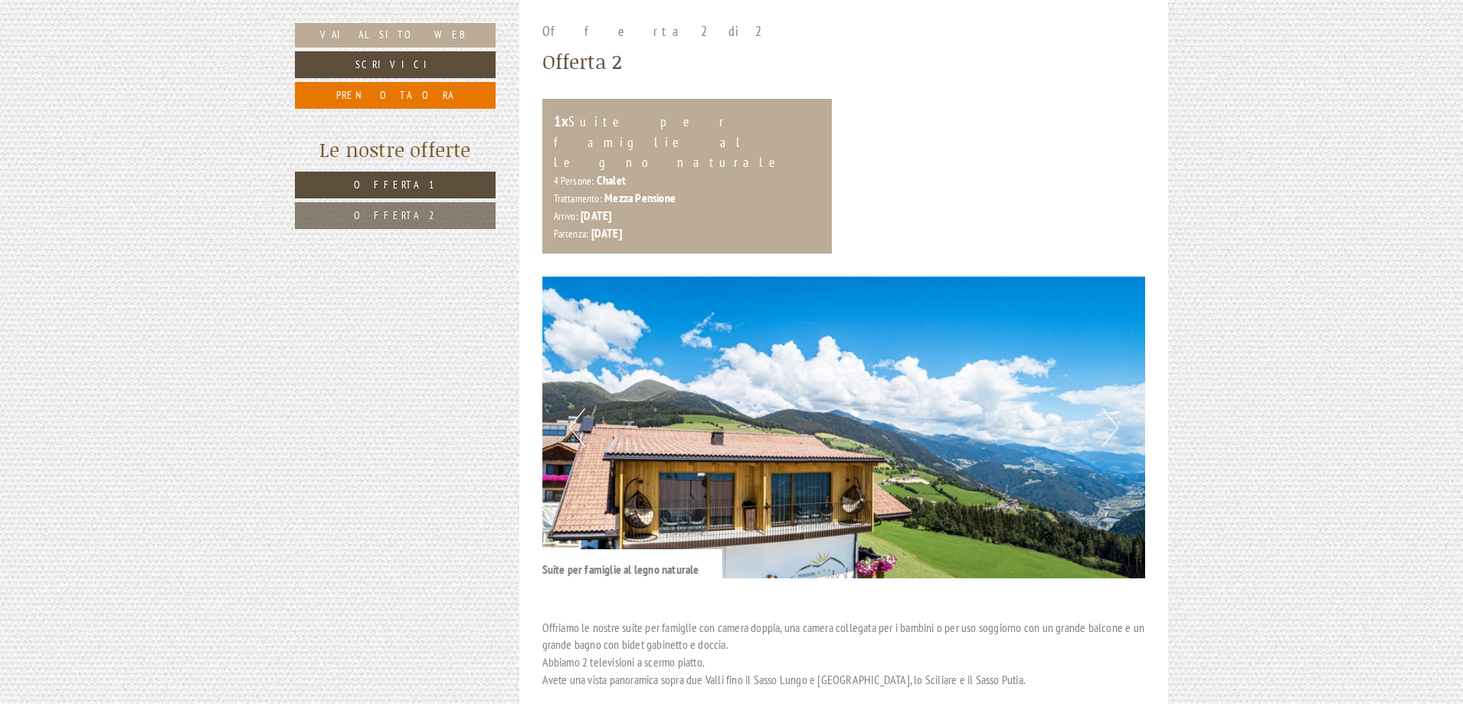
click at [1108, 408] on button "Next" at bounding box center [1110, 427] width 16 height 38
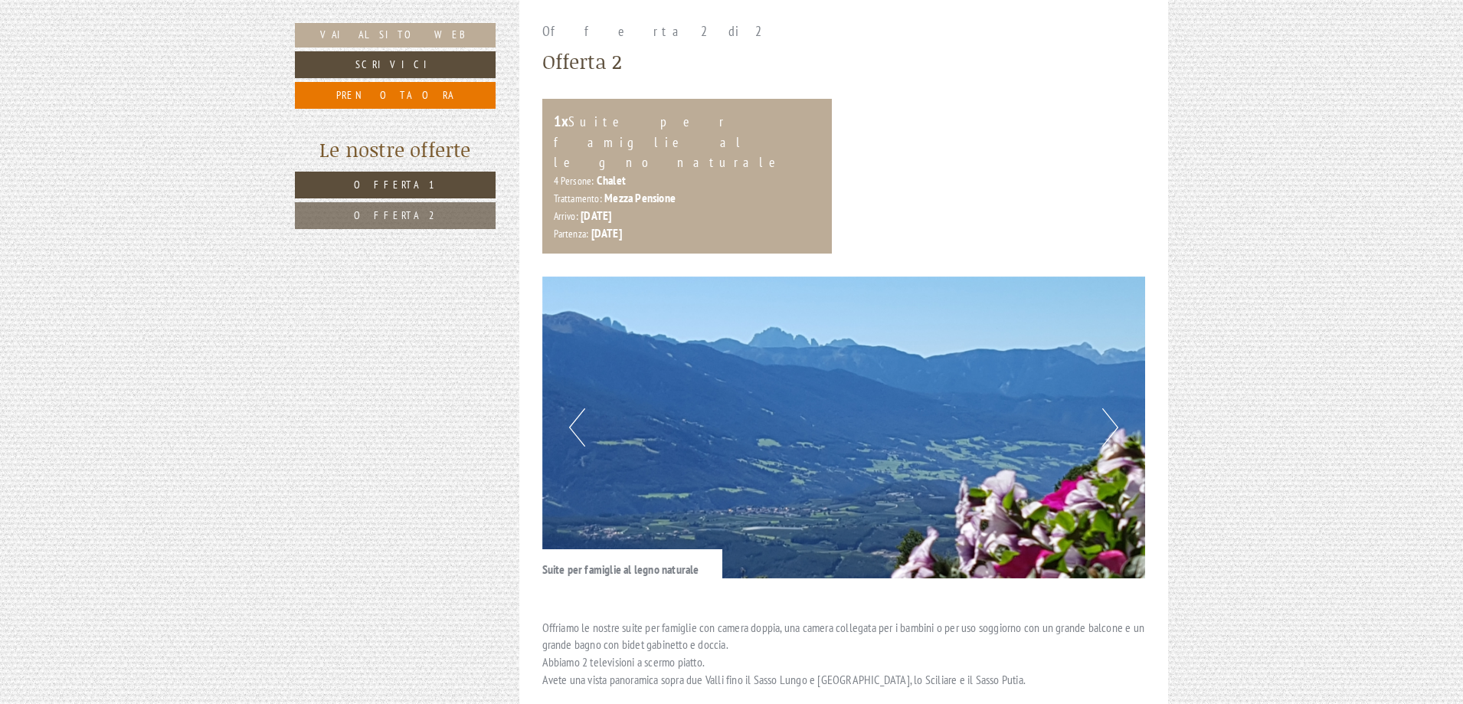
click at [1108, 408] on button "Next" at bounding box center [1110, 427] width 16 height 38
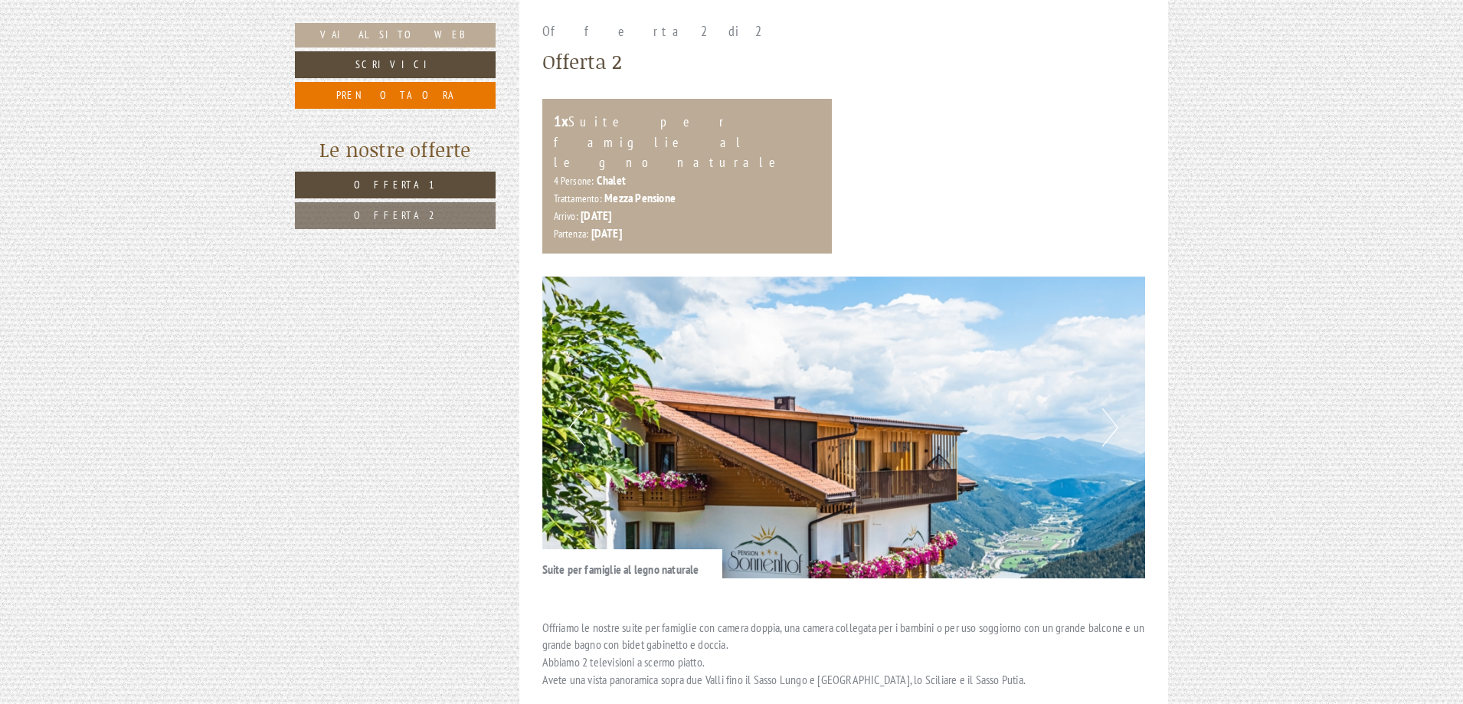
click at [1108, 408] on button "Next" at bounding box center [1110, 427] width 16 height 38
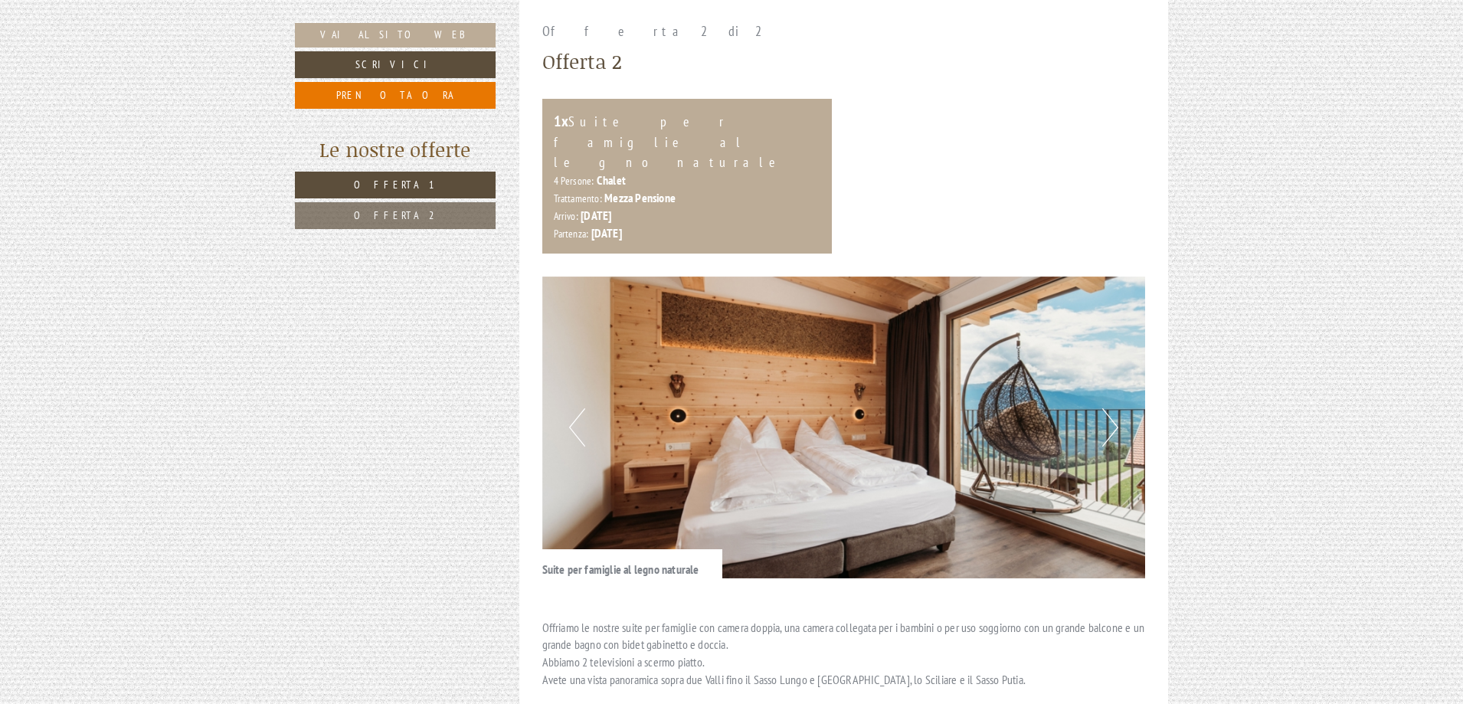
click at [1108, 408] on button "Next" at bounding box center [1110, 427] width 16 height 38
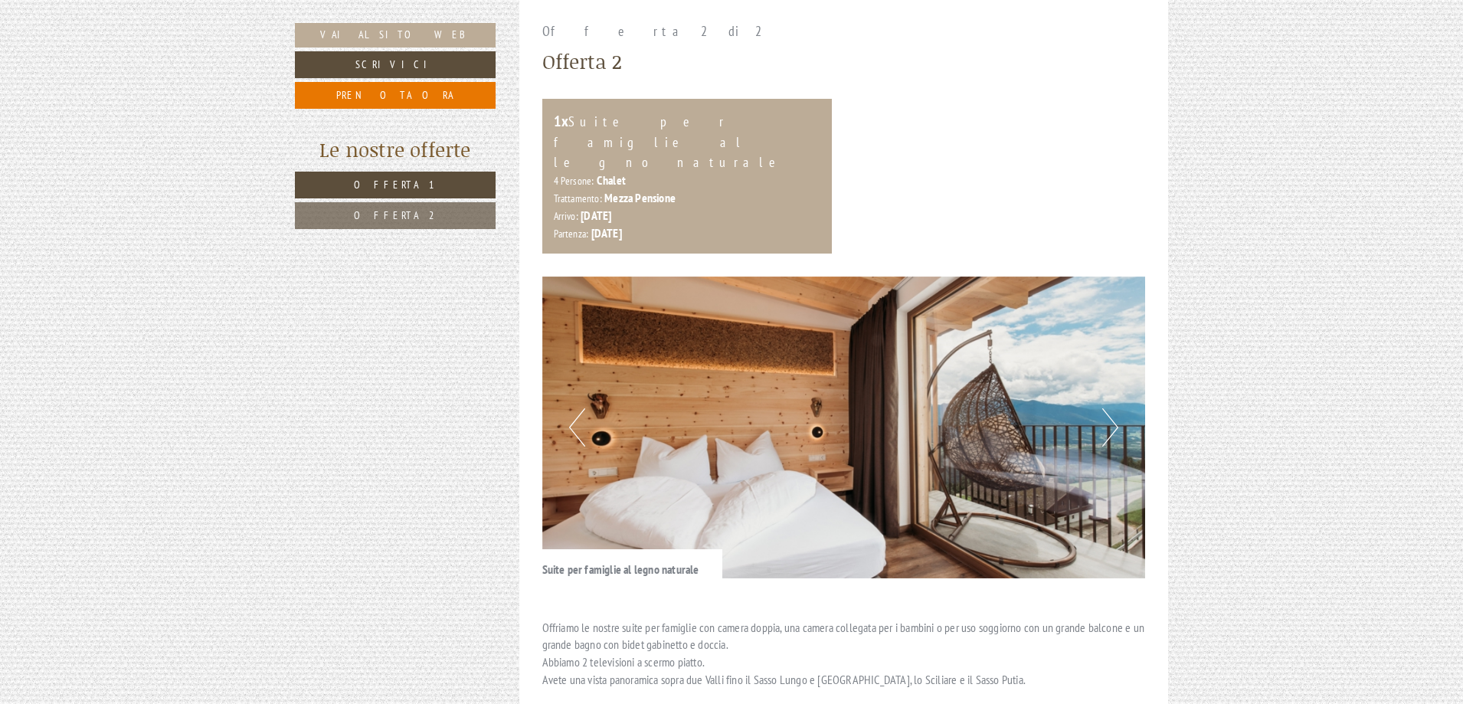
click at [1108, 408] on button "Next" at bounding box center [1110, 427] width 16 height 38
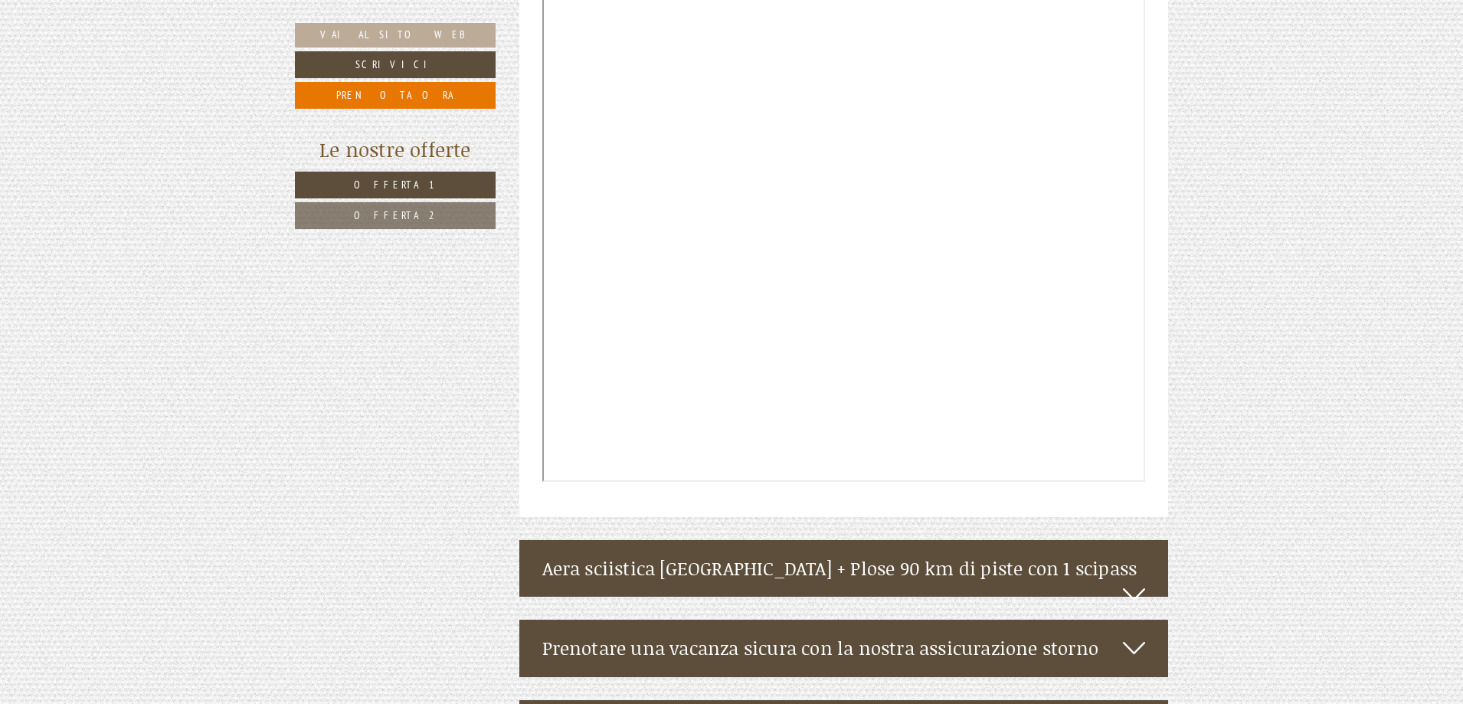
scroll to position [3675, 0]
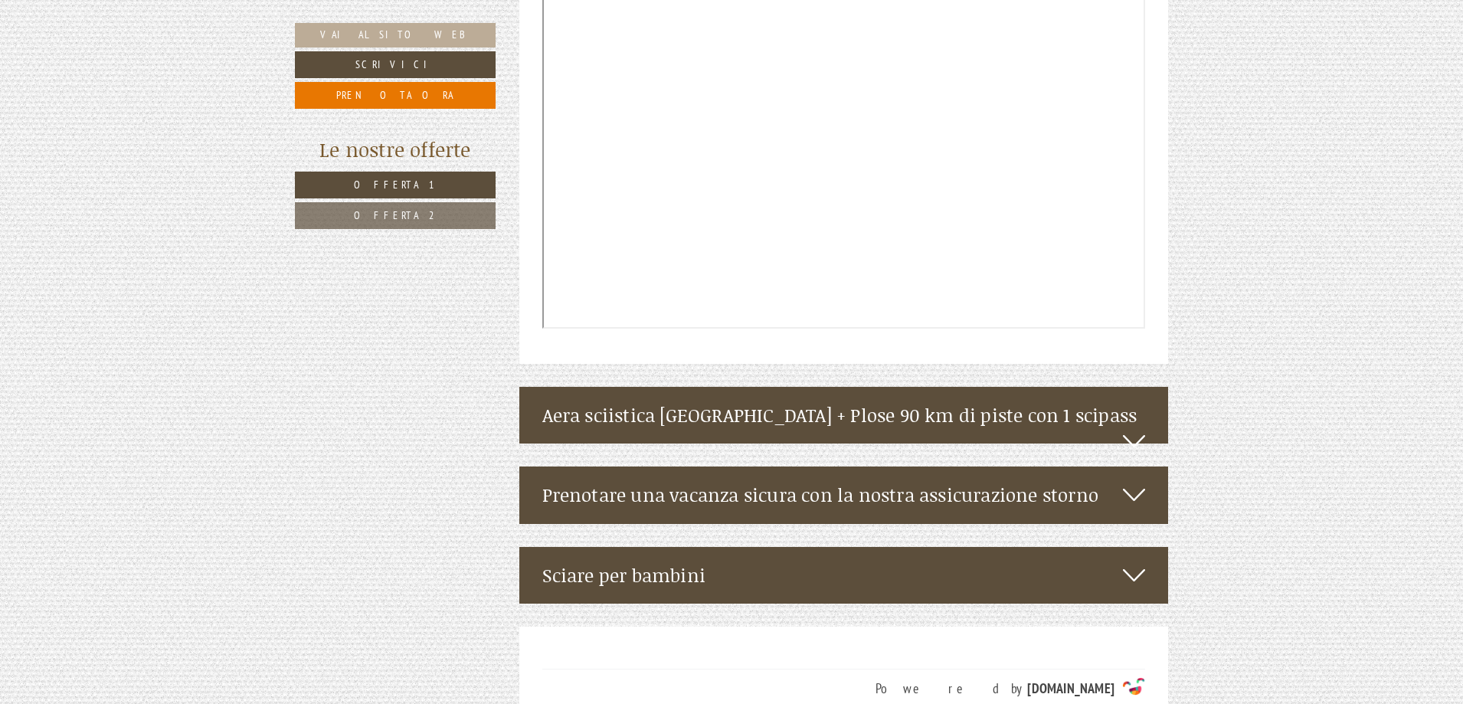
click at [1142, 428] on icon at bounding box center [1134, 441] width 22 height 26
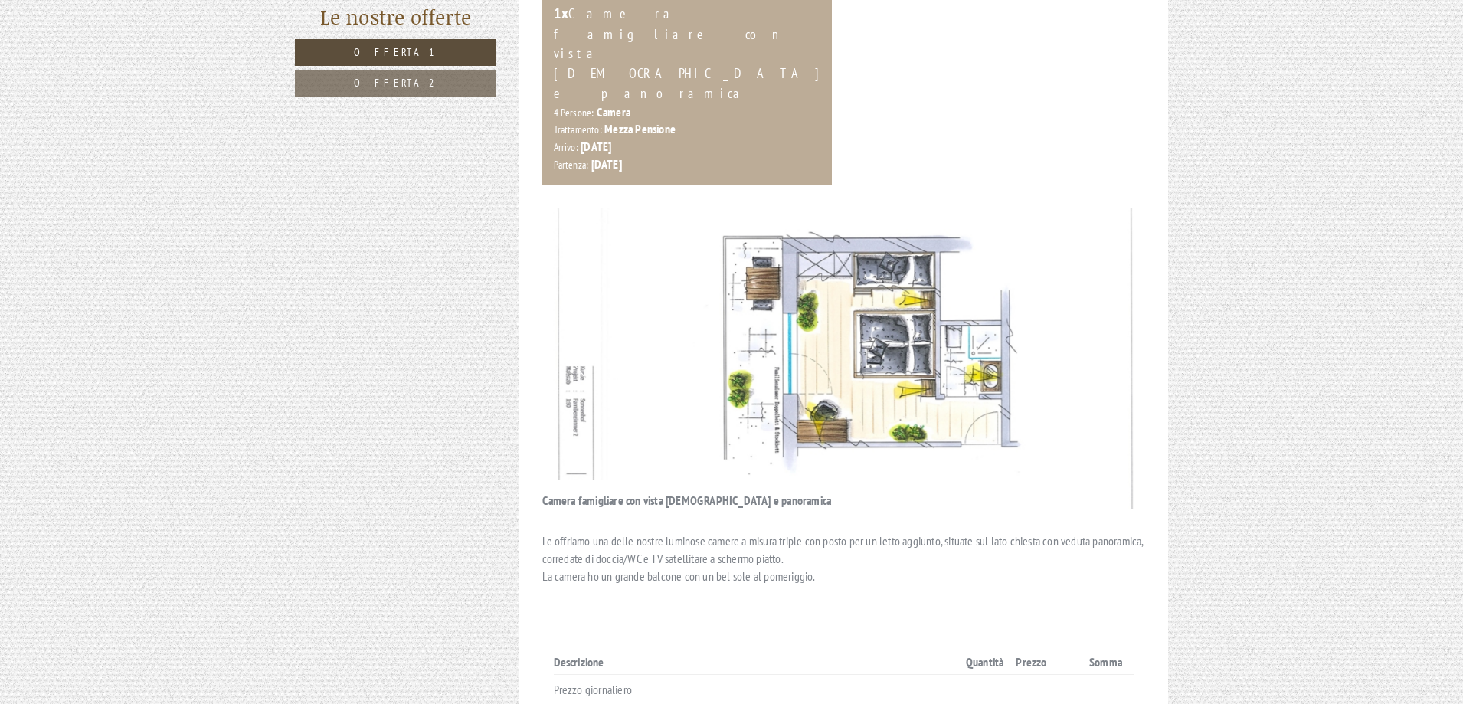
scroll to position [689, 0]
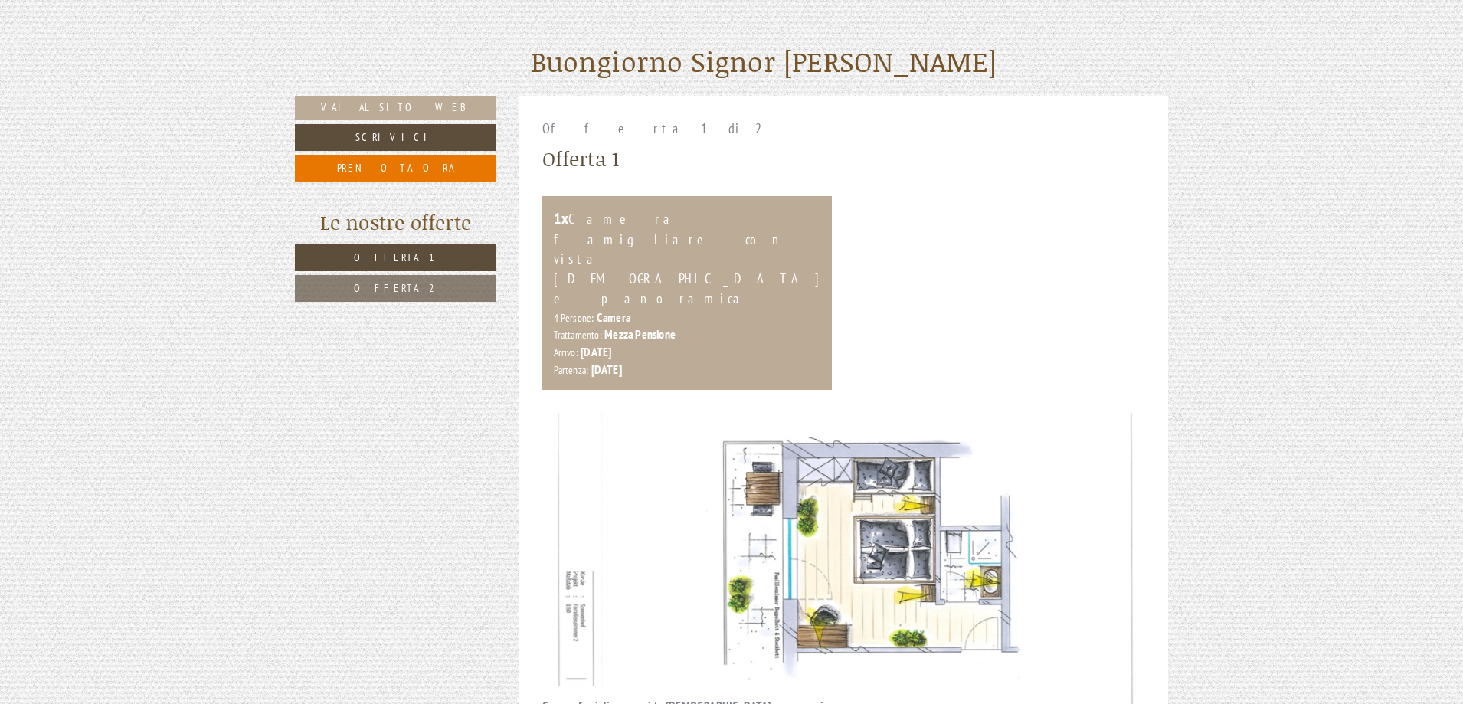
drag, startPoint x: 1123, startPoint y: 394, endPoint x: 1110, endPoint y: 440, distance: 47.0
click at [1121, 413] on img at bounding box center [843, 564] width 603 height 302
click at [1110, 439] on img at bounding box center [843, 564] width 603 height 302
click at [1124, 436] on img at bounding box center [843, 564] width 603 height 302
click at [1110, 455] on img at bounding box center [843, 564] width 603 height 302
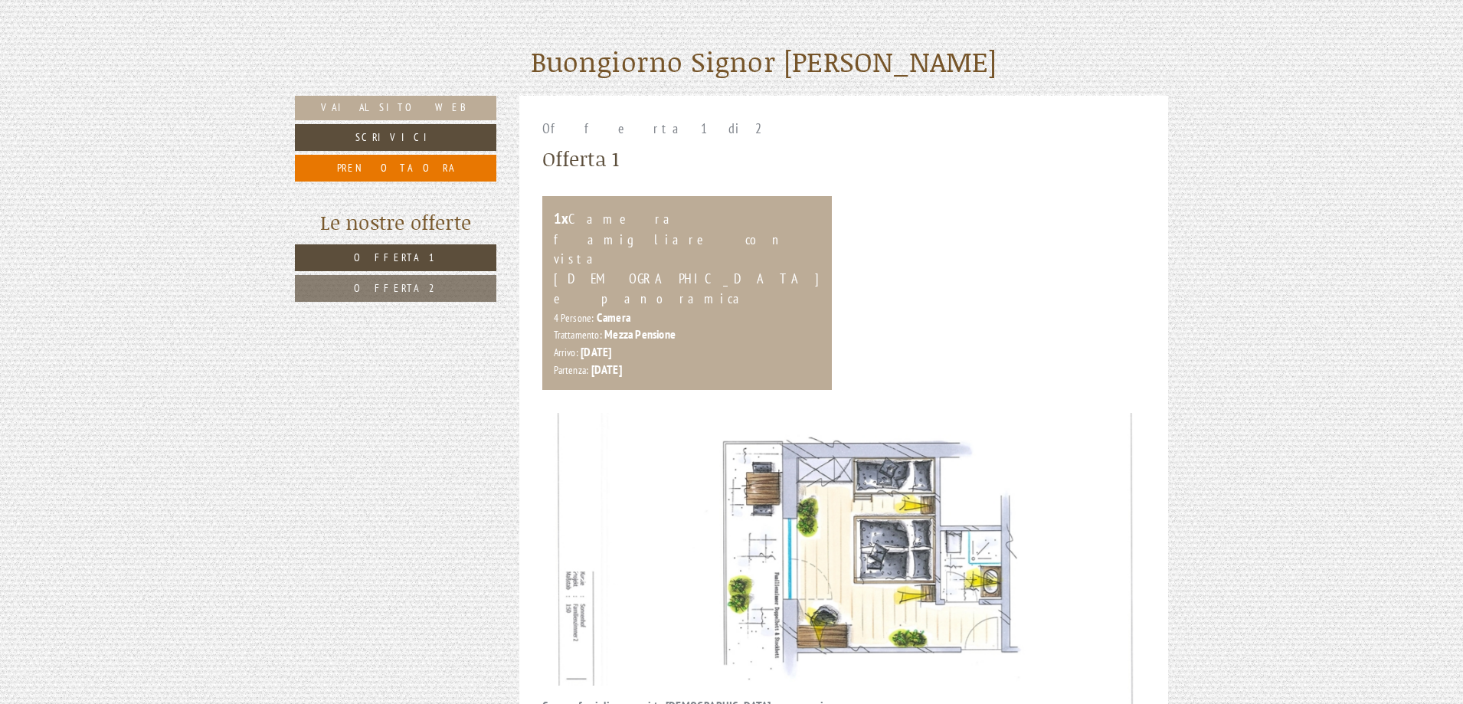
click at [1066, 476] on img at bounding box center [843, 564] width 603 height 302
click at [973, 463] on img at bounding box center [843, 564] width 603 height 302
drag, startPoint x: 1113, startPoint y: 466, endPoint x: 1119, endPoint y: 460, distance: 9.2
click at [1113, 544] on button "Next" at bounding box center [1110, 563] width 16 height 38
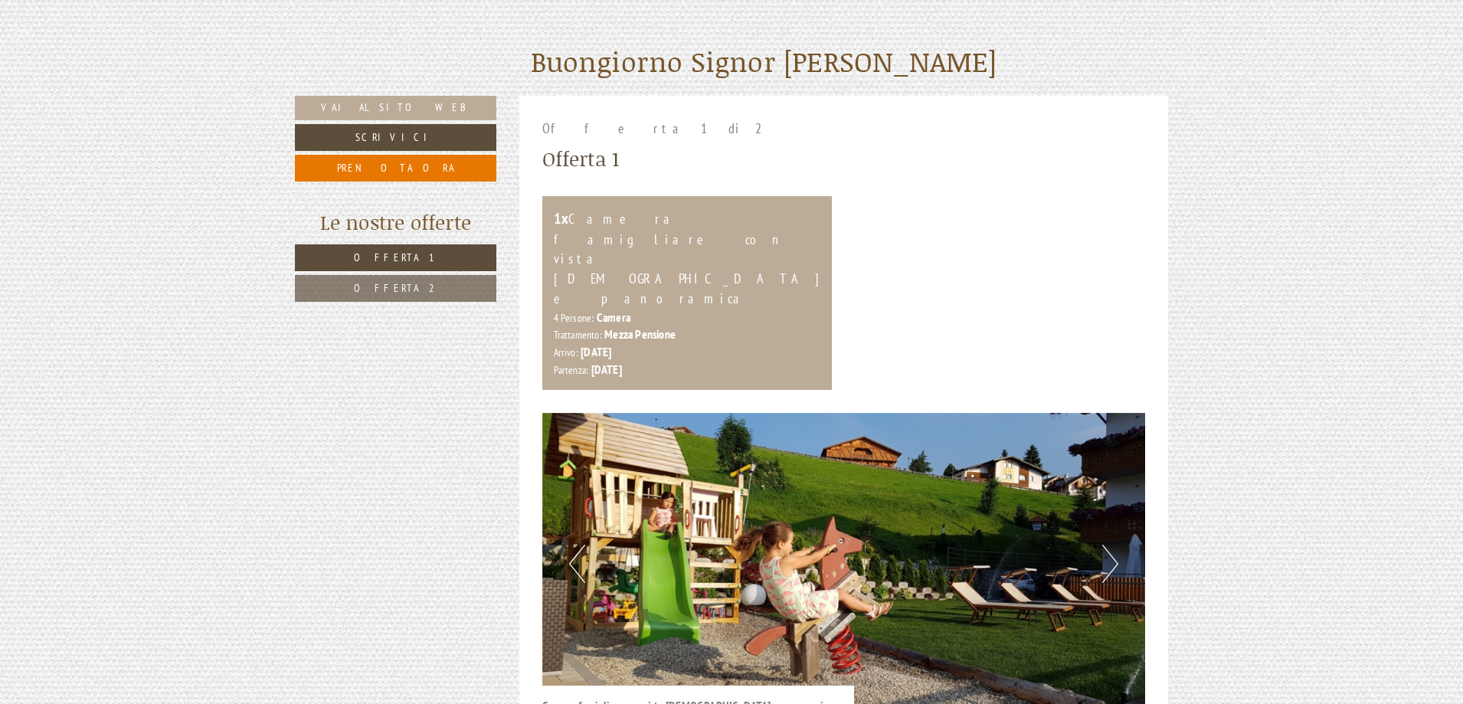
click at [1111, 544] on button "Next" at bounding box center [1110, 563] width 16 height 38
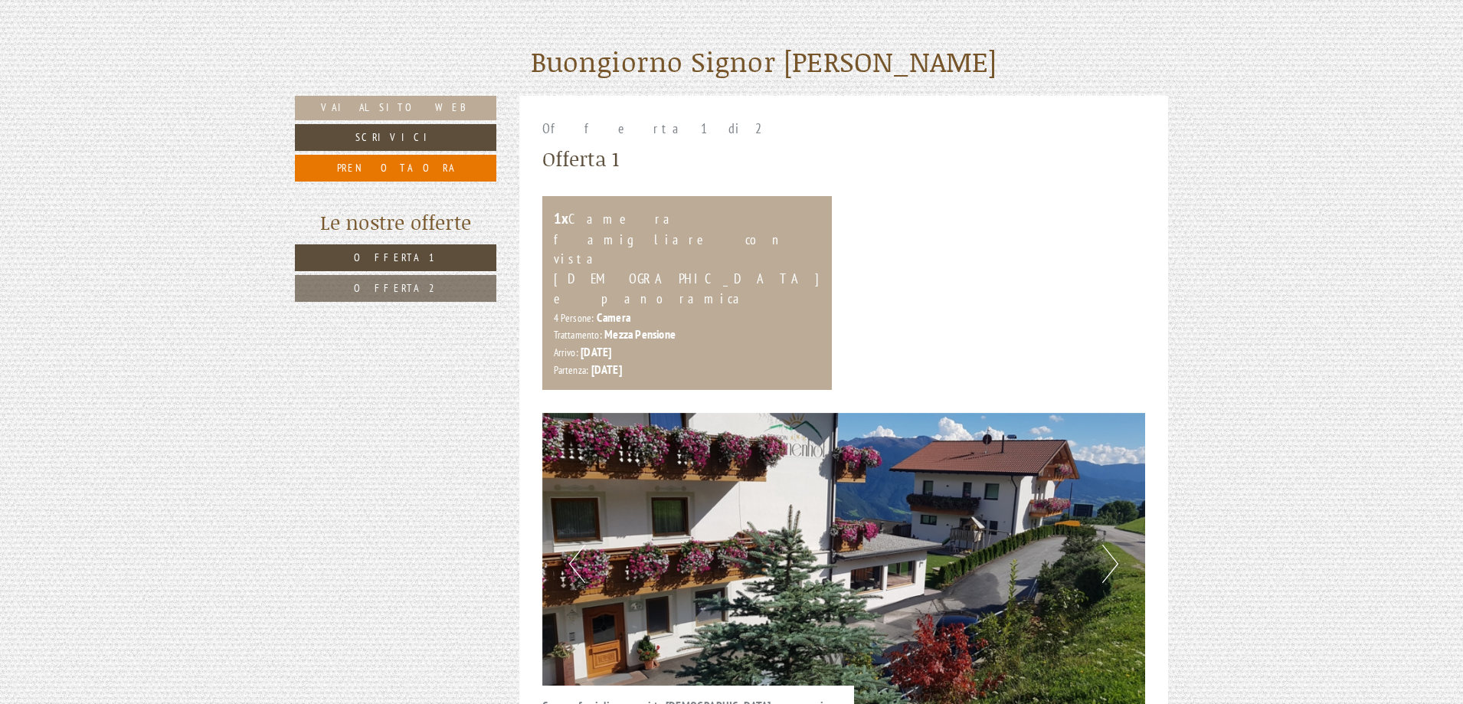
click at [1103, 544] on button "Next" at bounding box center [1110, 563] width 16 height 38
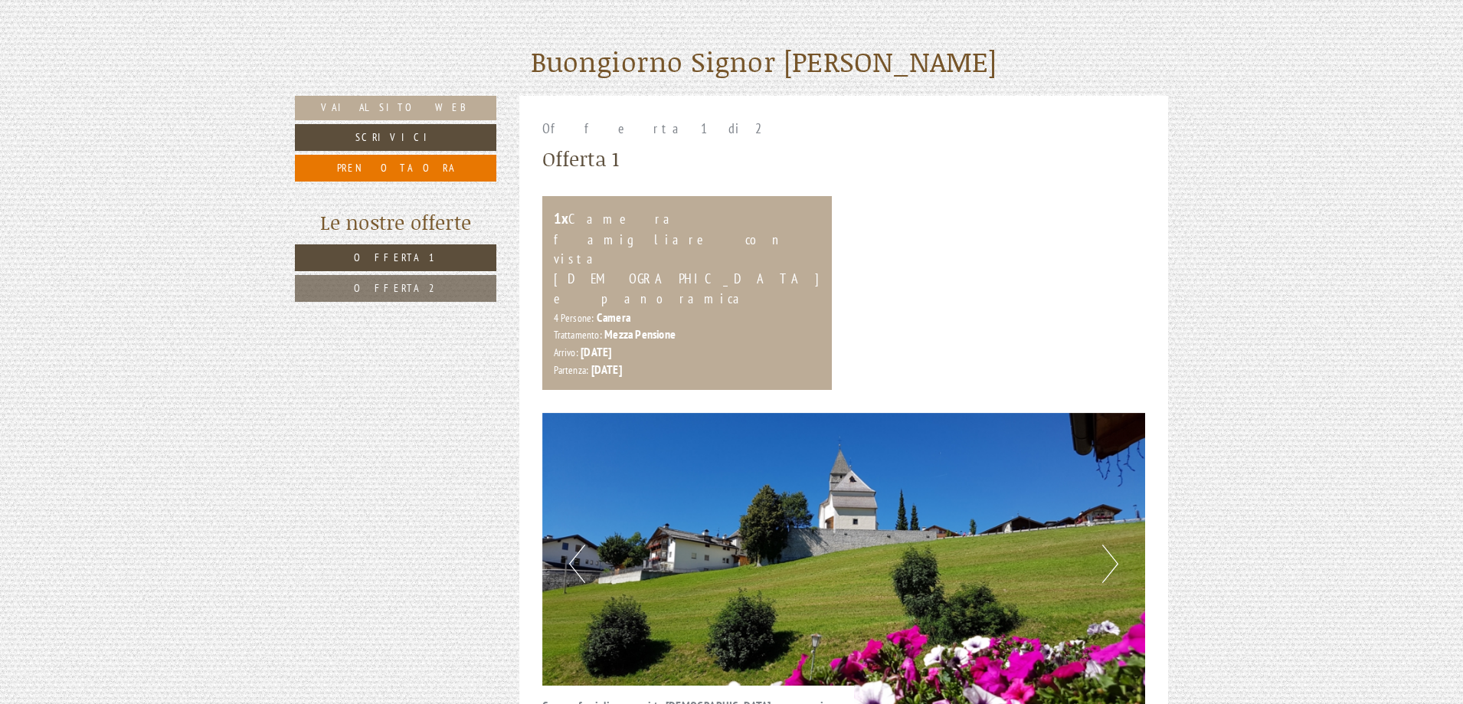
click at [1104, 544] on button "Next" at bounding box center [1110, 563] width 16 height 38
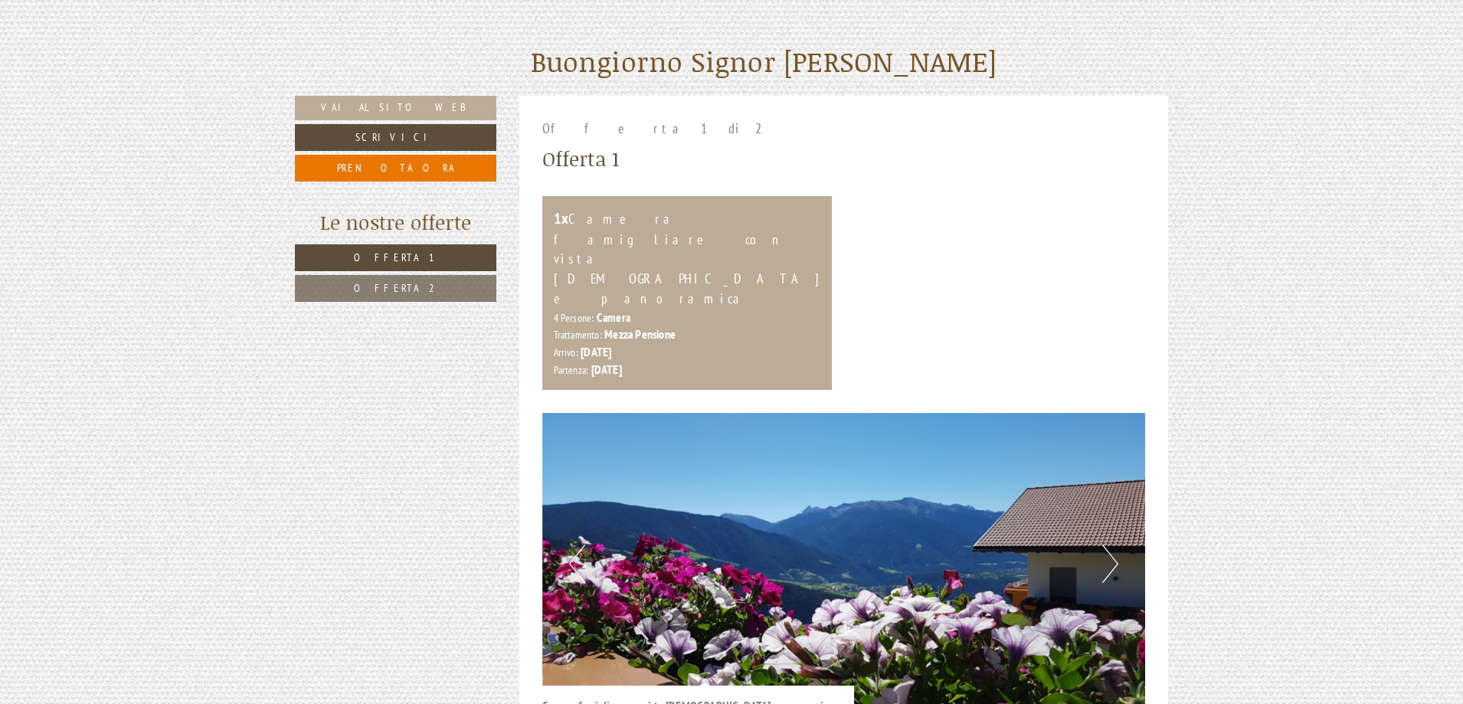
click at [1113, 544] on button "Next" at bounding box center [1110, 563] width 16 height 38
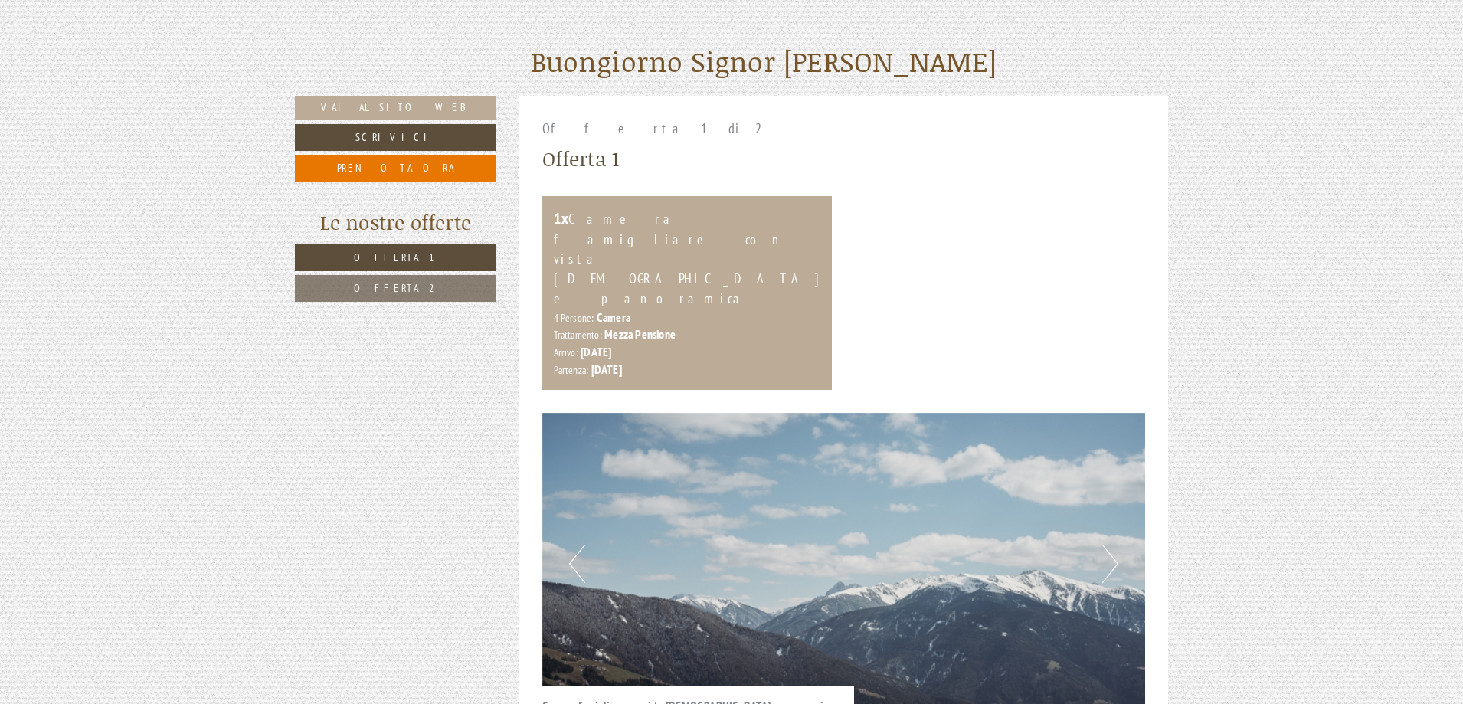
click at [1113, 544] on button "Next" at bounding box center [1110, 563] width 16 height 38
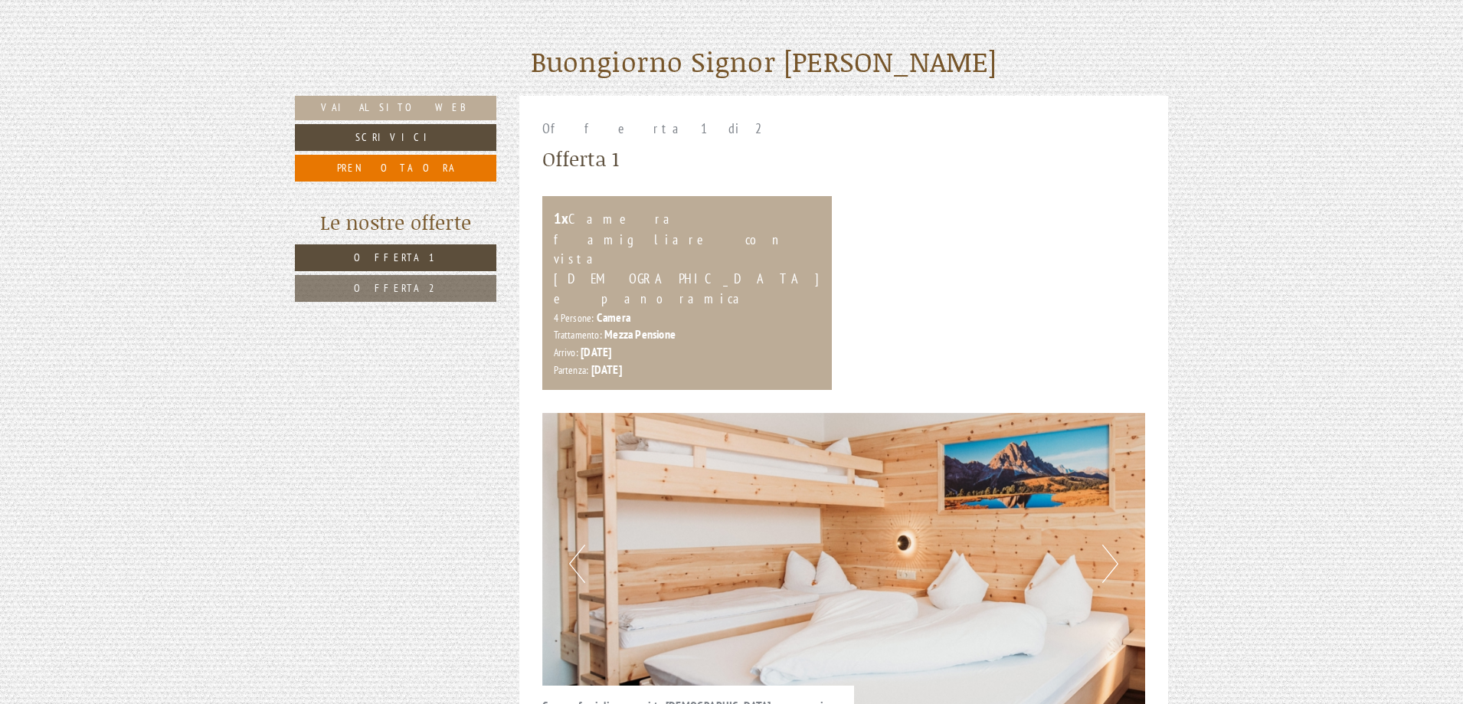
click at [1108, 544] on button "Next" at bounding box center [1110, 563] width 16 height 38
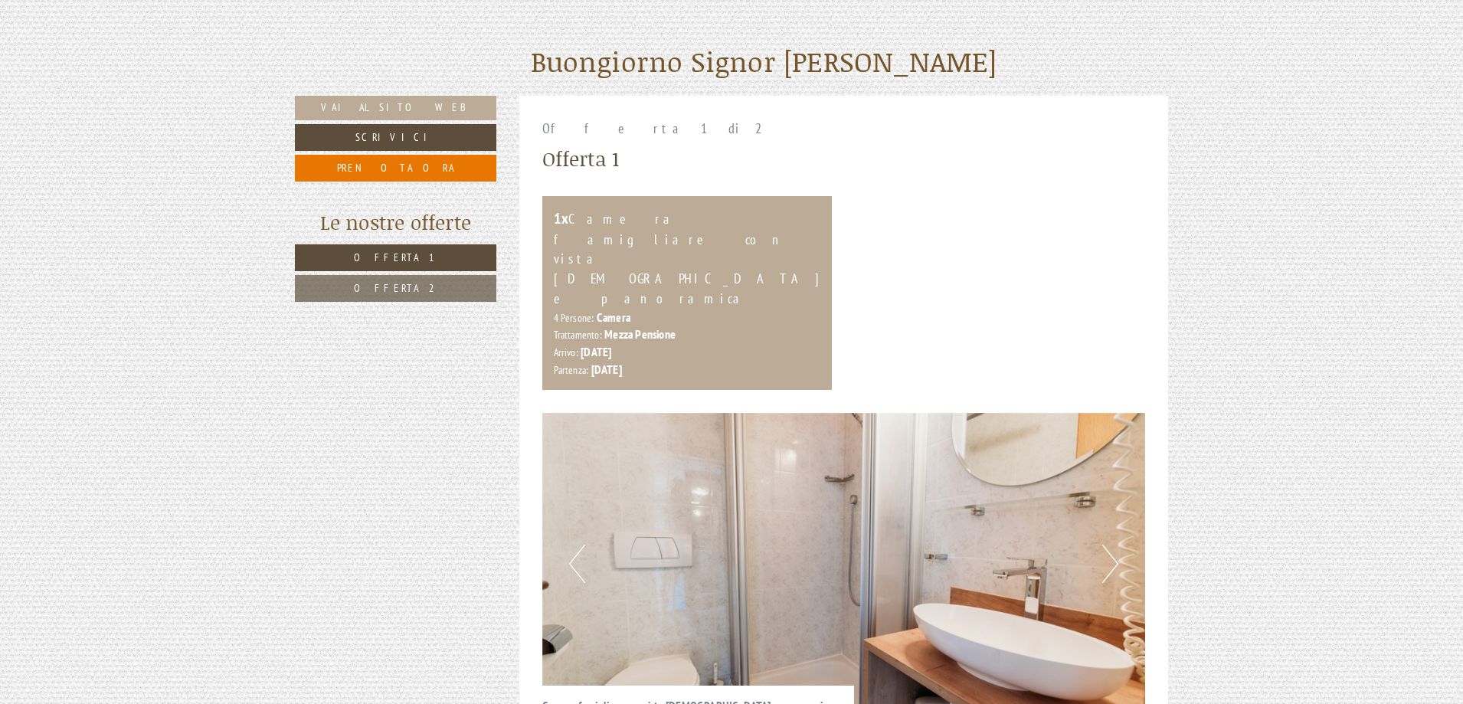
click at [1108, 544] on button "Next" at bounding box center [1110, 563] width 16 height 38
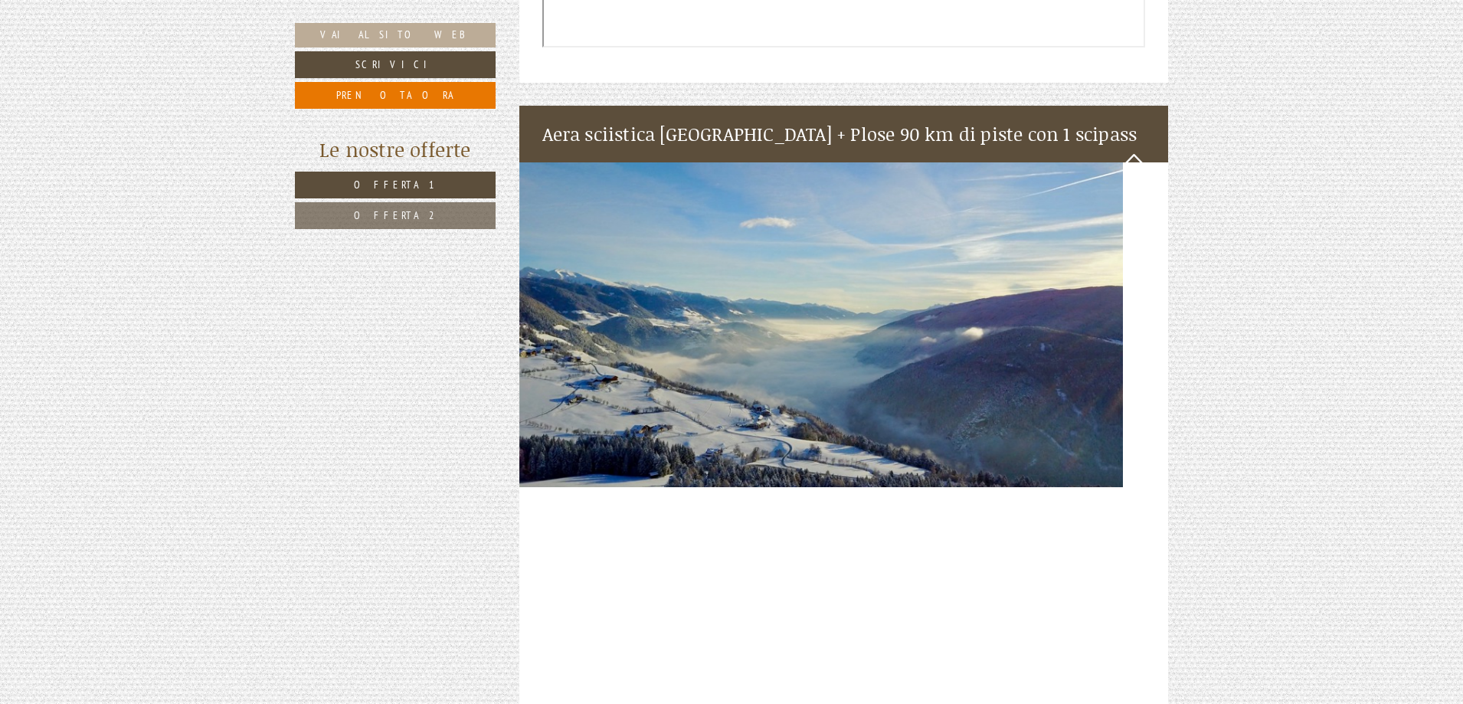
scroll to position [3982, 0]
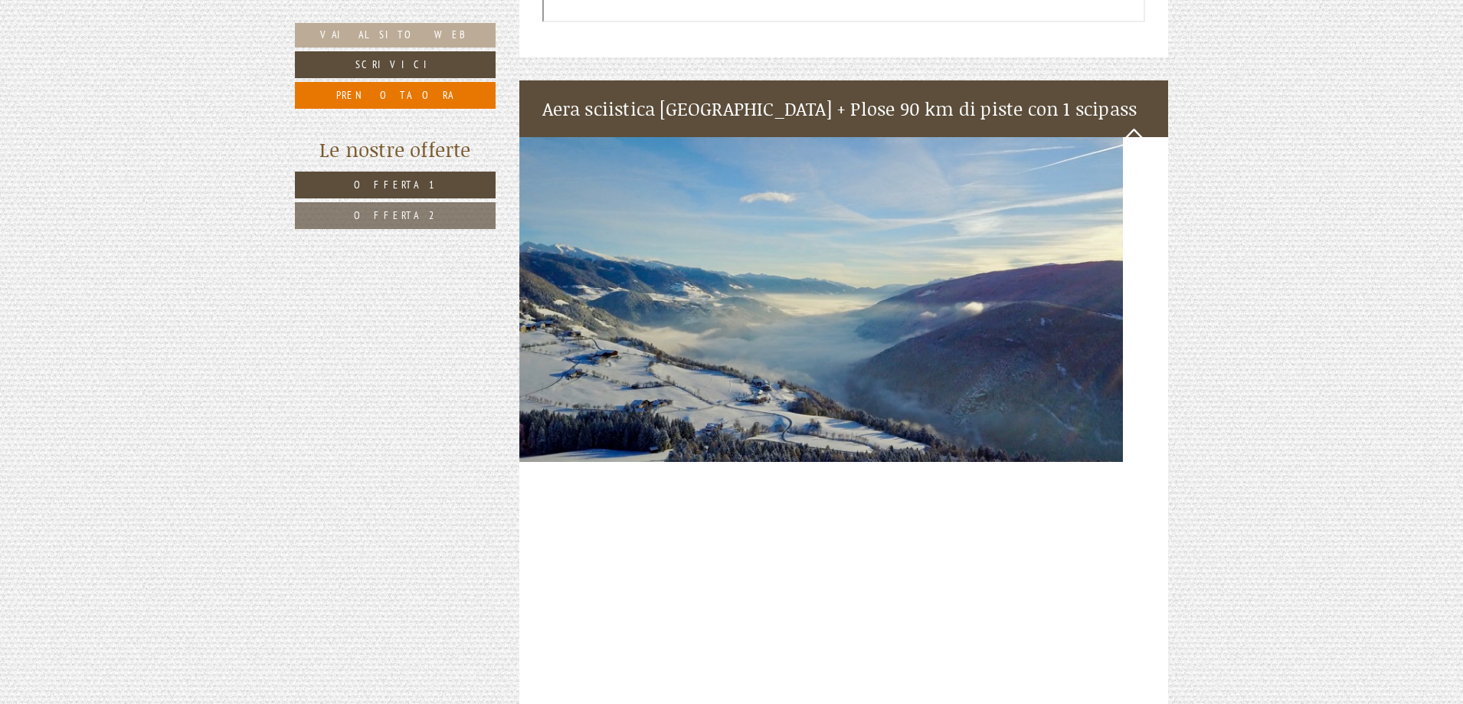
click at [918, 178] on img at bounding box center [843, 299] width 649 height 325
click at [724, 175] on img at bounding box center [843, 299] width 649 height 325
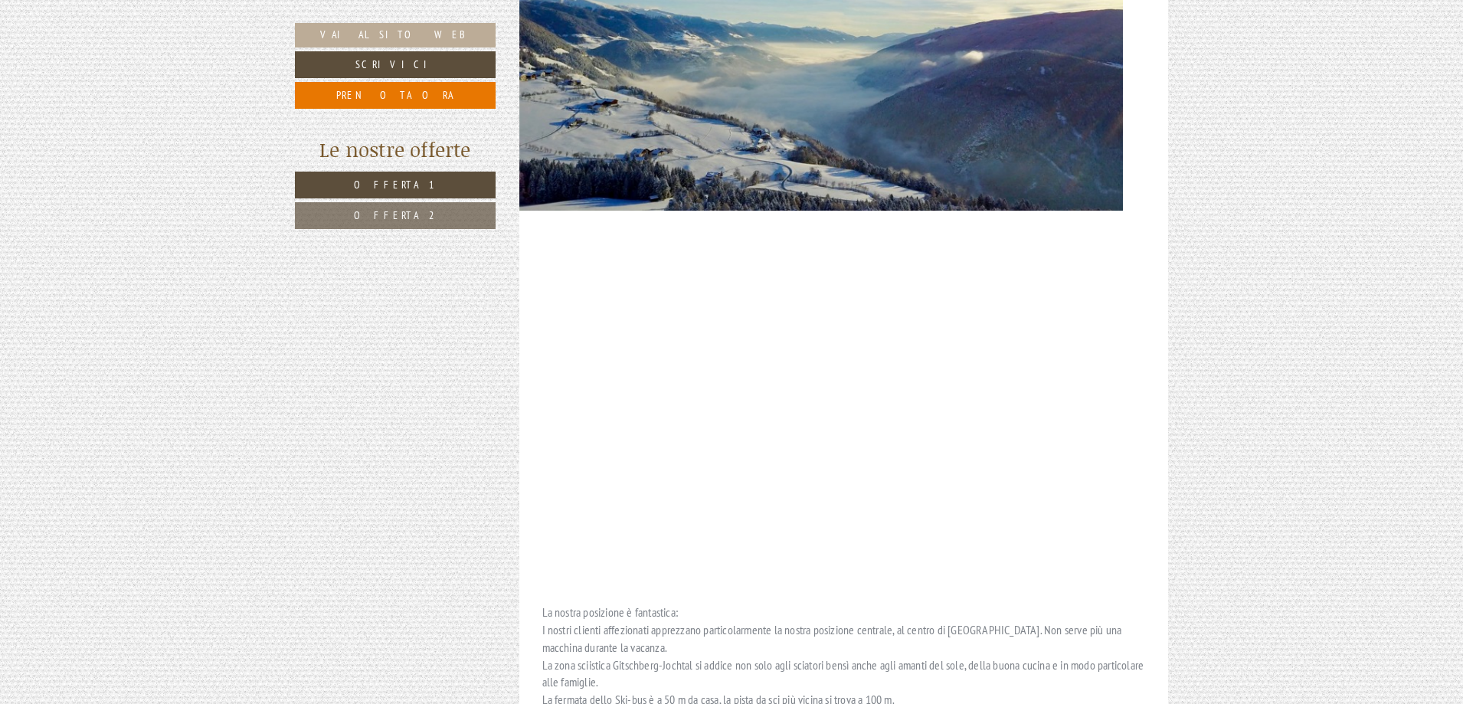
scroll to position [4288, 0]
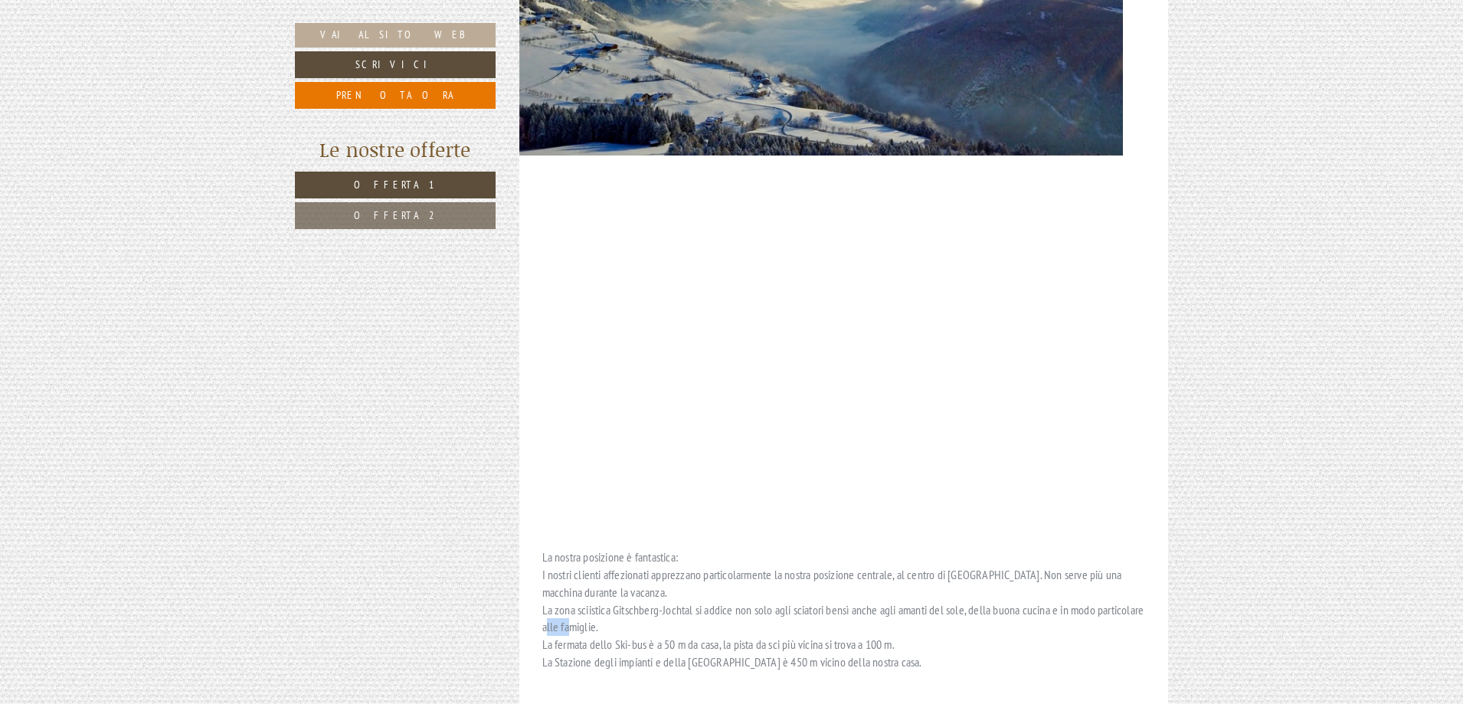
drag, startPoint x: 591, startPoint y: 517, endPoint x: 613, endPoint y: 513, distance: 21.8
drag, startPoint x: 603, startPoint y: 546, endPoint x: 820, endPoint y: 551, distance: 217.5
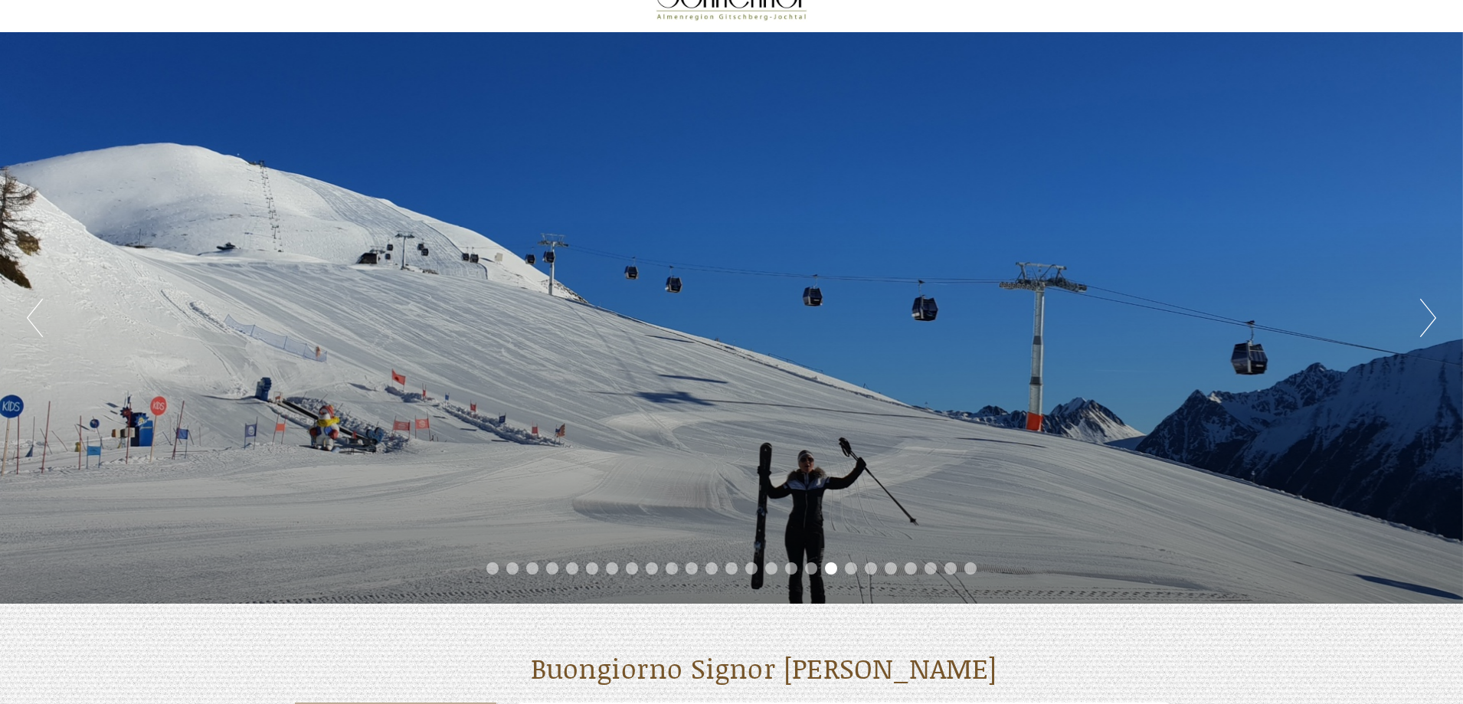
scroll to position [0, 0]
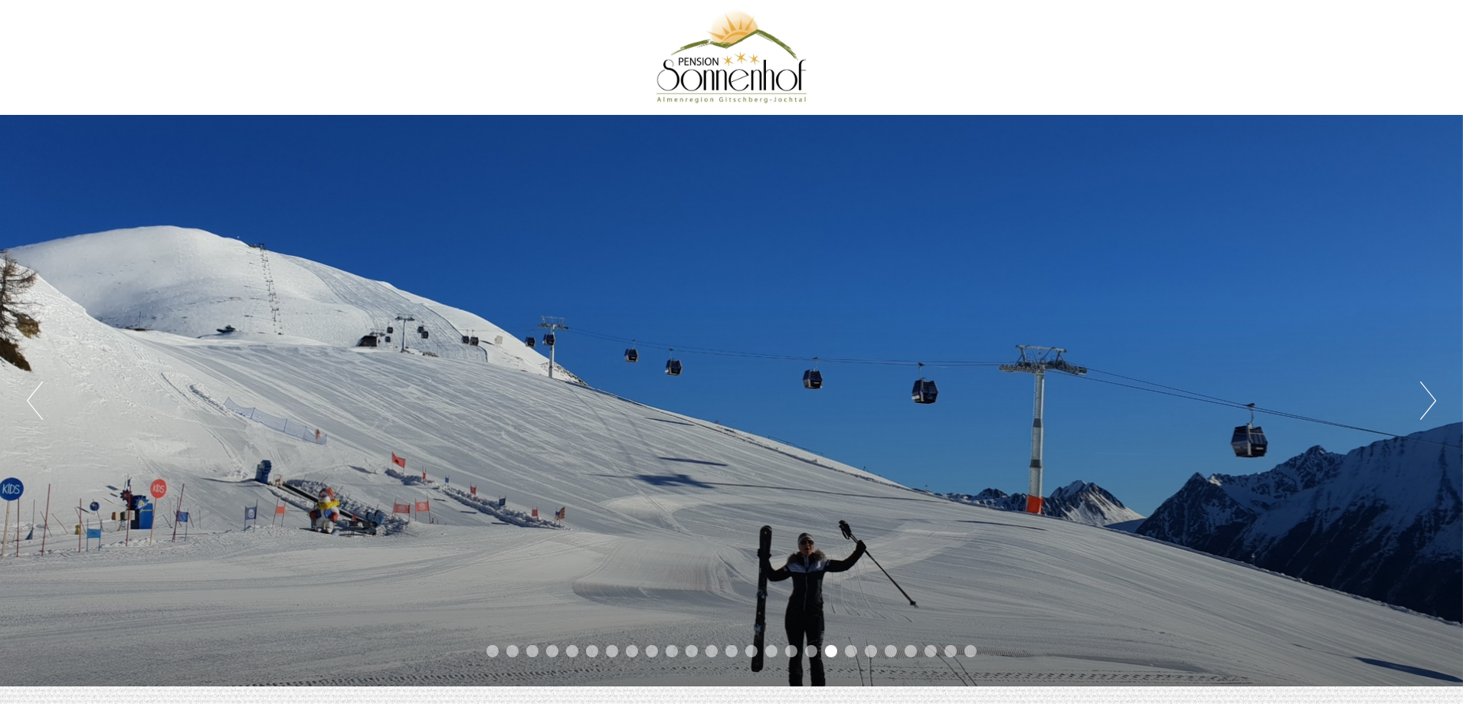
click at [711, 78] on div at bounding box center [731, 58] width 858 height 100
click at [890, 647] on li "21" at bounding box center [890, 651] width 12 height 12
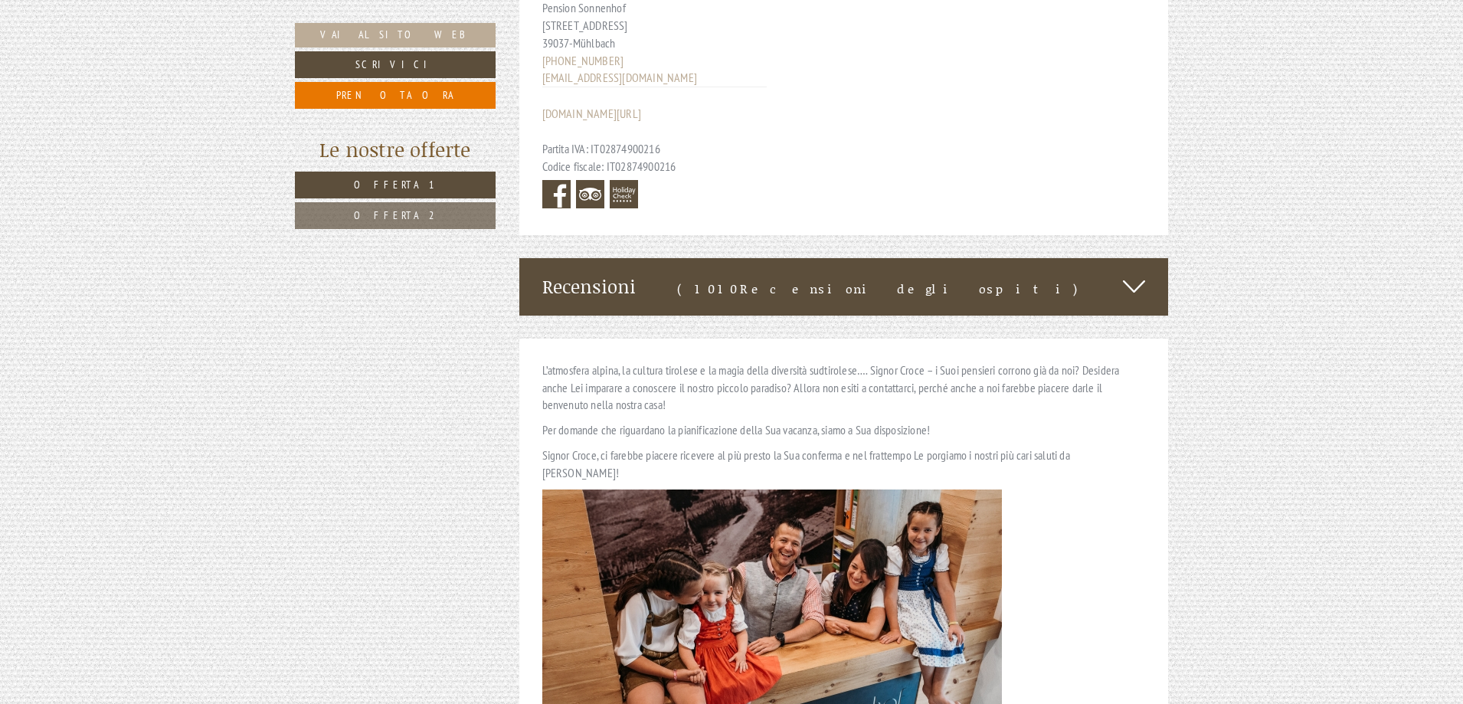
scroll to position [5999, 0]
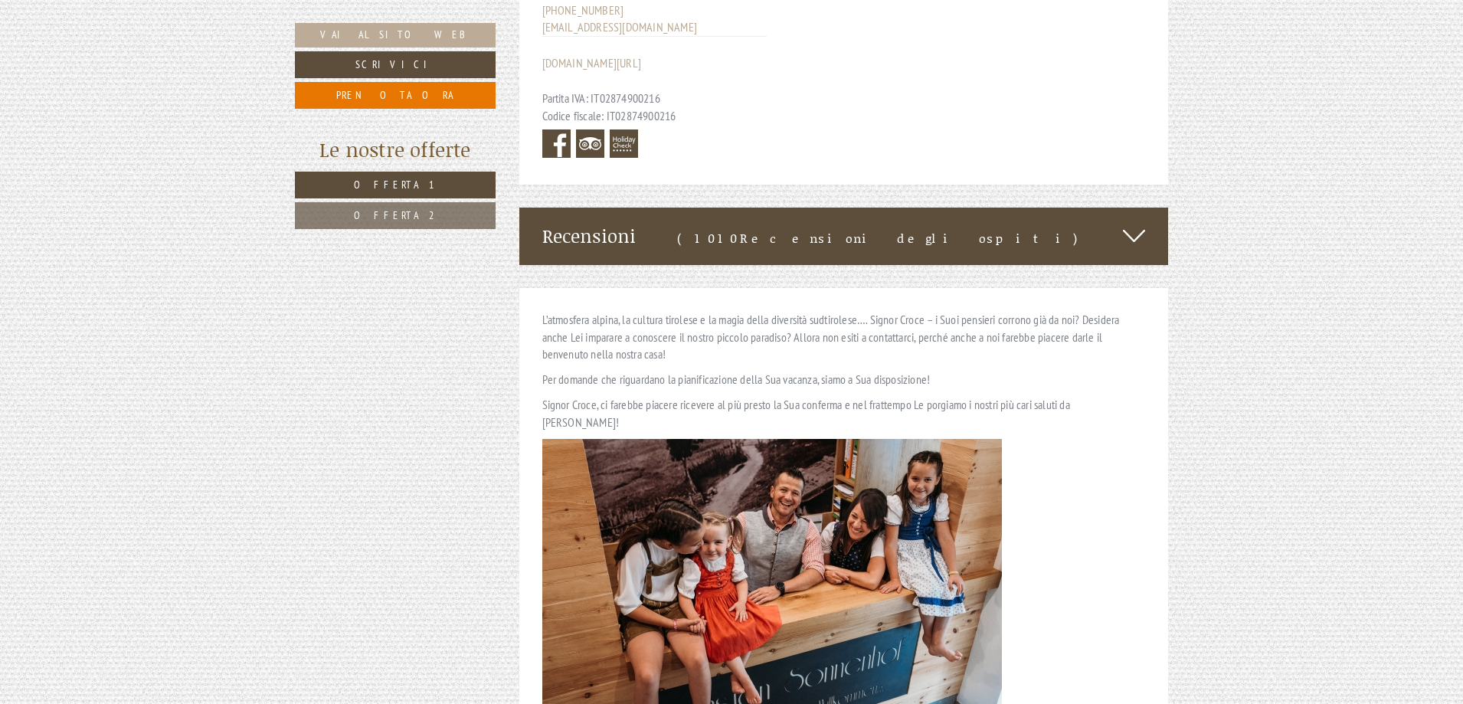
click at [1156, 208] on div "Recensioni (1010 Recensioni degli ospiti )" at bounding box center [843, 236] width 649 height 57
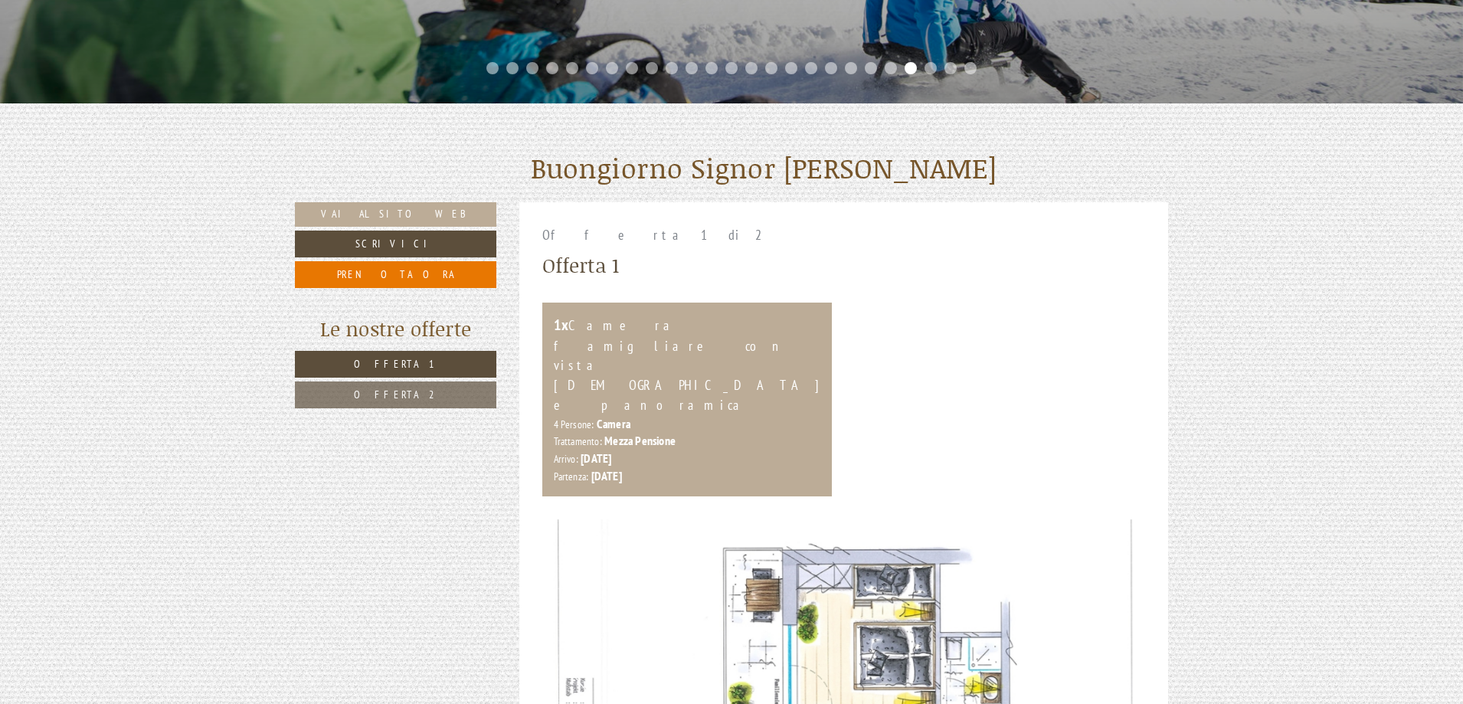
scroll to position [685, 0]
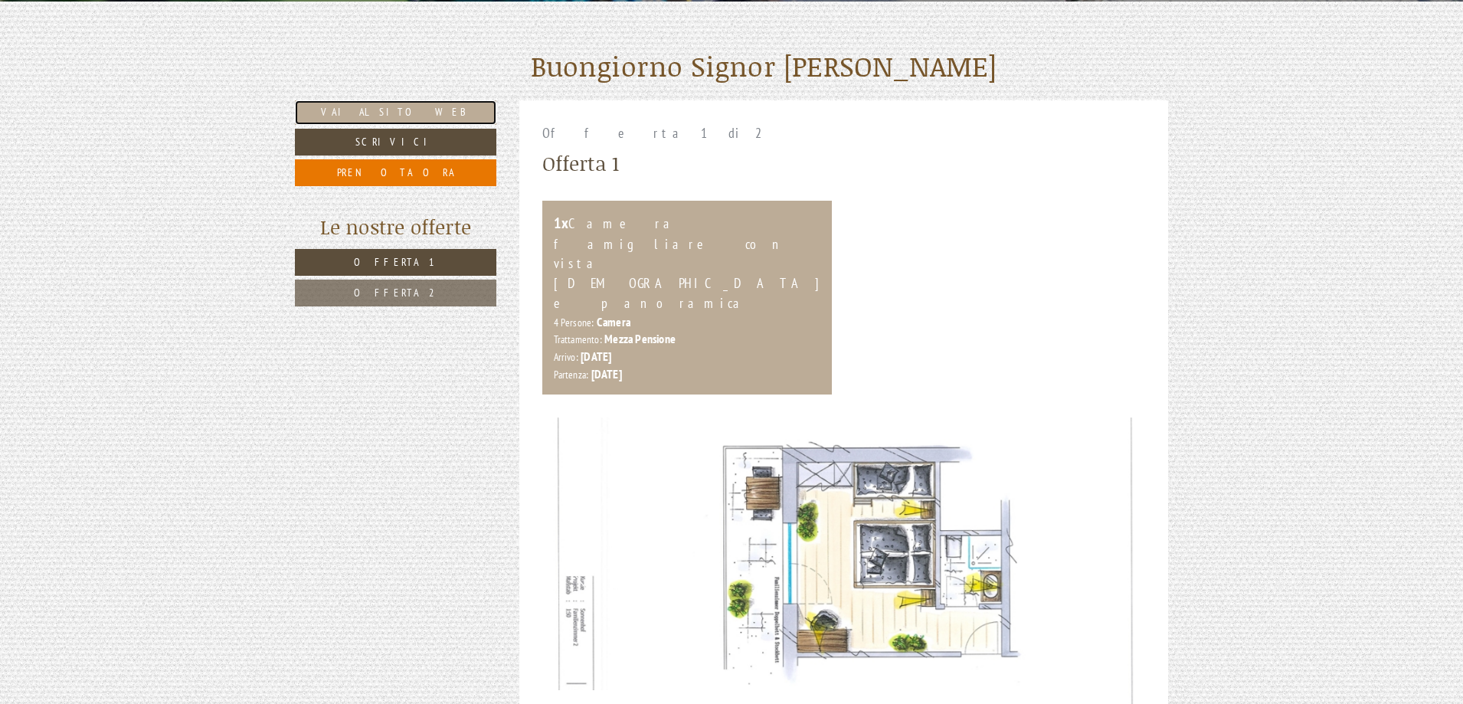
click at [410, 109] on link "Vai al sito web" at bounding box center [395, 112] width 201 height 25
